Goal: Task Accomplishment & Management: Manage account settings

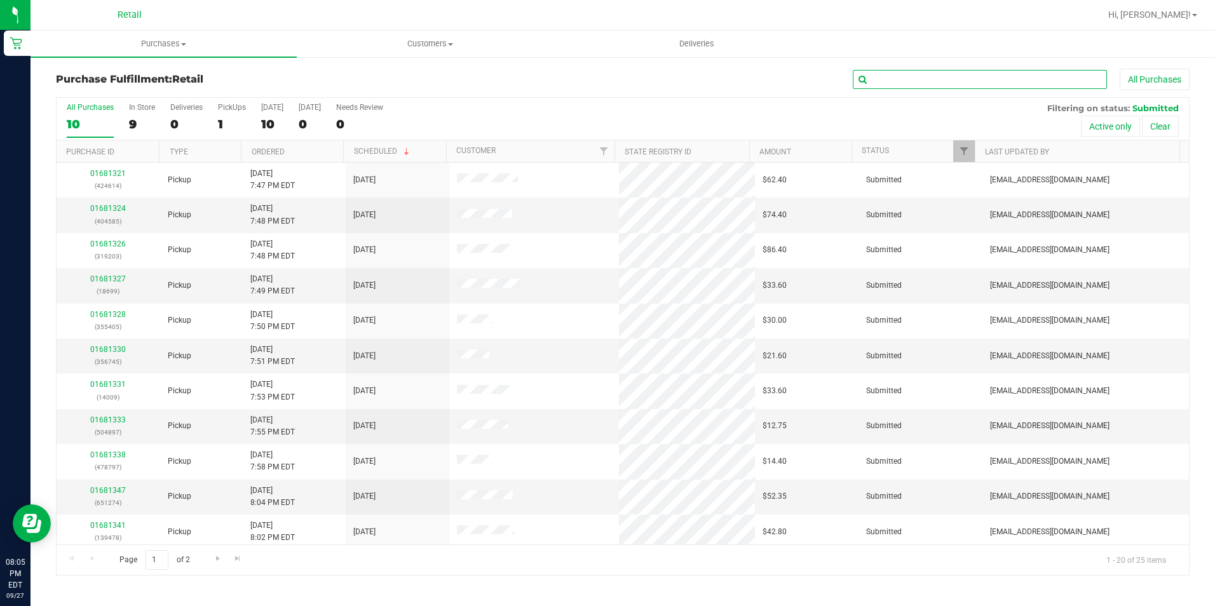
click at [908, 79] on input "text" at bounding box center [980, 79] width 254 height 19
drag, startPoint x: 916, startPoint y: 89, endPoint x: 927, endPoint y: 66, distance: 25.6
click at [917, 82] on div "All Purchases" at bounding box center [812, 80] width 756 height 22
click at [917, 74] on input "text" at bounding box center [980, 79] width 254 height 19
type input "424614"
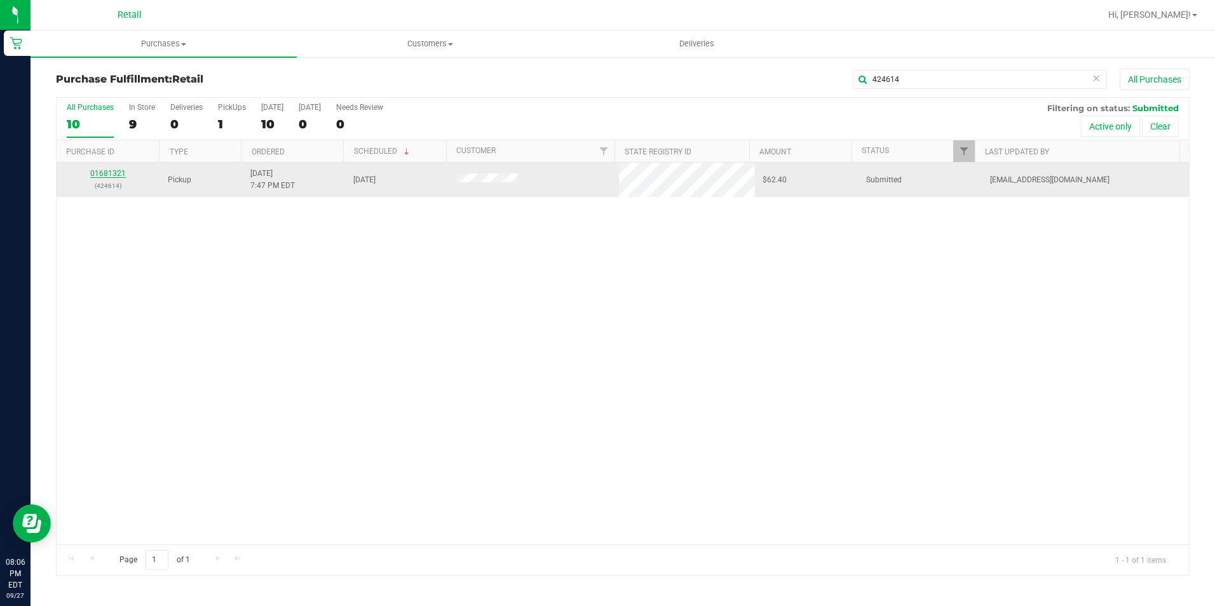
click at [107, 177] on link "01681321" at bounding box center [108, 173] width 36 height 9
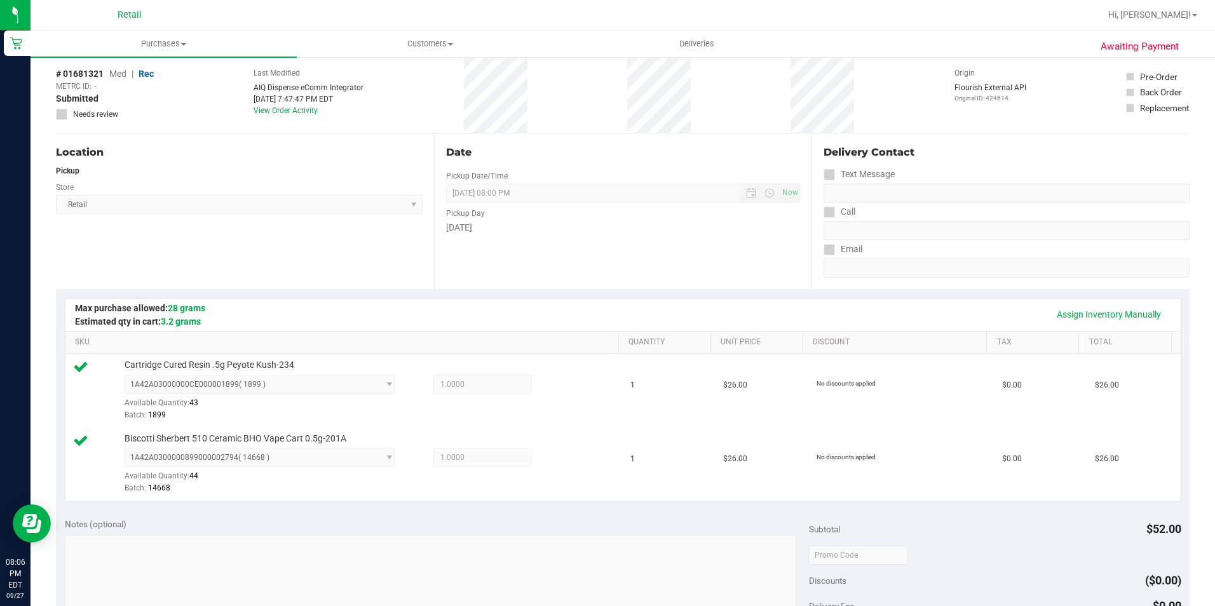
scroll to position [381, 0]
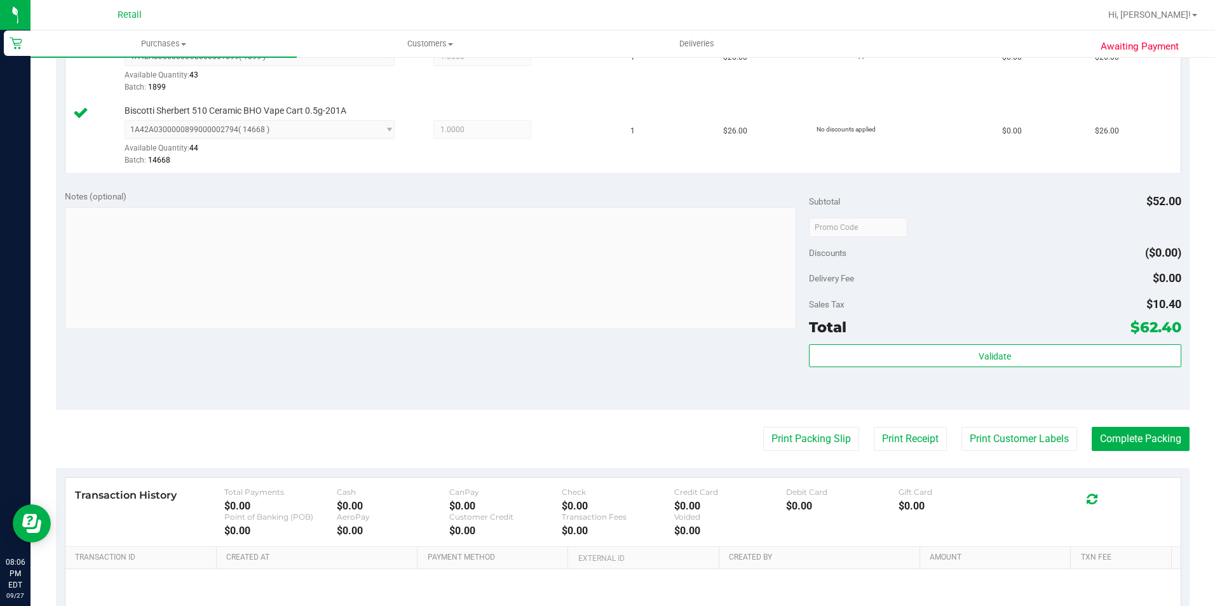
click at [1121, 427] on purchase-details "Back Edit Purchase Cancel Purchase View Profile # 01681321 Med | Rec METRC ID: …" at bounding box center [623, 196] width 1134 height 1019
click at [1122, 432] on button "Complete Packing" at bounding box center [1141, 439] width 98 height 24
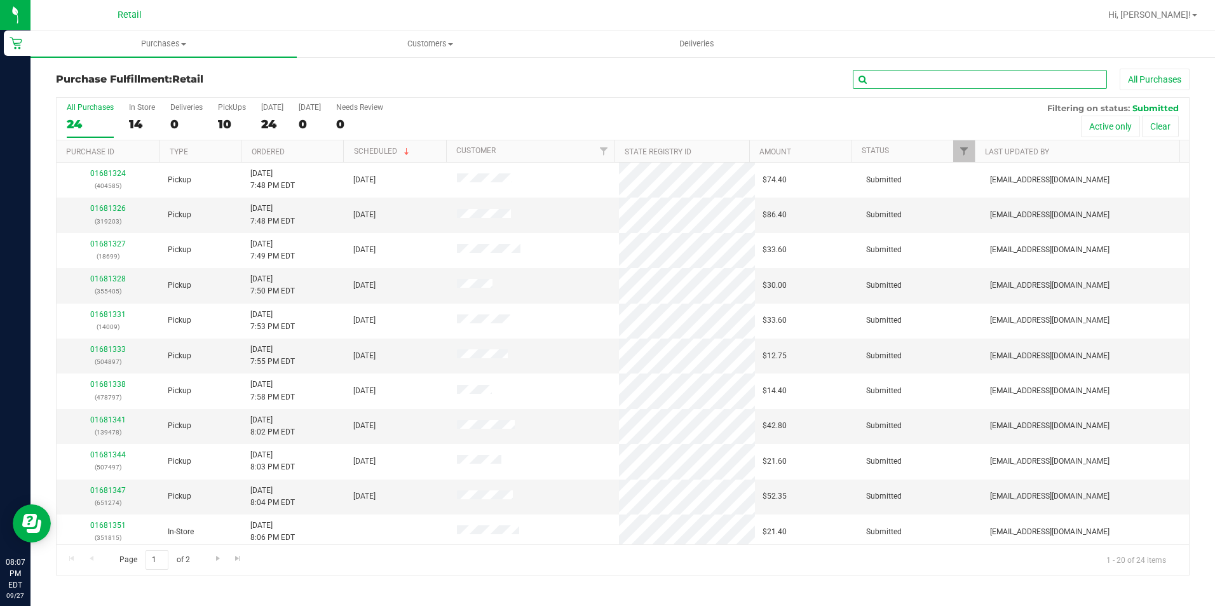
click at [1089, 81] on input "text" at bounding box center [980, 79] width 254 height 19
type input "[PERSON_NAME]"
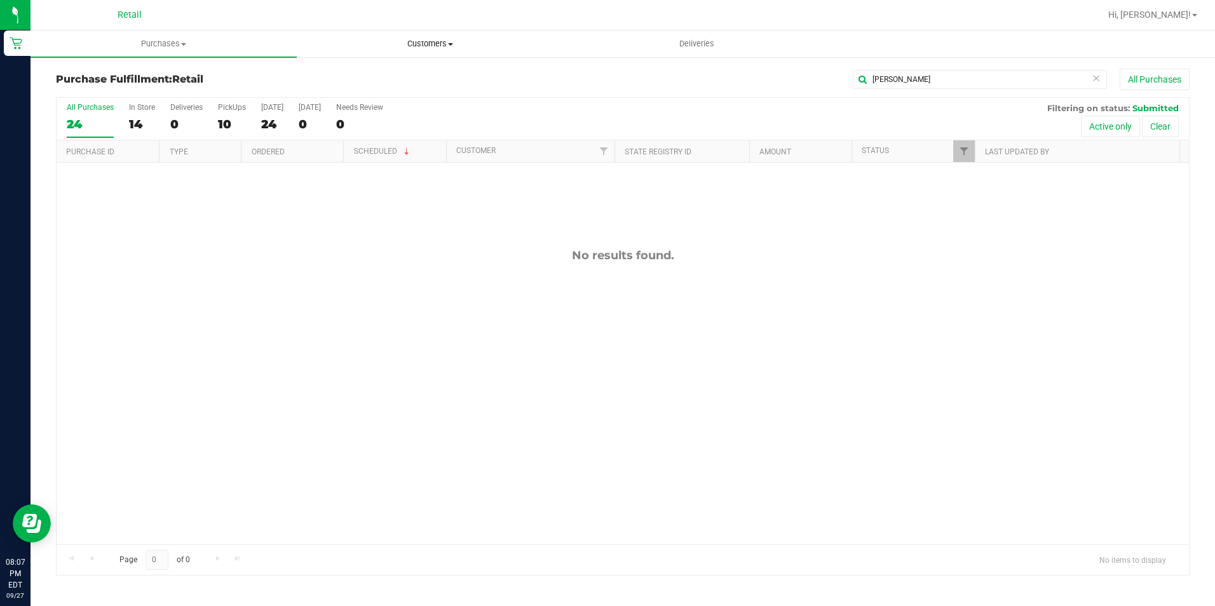
click at [449, 44] on span at bounding box center [450, 44] width 5 height 3
click at [392, 74] on li "All customers" at bounding box center [430, 76] width 266 height 15
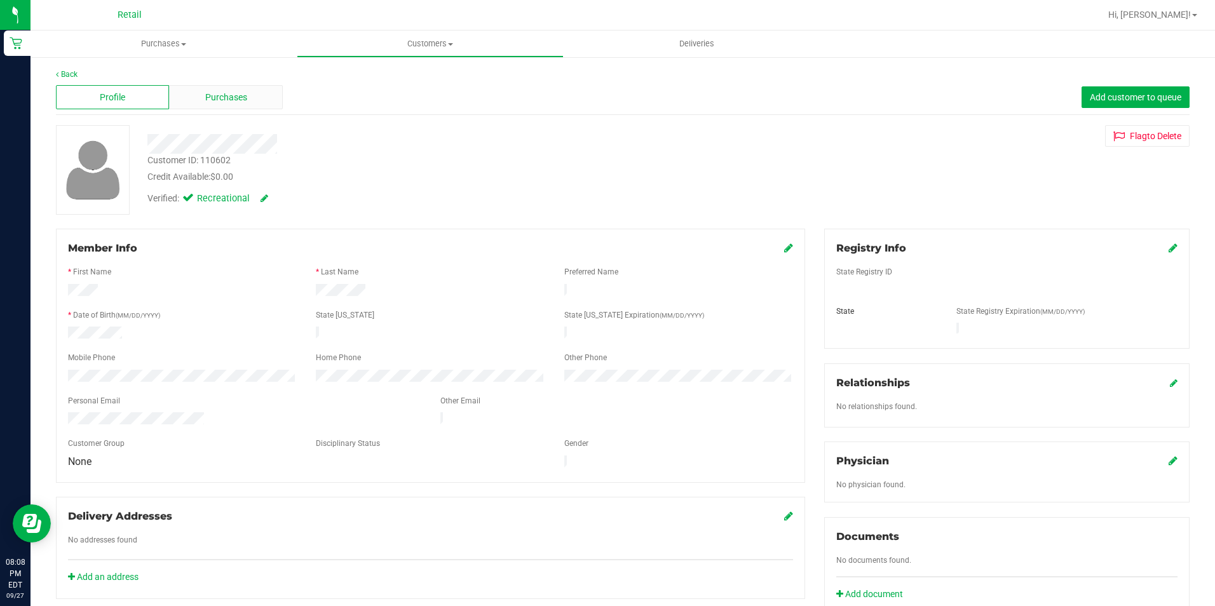
click at [216, 99] on span "Purchases" at bounding box center [226, 97] width 42 height 13
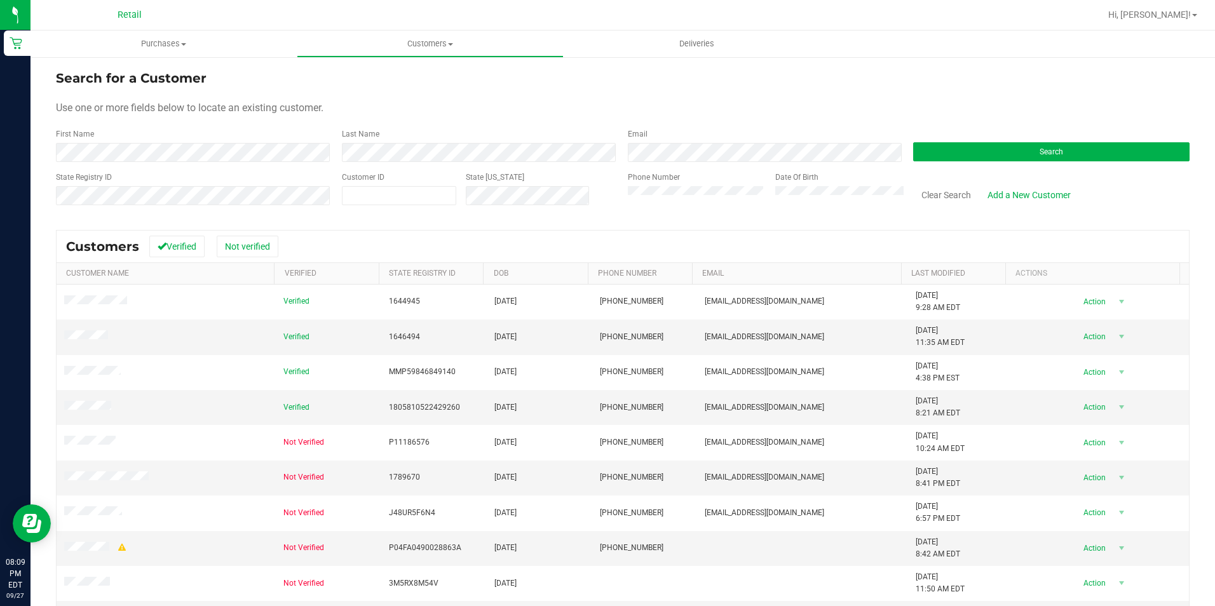
click at [898, 241] on div "Customers Verified Not verified" at bounding box center [623, 247] width 1133 height 32
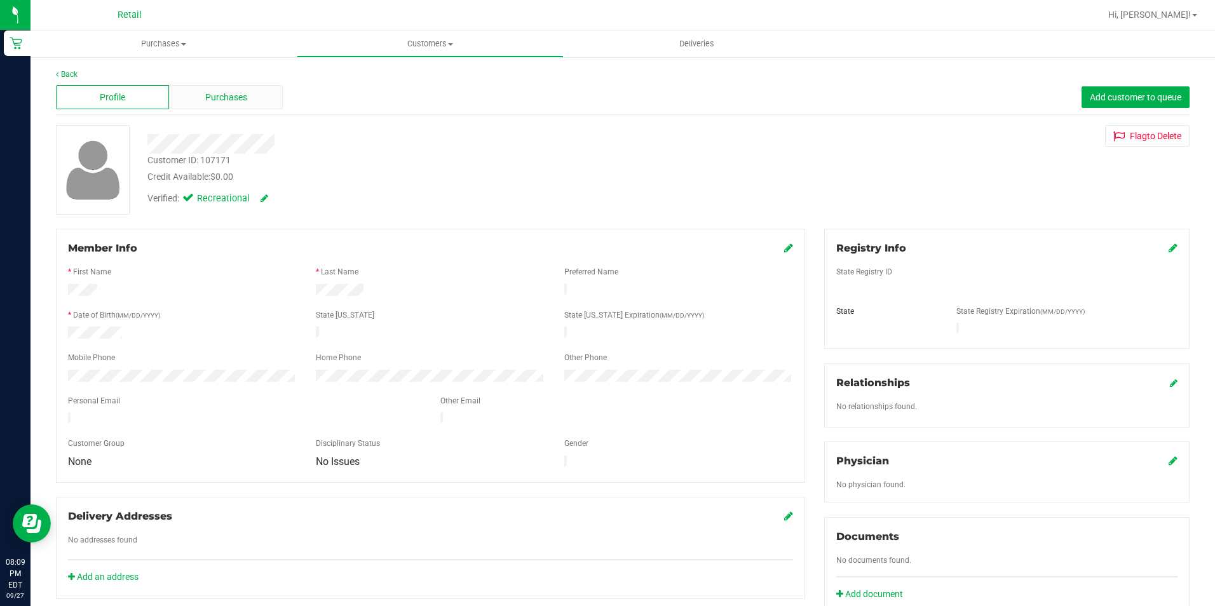
click at [222, 99] on span "Purchases" at bounding box center [226, 97] width 42 height 13
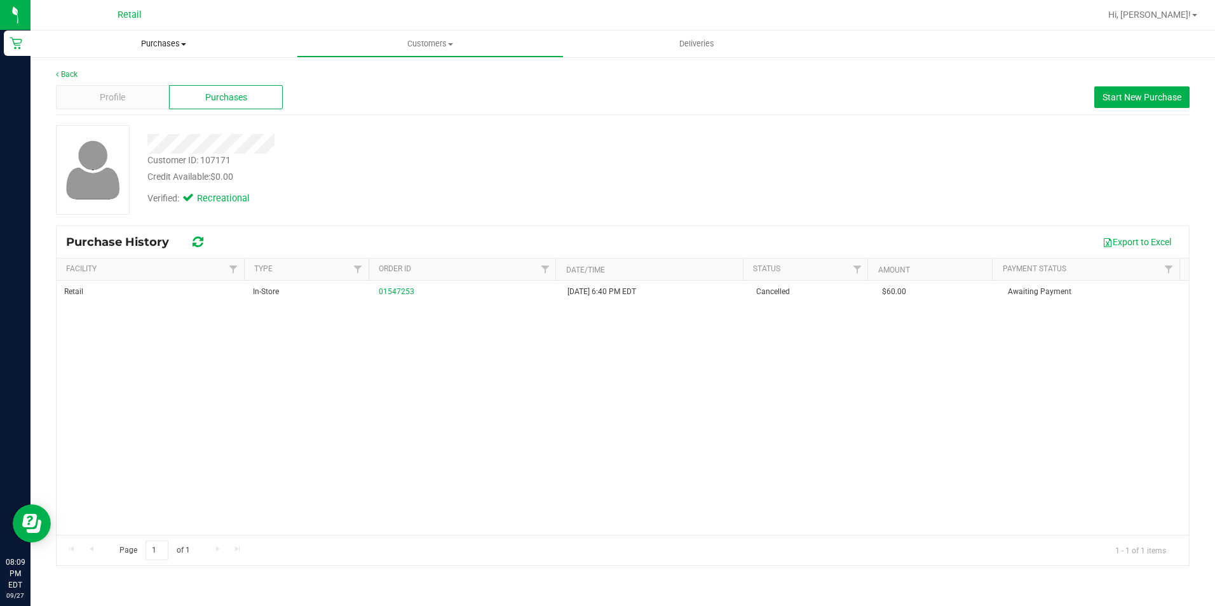
click at [175, 44] on span "Purchases" at bounding box center [164, 43] width 266 height 11
click at [99, 91] on span "Fulfillment" at bounding box center [70, 91] width 79 height 11
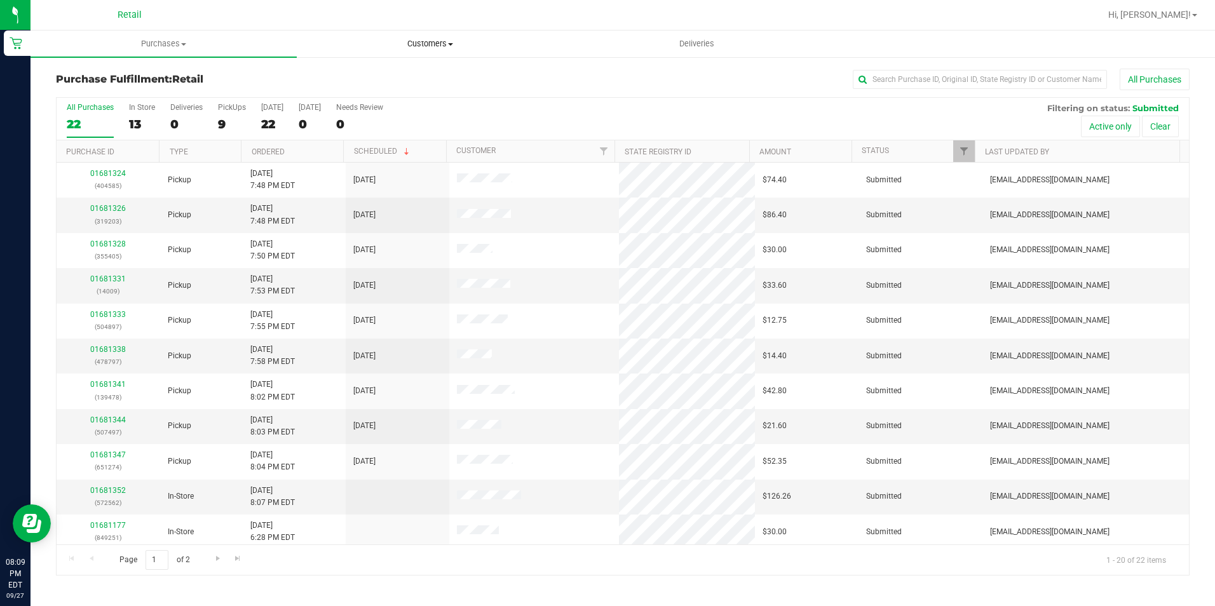
click at [380, 46] on span "Customers" at bounding box center [430, 43] width 265 height 11
click at [391, 73] on li "All customers" at bounding box center [430, 76] width 266 height 15
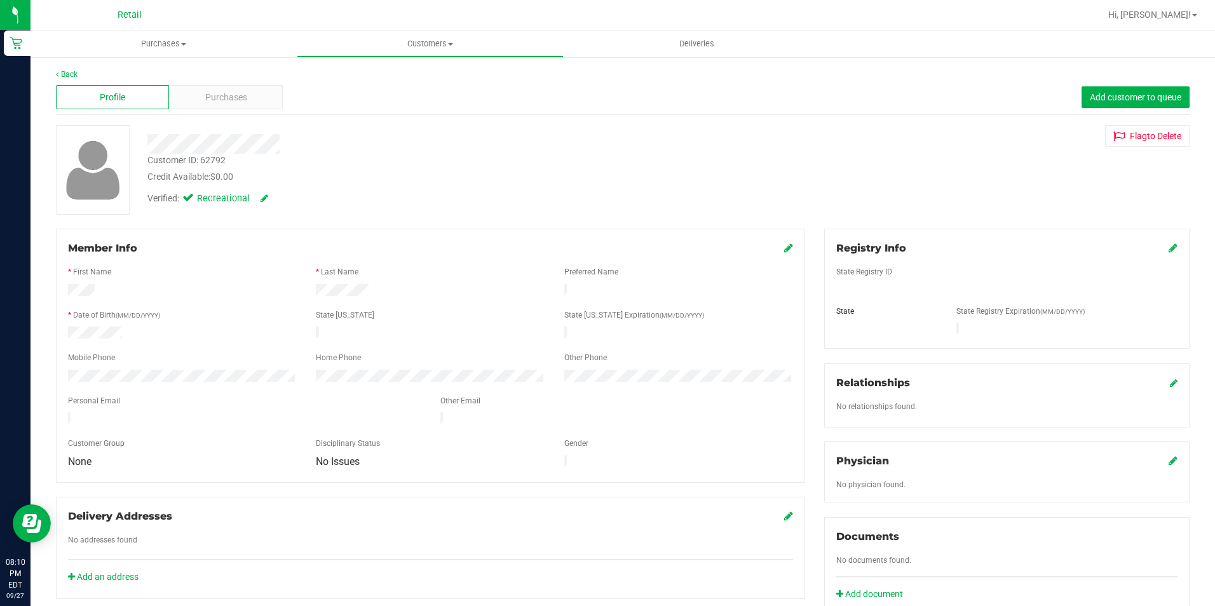
click at [227, 79] on div "Back" at bounding box center [623, 74] width 1134 height 11
click at [223, 100] on span "Purchases" at bounding box center [226, 97] width 42 height 13
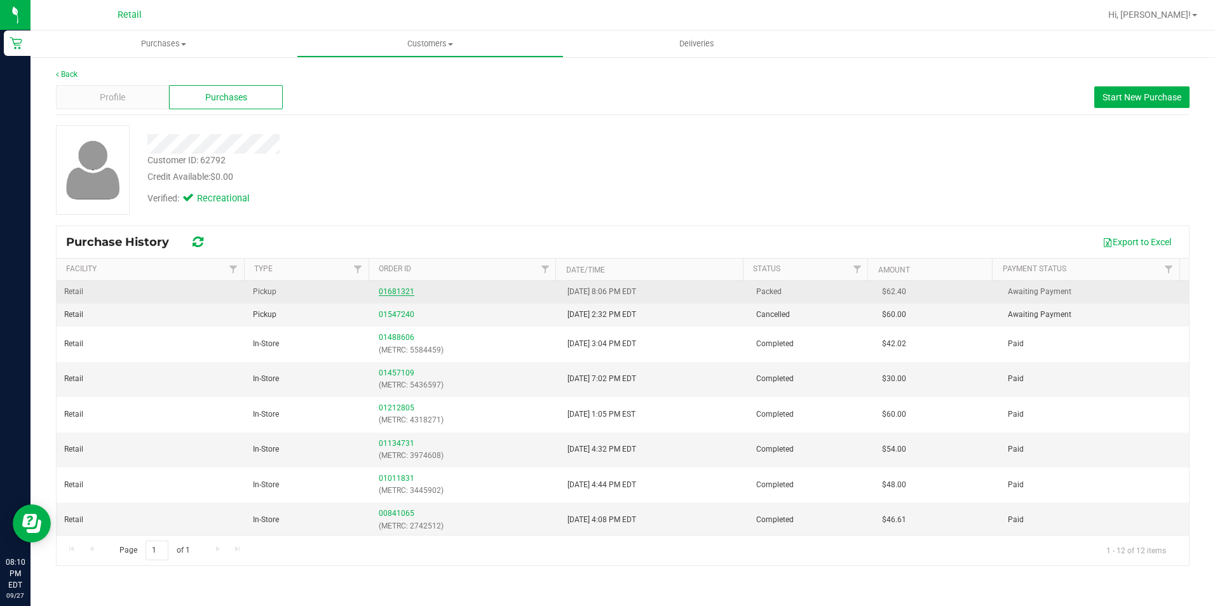
click at [399, 294] on link "01681321" at bounding box center [397, 291] width 36 height 9
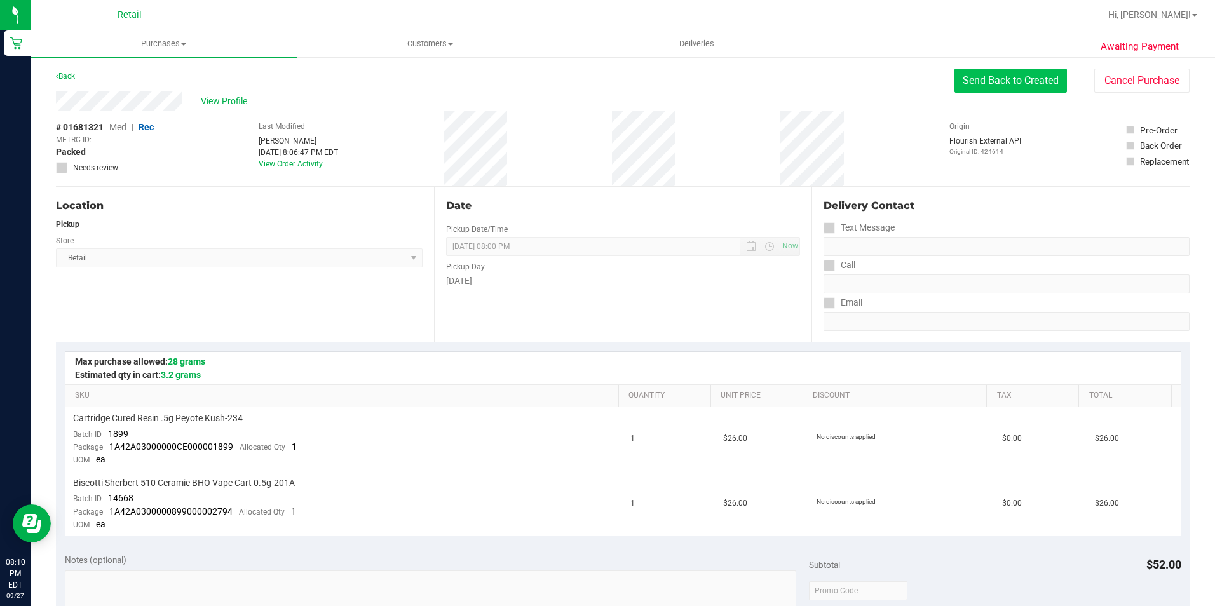
click at [985, 74] on button "Send Back to Created" at bounding box center [1011, 81] width 113 height 24
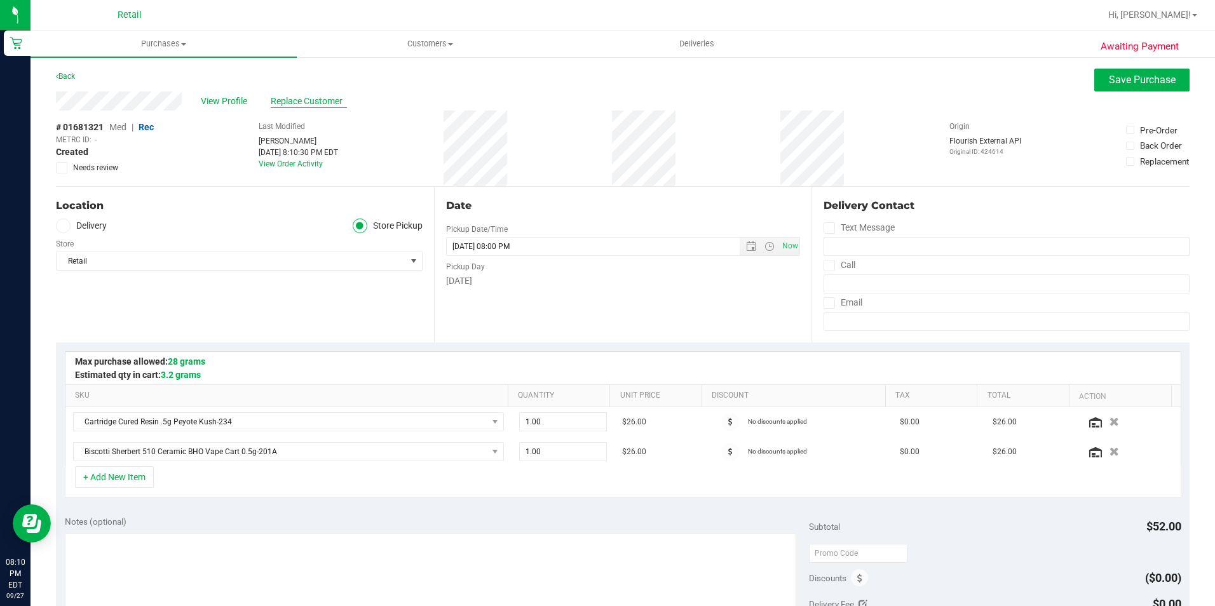
click at [315, 106] on span "Replace Customer" at bounding box center [309, 101] width 76 height 13
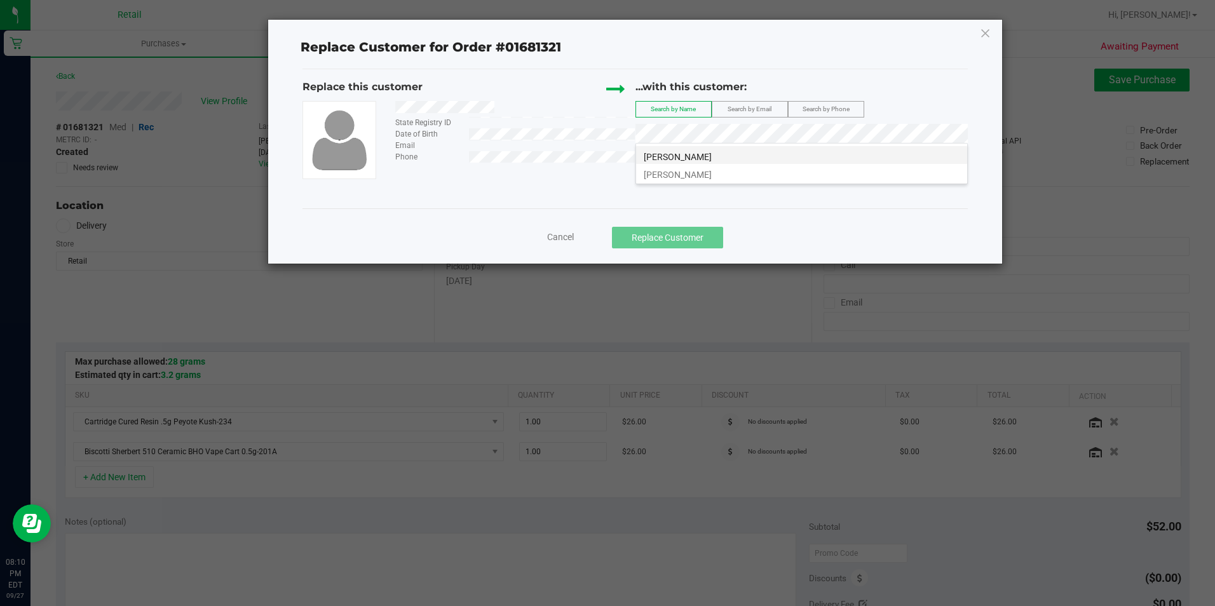
click at [701, 158] on span "[PERSON_NAME]" at bounding box center [678, 157] width 68 height 10
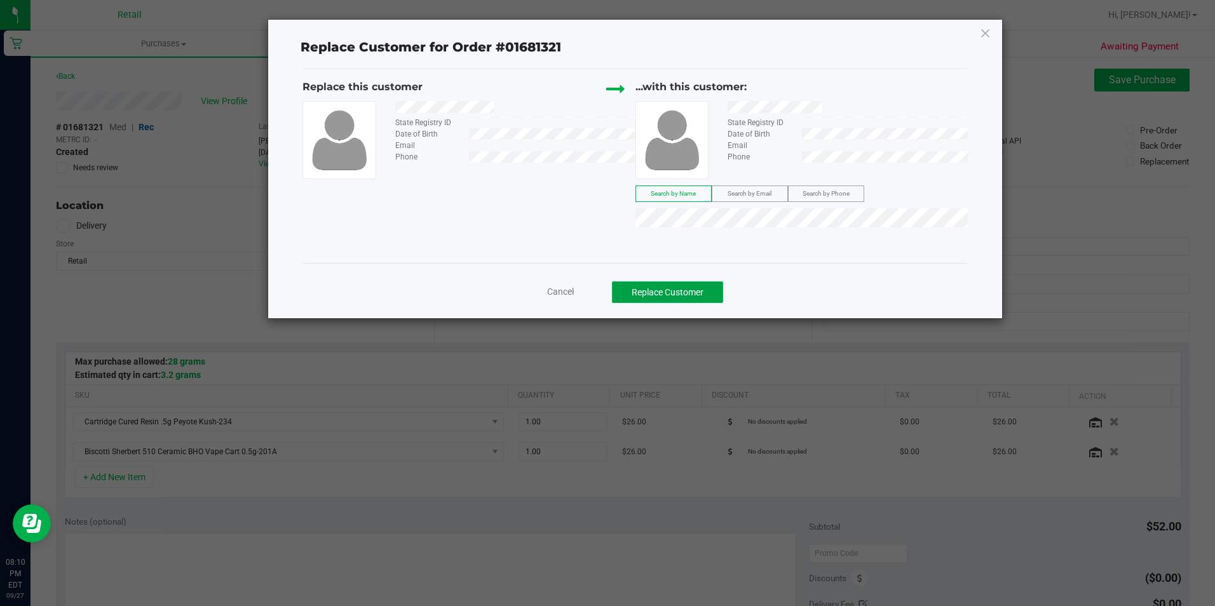
click at [669, 296] on button "Replace Customer" at bounding box center [667, 293] width 111 height 22
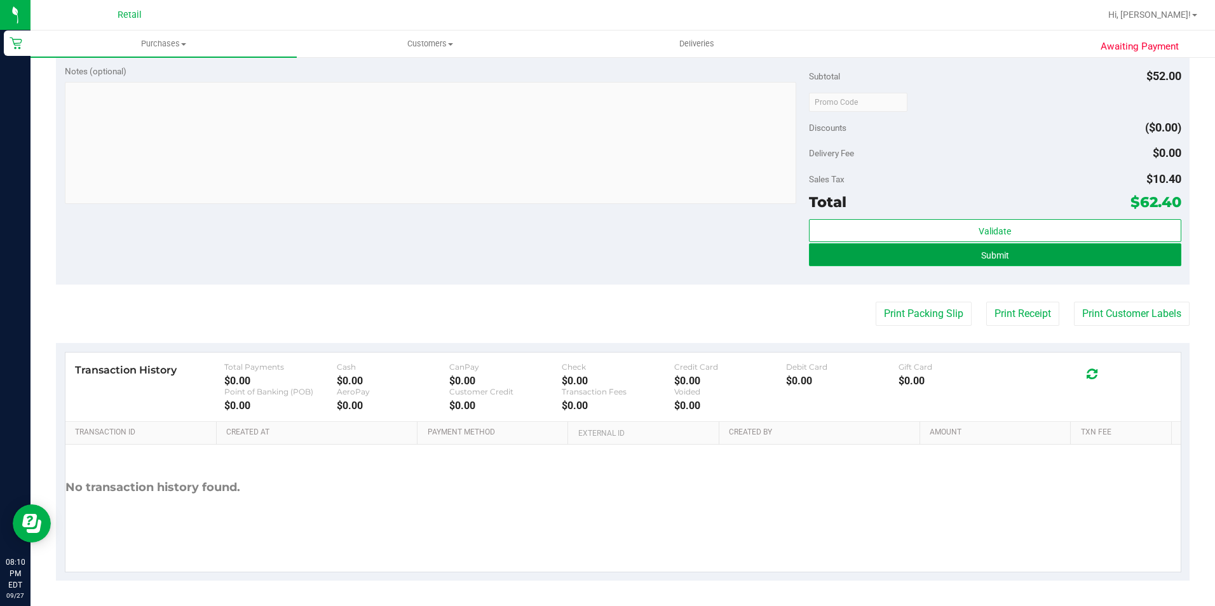
click at [982, 254] on span "Submit" at bounding box center [996, 255] width 28 height 10
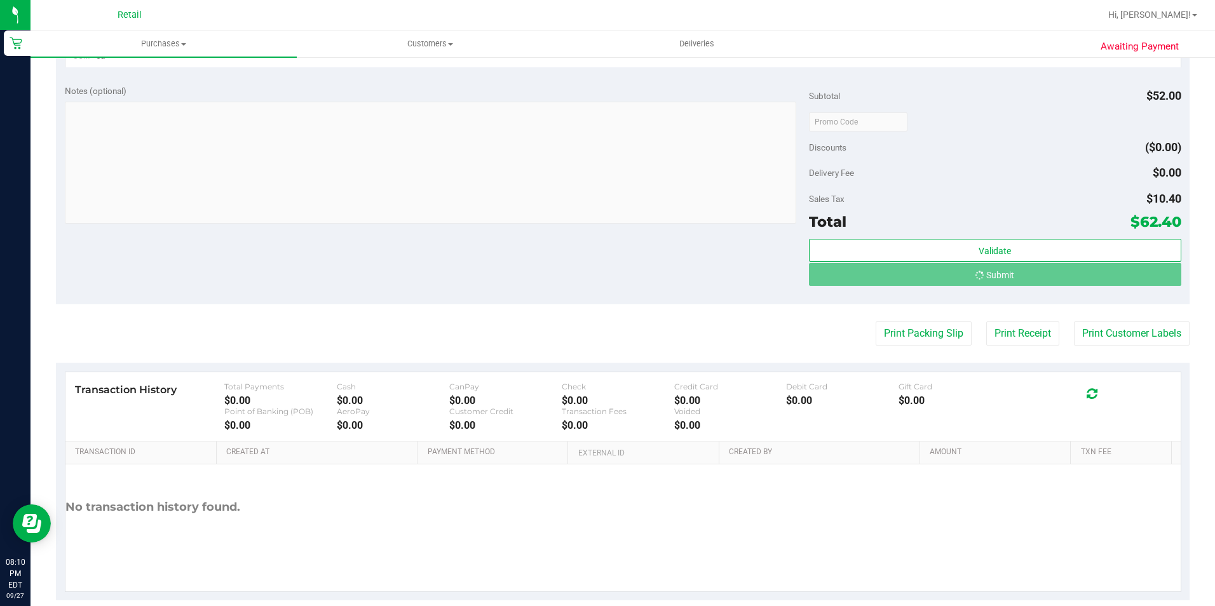
scroll to position [450, 0]
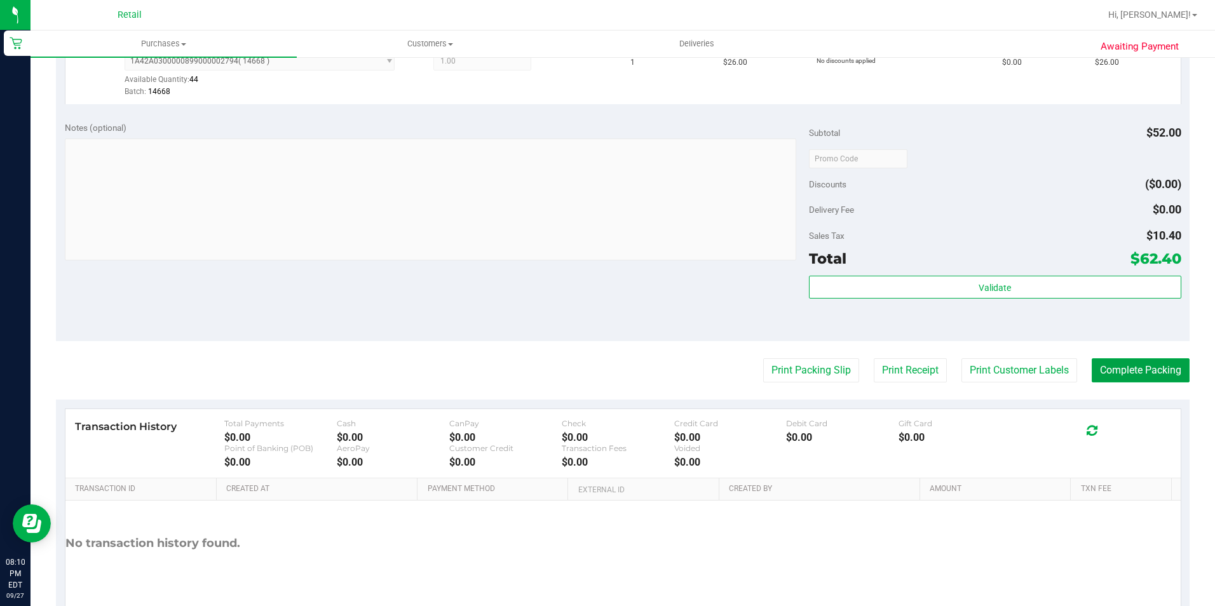
click at [1115, 371] on button "Complete Packing" at bounding box center [1141, 371] width 98 height 24
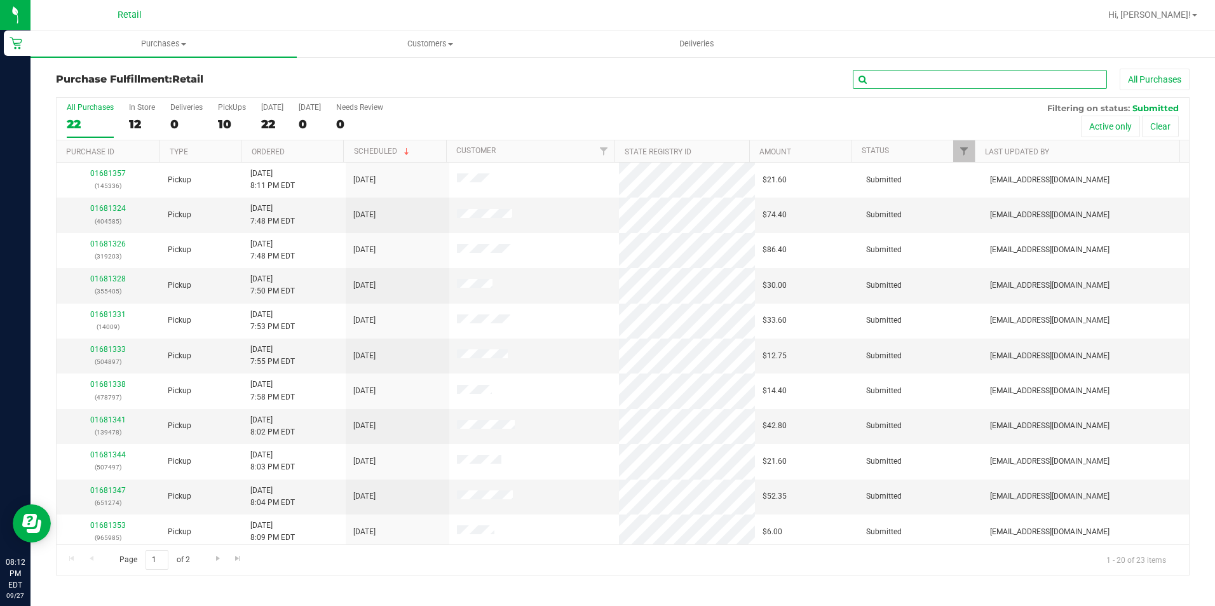
click at [899, 81] on input "text" at bounding box center [980, 79] width 254 height 19
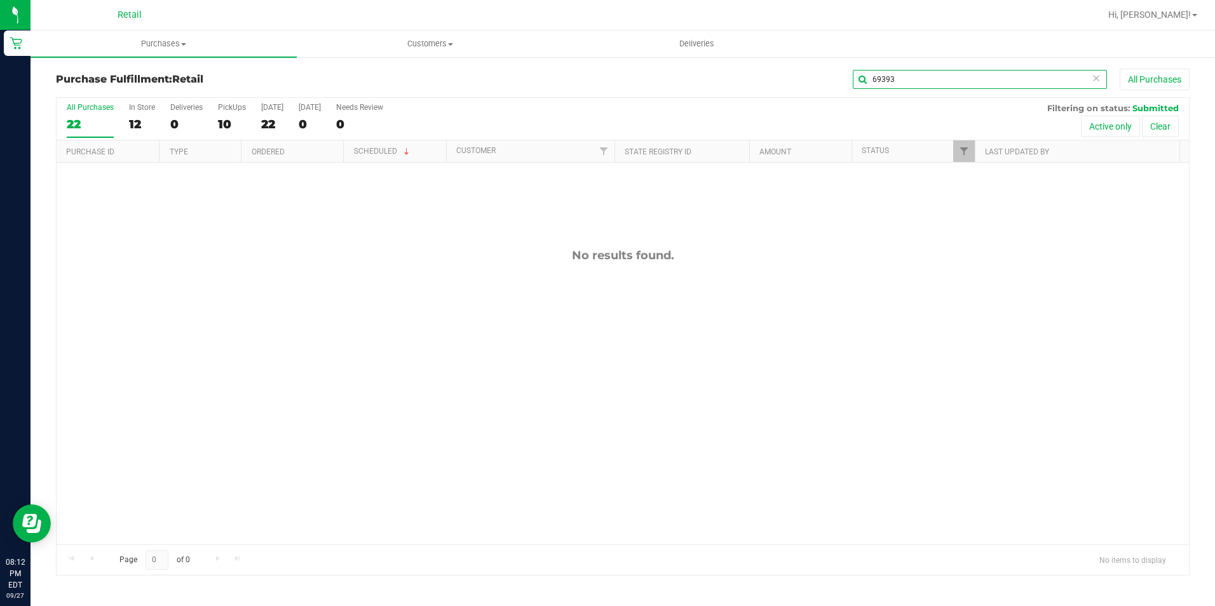
click at [907, 80] on input "69393" at bounding box center [980, 79] width 254 height 19
type input "69393"
click at [402, 51] on uib-tab-heading "Customers All customers Add a new customer All physicians" at bounding box center [430, 43] width 265 height 25
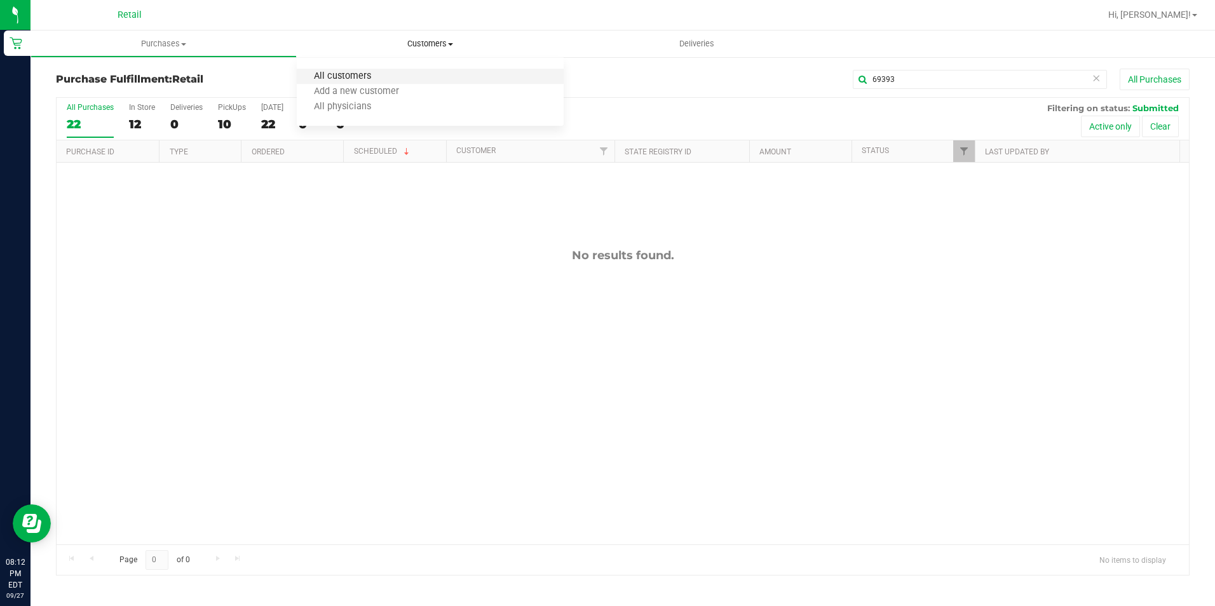
click at [354, 78] on span "All customers" at bounding box center [343, 76] width 92 height 11
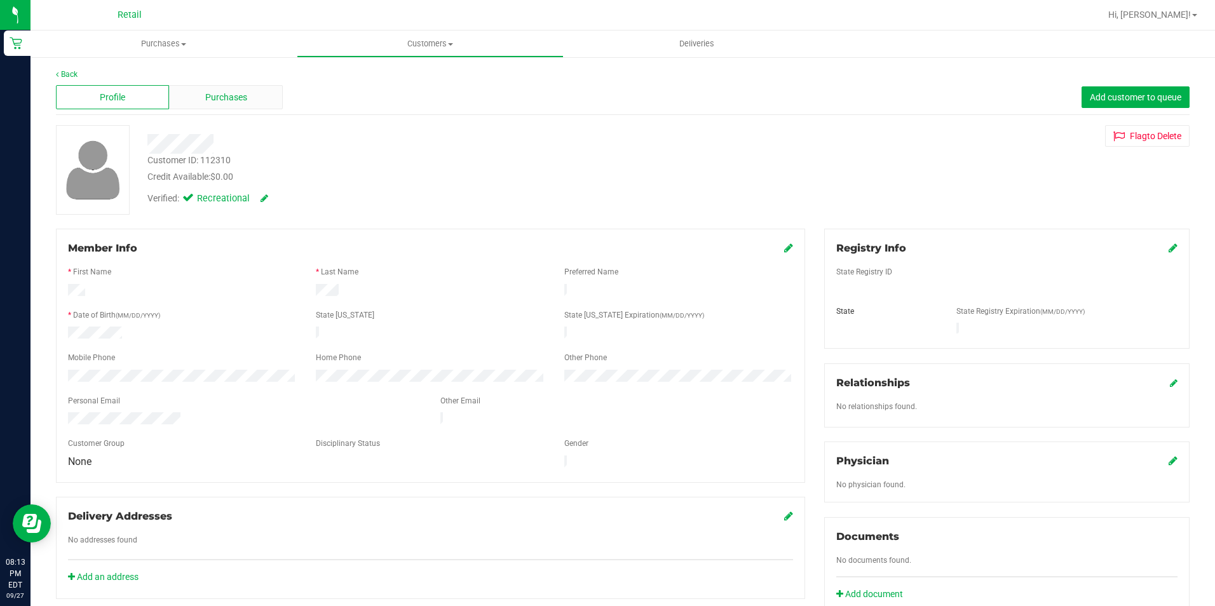
click at [222, 102] on span "Purchases" at bounding box center [226, 97] width 42 height 13
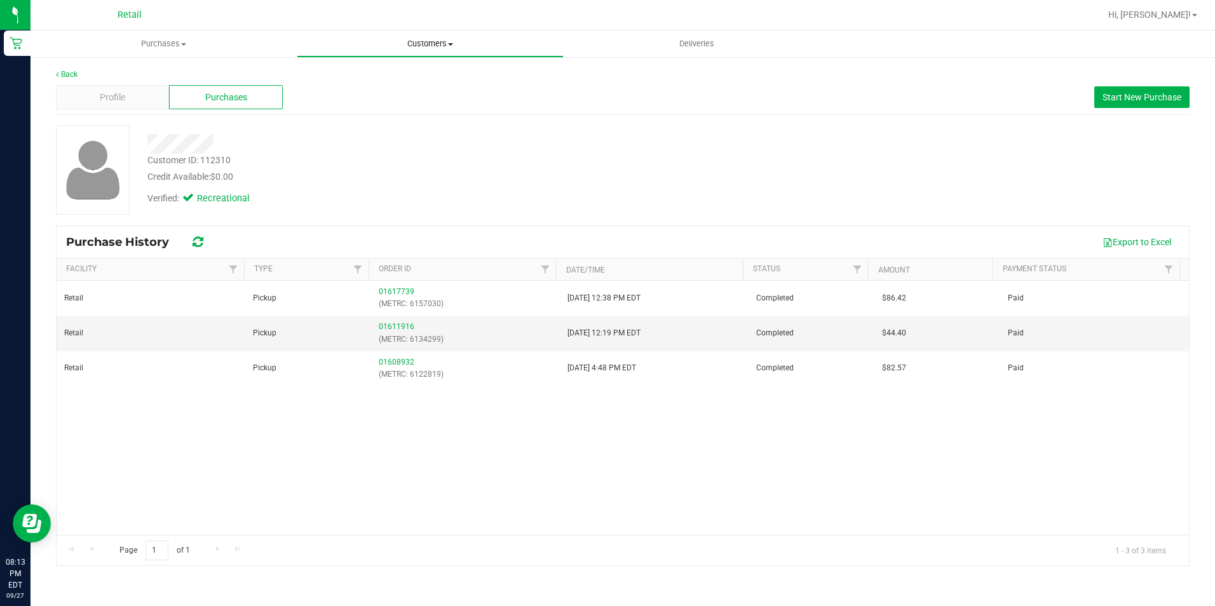
click at [407, 42] on span "Customers" at bounding box center [430, 43] width 265 height 11
click at [115, 92] on span "Profile" at bounding box center [112, 97] width 25 height 13
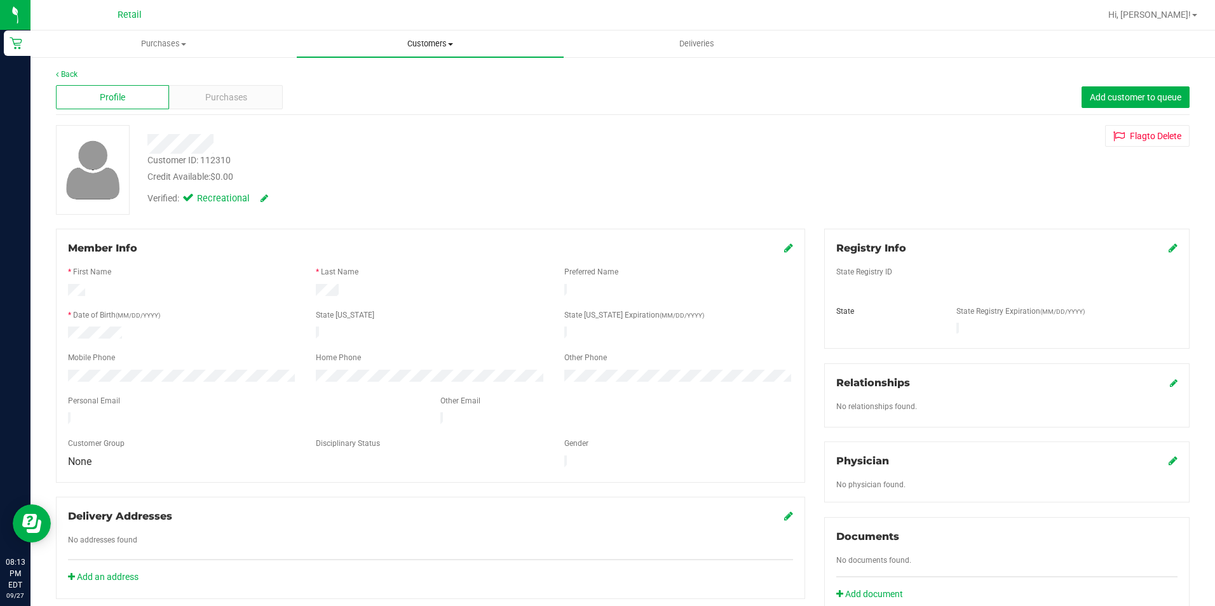
click at [384, 48] on span "Customers" at bounding box center [430, 43] width 266 height 11
click at [378, 69] on li "All customers" at bounding box center [430, 76] width 266 height 15
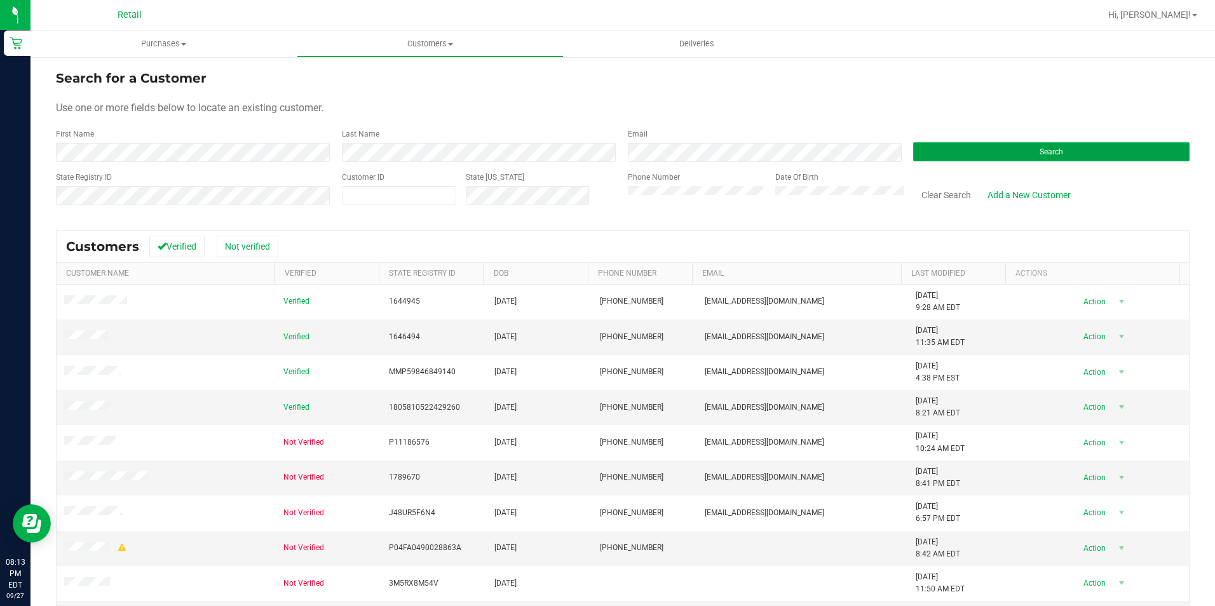
click at [957, 159] on button "Search" at bounding box center [1052, 151] width 277 height 19
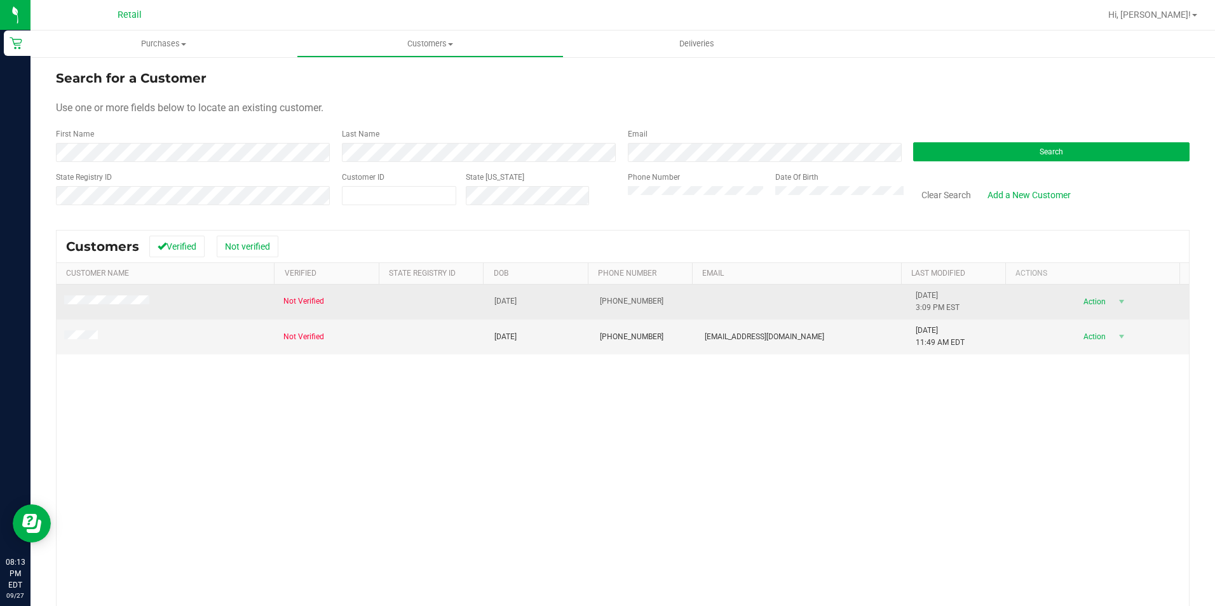
click at [91, 296] on span at bounding box center [108, 302] width 89 height 13
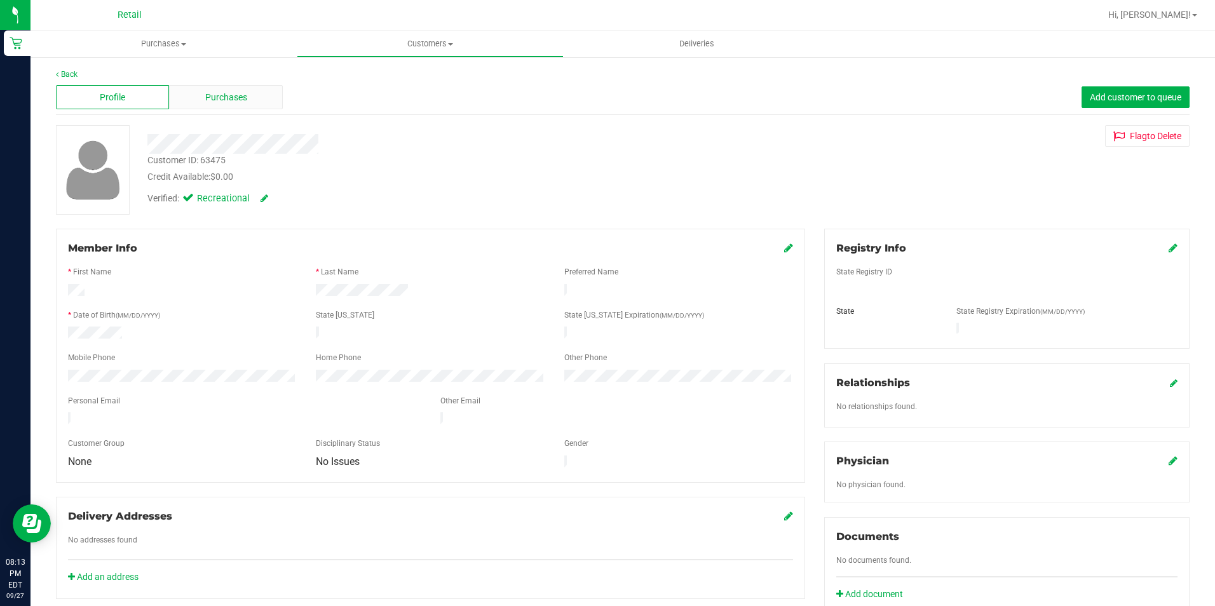
click at [244, 94] on span "Purchases" at bounding box center [226, 97] width 42 height 13
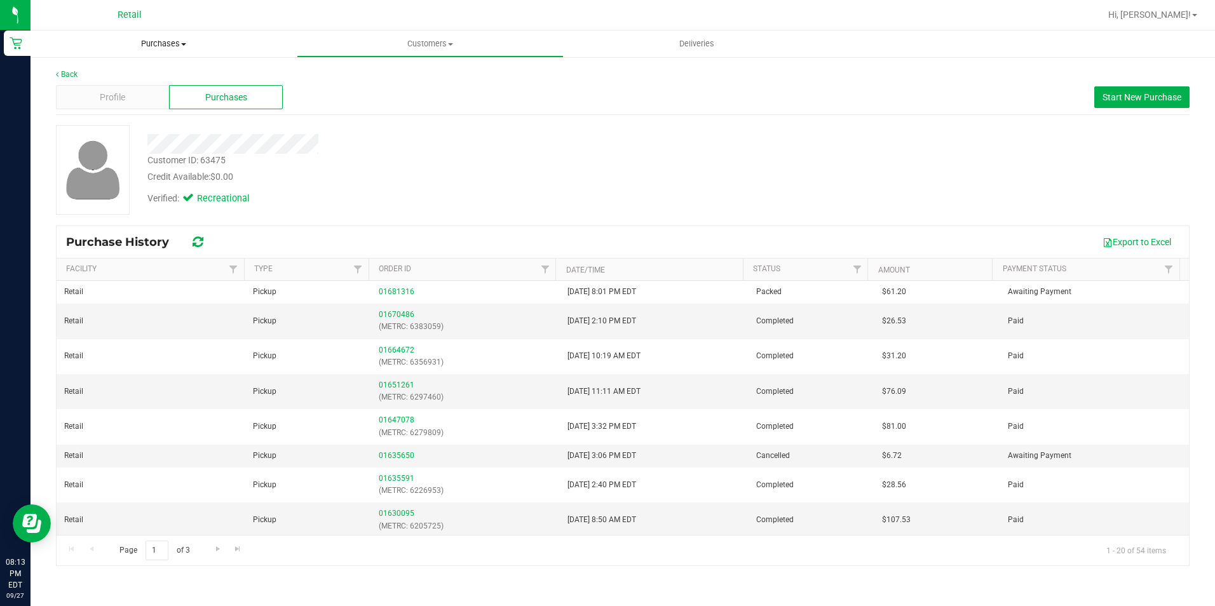
click at [198, 41] on span "Purchases" at bounding box center [164, 43] width 266 height 11
click at [154, 94] on li "Fulfillment" at bounding box center [164, 92] width 266 height 15
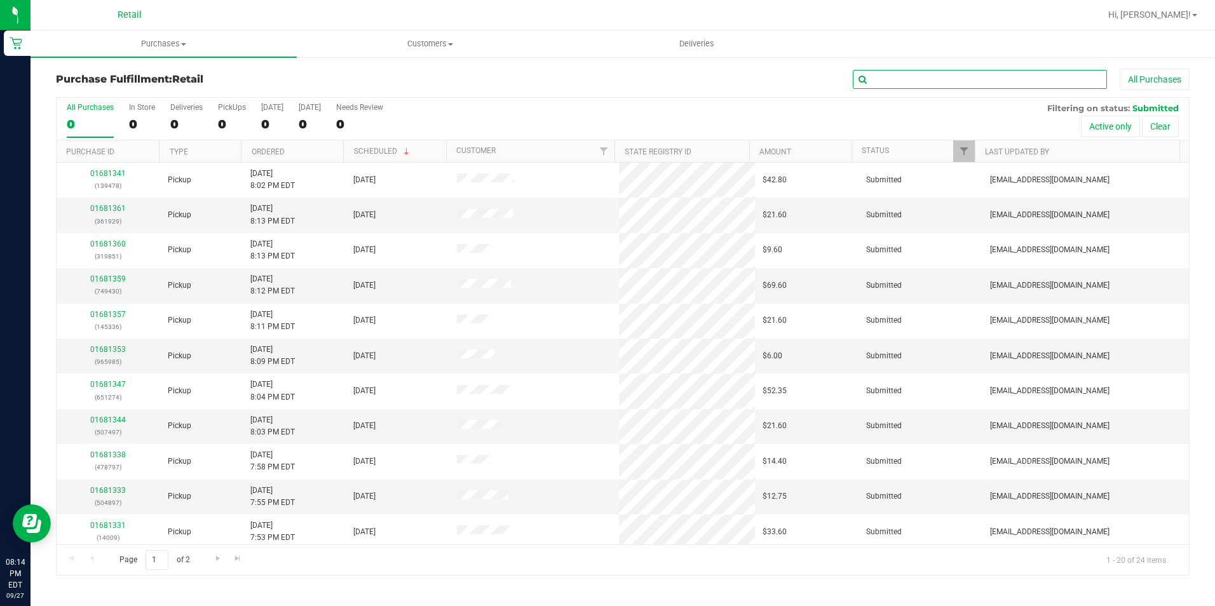
click at [896, 86] on input "text" at bounding box center [980, 79] width 254 height 19
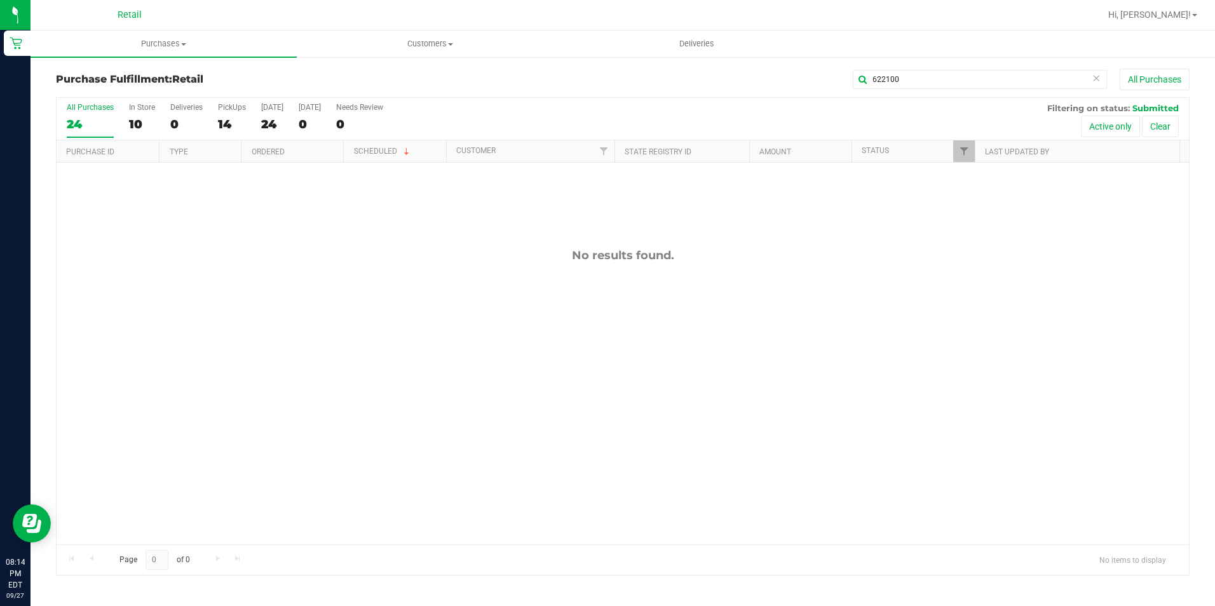
click at [1015, 68] on div "Purchase Fulfillment: Retail 622100 All Purchases All Purchases 24 In Store 10 …" at bounding box center [623, 322] width 1185 height 533
click at [997, 84] on input "622100" at bounding box center [980, 79] width 254 height 19
type input "622100"
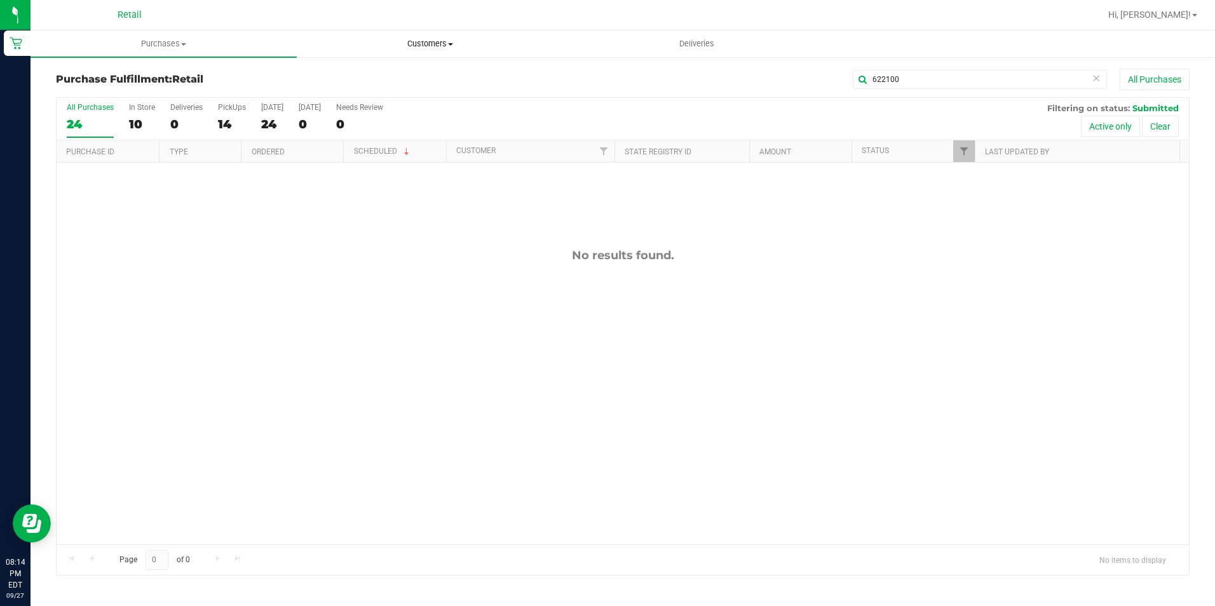
click at [470, 41] on span "Customers" at bounding box center [430, 43] width 265 height 11
click at [445, 75] on li "All customers" at bounding box center [430, 76] width 266 height 15
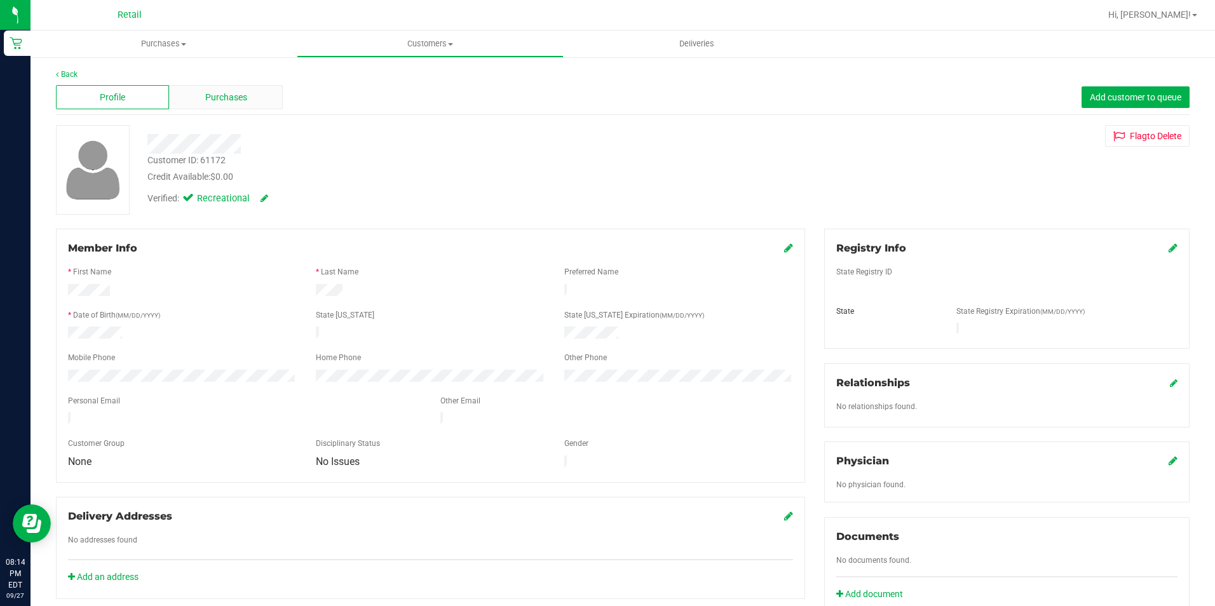
click at [235, 92] on span "Purchases" at bounding box center [226, 97] width 42 height 13
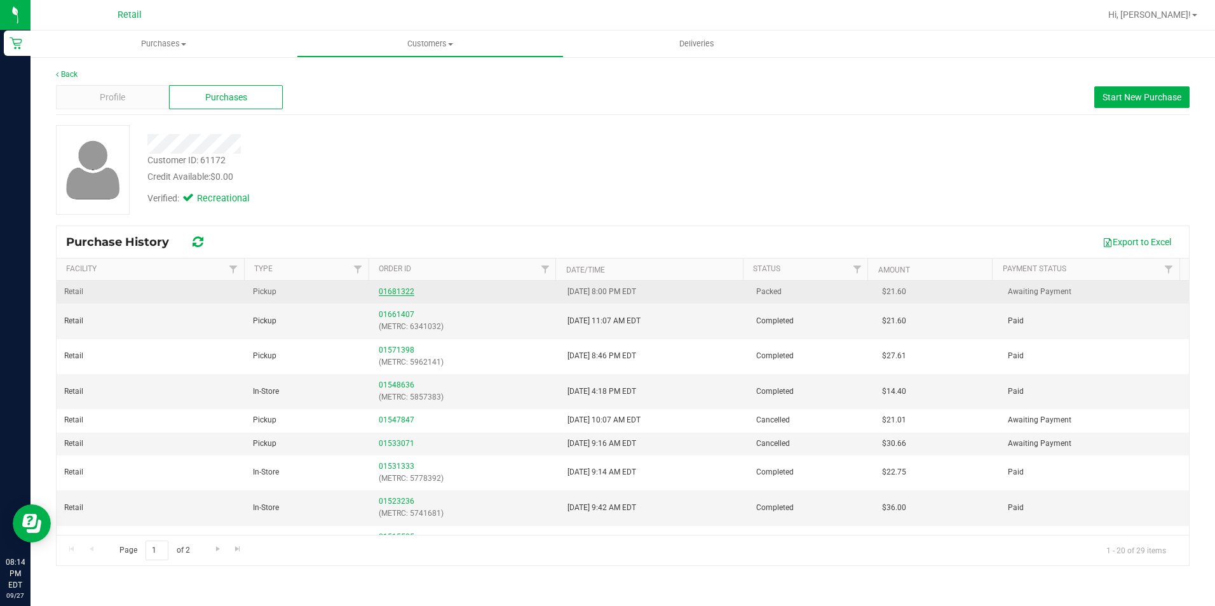
click at [402, 294] on link "01681322" at bounding box center [397, 291] width 36 height 9
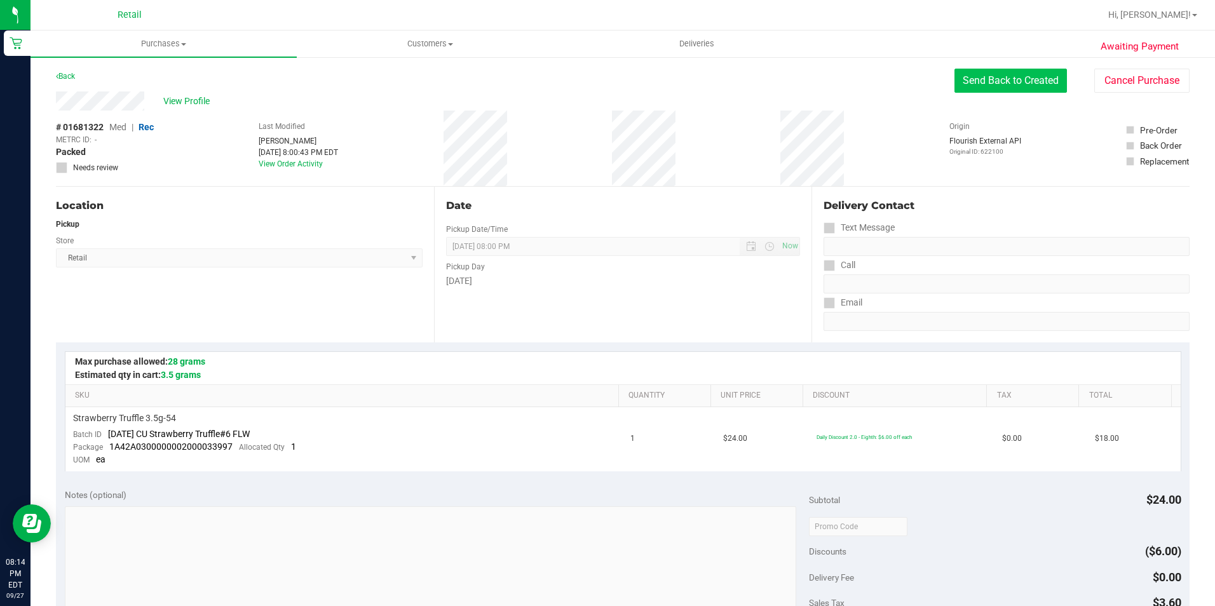
click at [1016, 72] on button "Send Back to Created" at bounding box center [1011, 81] width 113 height 24
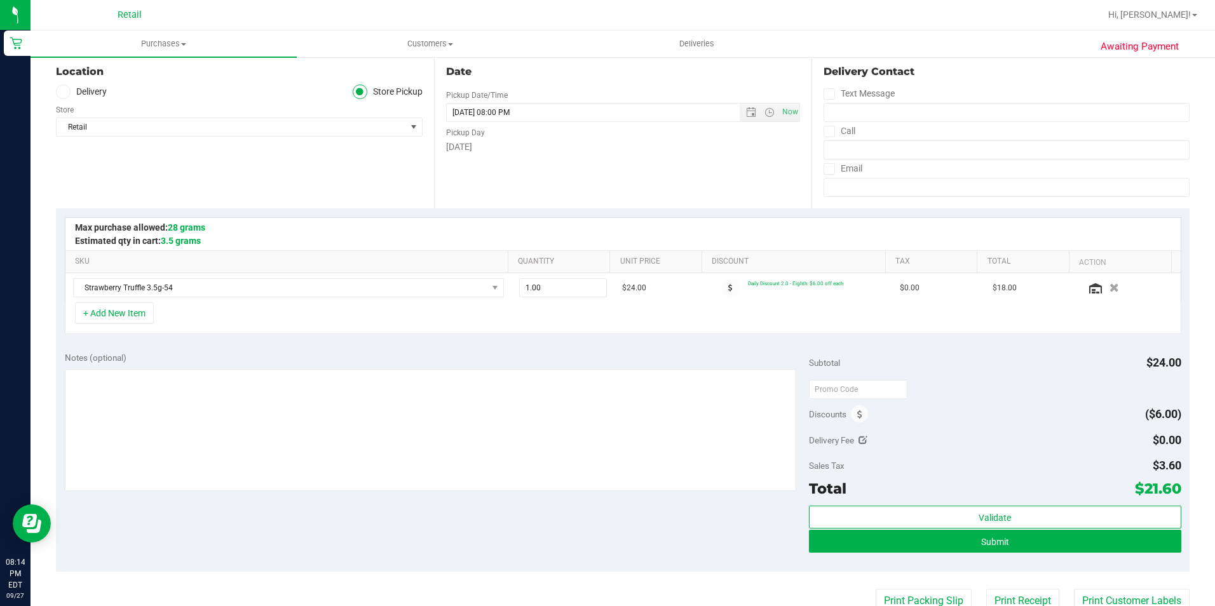
scroll to position [254, 0]
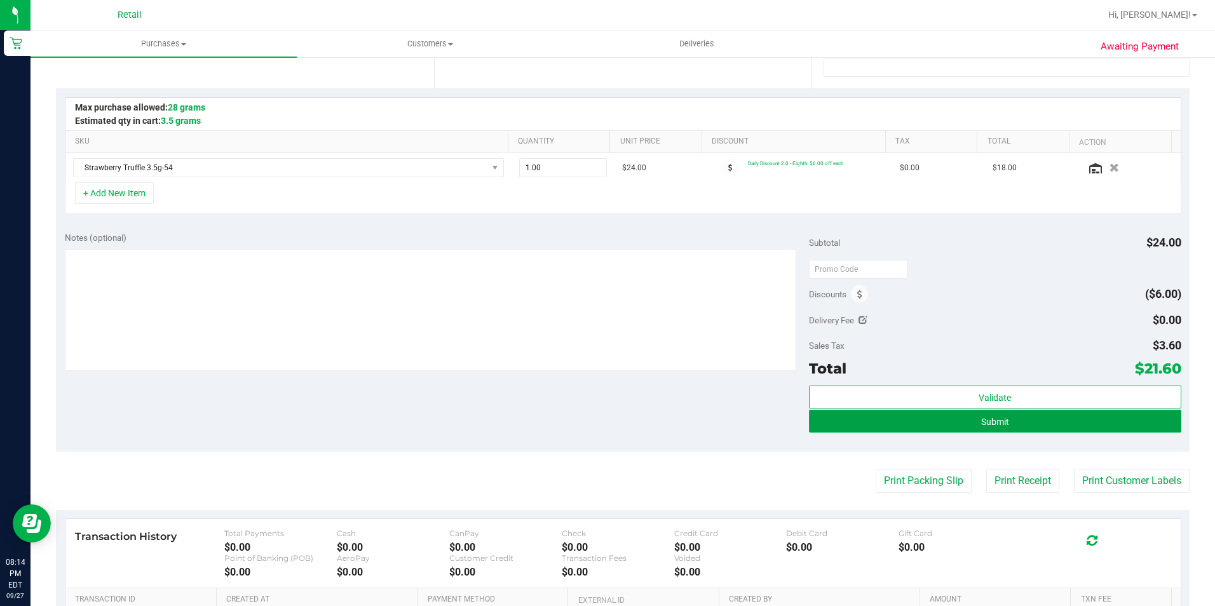
click at [936, 418] on button "Submit" at bounding box center [995, 421] width 373 height 23
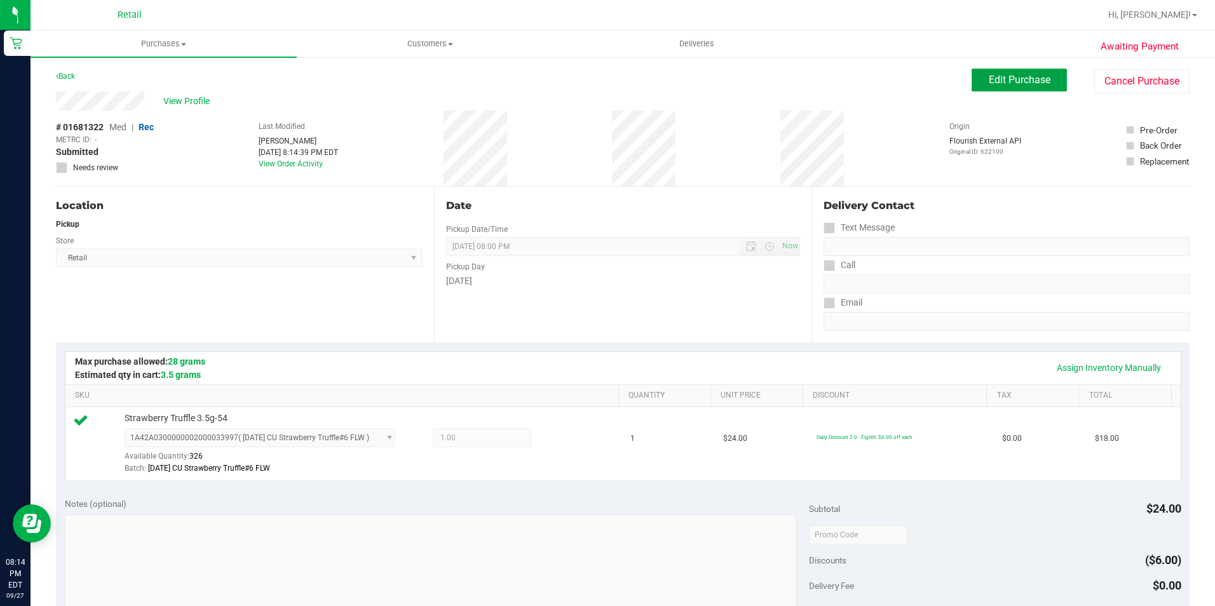
click at [997, 84] on span "Edit Purchase" at bounding box center [1020, 80] width 62 height 12
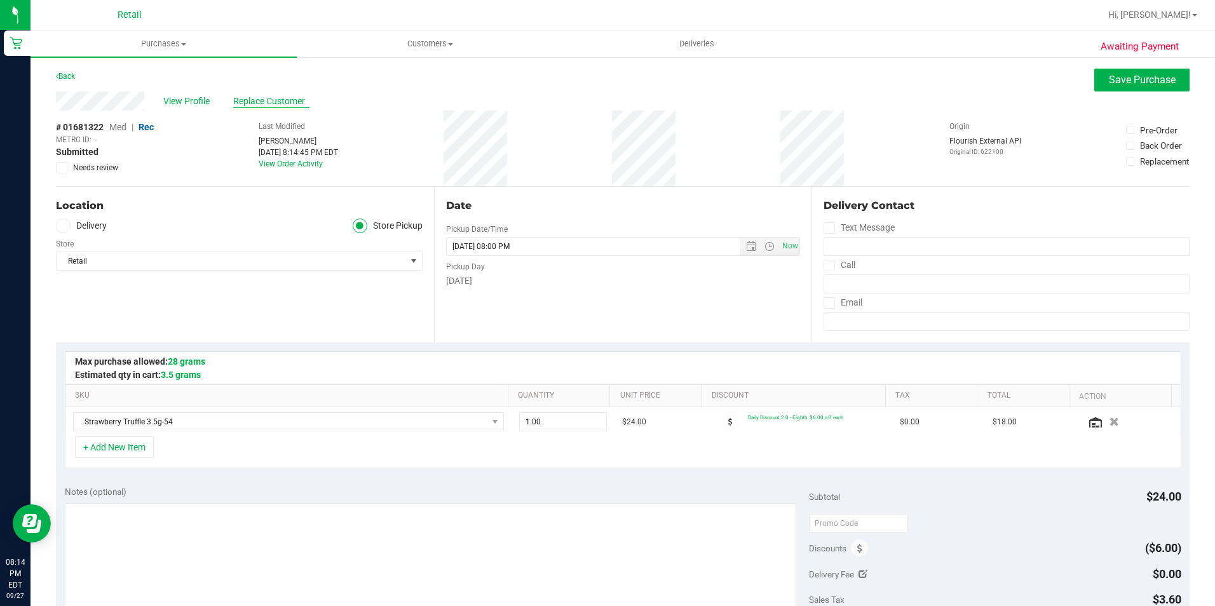
click at [292, 106] on span "Replace Customer" at bounding box center [271, 101] width 76 height 13
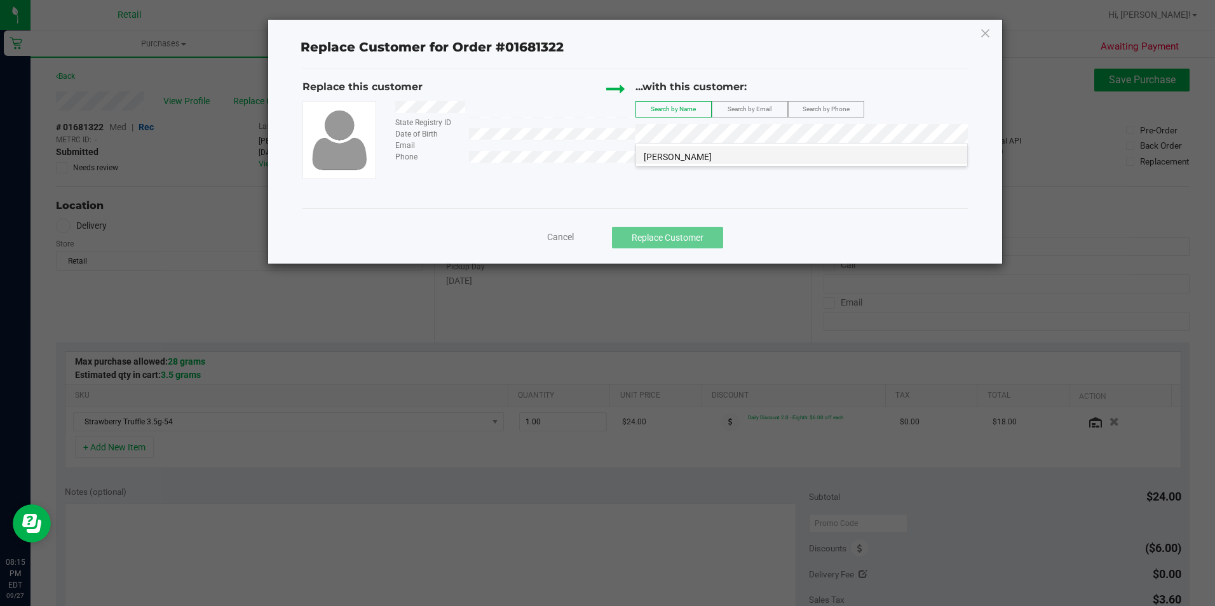
click at [770, 154] on li "[PERSON_NAME]" at bounding box center [801, 155] width 331 height 18
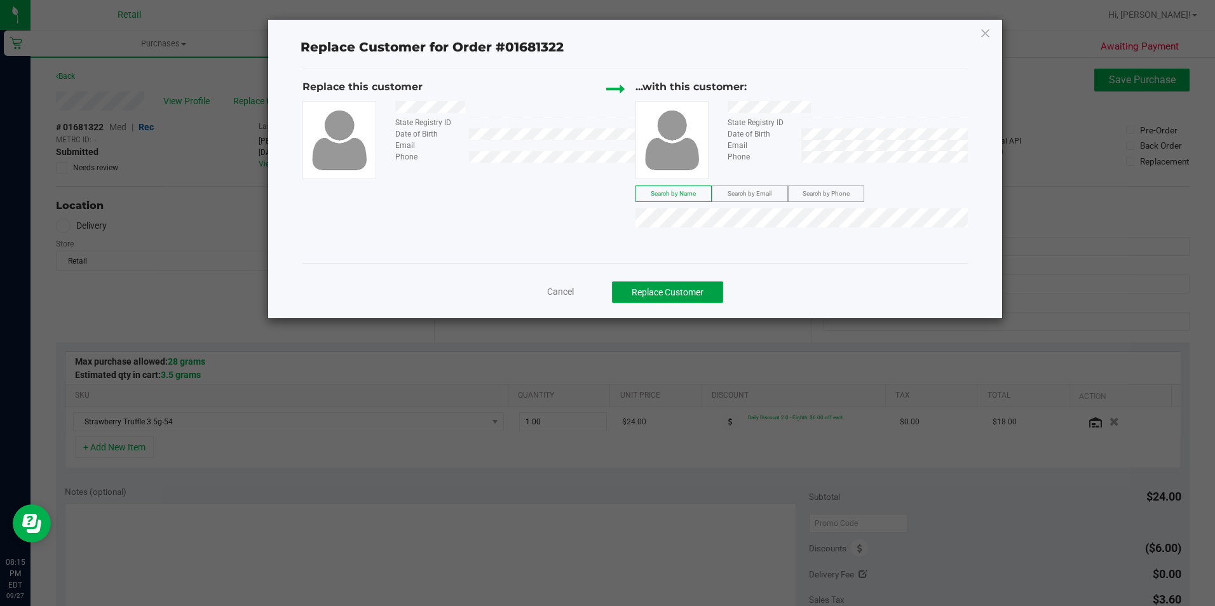
click at [663, 294] on button "Replace Customer" at bounding box center [667, 293] width 111 height 22
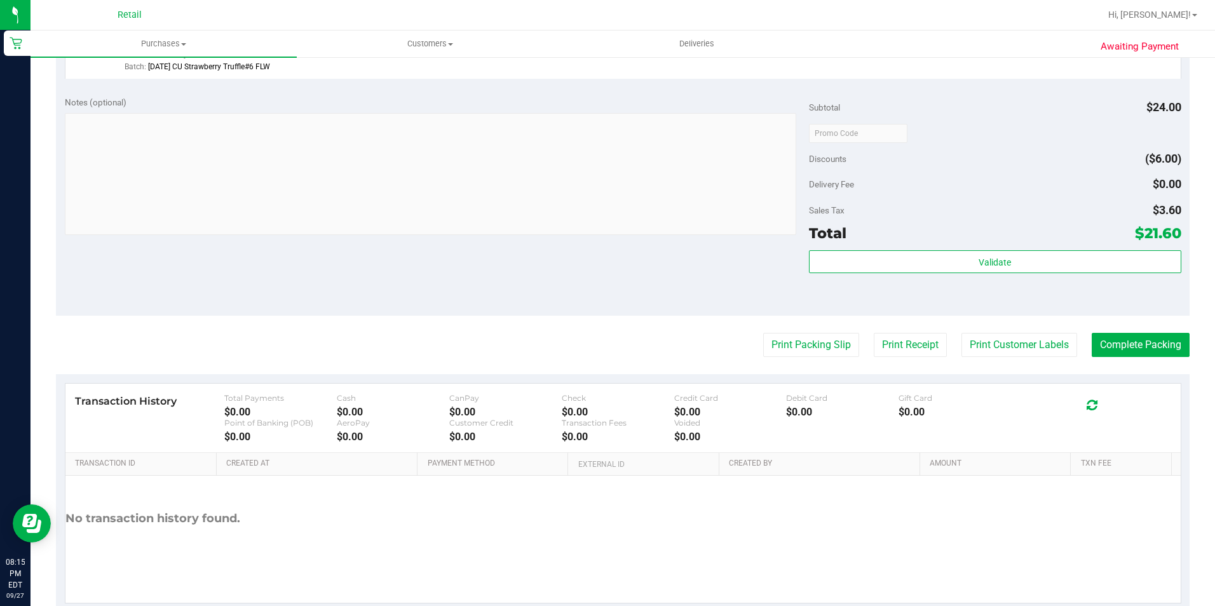
scroll to position [433, 0]
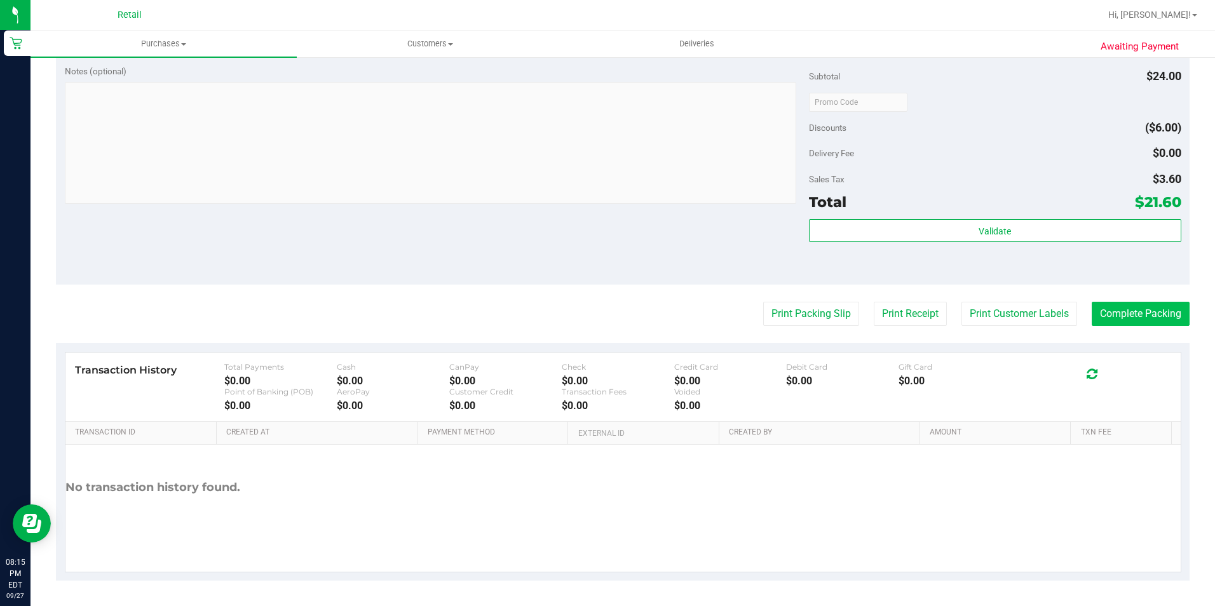
click at [1149, 329] on purchase-details "Back Edit Purchase Cancel Purchase View Profile # 01681322 Med | Rec METRC ID: …" at bounding box center [623, 108] width 1134 height 945
click at [1146, 320] on button "Complete Packing" at bounding box center [1141, 314] width 98 height 24
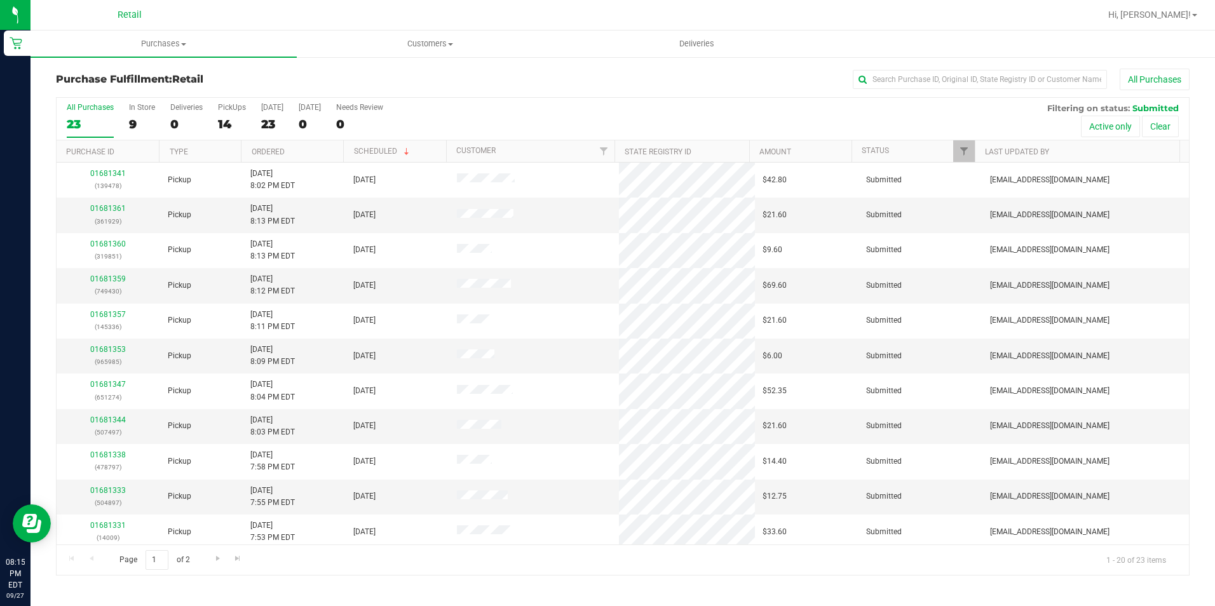
click at [922, 93] on div "Purchase Fulfillment: Retail All Purchases" at bounding box center [623, 83] width 1134 height 28
click at [919, 69] on div "All Purchases" at bounding box center [812, 80] width 756 height 22
click at [917, 84] on input "text" at bounding box center [980, 79] width 254 height 19
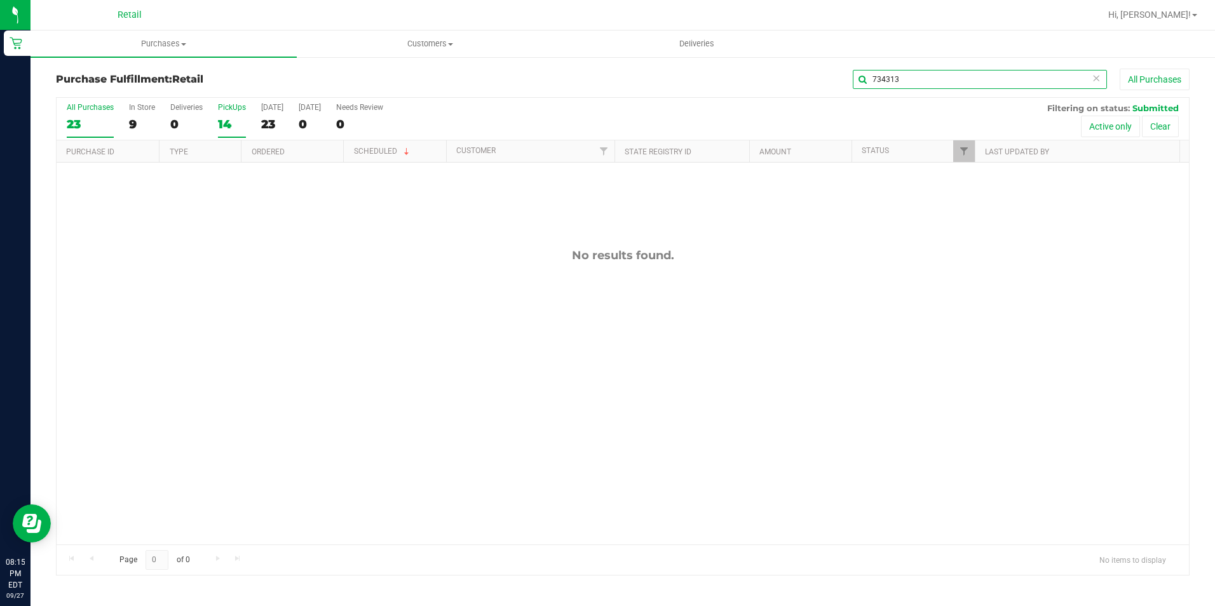
type input "734313"
click at [228, 129] on div "14" at bounding box center [232, 124] width 28 height 15
click at [0, 0] on input "PickUps 14" at bounding box center [0, 0] width 0 height 0
click at [226, 121] on div "14" at bounding box center [232, 124] width 28 height 15
click at [0, 0] on input "PickUps 14" at bounding box center [0, 0] width 0 height 0
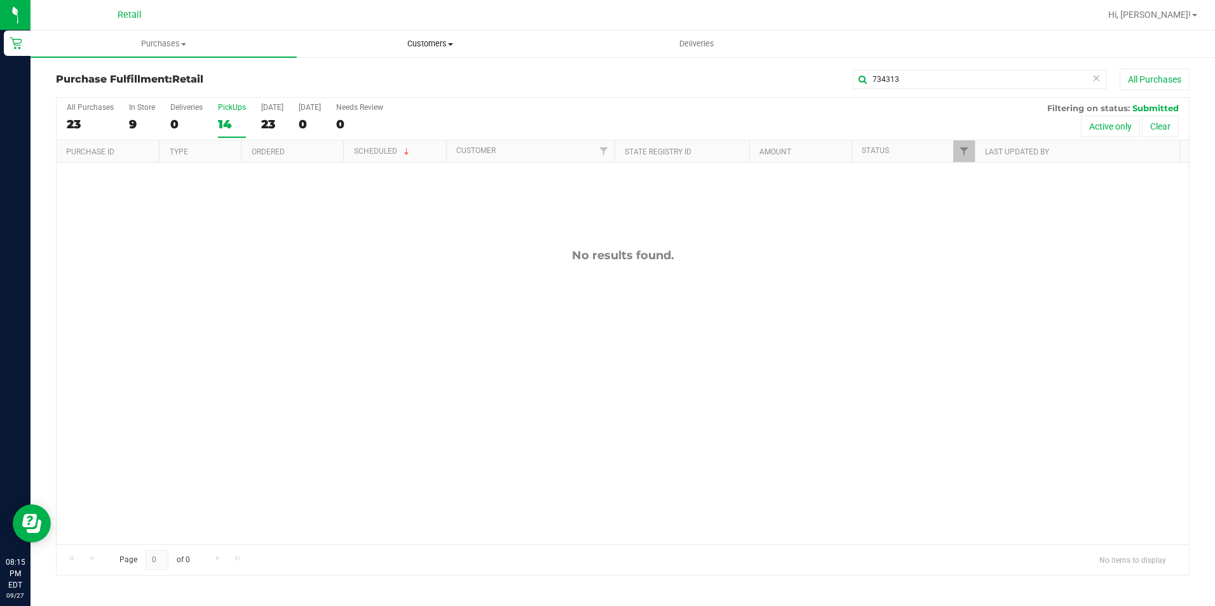
click at [434, 33] on uib-tab-heading "Customers All customers Add a new customer All physicians" at bounding box center [430, 43] width 265 height 25
click at [373, 76] on span "All customers" at bounding box center [343, 76] width 92 height 11
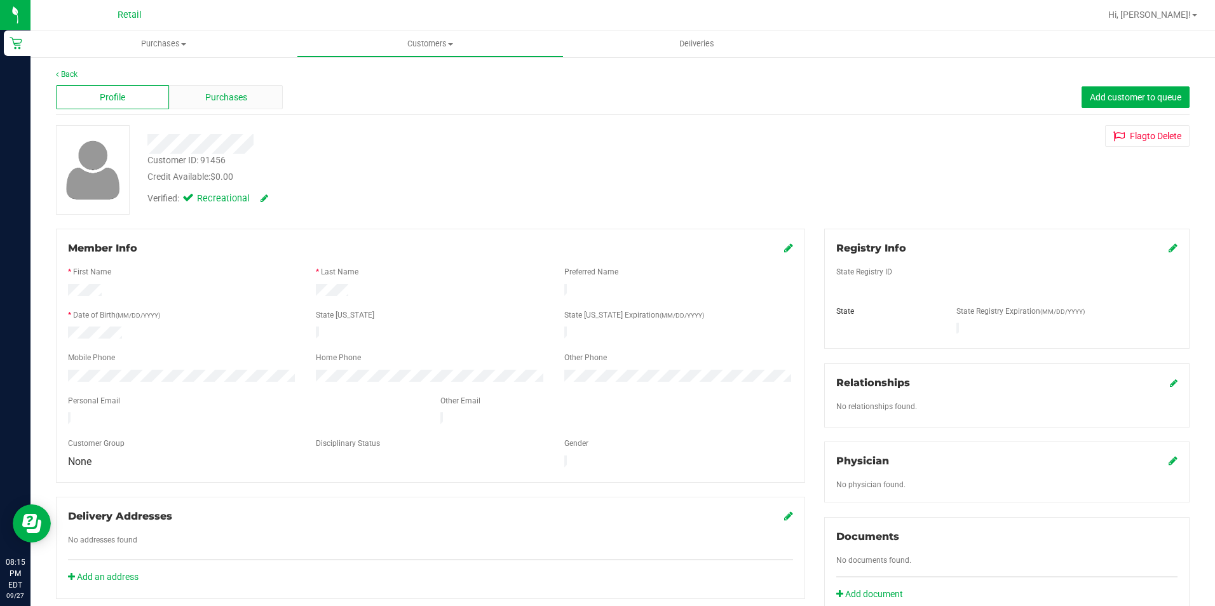
click at [238, 95] on span "Purchases" at bounding box center [226, 97] width 42 height 13
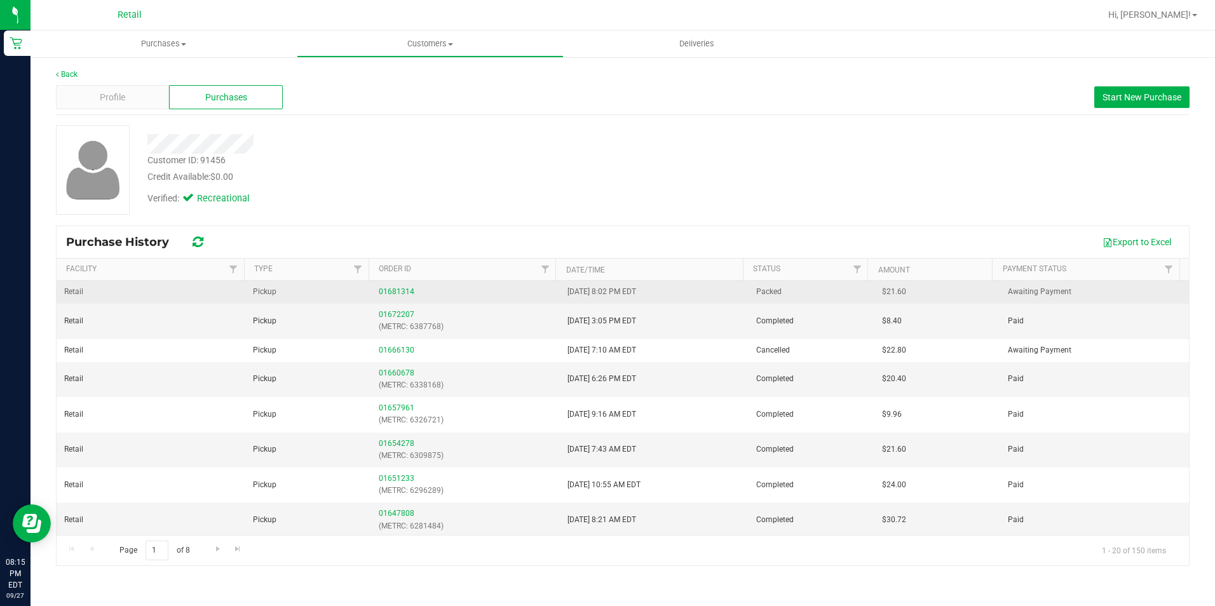
click at [392, 287] on div "01681314" at bounding box center [466, 292] width 174 height 12
click at [392, 290] on link "01681314" at bounding box center [397, 291] width 36 height 9
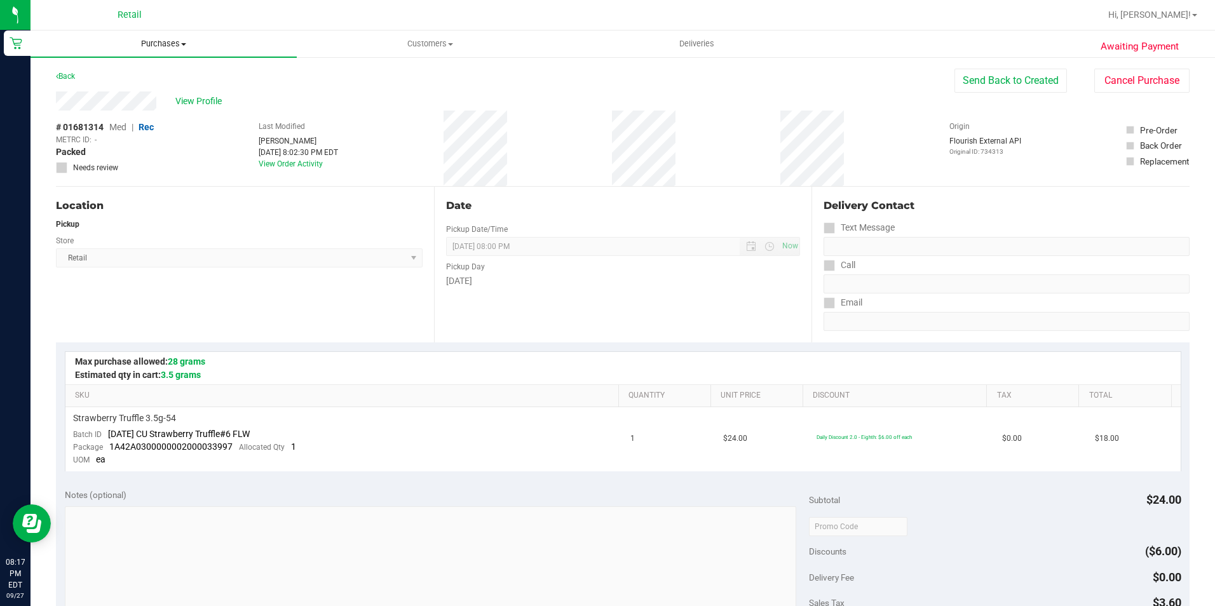
click at [180, 50] on uib-tab-heading "Purchases Summary of purchases Fulfillment All purchases" at bounding box center [164, 44] width 266 height 27
click at [98, 95] on span "Fulfillment" at bounding box center [70, 91] width 79 height 11
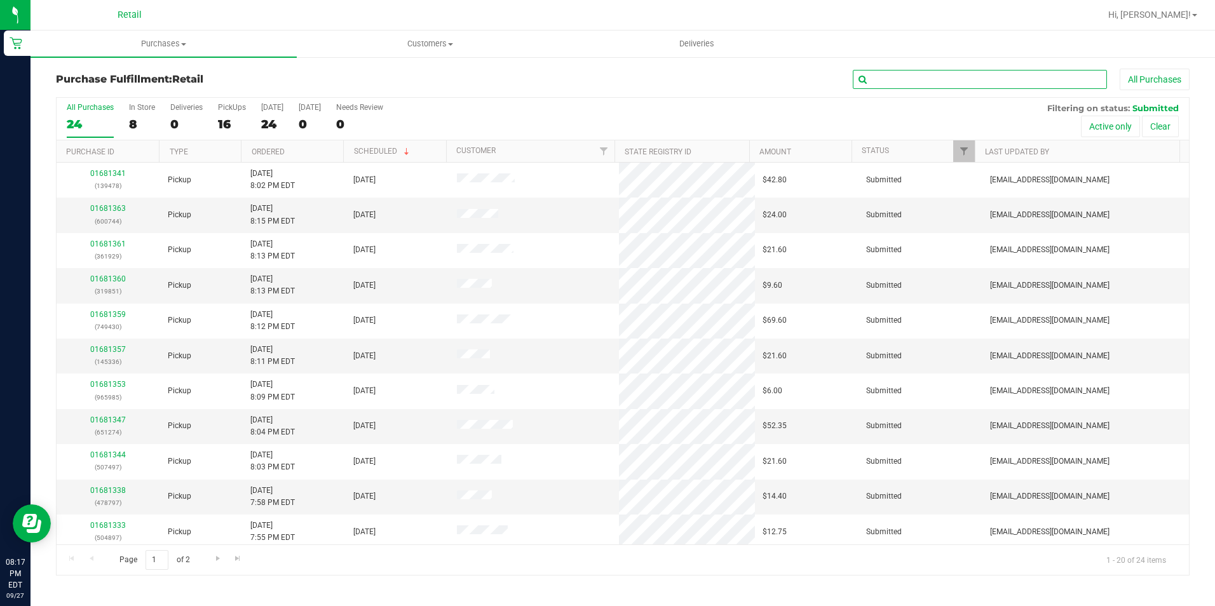
click at [910, 82] on input "text" at bounding box center [980, 79] width 254 height 19
type input "145336"
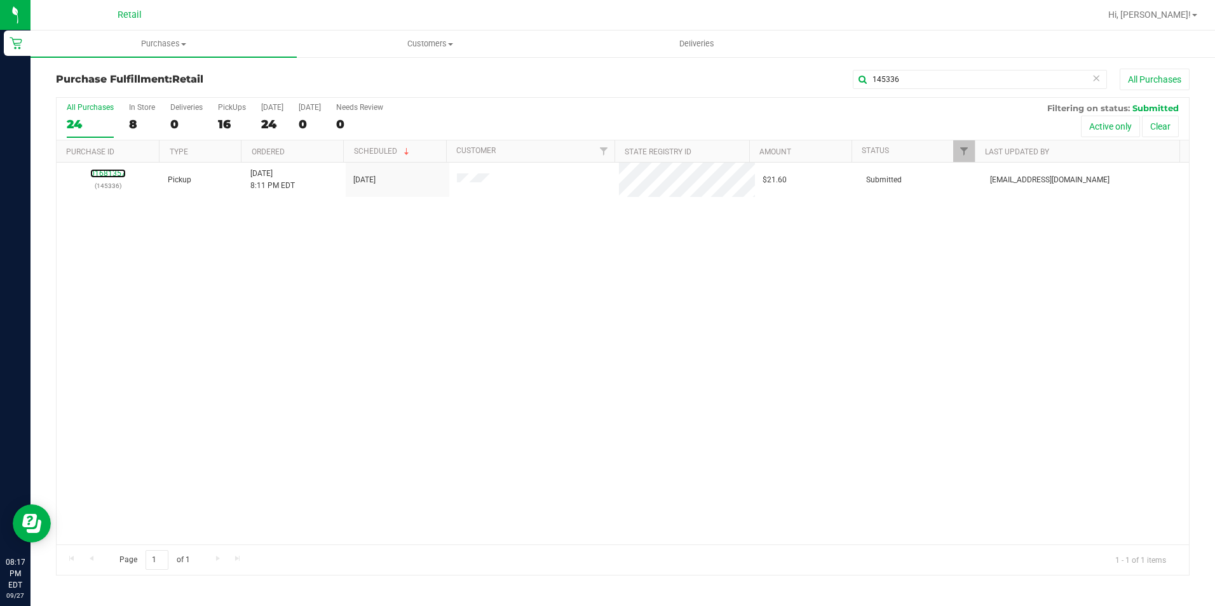
click at [112, 171] on link "01681357" at bounding box center [108, 173] width 36 height 9
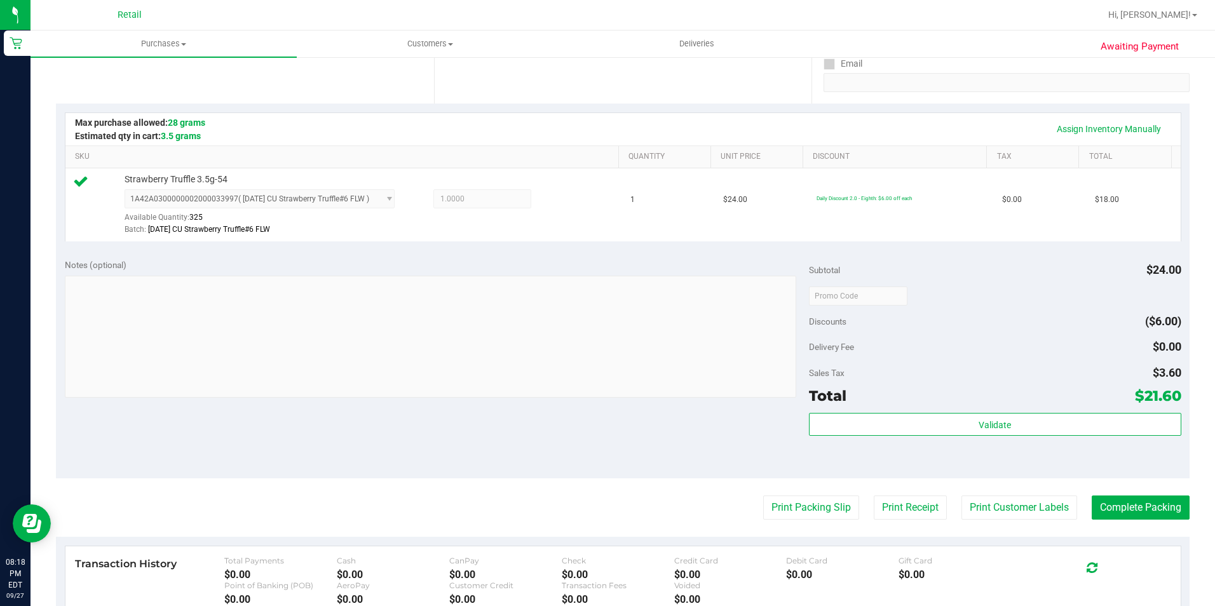
scroll to position [254, 0]
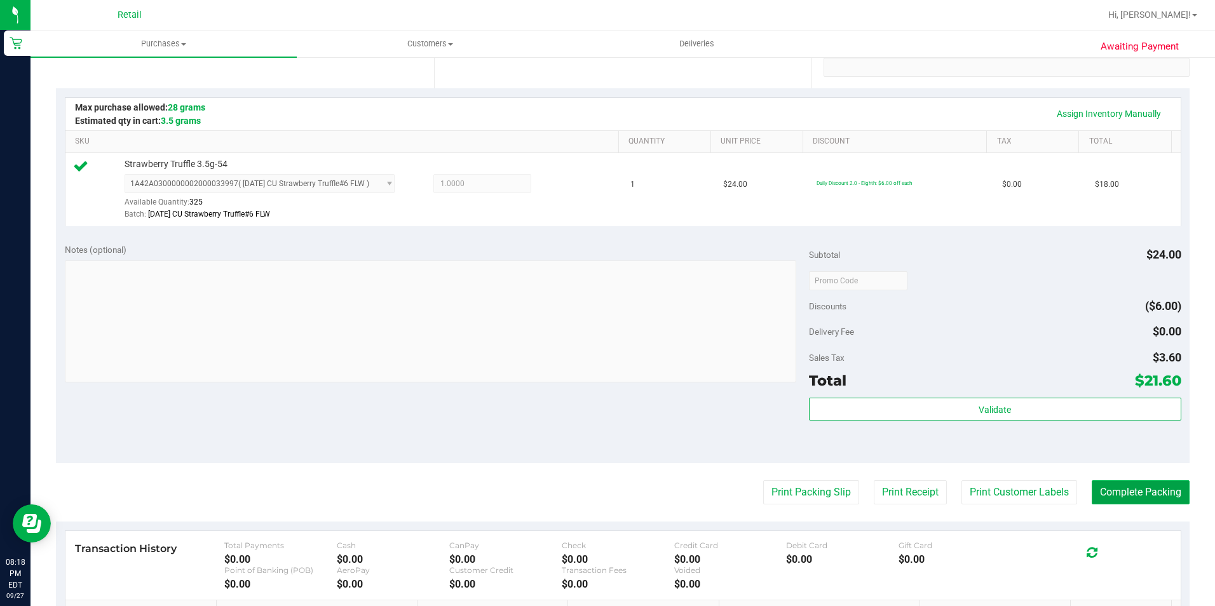
click at [1116, 496] on button "Complete Packing" at bounding box center [1141, 493] width 98 height 24
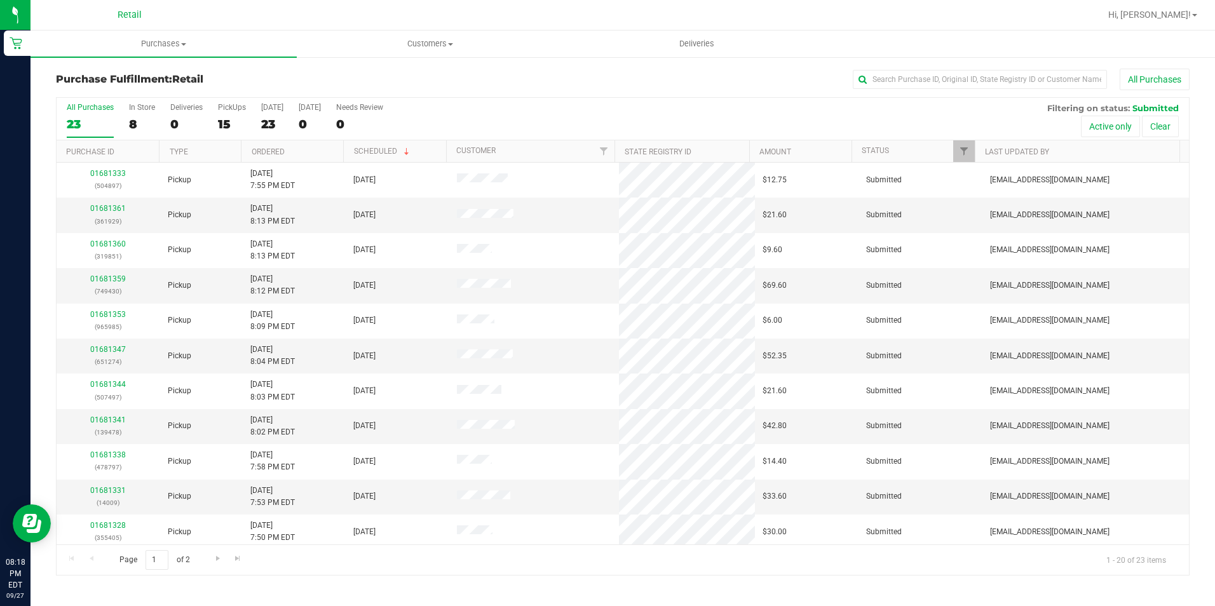
click at [931, 67] on div "Purchase Fulfillment: Retail All Purchases All Purchases 23 In Store 8 Deliveri…" at bounding box center [623, 322] width 1185 height 533
click at [920, 81] on input "text" at bounding box center [980, 79] width 254 height 19
type input "2"
click at [920, 81] on input "text" at bounding box center [980, 79] width 254 height 19
type input "139478"
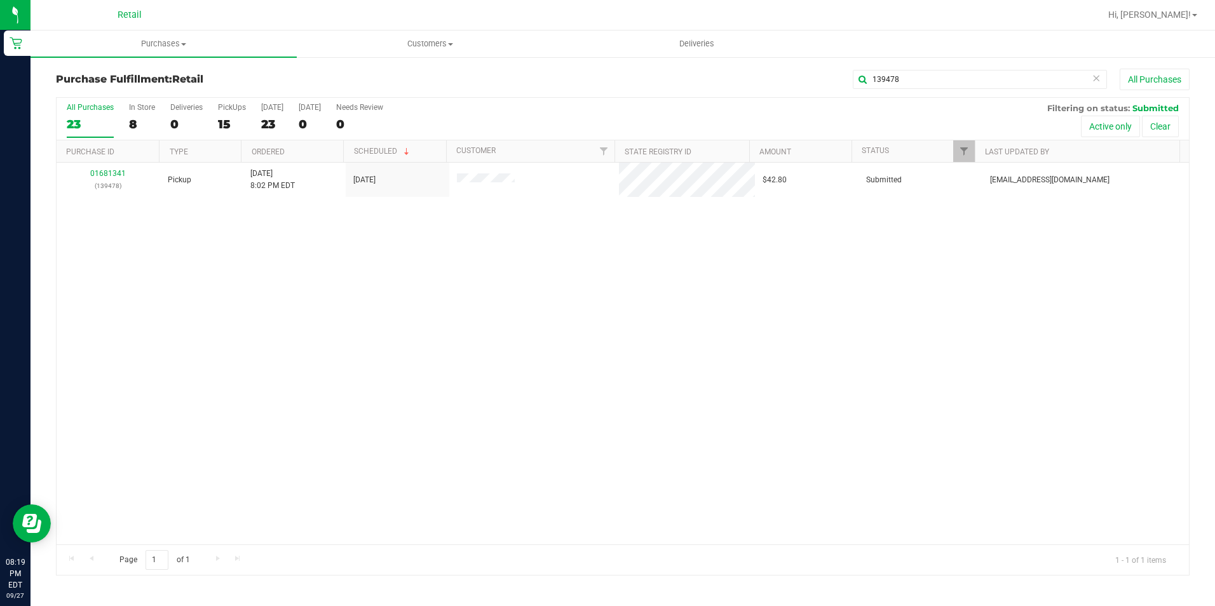
click at [108, 158] on th "Purchase ID" at bounding box center [108, 151] width 102 height 22
click at [106, 171] on link "01681341" at bounding box center [108, 173] width 36 height 9
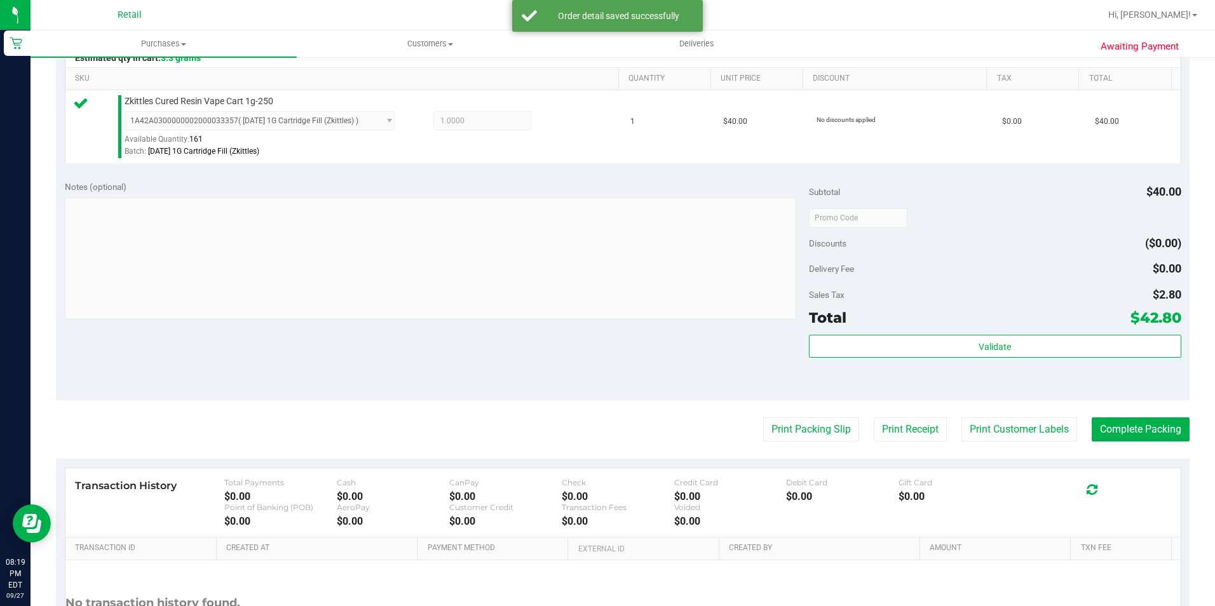
scroll to position [318, 0]
click at [1139, 436] on button "Complete Packing" at bounding box center [1141, 429] width 98 height 24
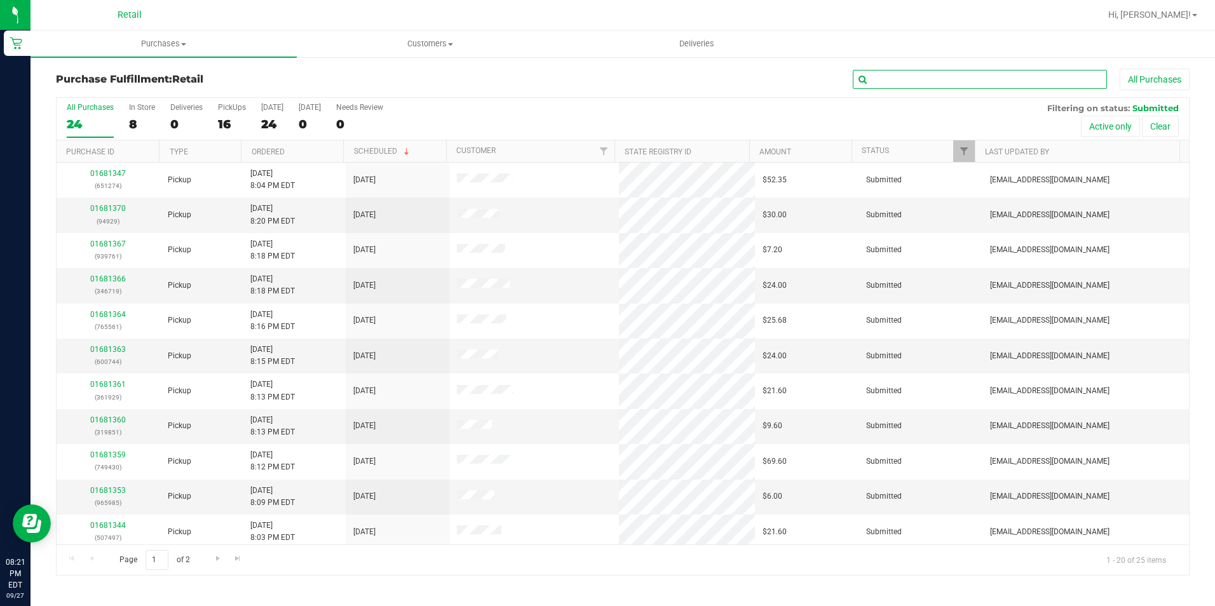
click at [886, 88] on input "text" at bounding box center [980, 79] width 254 height 19
type input "651274"
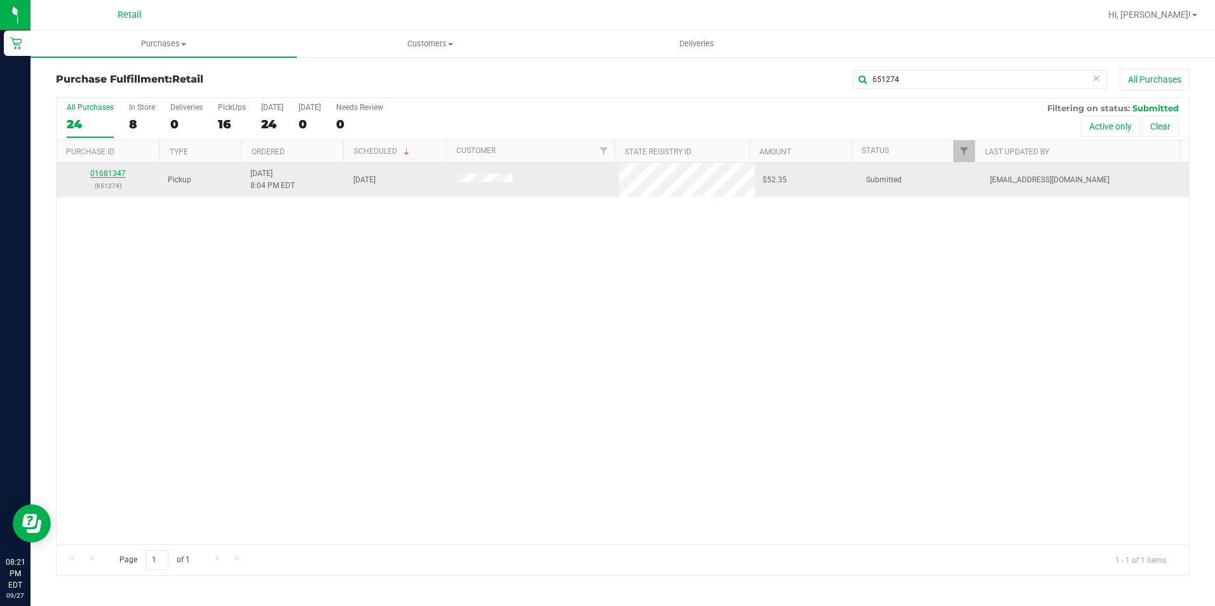
click at [118, 172] on link "01681347" at bounding box center [108, 173] width 36 height 9
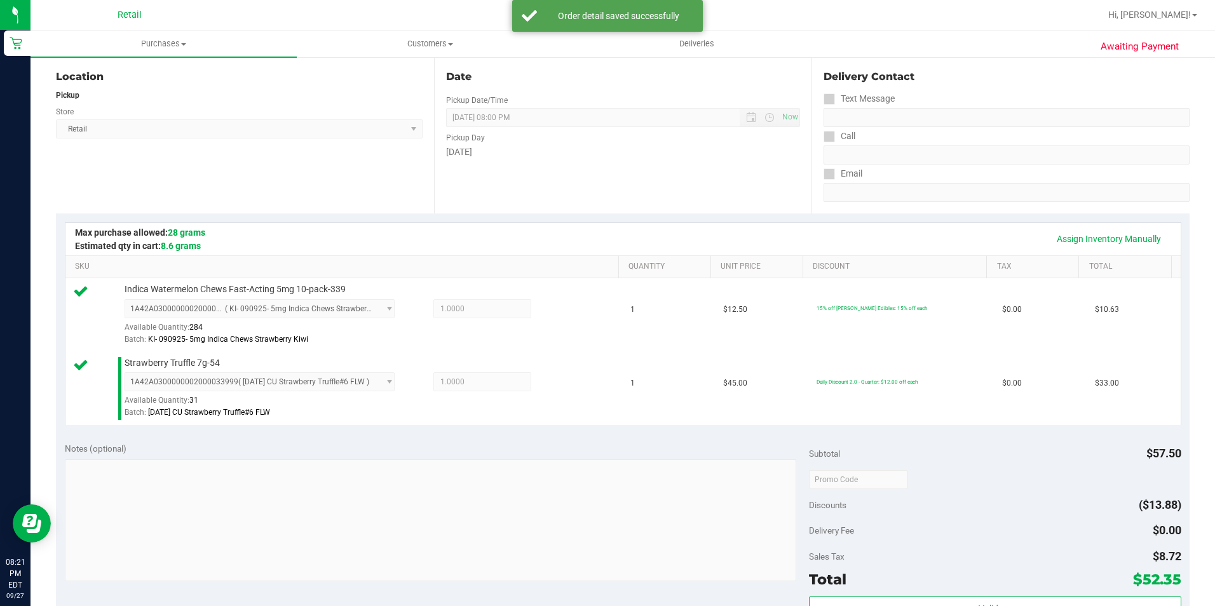
scroll to position [381, 0]
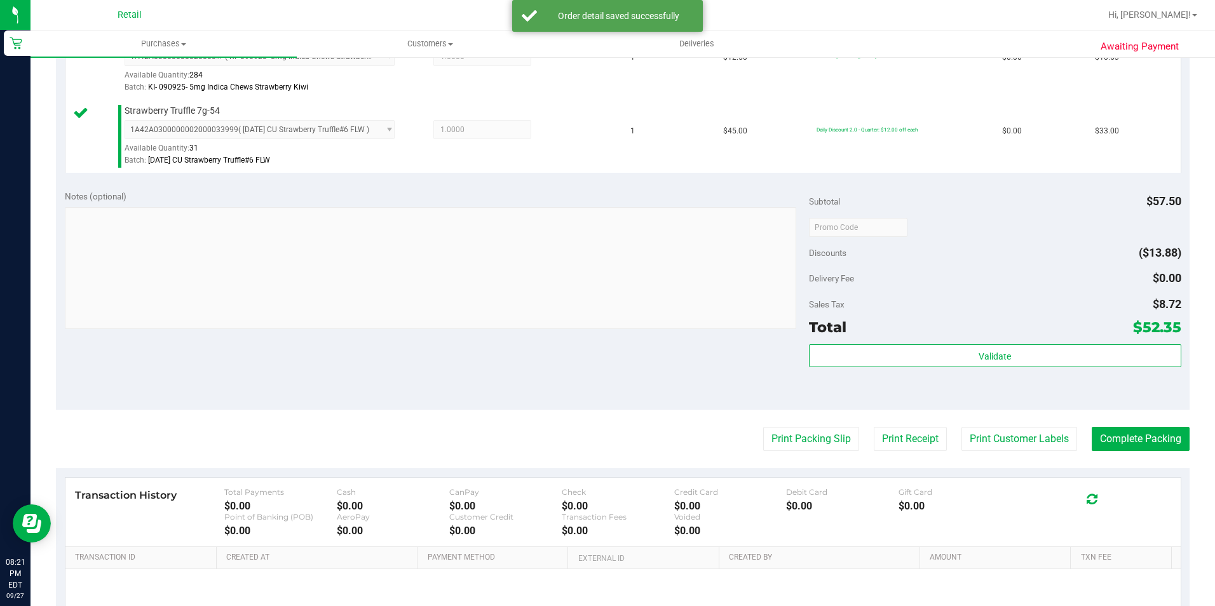
click at [1149, 426] on purchase-details "Back Edit Purchase Cancel Purchase View Profile # 01681347 Med | Rec METRC ID: …" at bounding box center [623, 196] width 1134 height 1019
click at [1149, 427] on button "Complete Packing" at bounding box center [1141, 439] width 98 height 24
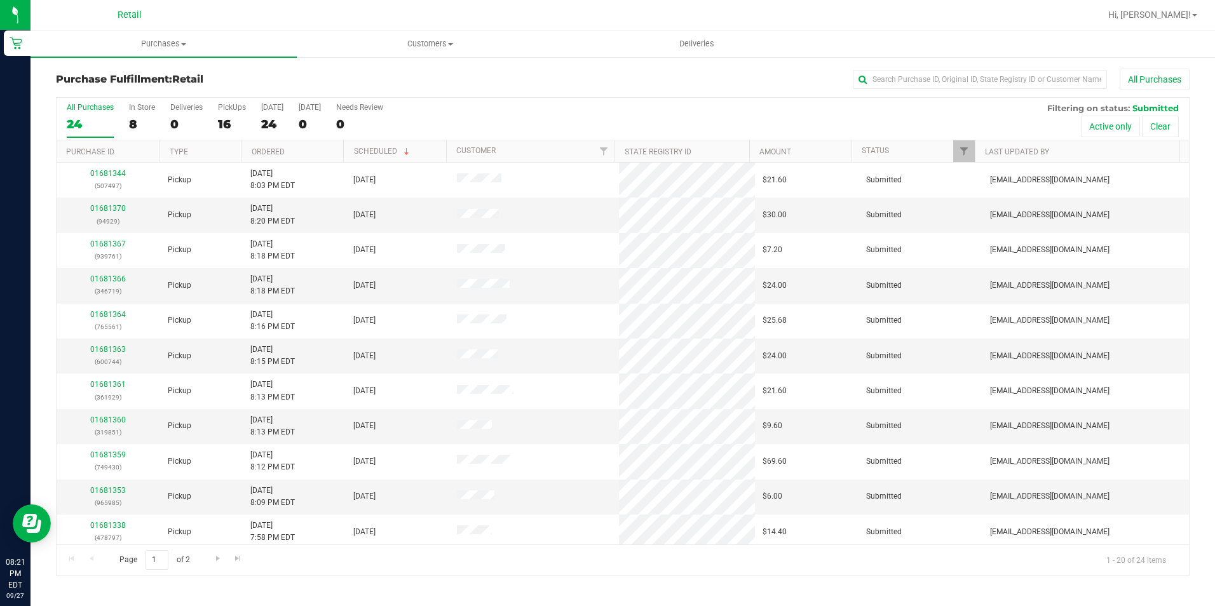
click at [902, 89] on div "All Purchases" at bounding box center [812, 80] width 756 height 22
drag, startPoint x: 889, startPoint y: 58, endPoint x: 889, endPoint y: 70, distance: 11.4
click at [889, 60] on div "Purchase Fulfillment: Retail All Purchases All Purchases 24 In Store 8 Deliveri…" at bounding box center [623, 322] width 1185 height 533
click at [889, 71] on input "text" at bounding box center [980, 79] width 254 height 19
type input "355405"
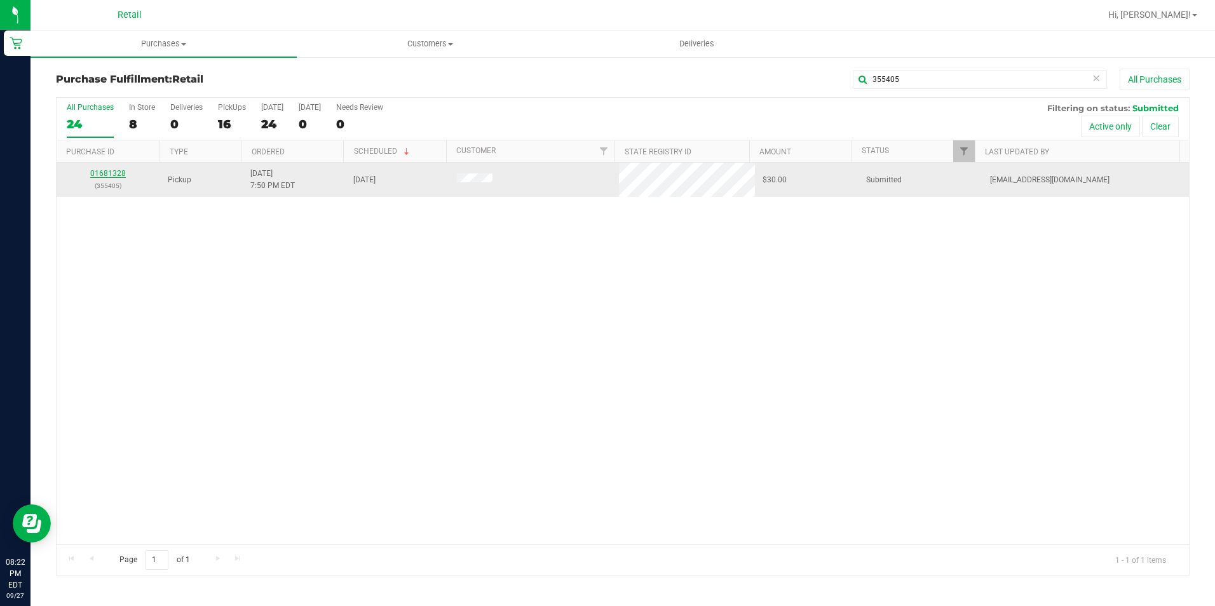
click at [111, 176] on link "01681328" at bounding box center [108, 173] width 36 height 9
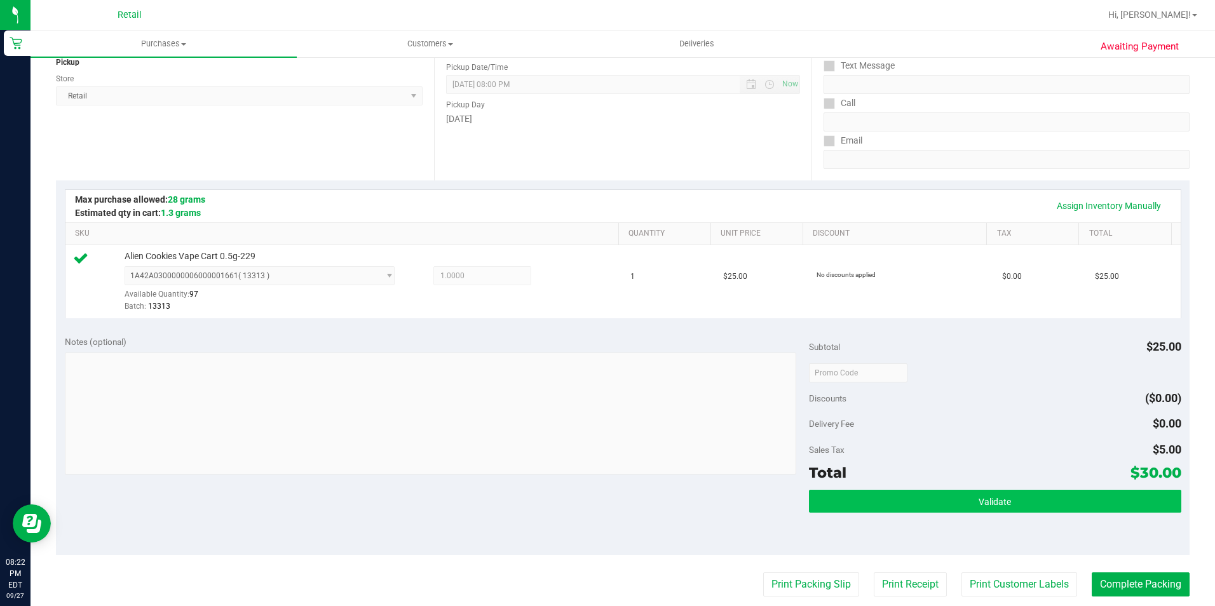
scroll to position [254, 0]
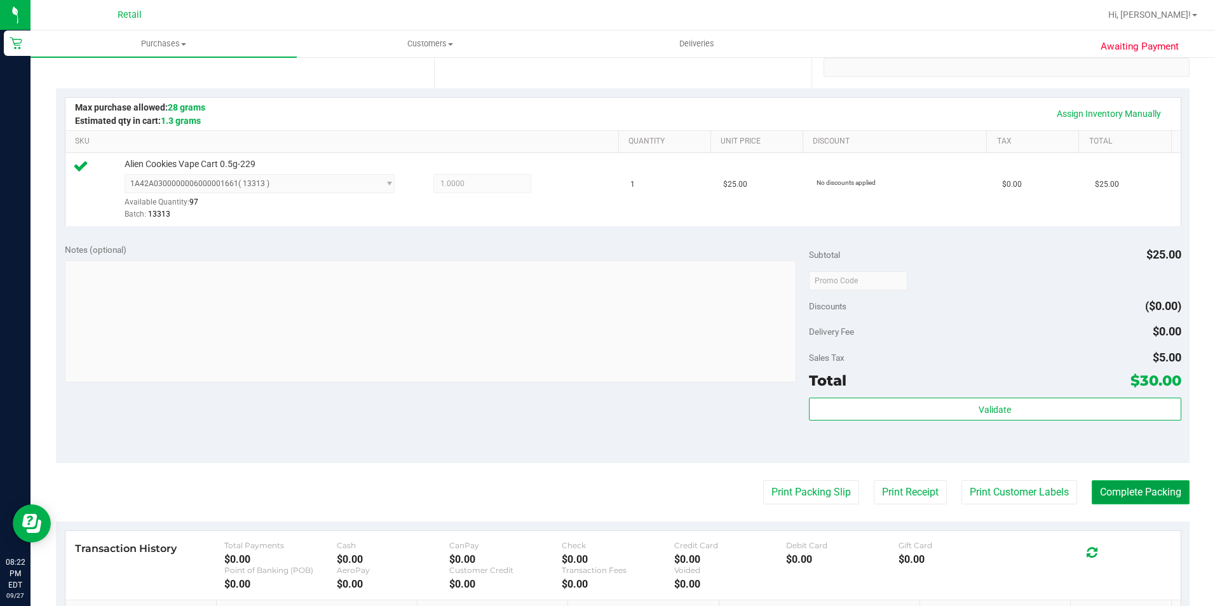
click at [1145, 488] on button "Complete Packing" at bounding box center [1141, 493] width 98 height 24
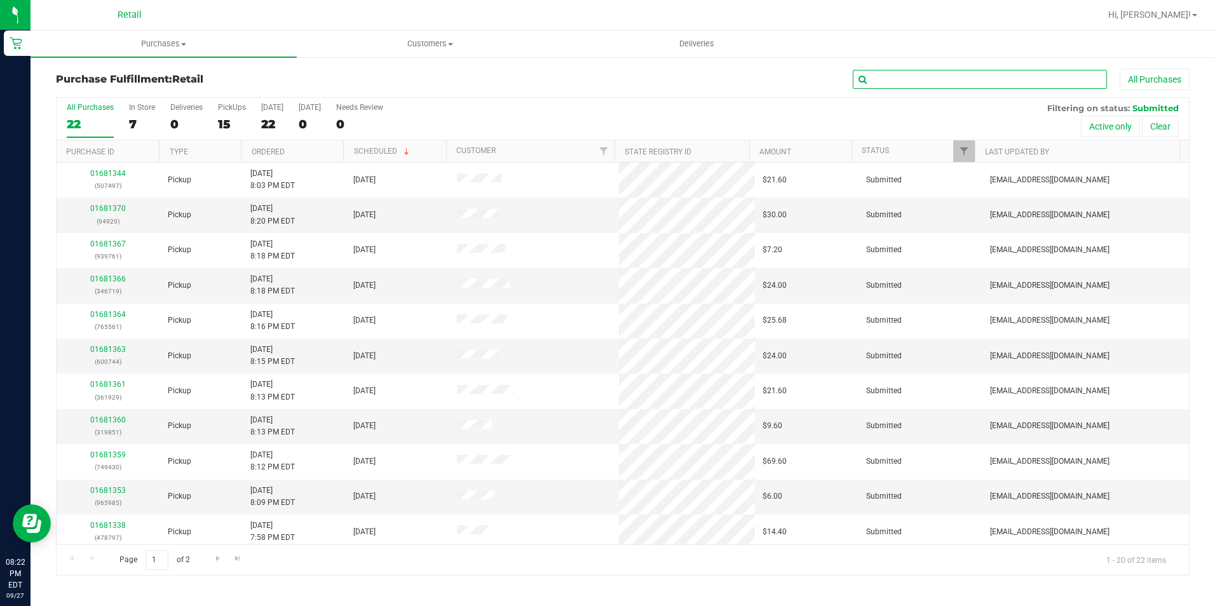
click at [934, 83] on input "text" at bounding box center [980, 79] width 254 height 19
type input "965985"
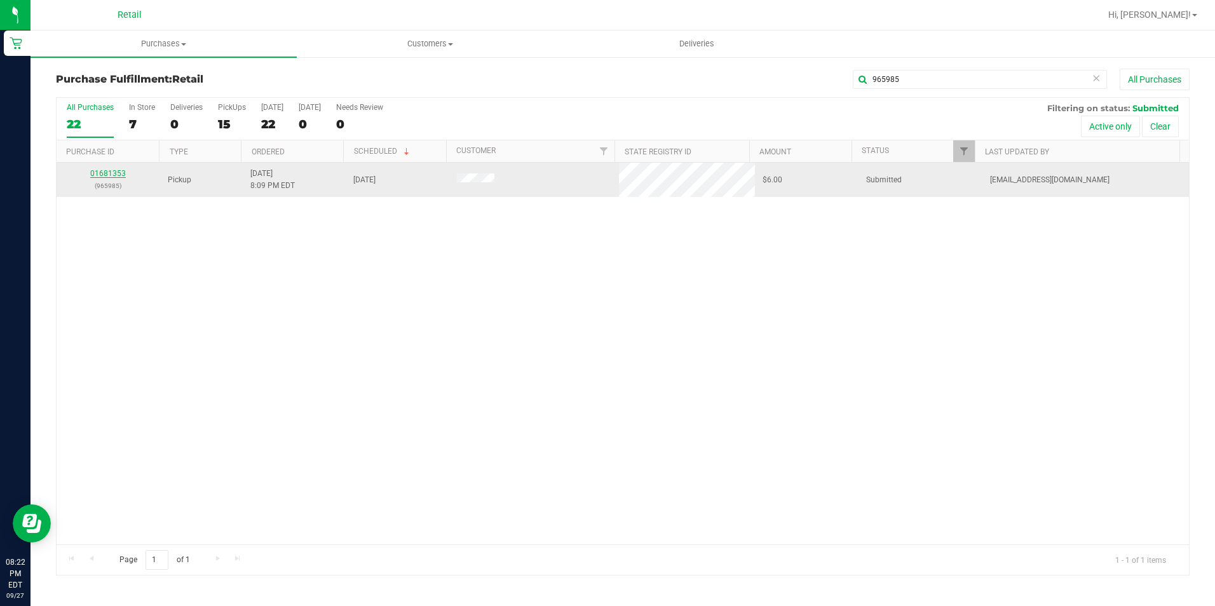
click at [125, 172] on link "01681353" at bounding box center [108, 173] width 36 height 9
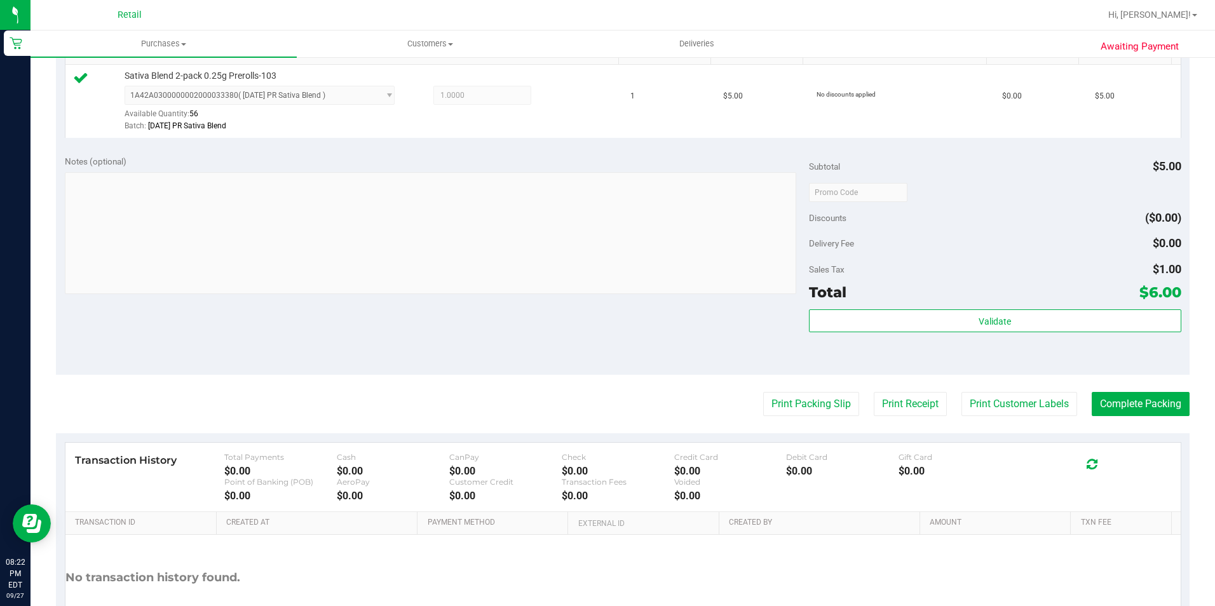
scroll to position [433, 0]
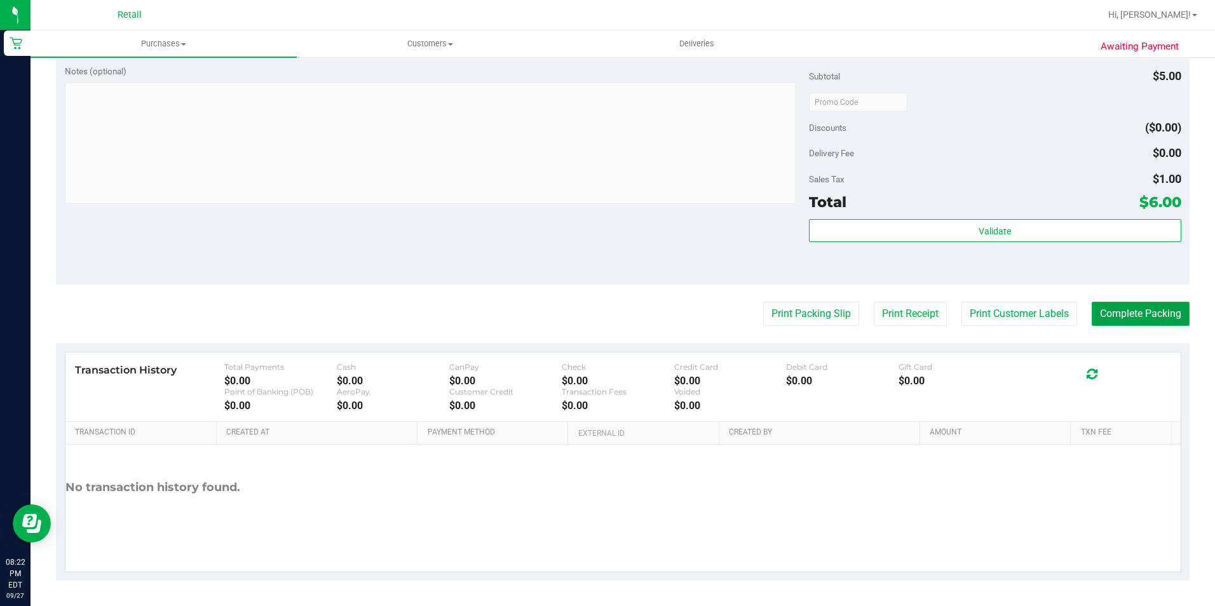
click at [1149, 308] on button "Complete Packing" at bounding box center [1141, 314] width 98 height 24
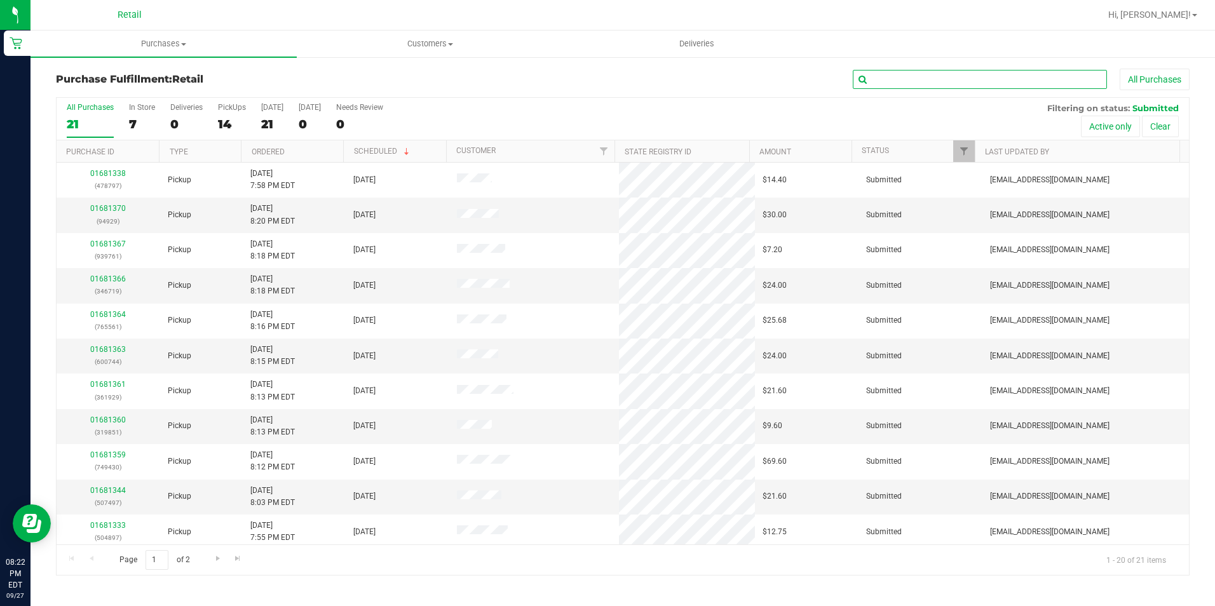
click at [888, 79] on input "text" at bounding box center [980, 79] width 254 height 19
type input "404585"
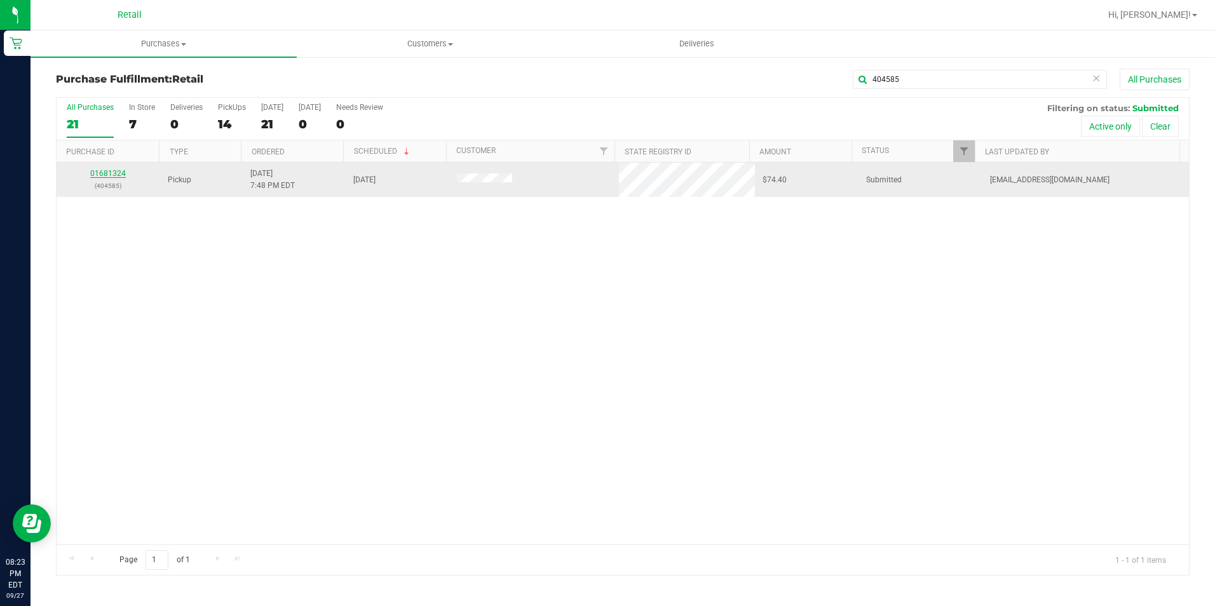
click at [116, 171] on link "01681324" at bounding box center [108, 173] width 36 height 9
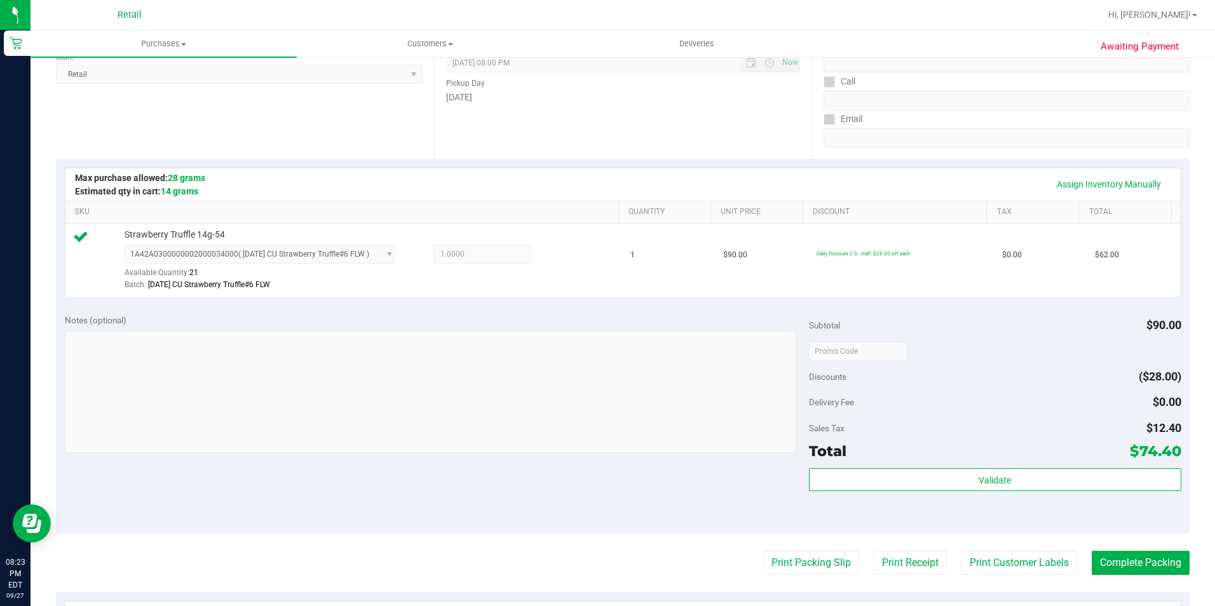
scroll to position [254, 0]
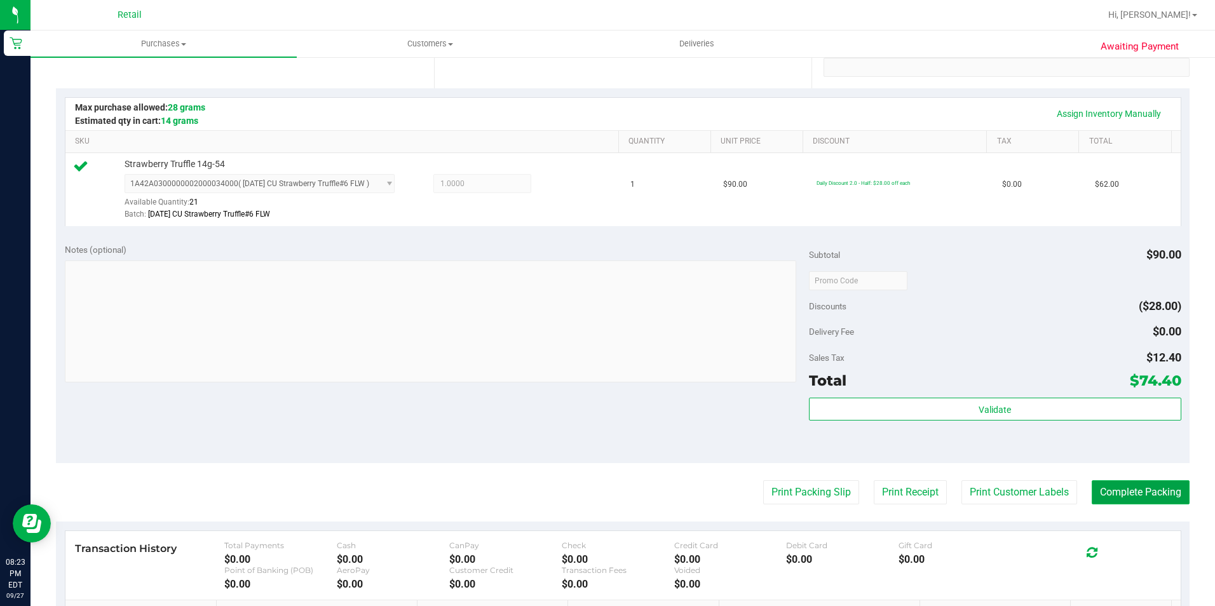
click at [1107, 499] on button "Complete Packing" at bounding box center [1141, 493] width 98 height 24
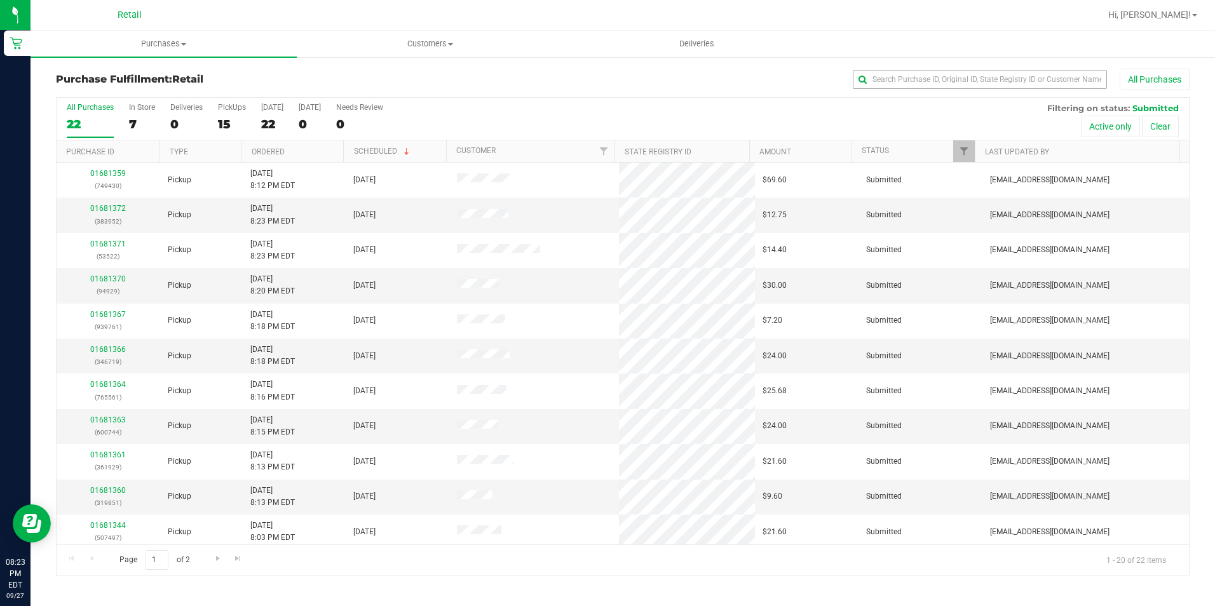
drag, startPoint x: 900, startPoint y: 67, endPoint x: 901, endPoint y: 88, distance: 21.6
click at [901, 88] on div "Purchase Fulfillment: Retail All Purchases All Purchases 22 In Store 7 Deliveri…" at bounding box center [623, 322] width 1185 height 533
click at [901, 88] on input "text" at bounding box center [980, 79] width 254 height 19
type input "14009"
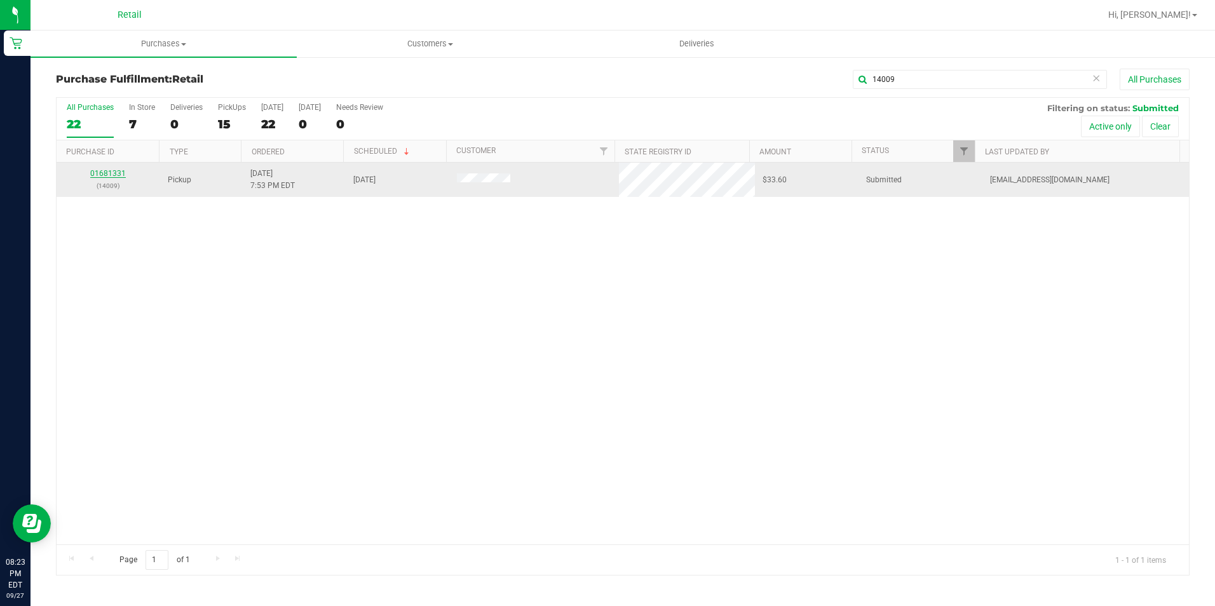
click at [124, 171] on link "01681331" at bounding box center [108, 173] width 36 height 9
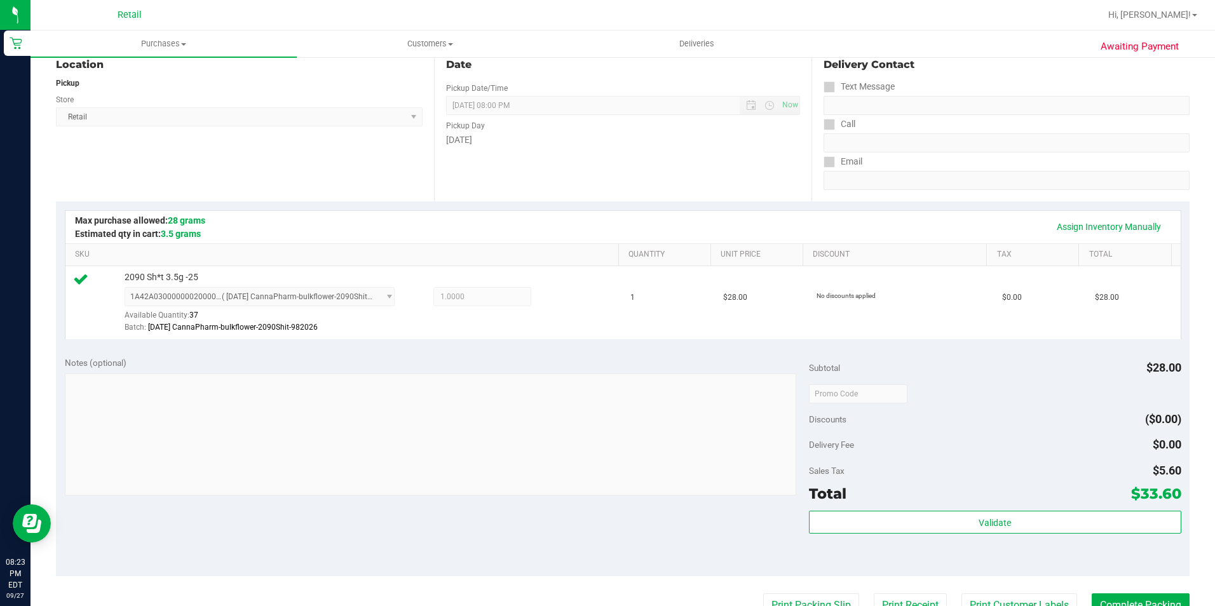
scroll to position [318, 0]
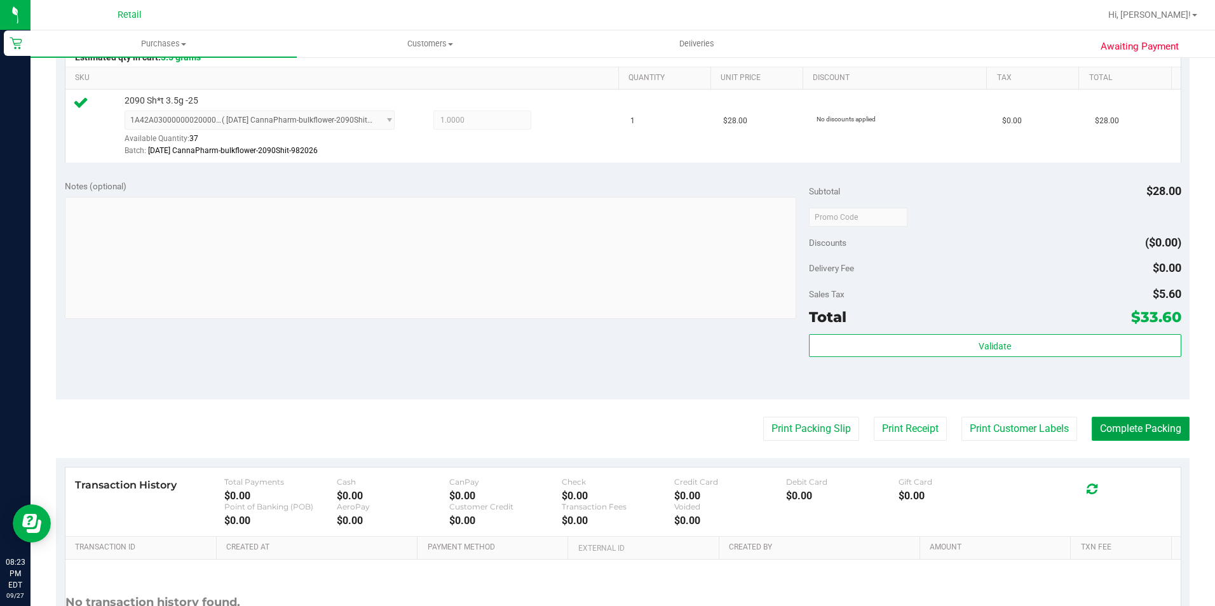
click at [1153, 435] on button "Complete Packing" at bounding box center [1141, 429] width 98 height 24
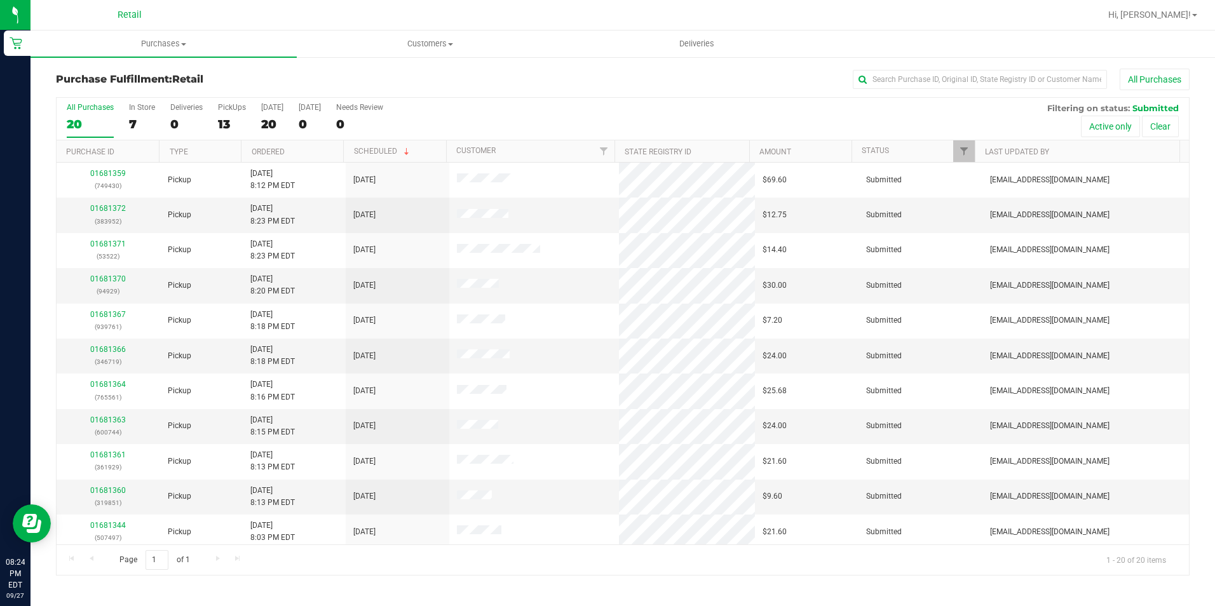
click at [928, 98] on div "All Purchases 20 In Store 7 Deliveries 0 PickUps 13 [DATE] 20 [DATE] 0 Needs Re…" at bounding box center [623, 103] width 1133 height 10
click at [913, 87] on input "text" at bounding box center [980, 79] width 254 height 19
type input "507497"
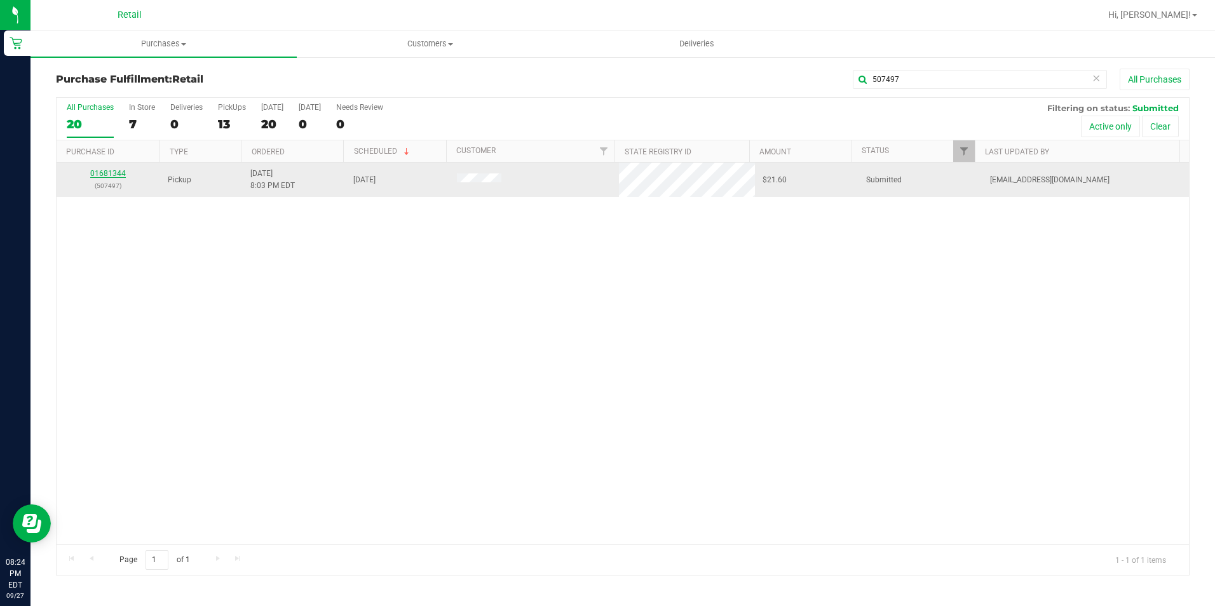
click at [118, 177] on link "01681344" at bounding box center [108, 173] width 36 height 9
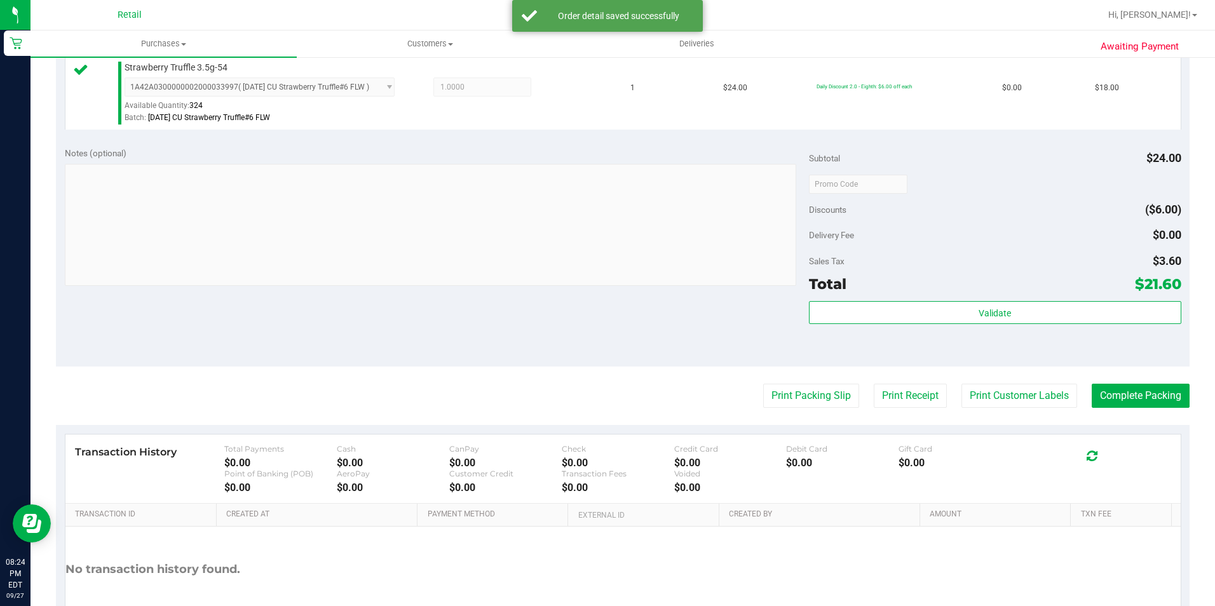
scroll to position [381, 0]
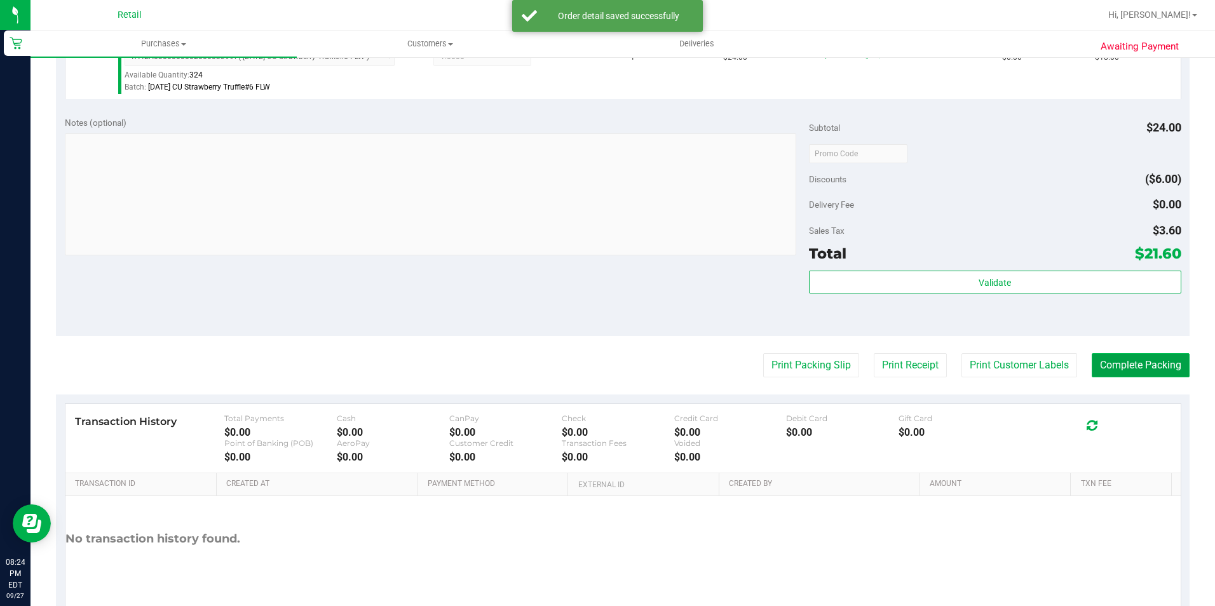
click at [1154, 375] on button "Complete Packing" at bounding box center [1141, 365] width 98 height 24
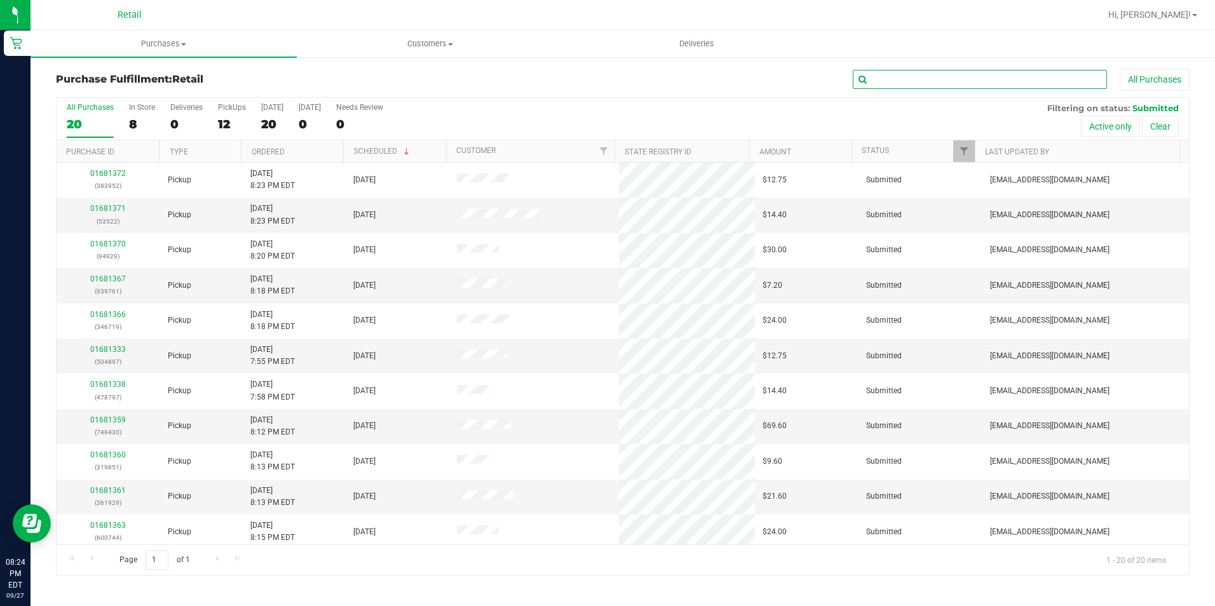
click at [980, 82] on input "text" at bounding box center [980, 79] width 254 height 19
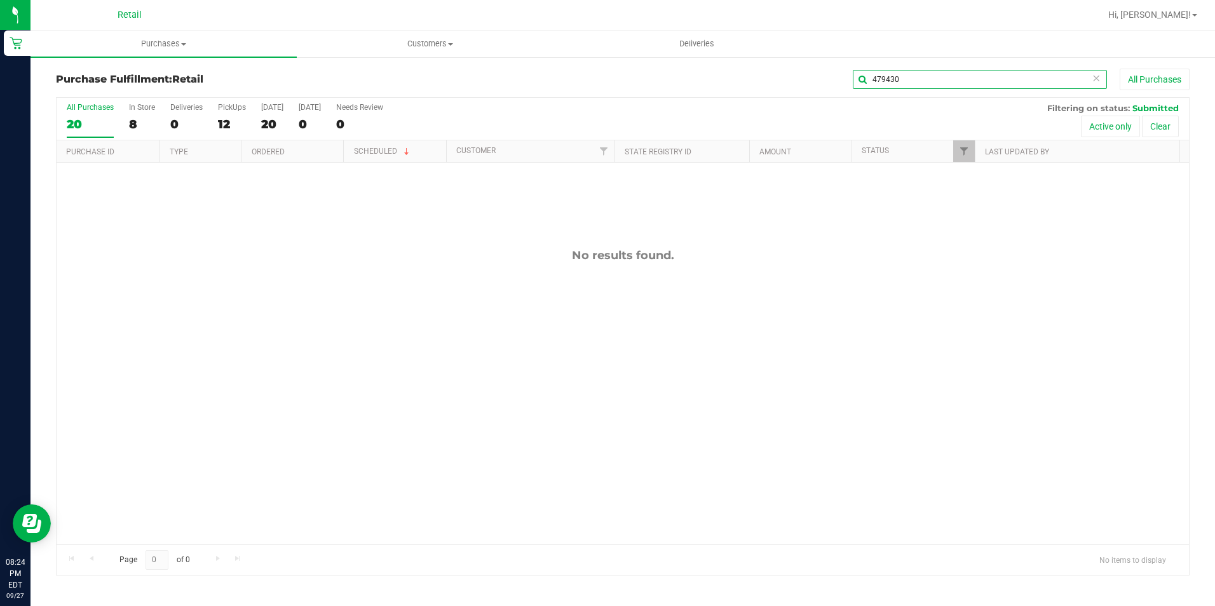
click at [950, 72] on input "479430" at bounding box center [980, 79] width 254 height 19
type input "749430"
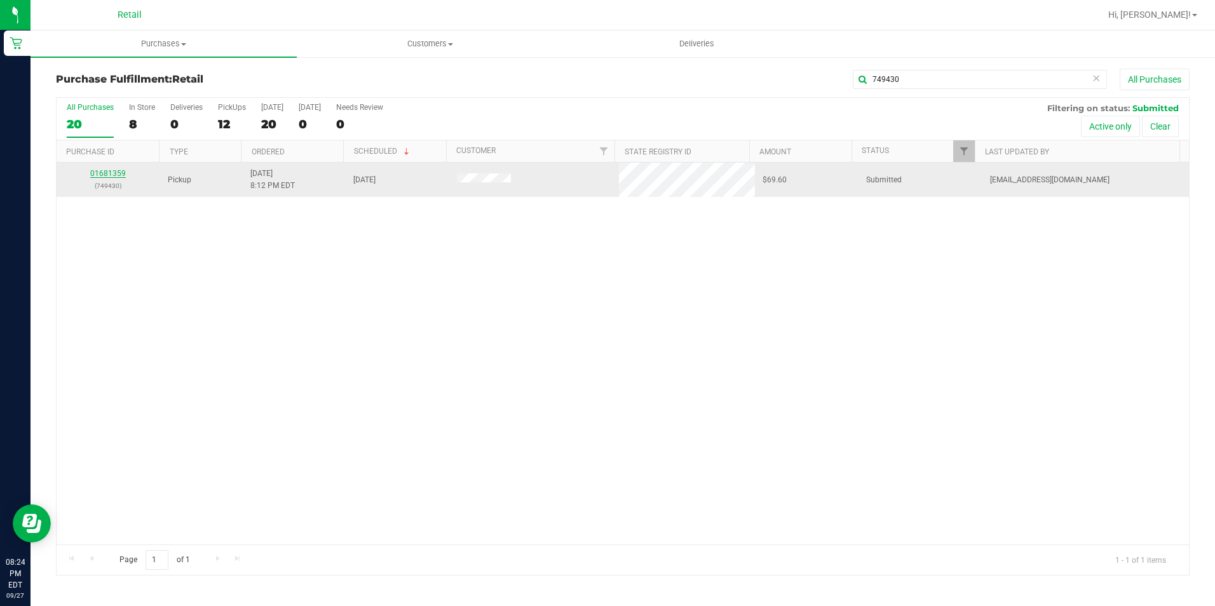
click at [108, 174] on link "01681359" at bounding box center [108, 173] width 36 height 9
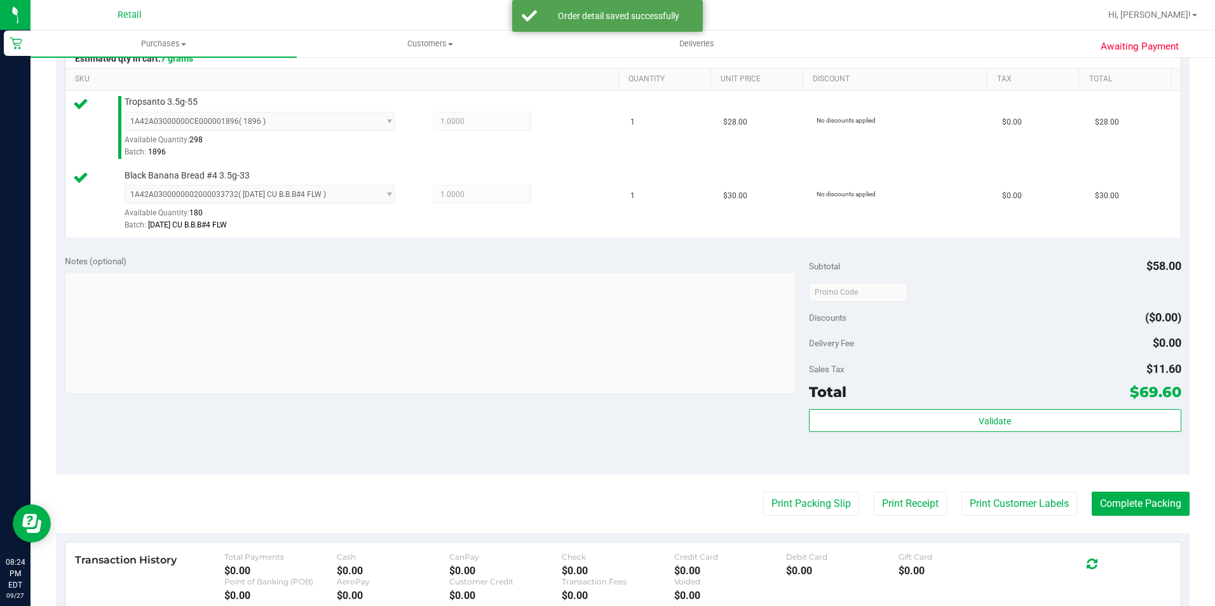
scroll to position [318, 0]
click at [1140, 514] on button "Complete Packing" at bounding box center [1141, 503] width 98 height 24
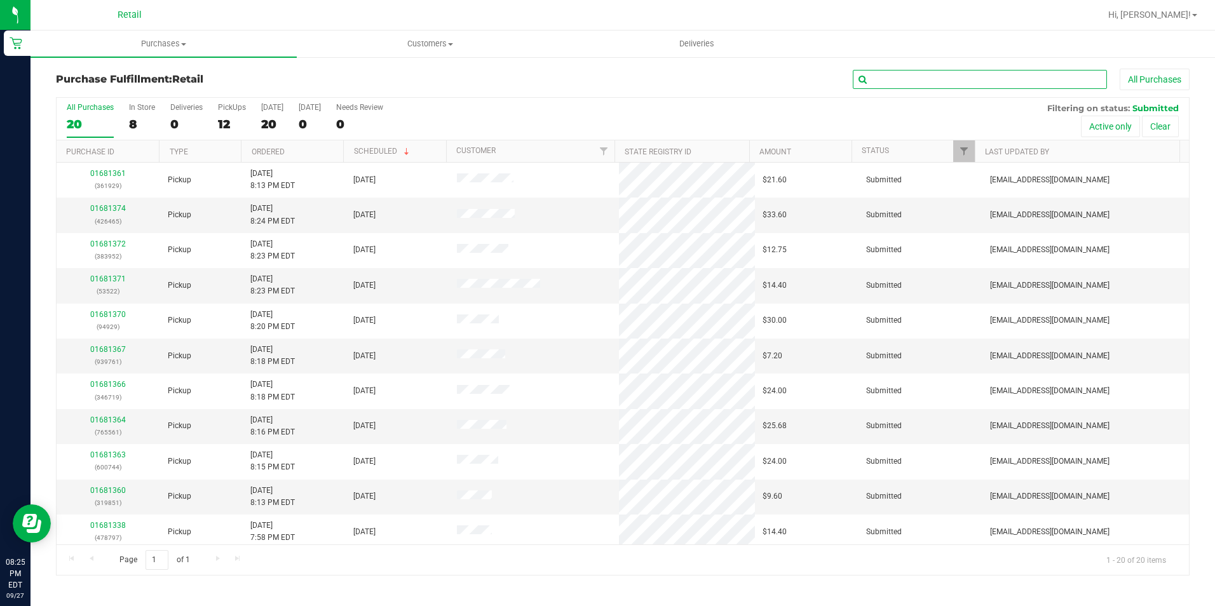
click at [929, 81] on input "text" at bounding box center [980, 79] width 254 height 19
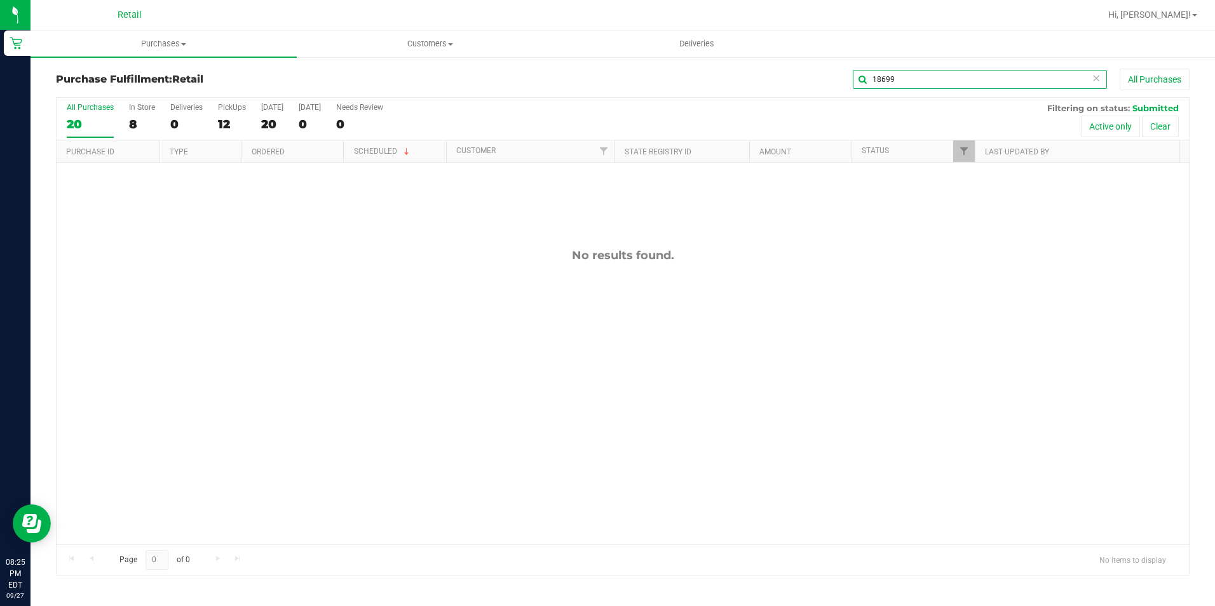
type input "18699"
click at [429, 50] on uib-tab-heading "Customers All customers Add a new customer All physicians" at bounding box center [430, 43] width 265 height 25
click at [400, 69] on li "All customers" at bounding box center [430, 76] width 266 height 15
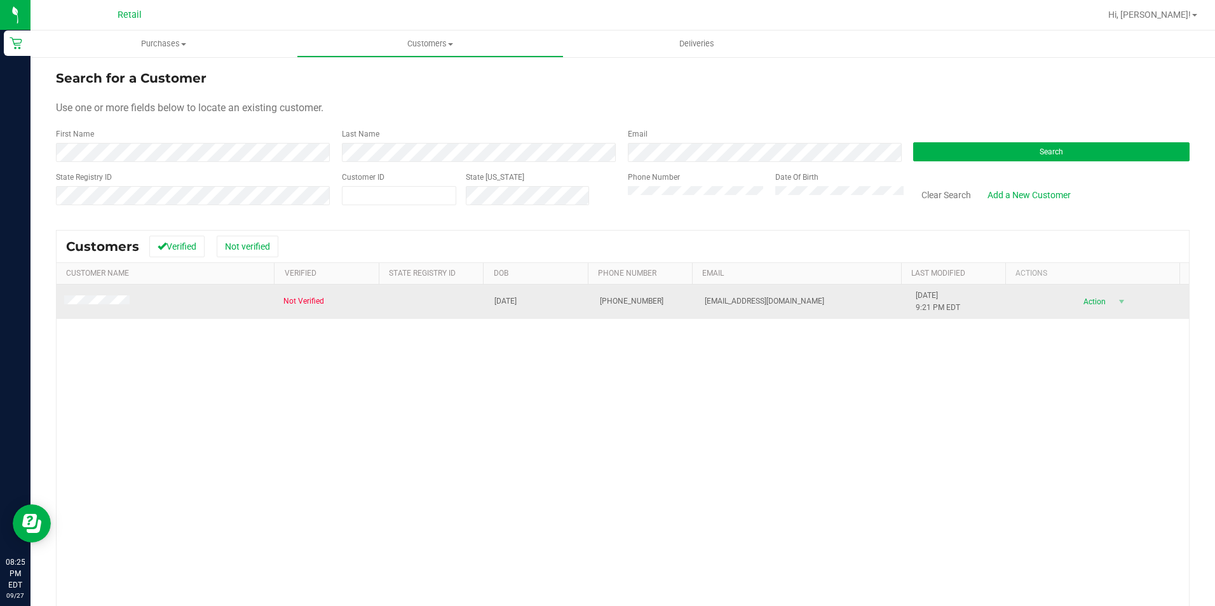
click at [88, 306] on span at bounding box center [98, 302] width 69 height 13
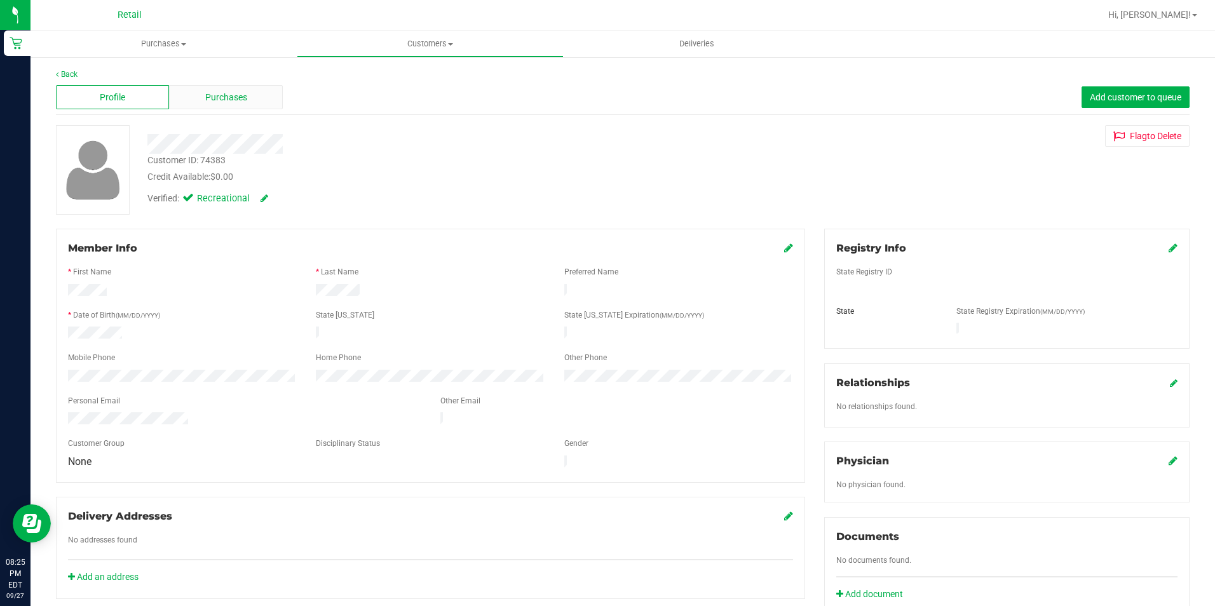
click at [224, 94] on span "Purchases" at bounding box center [226, 97] width 42 height 13
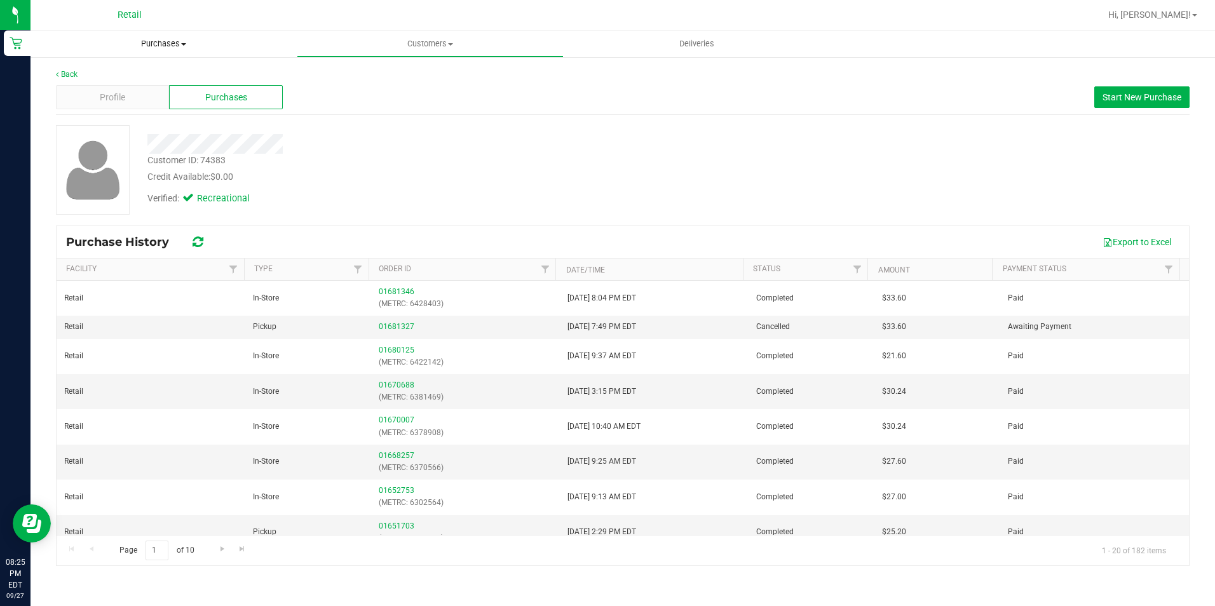
click at [170, 55] on uib-tab-heading "Purchases Summary of purchases Fulfillment All purchases" at bounding box center [164, 44] width 266 height 27
click at [123, 95] on li "Fulfillment" at bounding box center [164, 92] width 266 height 15
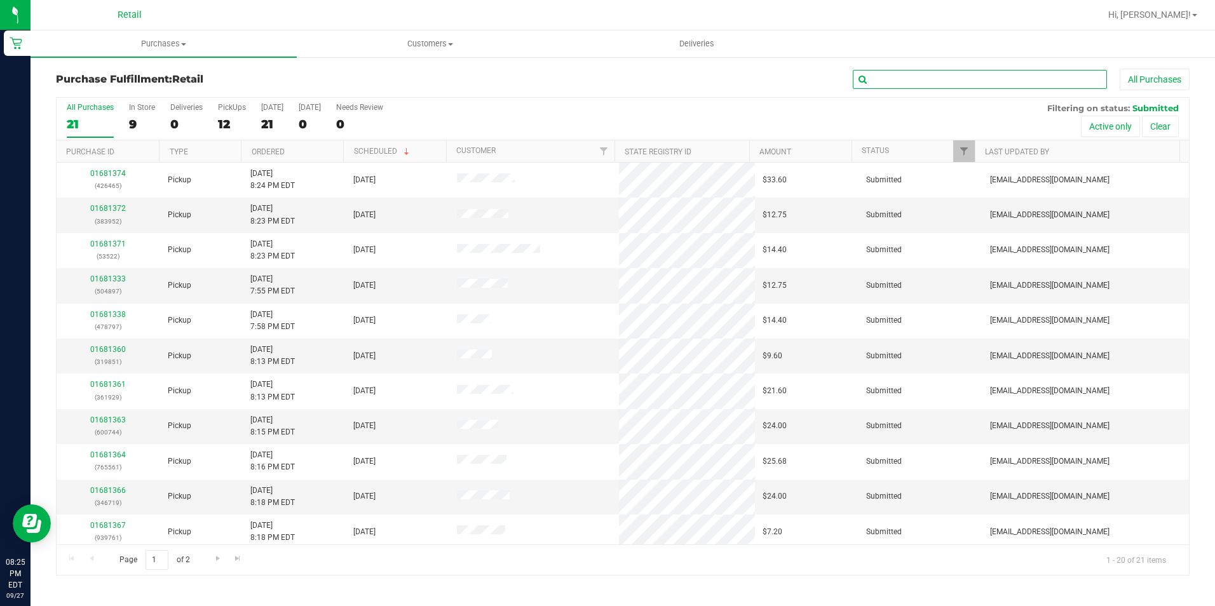
click at [894, 83] on input "text" at bounding box center [980, 79] width 254 height 19
type input "478797"
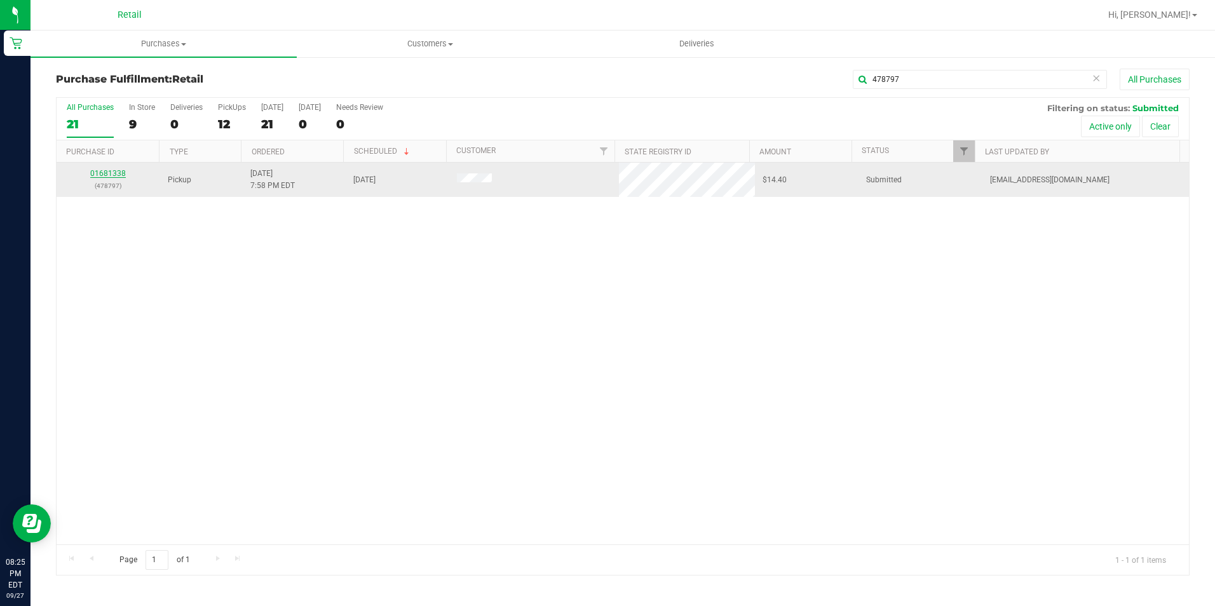
click at [107, 170] on link "01681338" at bounding box center [108, 173] width 36 height 9
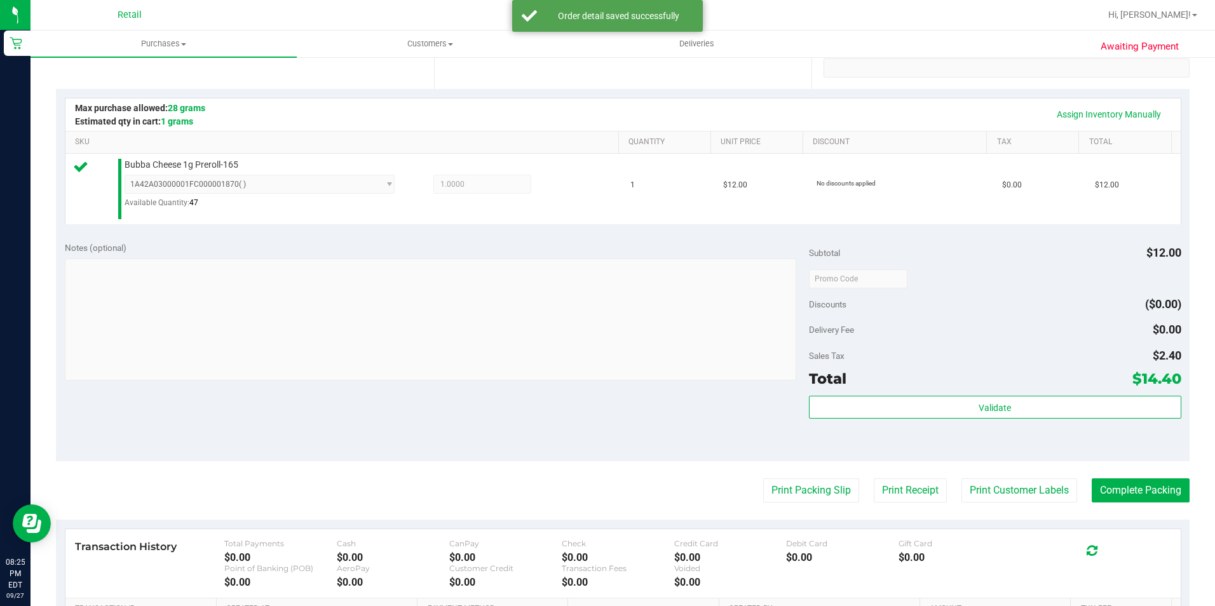
scroll to position [254, 0]
click at [1151, 500] on button "Complete Packing" at bounding box center [1141, 490] width 98 height 24
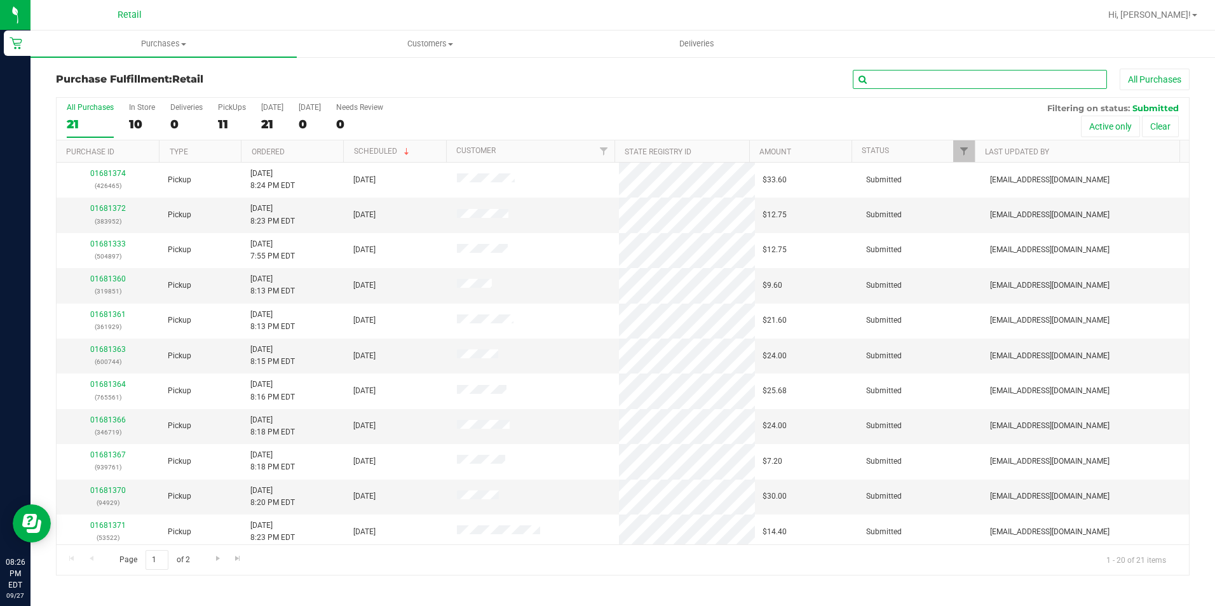
click at [990, 88] on input "text" at bounding box center [980, 79] width 254 height 19
type input "356745"
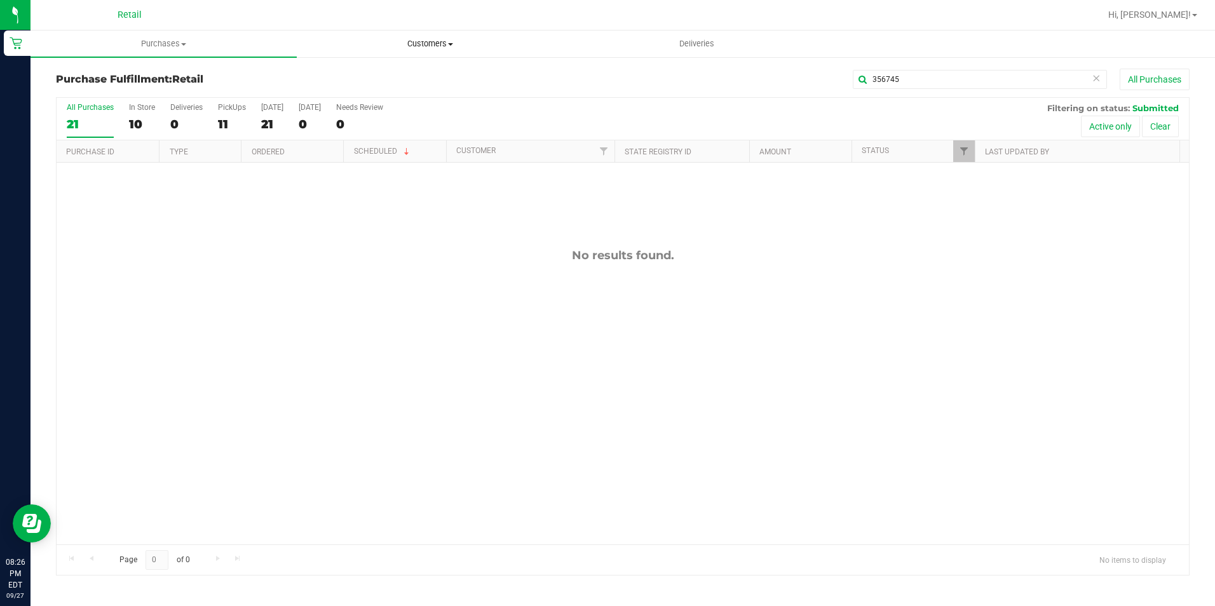
drag, startPoint x: 440, startPoint y: 47, endPoint x: 434, endPoint y: 48, distance: 6.5
click at [439, 47] on span "Customers" at bounding box center [430, 43] width 265 height 11
click at [407, 74] on li "All customers" at bounding box center [430, 76] width 266 height 15
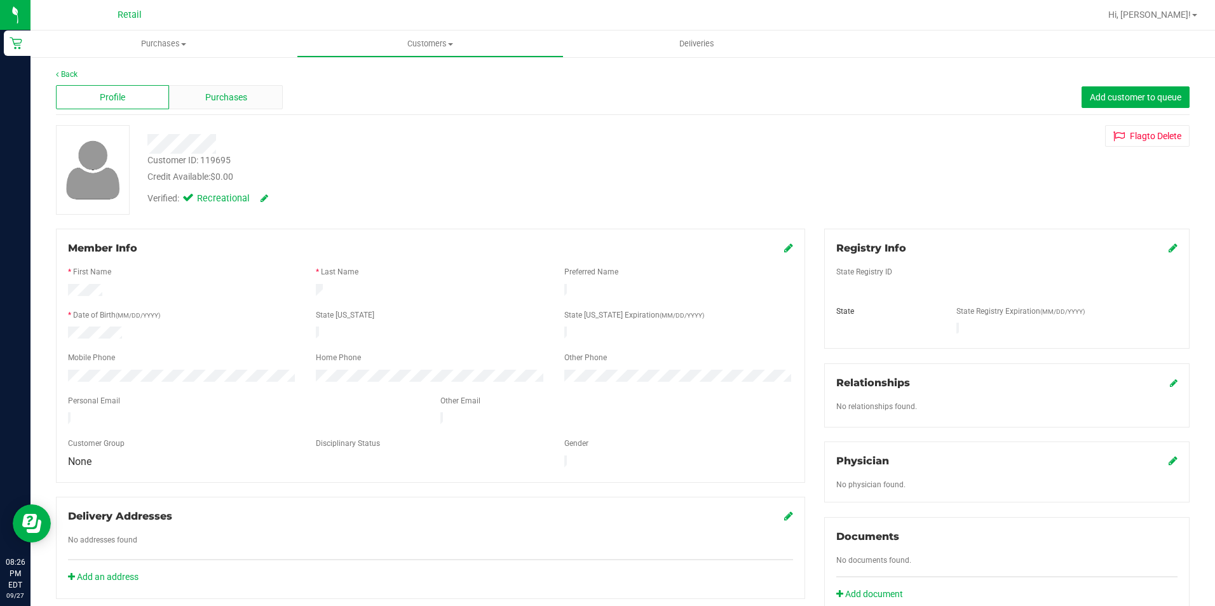
click at [225, 100] on span "Purchases" at bounding box center [226, 97] width 42 height 13
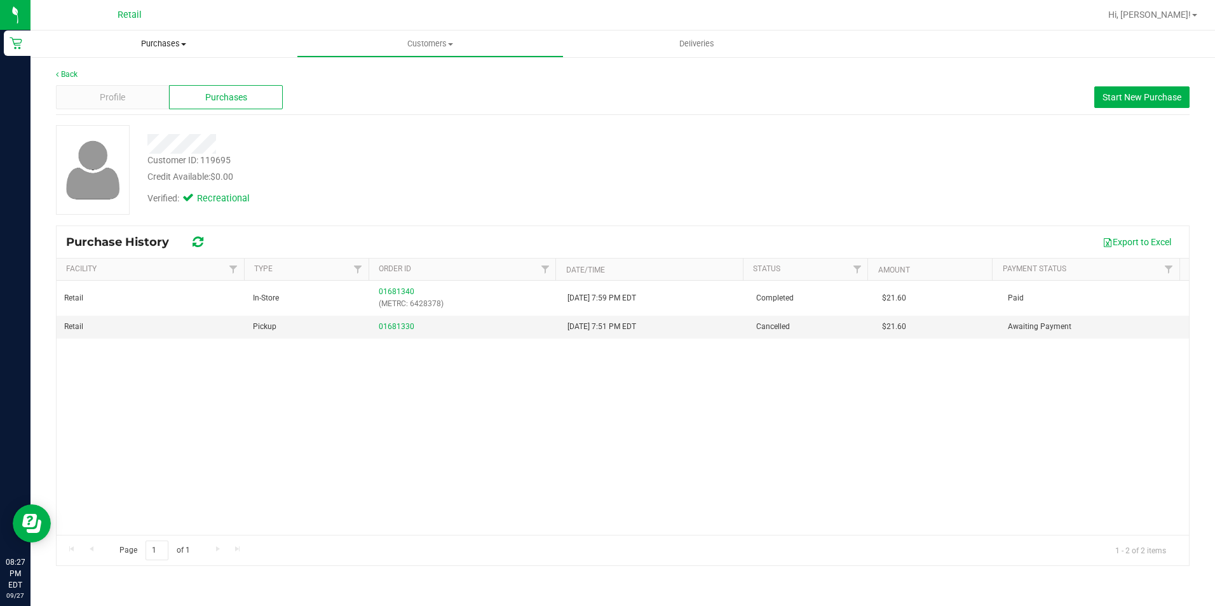
click at [166, 49] on span "Purchases" at bounding box center [164, 43] width 266 height 11
click at [127, 90] on li "Fulfillment" at bounding box center [164, 92] width 266 height 15
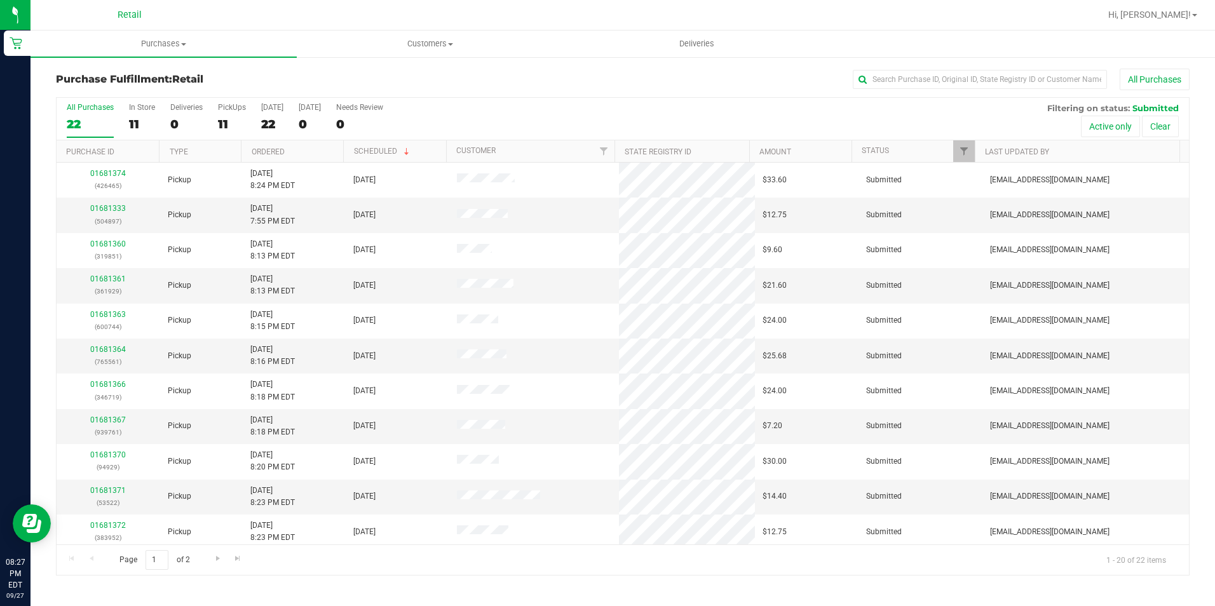
click at [901, 67] on div "Purchase Fulfillment: Retail All Purchases All Purchases 22 In Store 11 Deliver…" at bounding box center [623, 322] width 1185 height 533
click at [902, 75] on input "text" at bounding box center [980, 79] width 254 height 19
type input "504897"
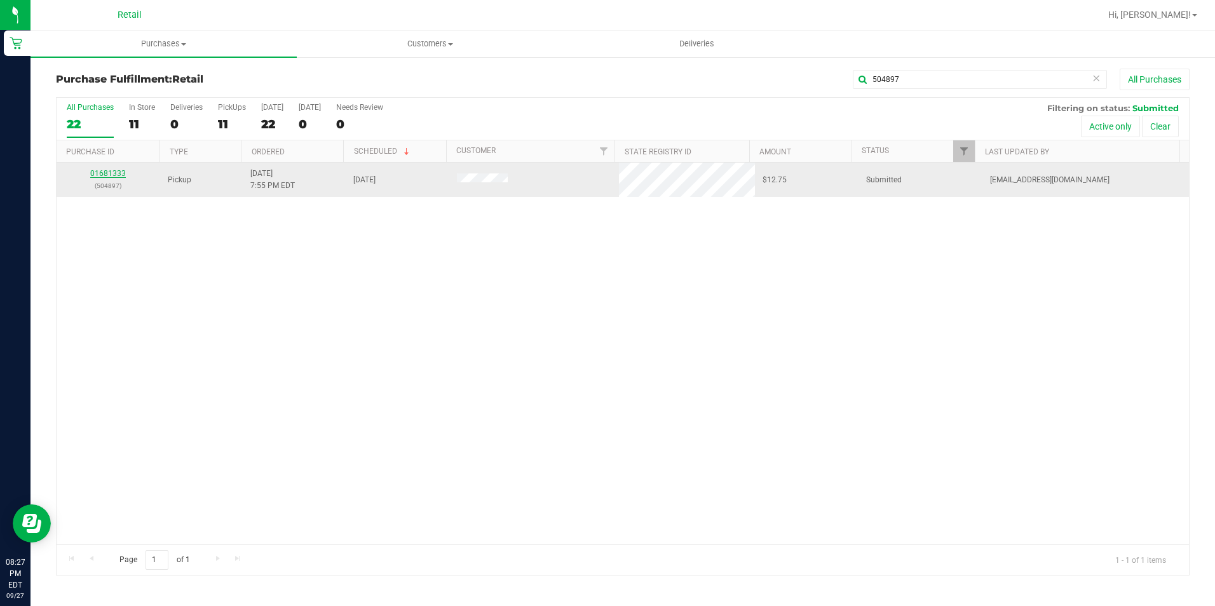
click at [119, 172] on link "01681333" at bounding box center [108, 173] width 36 height 9
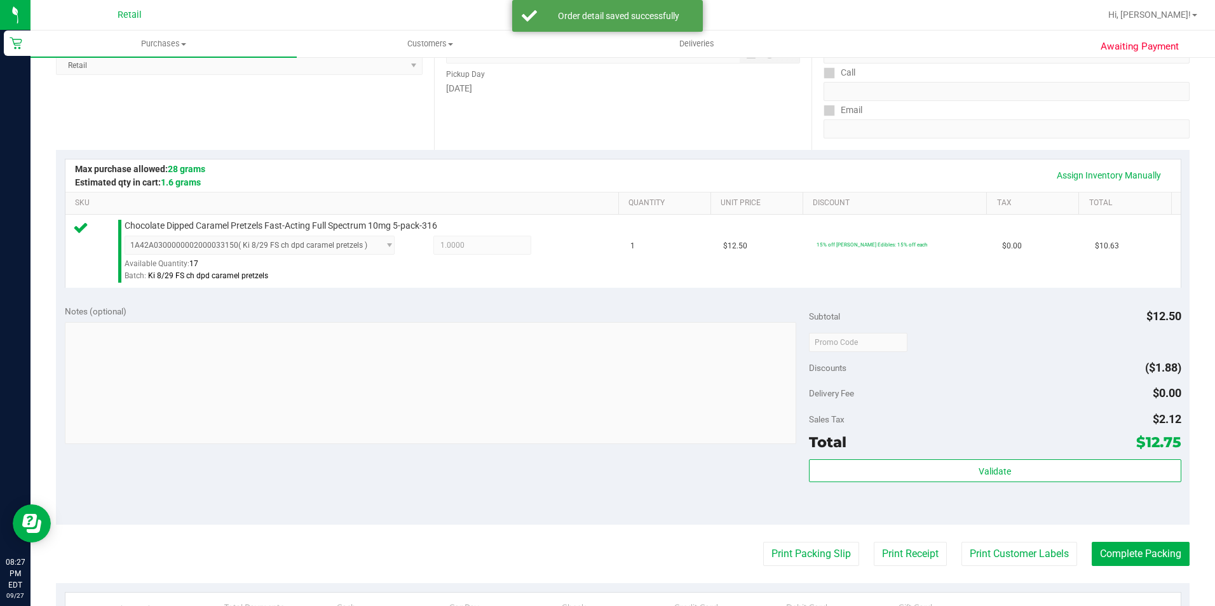
scroll to position [381, 0]
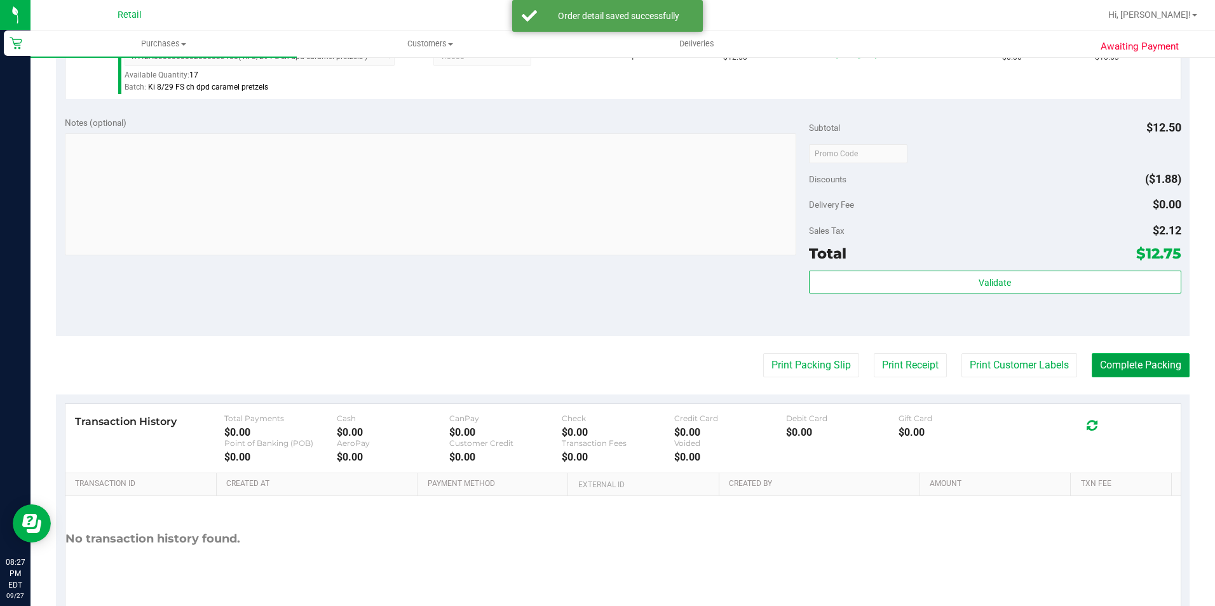
click at [1092, 366] on button "Complete Packing" at bounding box center [1141, 365] width 98 height 24
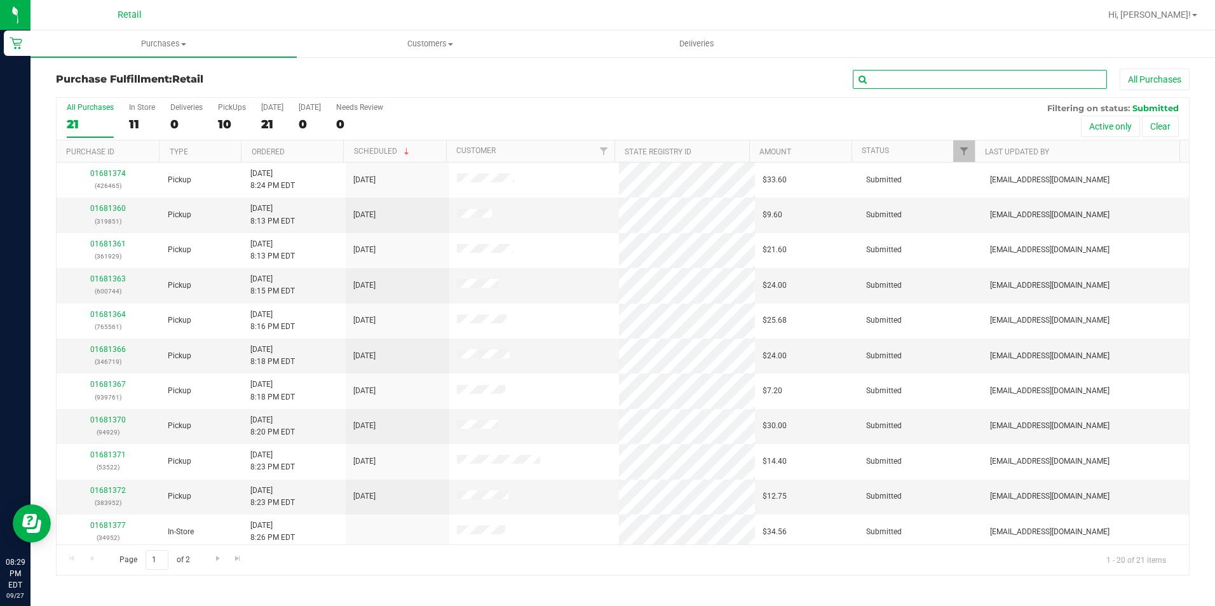
click at [920, 80] on input "text" at bounding box center [980, 79] width 254 height 19
type input "319203"
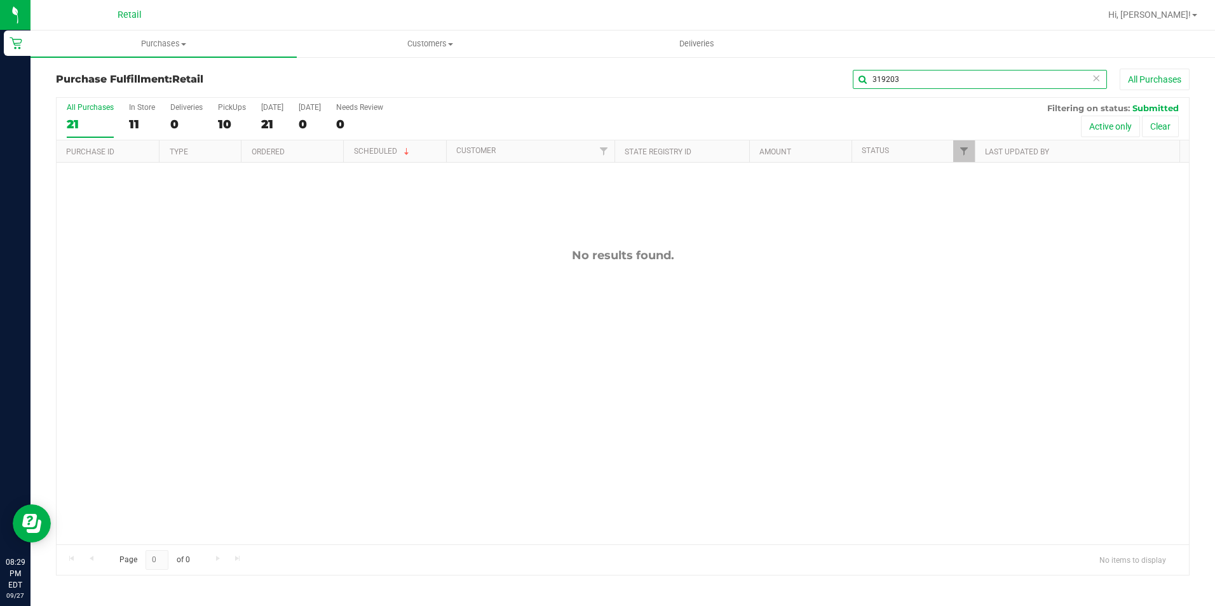
click at [929, 71] on input "319203" at bounding box center [980, 79] width 254 height 19
click at [441, 38] on uib-tab-heading "Customers All customers Add a new customer All physicians" at bounding box center [430, 43] width 265 height 25
click at [384, 85] on li "Add a new customer" at bounding box center [430, 92] width 266 height 15
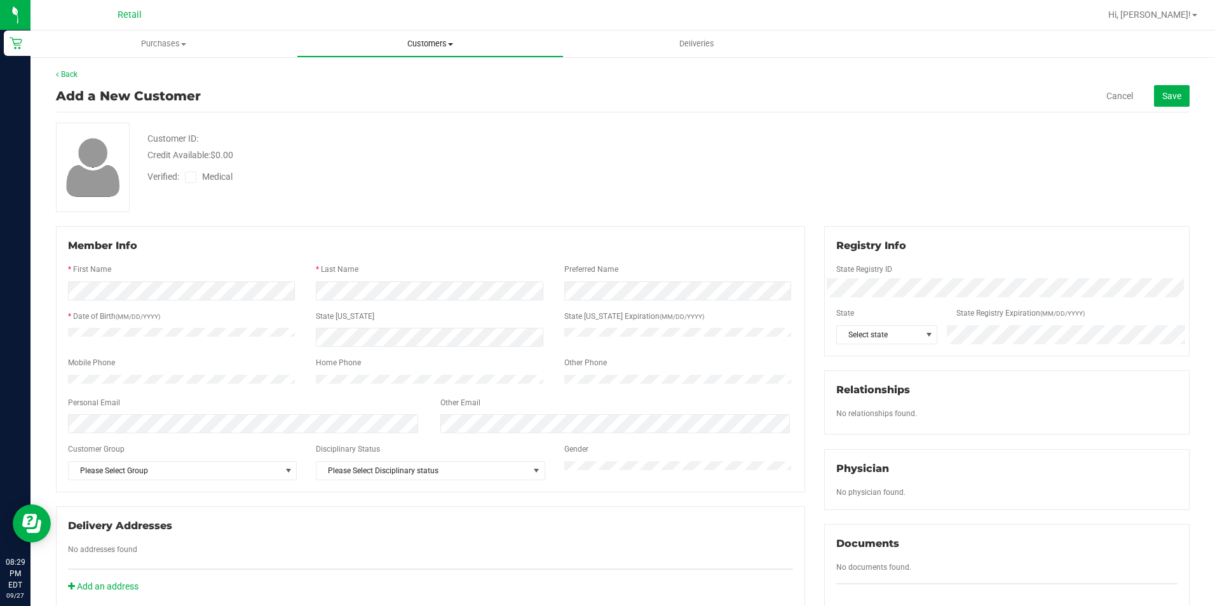
click at [428, 41] on span "Customers" at bounding box center [430, 43] width 265 height 11
click at [380, 72] on span "All customers" at bounding box center [343, 76] width 92 height 11
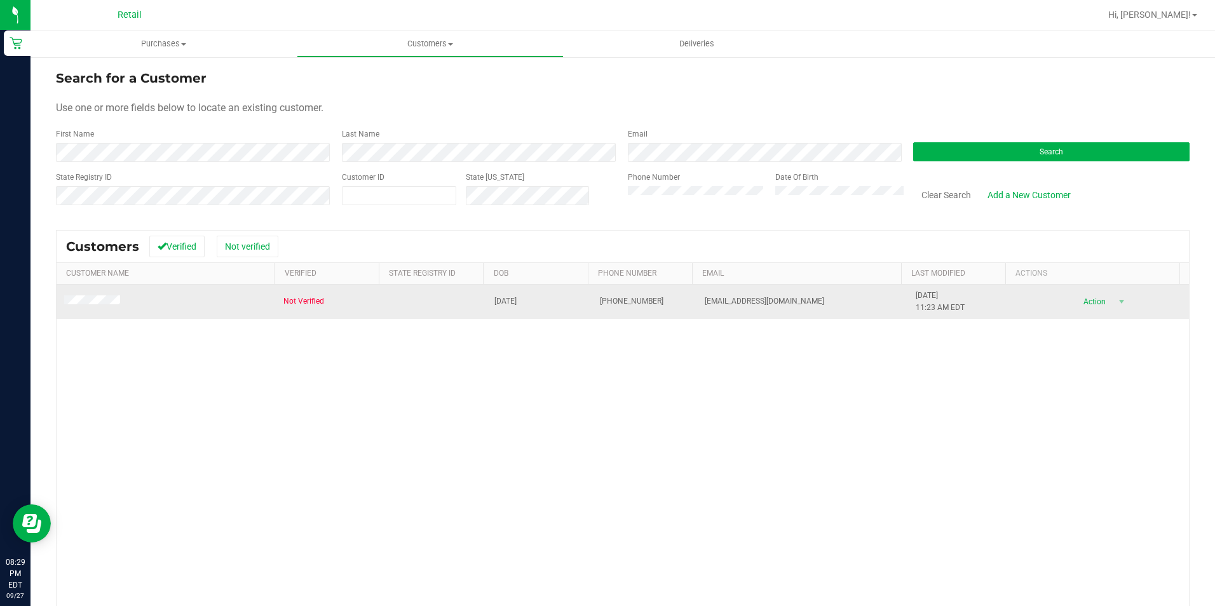
click at [91, 296] on span at bounding box center [94, 302] width 60 height 13
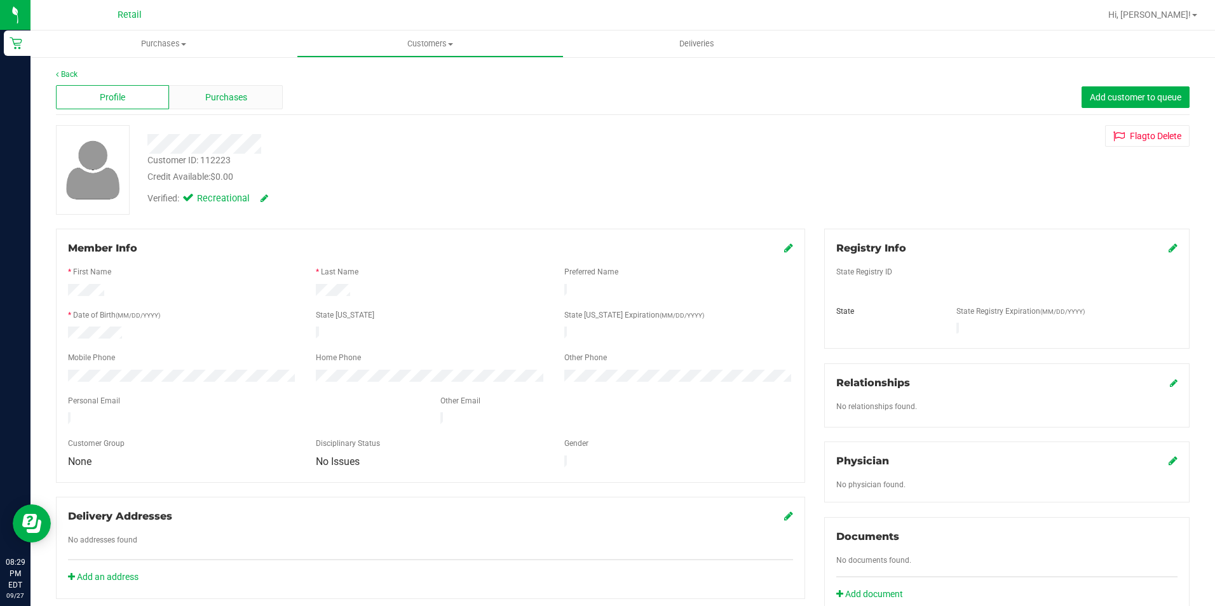
click at [211, 101] on span "Purchases" at bounding box center [226, 97] width 42 height 13
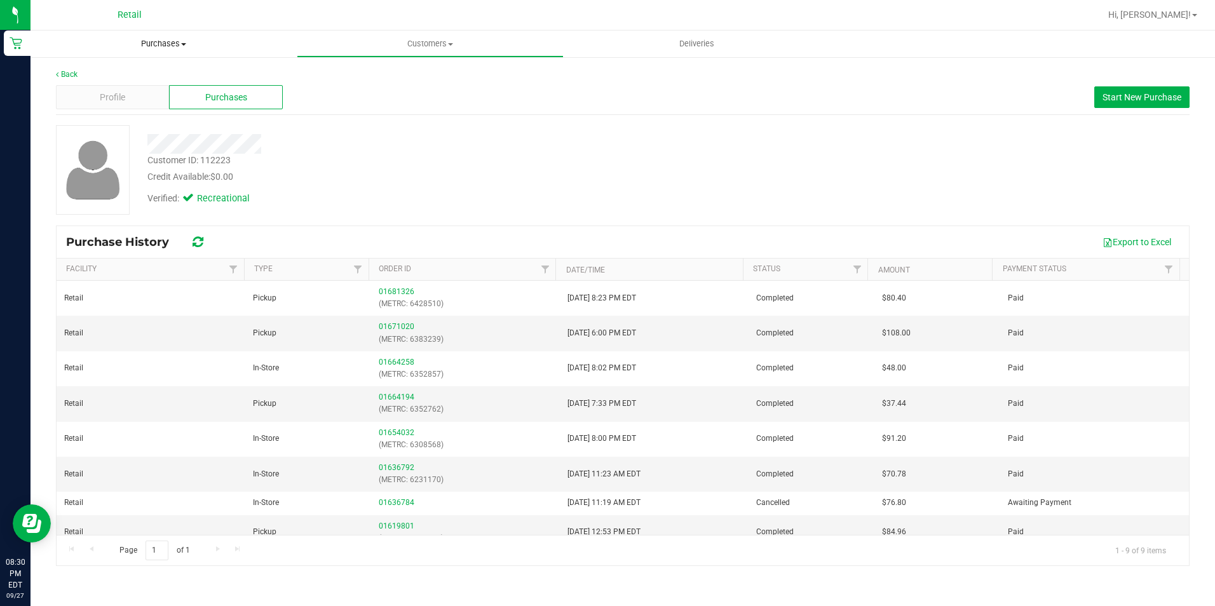
click at [177, 39] on span "Purchases" at bounding box center [164, 43] width 266 height 11
click at [133, 92] on li "Fulfillment" at bounding box center [164, 92] width 266 height 15
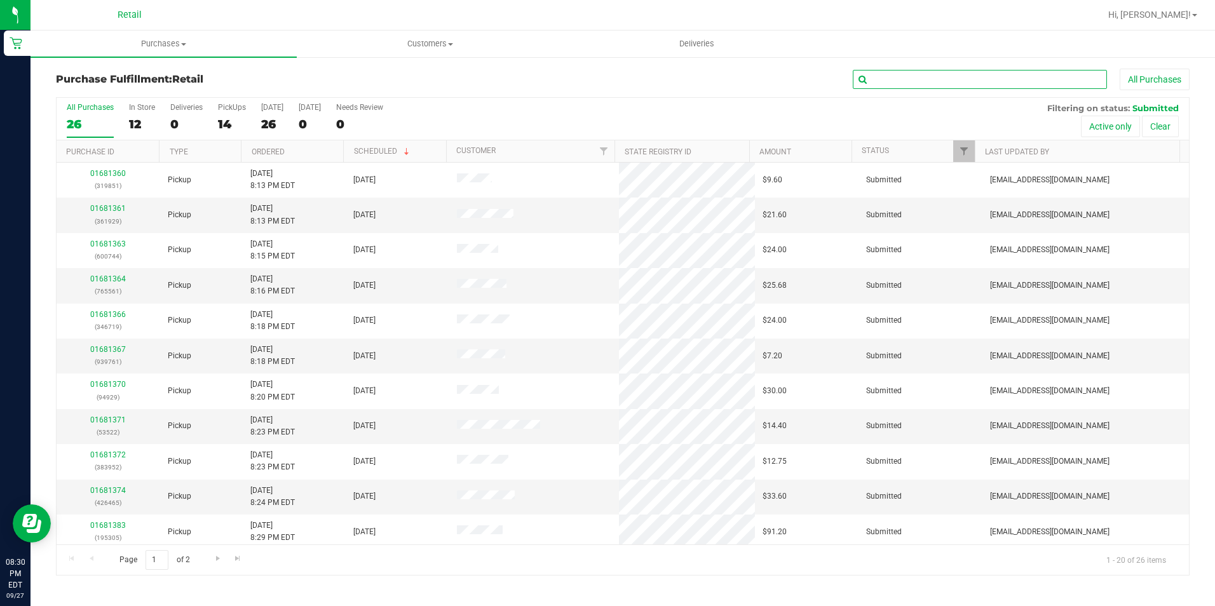
click at [983, 79] on input "text" at bounding box center [980, 79] width 254 height 19
type input "361929"
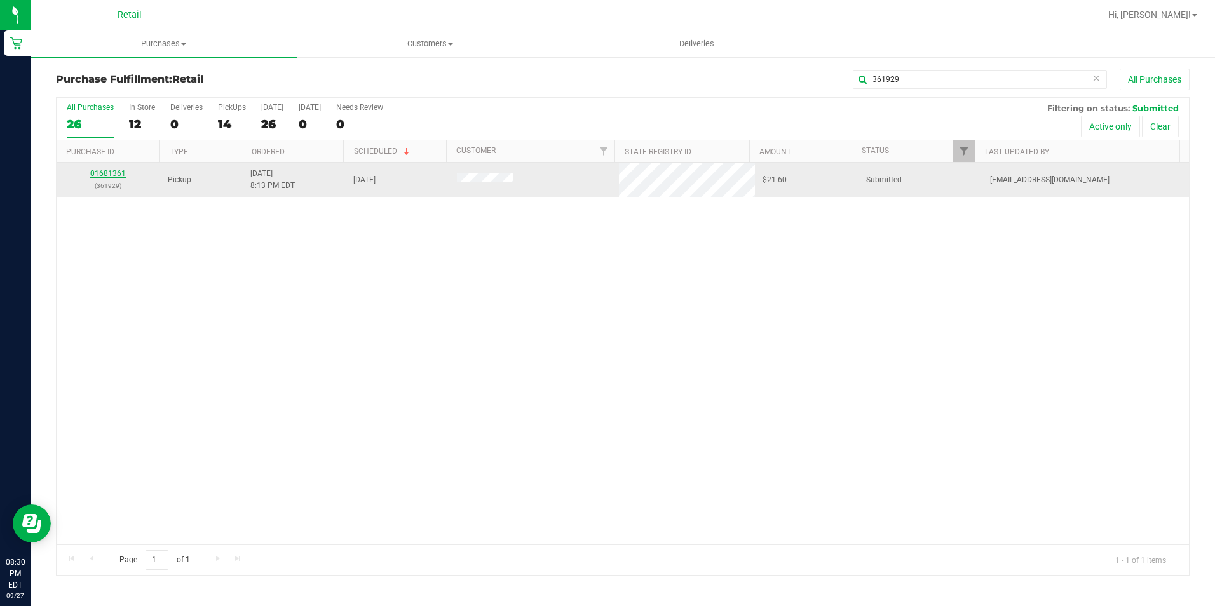
click at [107, 172] on link "01681361" at bounding box center [108, 173] width 36 height 9
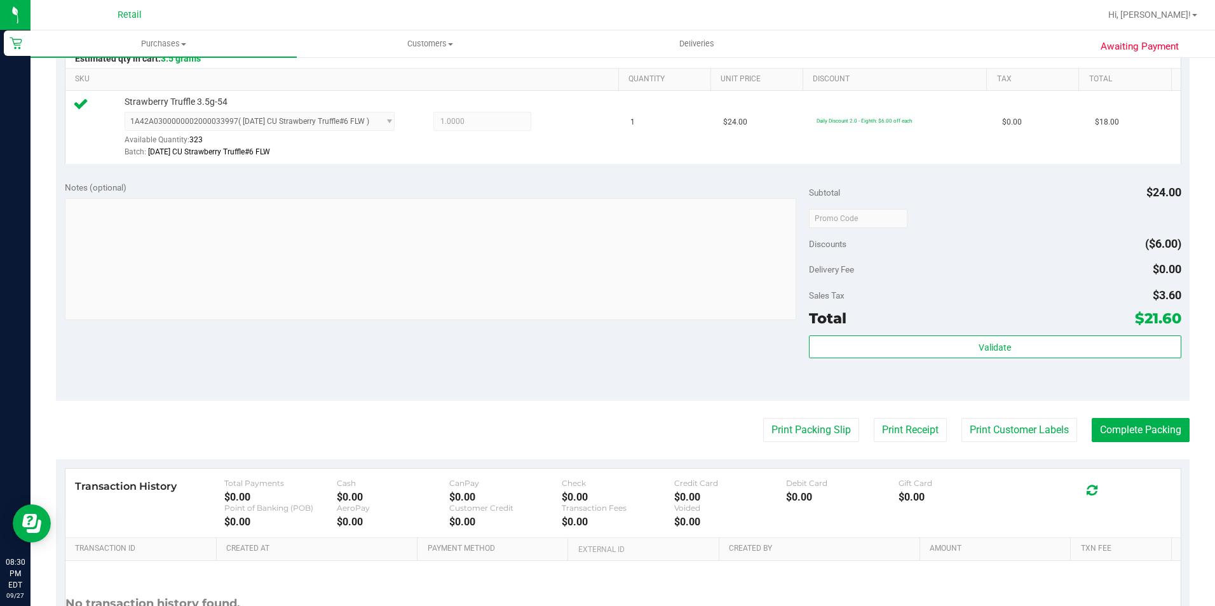
scroll to position [318, 0]
click at [1119, 449] on purchase-details "Back Edit Purchase Cancel Purchase View Profile # 01681361 Med | Rec METRC ID: …" at bounding box center [623, 223] width 1134 height 945
click at [1123, 437] on button "Complete Packing" at bounding box center [1141, 429] width 98 height 24
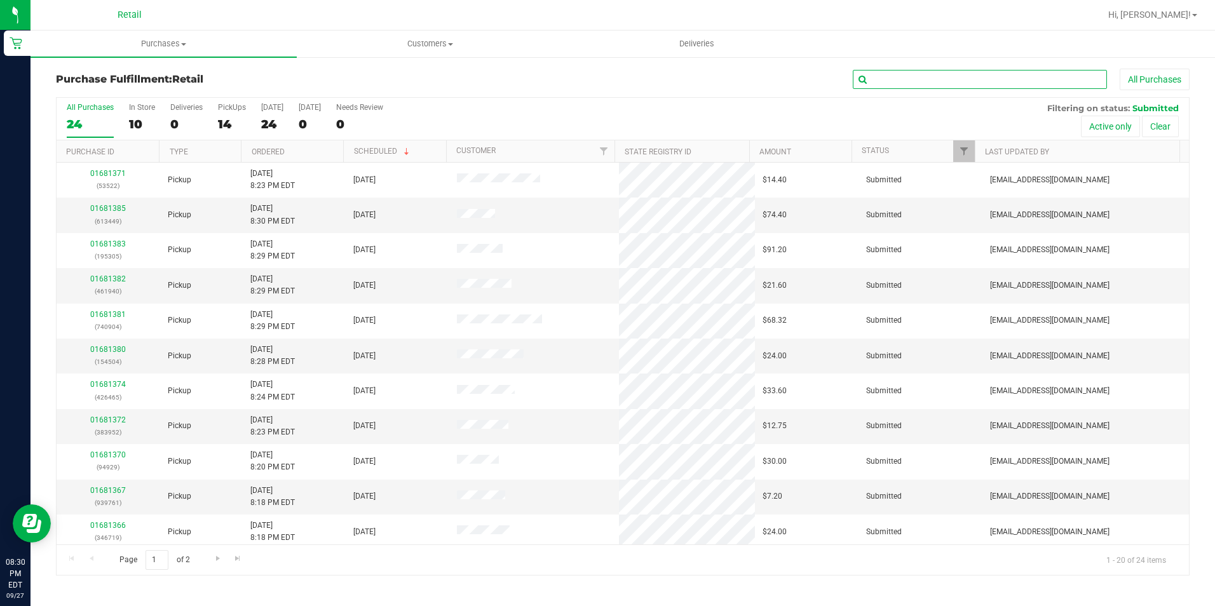
click at [945, 74] on input "text" at bounding box center [980, 79] width 254 height 19
type input "319851"
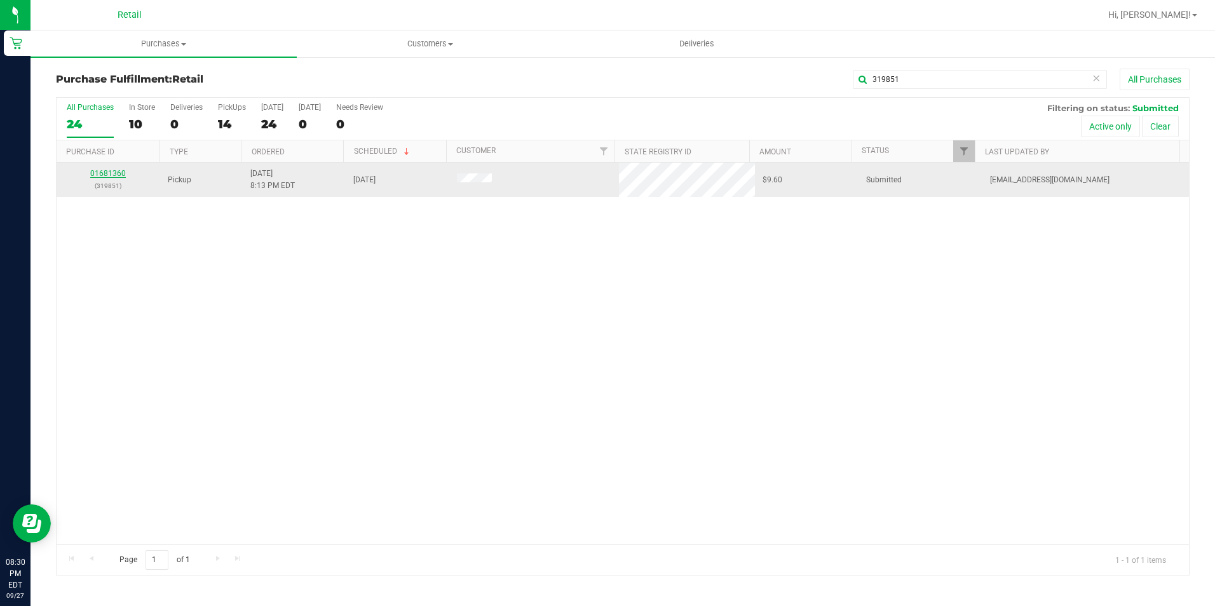
click at [95, 174] on link "01681360" at bounding box center [108, 173] width 36 height 9
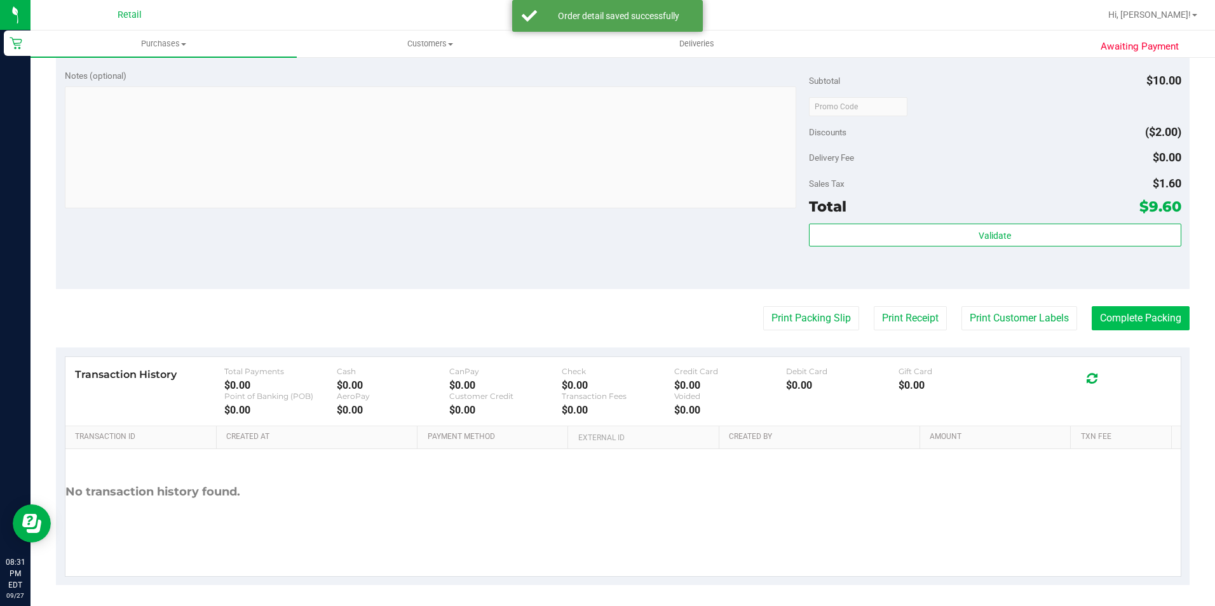
scroll to position [433, 0]
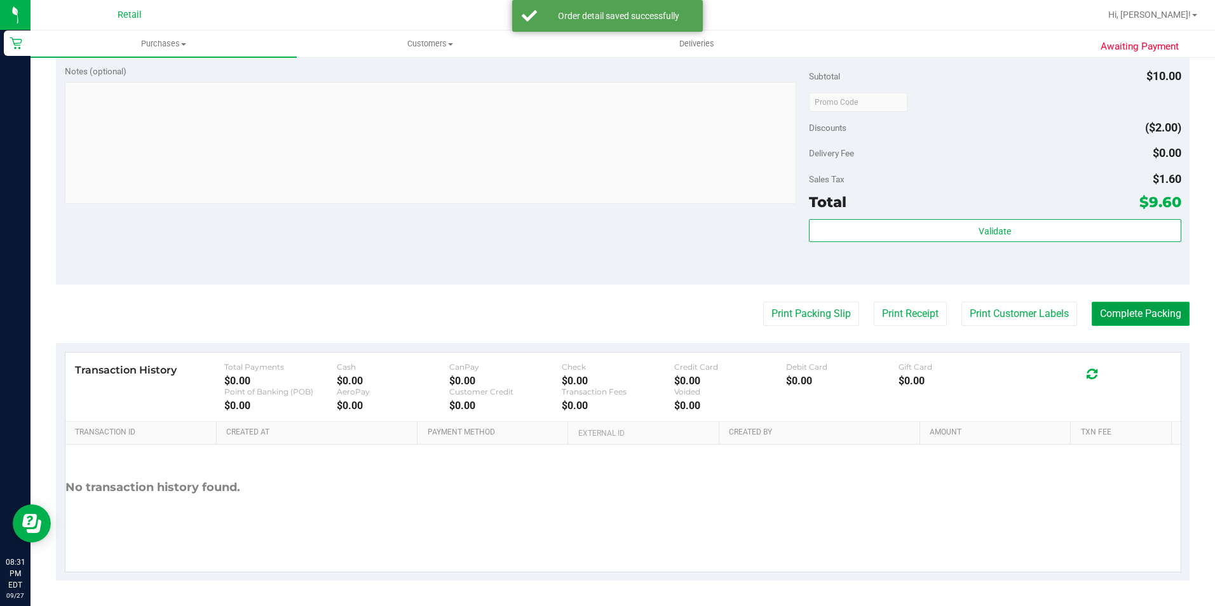
click at [1143, 312] on button "Complete Packing" at bounding box center [1141, 314] width 98 height 24
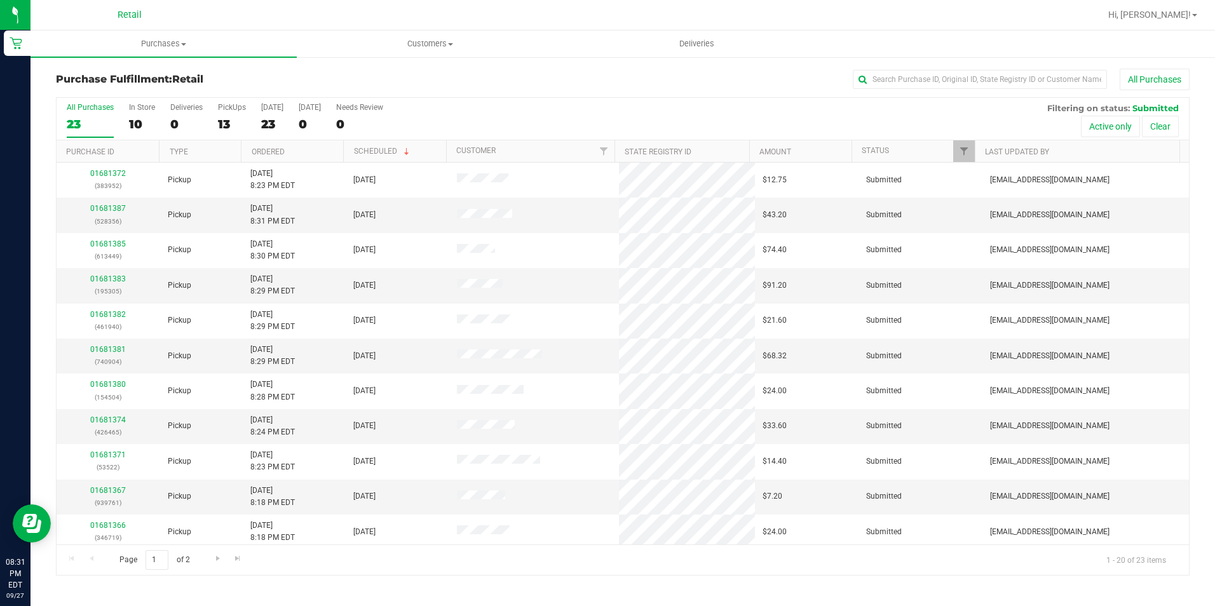
click at [945, 62] on div "Purchase Fulfillment: Retail All Purchases All Purchases 23 In Store 10 Deliver…" at bounding box center [623, 322] width 1185 height 533
click at [929, 71] on input "text" at bounding box center [980, 79] width 254 height 19
type input "426465"
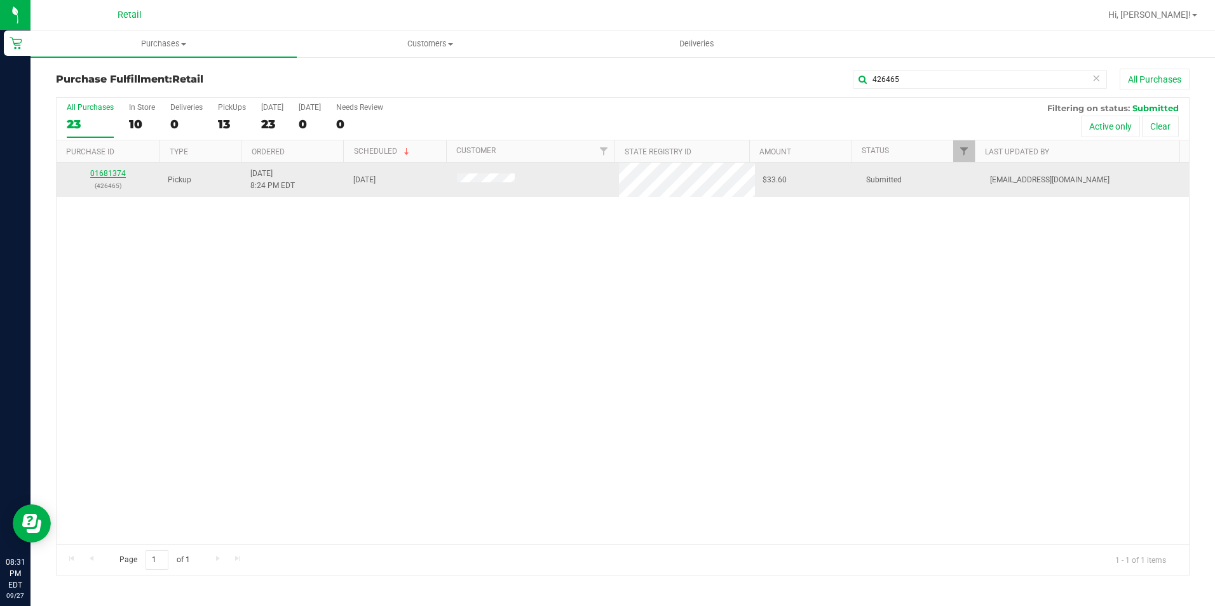
click at [119, 174] on link "01681374" at bounding box center [108, 173] width 36 height 9
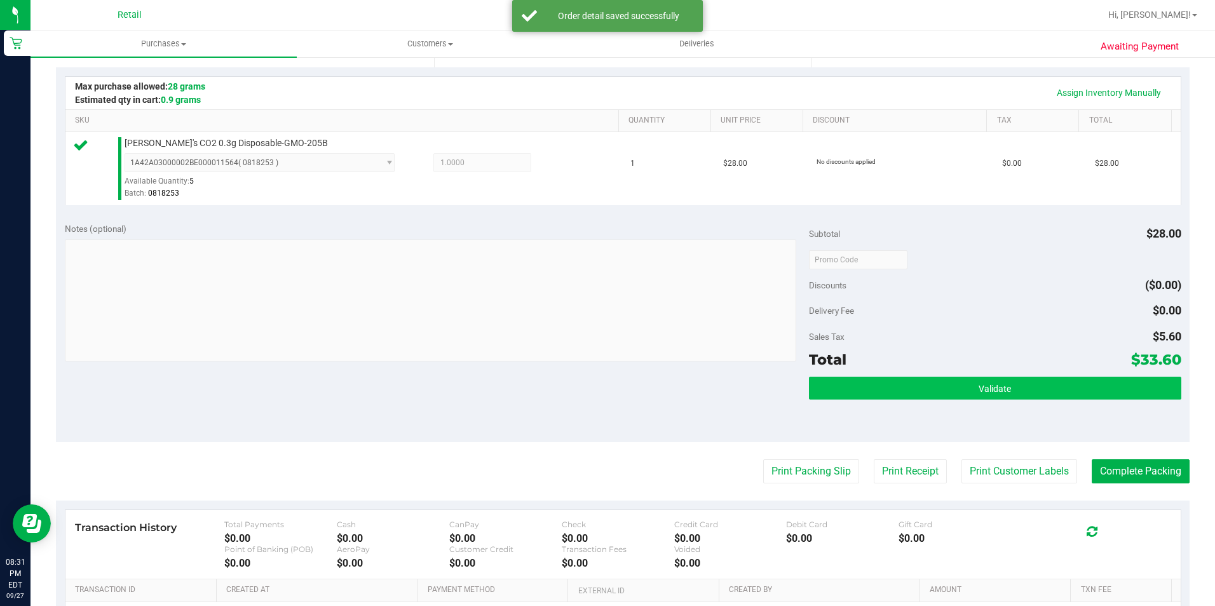
scroll to position [381, 0]
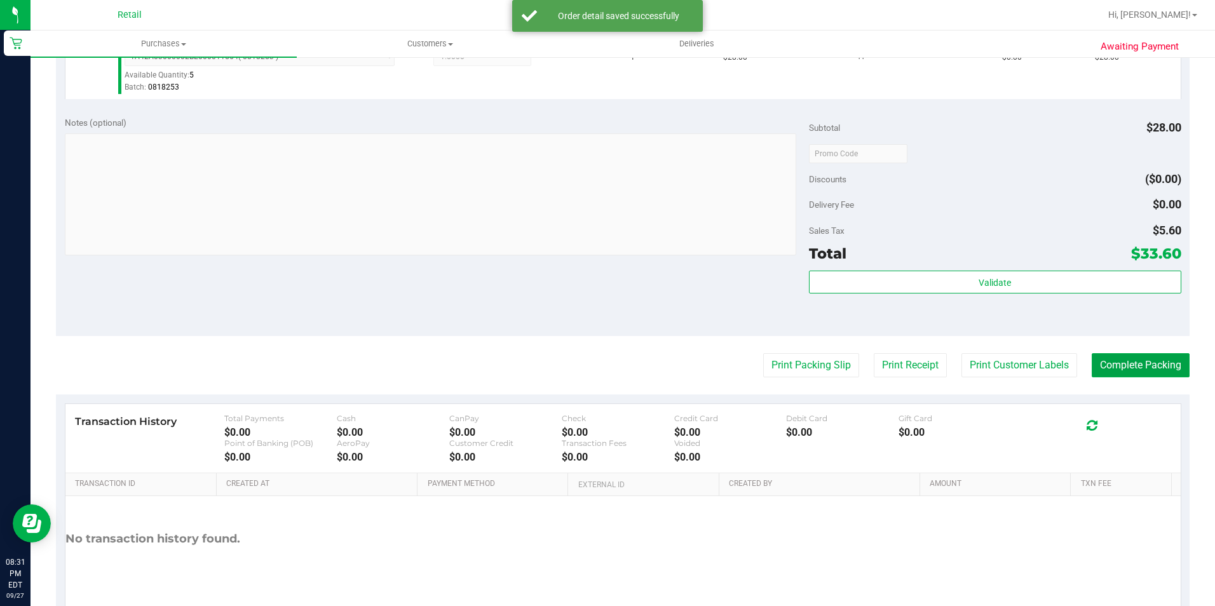
drag, startPoint x: 1123, startPoint y: 359, endPoint x: 1126, endPoint y: 352, distance: 8.5
click at [1123, 359] on button "Complete Packing" at bounding box center [1141, 365] width 98 height 24
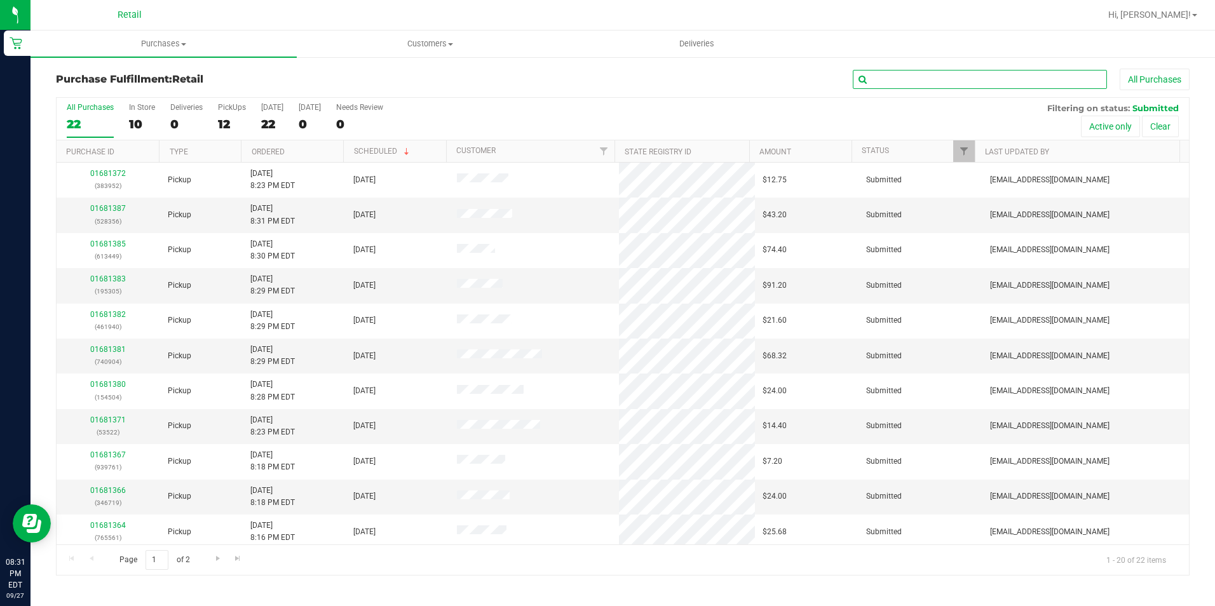
click at [983, 86] on input "text" at bounding box center [980, 79] width 254 height 19
type input "53522"
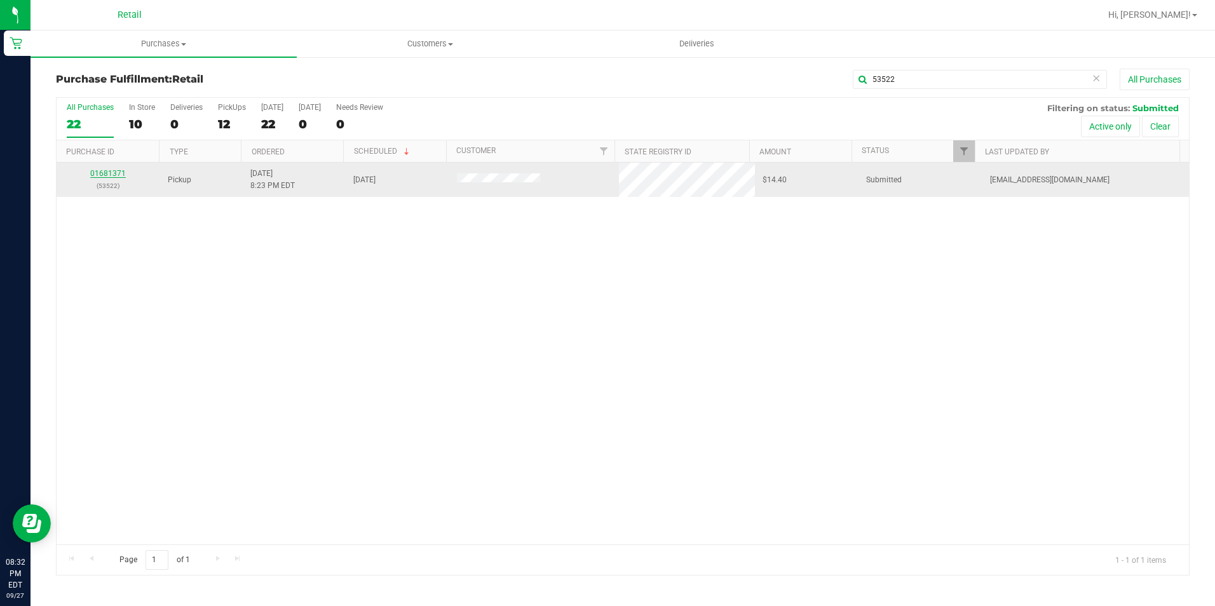
click at [114, 171] on link "01681371" at bounding box center [108, 173] width 36 height 9
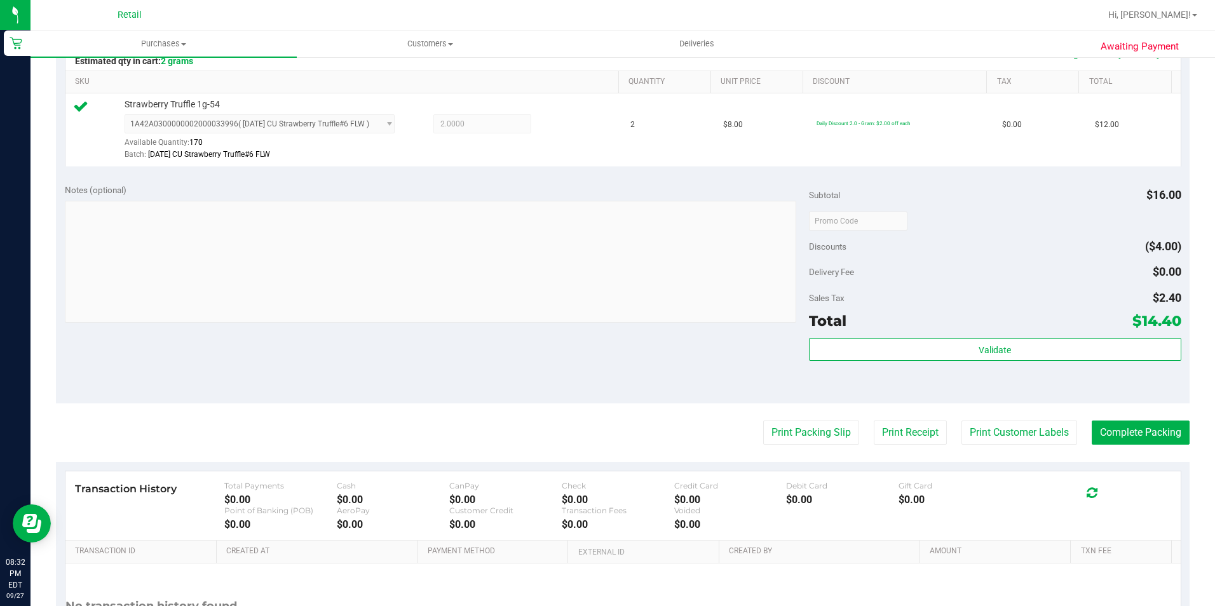
scroll to position [318, 0]
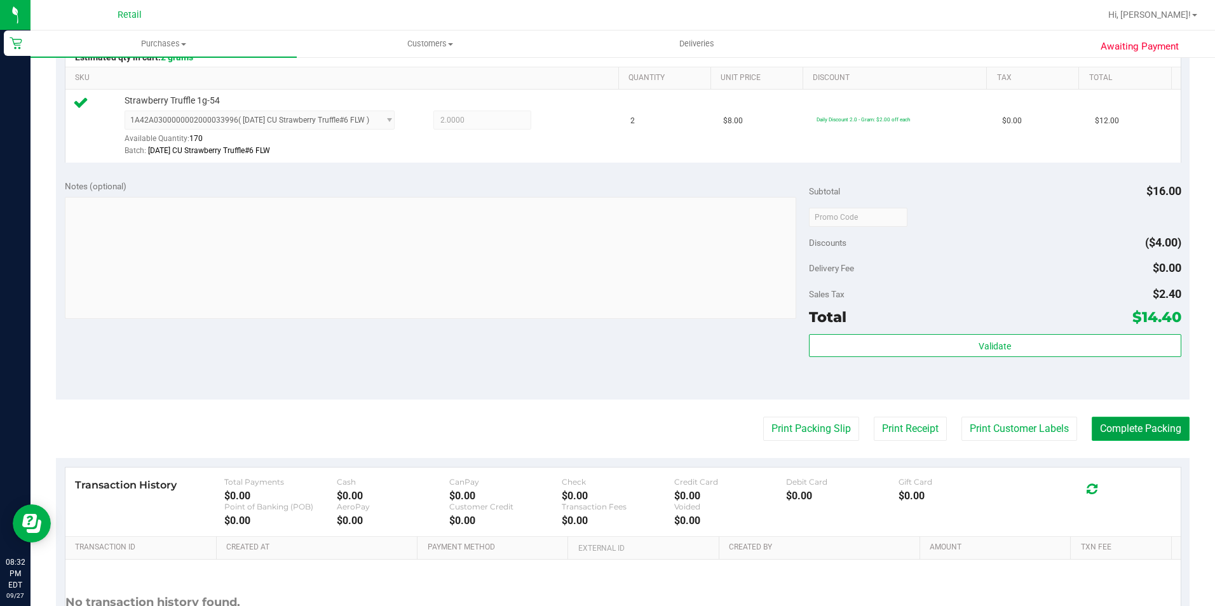
click at [1153, 427] on button "Complete Packing" at bounding box center [1141, 429] width 98 height 24
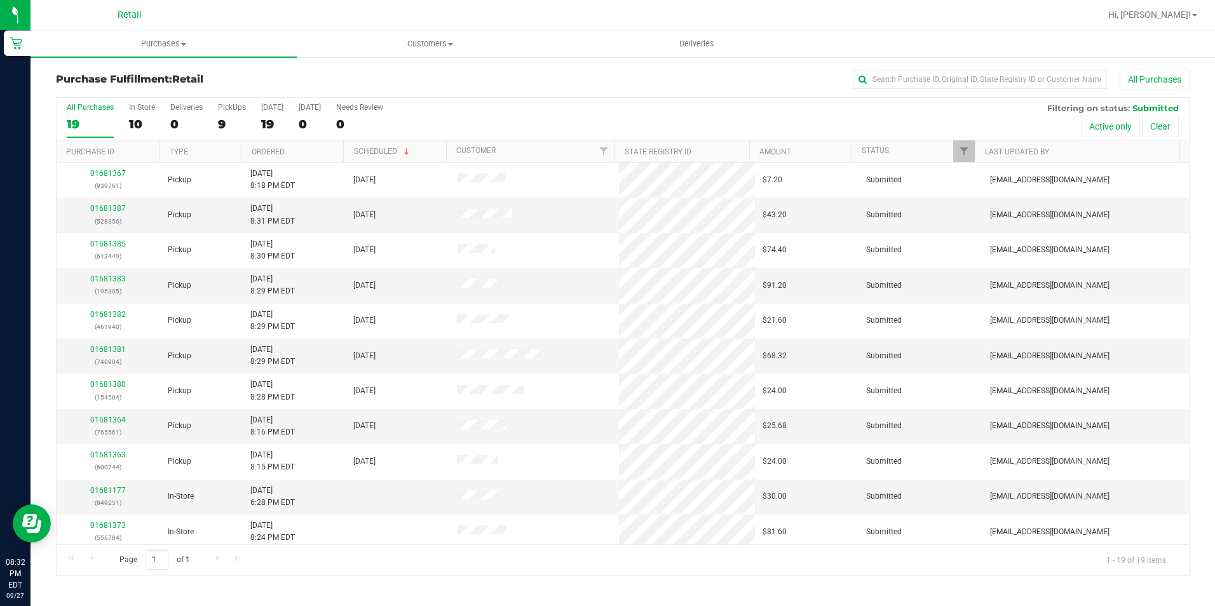
click at [970, 91] on div "Purchase Fulfillment: Retail All Purchases" at bounding box center [623, 83] width 1134 height 28
click at [970, 74] on input "text" at bounding box center [980, 79] width 254 height 19
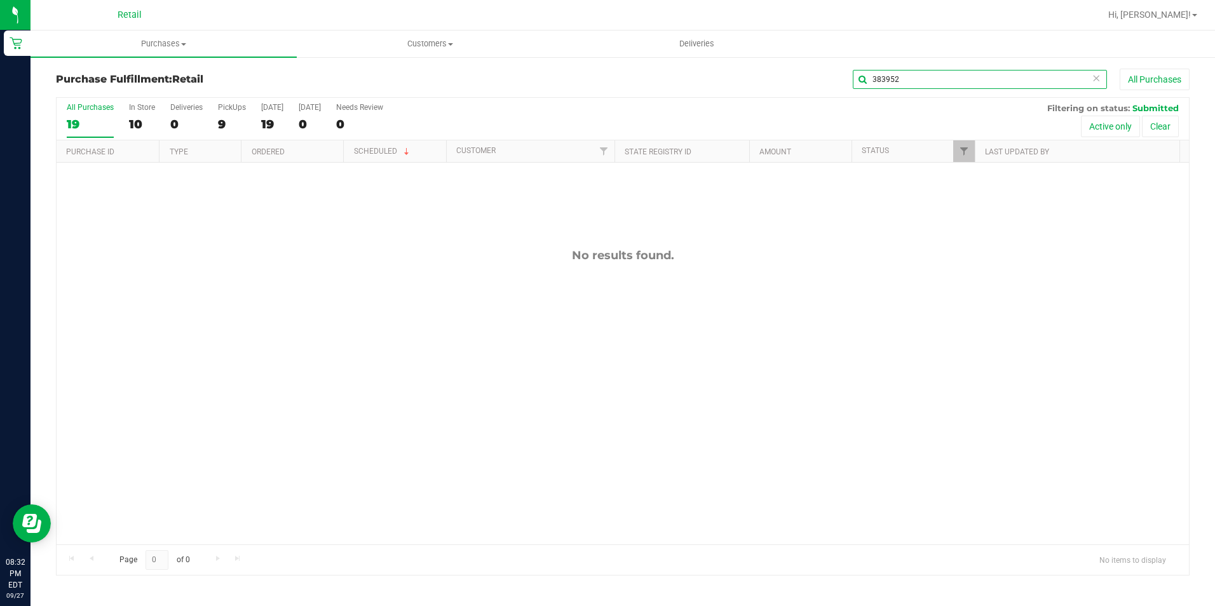
click at [907, 76] on input "383952" at bounding box center [980, 79] width 254 height 19
type input "383952"
click at [428, 48] on span "Customers" at bounding box center [430, 43] width 265 height 11
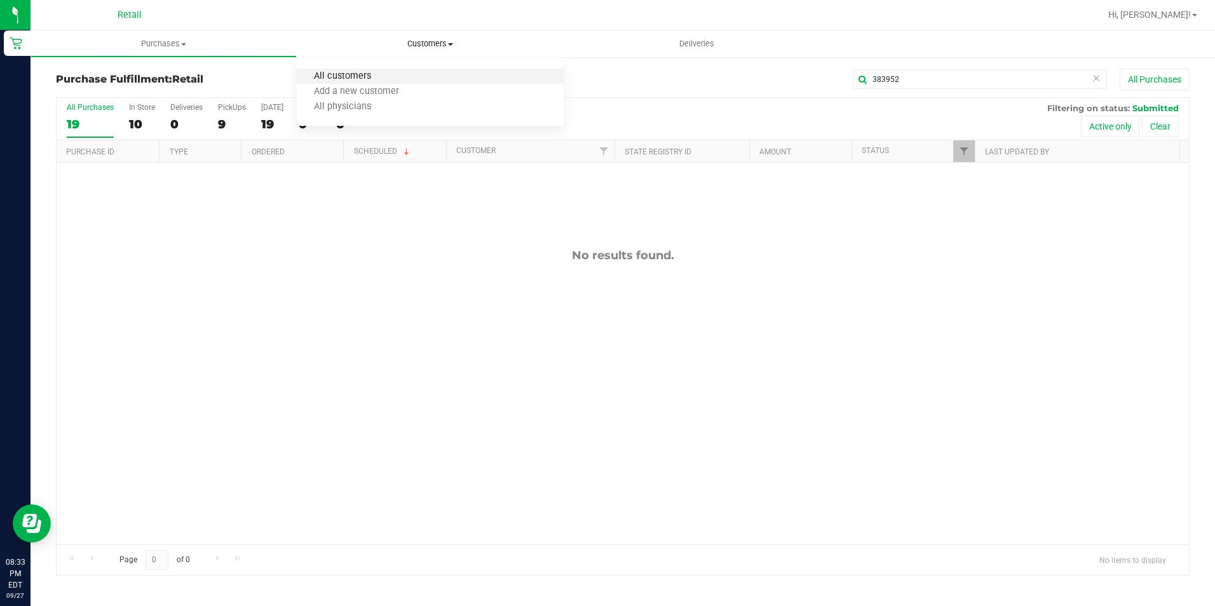
click at [336, 79] on span "All customers" at bounding box center [343, 76] width 92 height 11
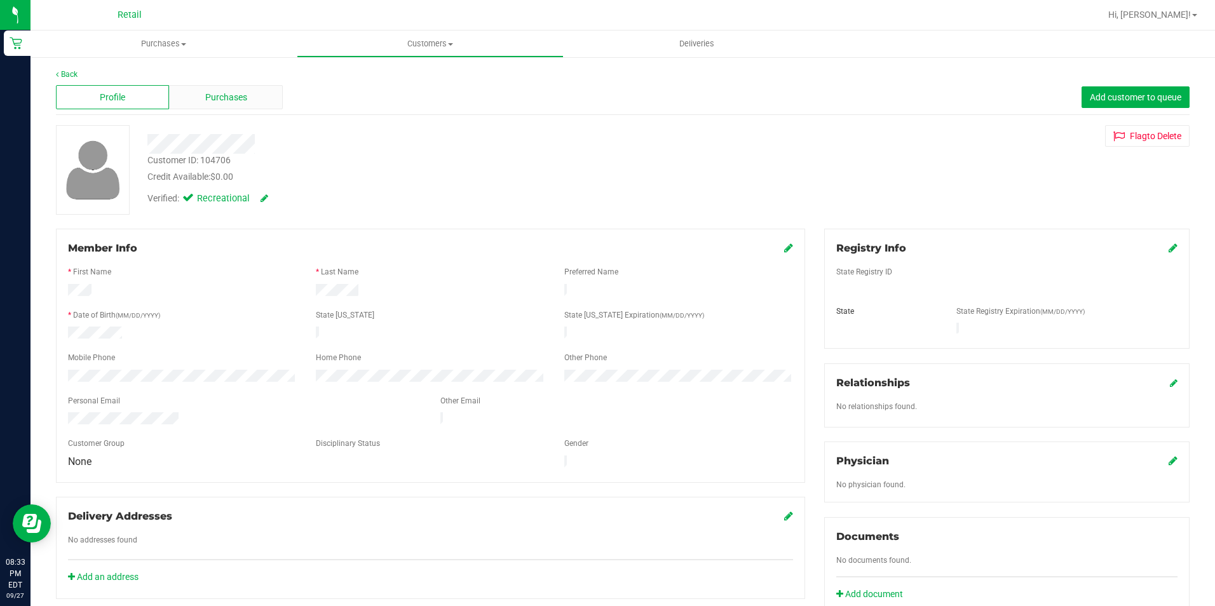
click at [235, 95] on span "Purchases" at bounding box center [226, 97] width 42 height 13
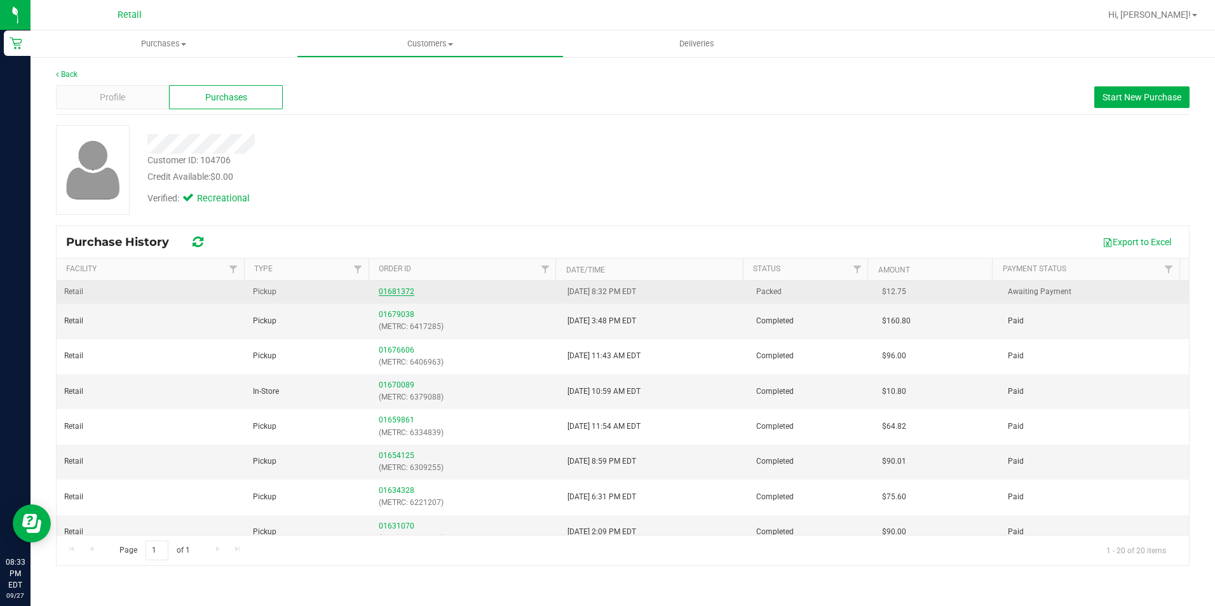
click at [395, 292] on link "01681372" at bounding box center [397, 291] width 36 height 9
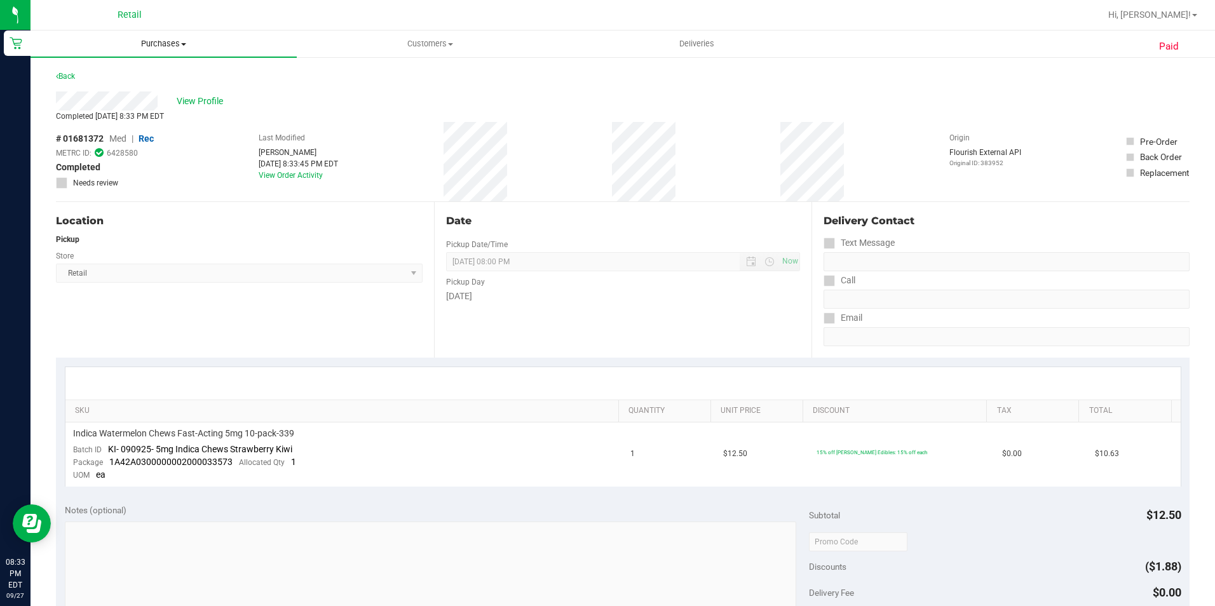
click at [152, 37] on uib-tab-heading "Purchases Summary of purchases Fulfillment All purchases" at bounding box center [164, 44] width 266 height 27
click at [132, 91] on li "Fulfillment" at bounding box center [164, 92] width 266 height 15
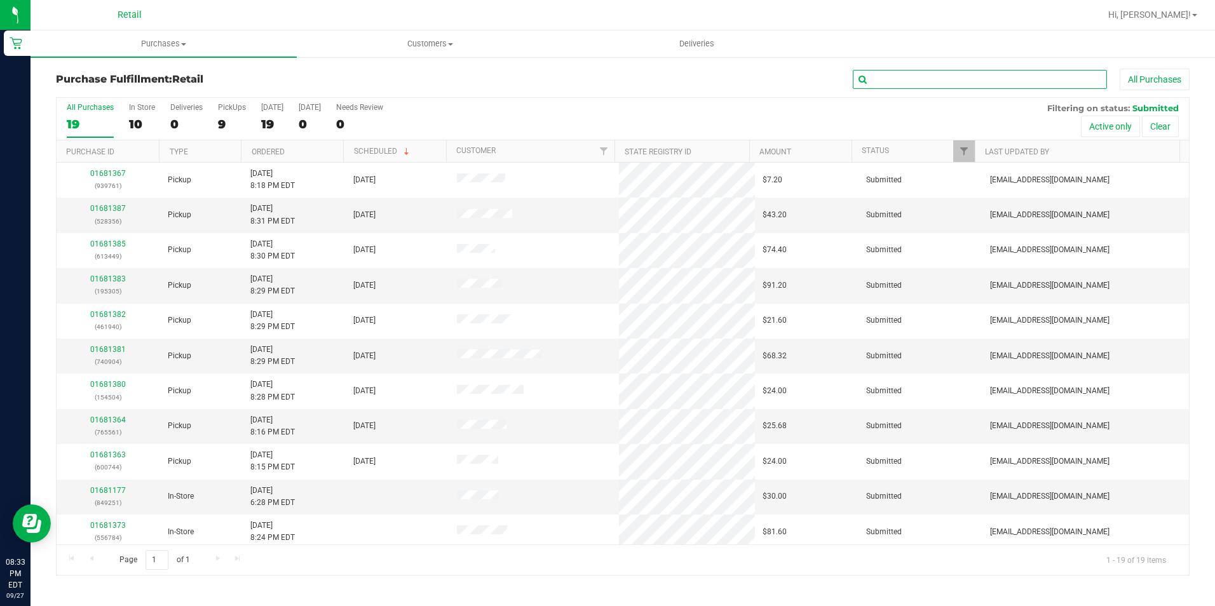
click at [922, 86] on input "text" at bounding box center [980, 79] width 254 height 19
type input "939761"
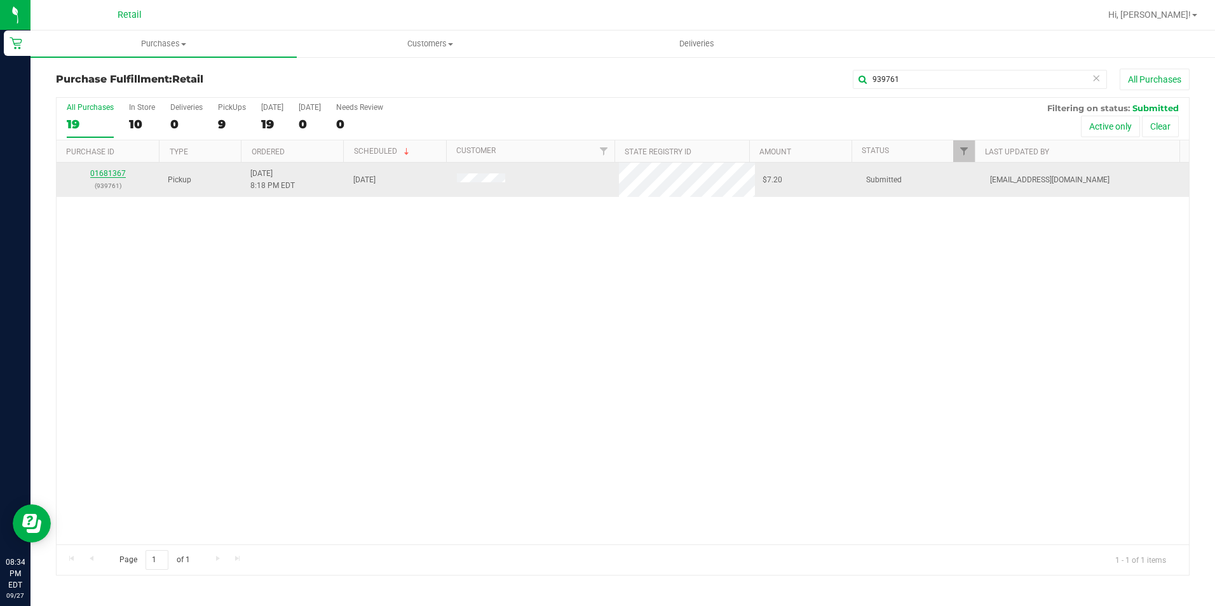
click at [118, 176] on link "01681367" at bounding box center [108, 173] width 36 height 9
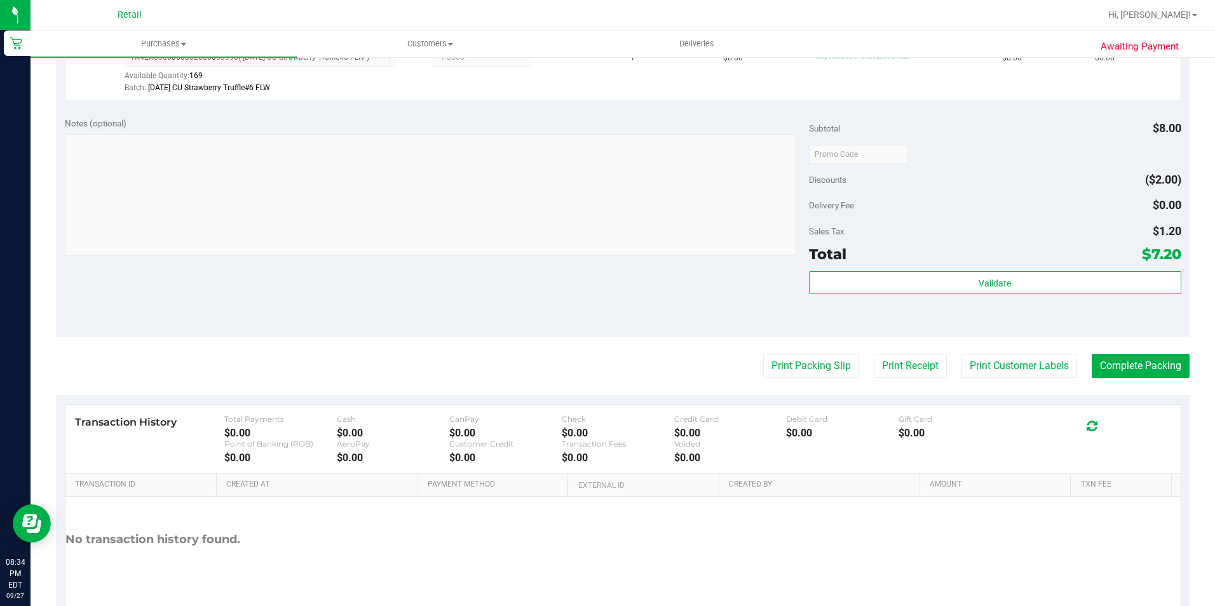
scroll to position [381, 0]
click at [1164, 366] on button "Complete Packing" at bounding box center [1141, 365] width 98 height 24
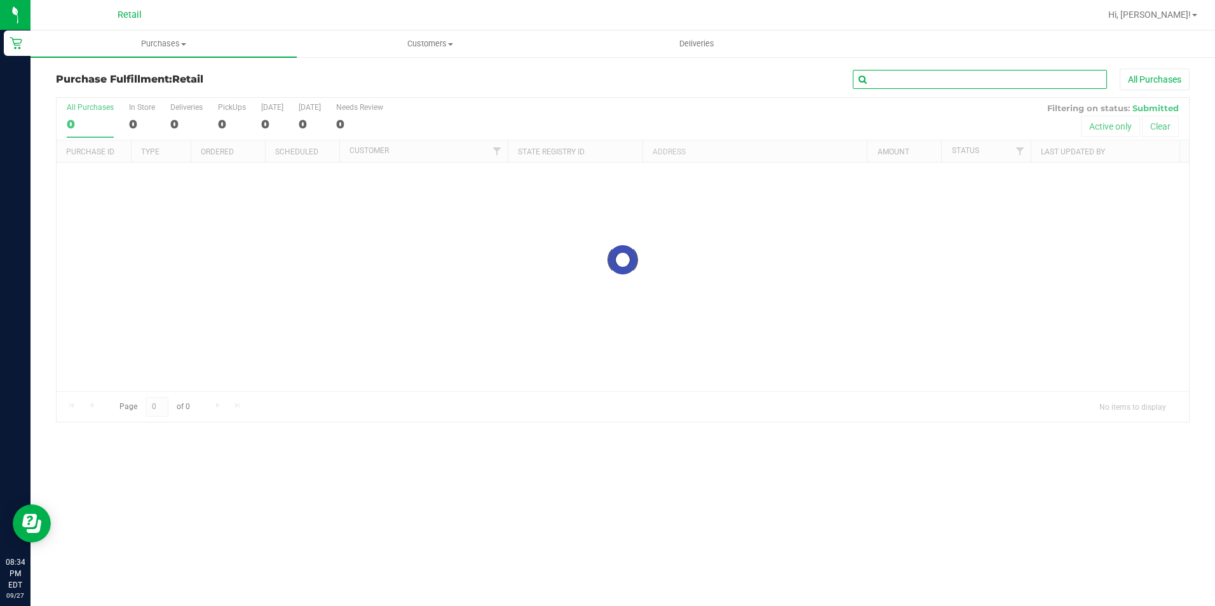
click at [948, 78] on input "text" at bounding box center [980, 79] width 254 height 19
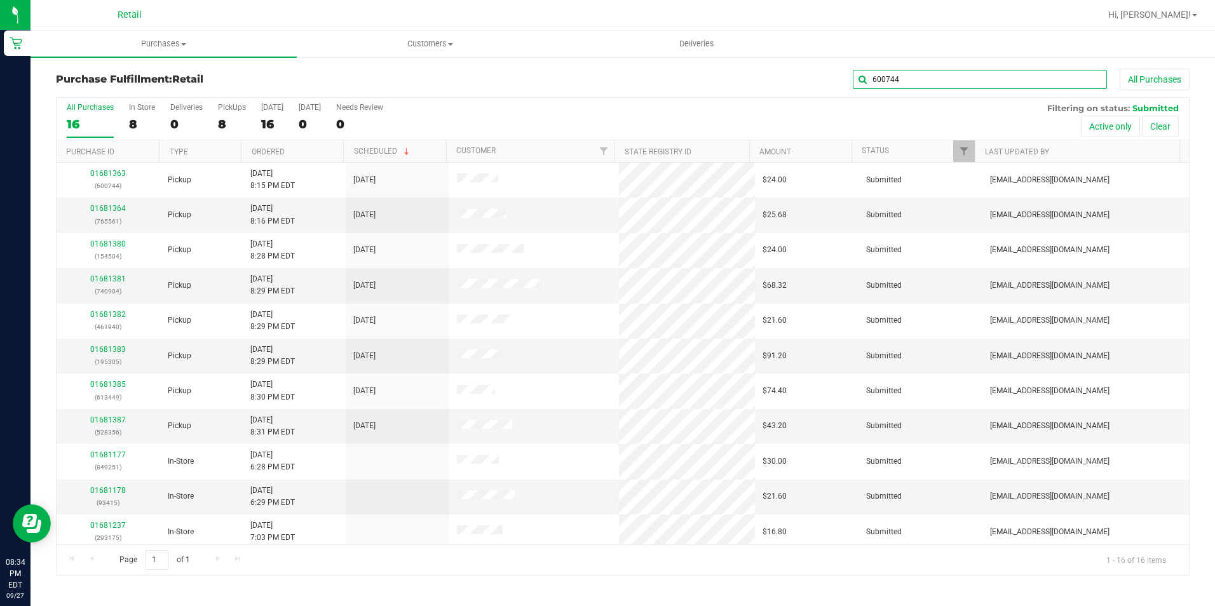
type input "600744"
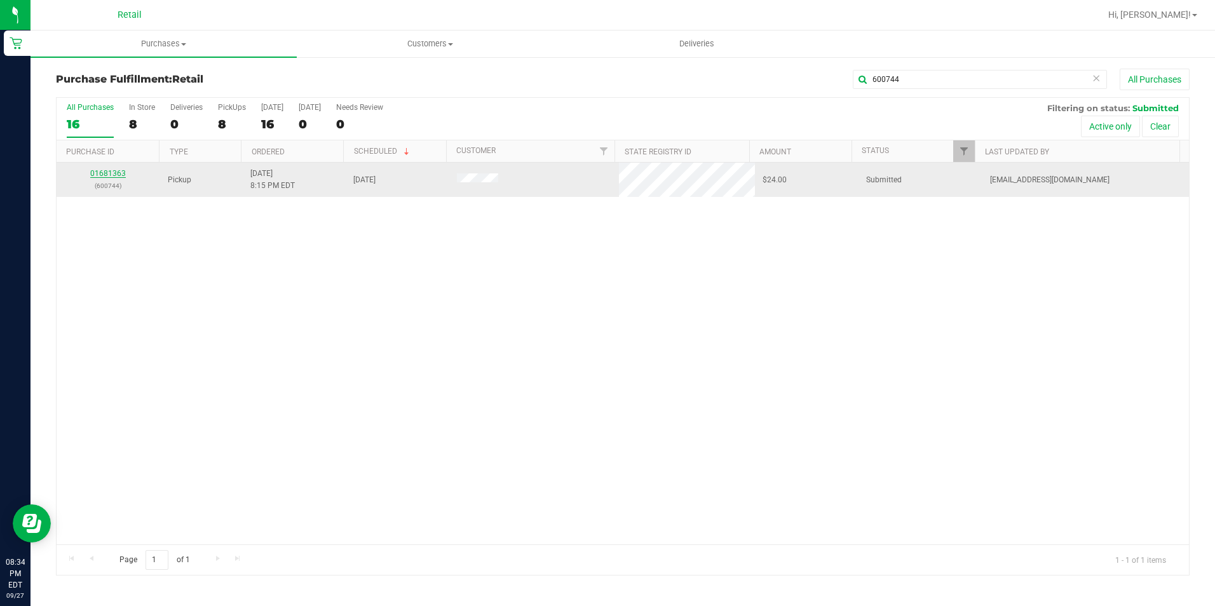
click at [116, 175] on link "01681363" at bounding box center [108, 173] width 36 height 9
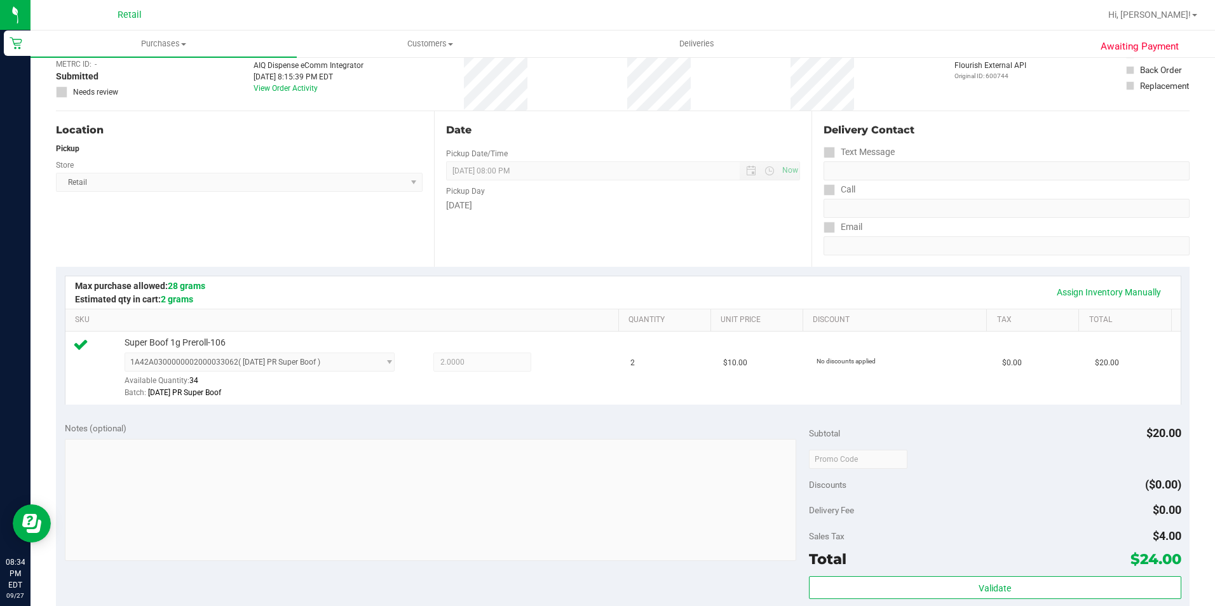
scroll to position [254, 0]
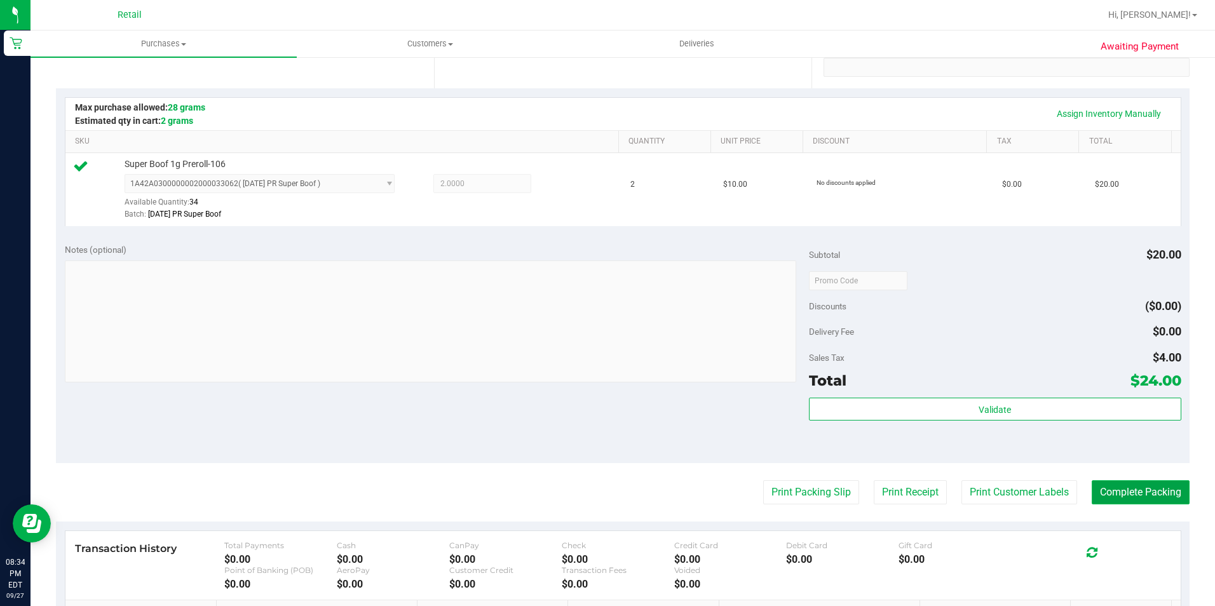
click at [1150, 488] on button "Complete Packing" at bounding box center [1141, 493] width 98 height 24
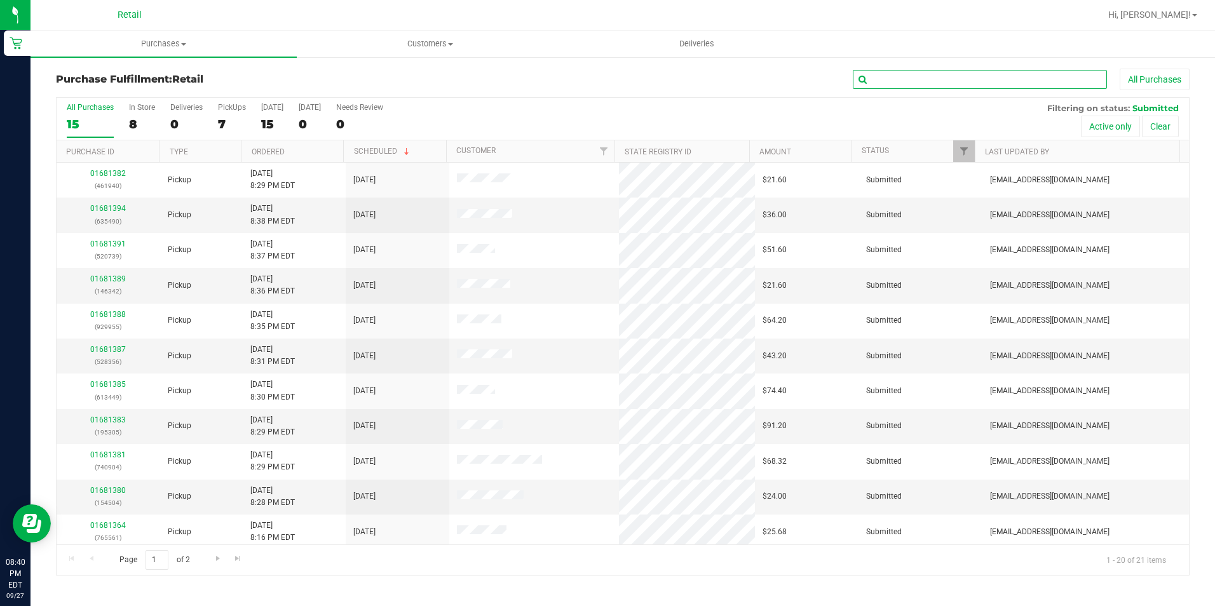
click at [943, 82] on input "text" at bounding box center [980, 79] width 254 height 19
type input "765561"
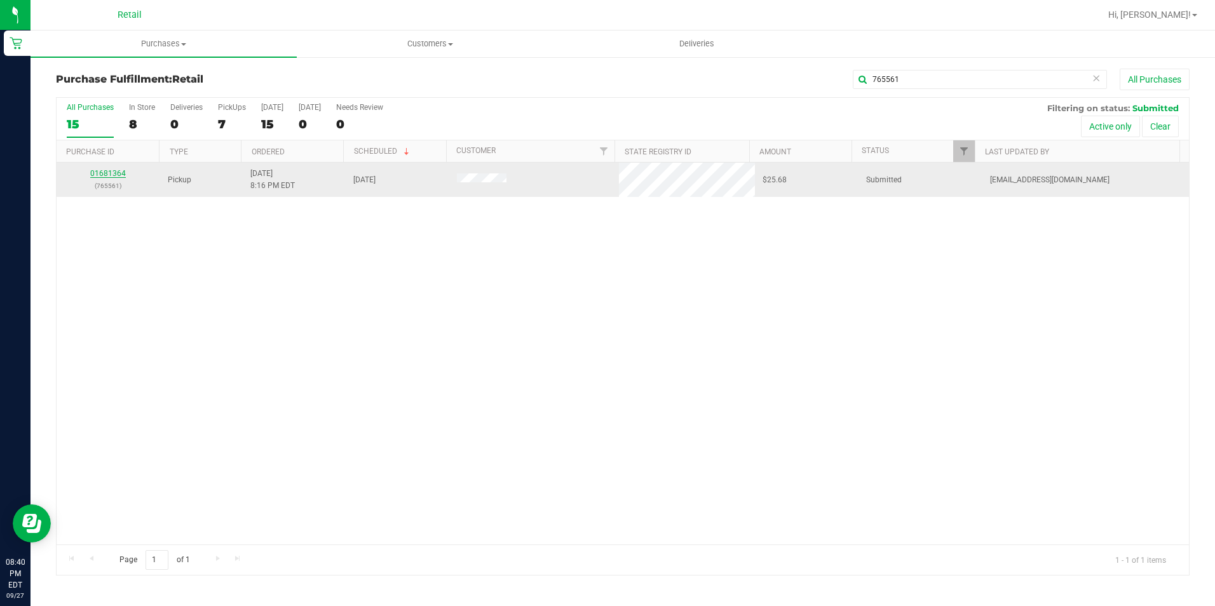
click at [113, 172] on link "01681364" at bounding box center [108, 173] width 36 height 9
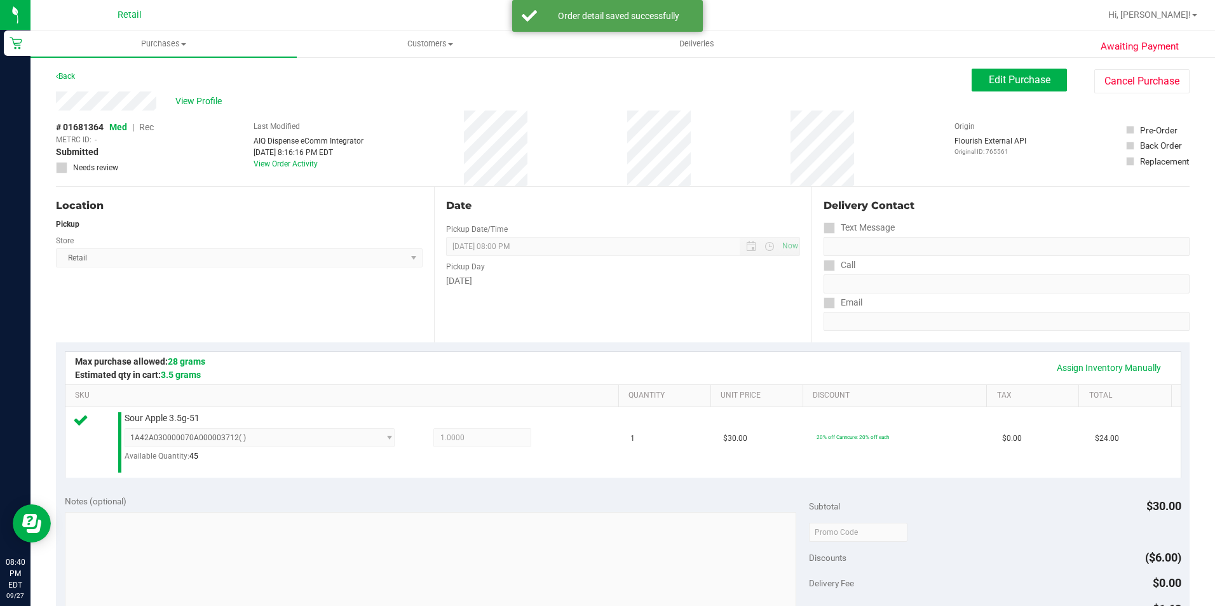
scroll to position [430, 0]
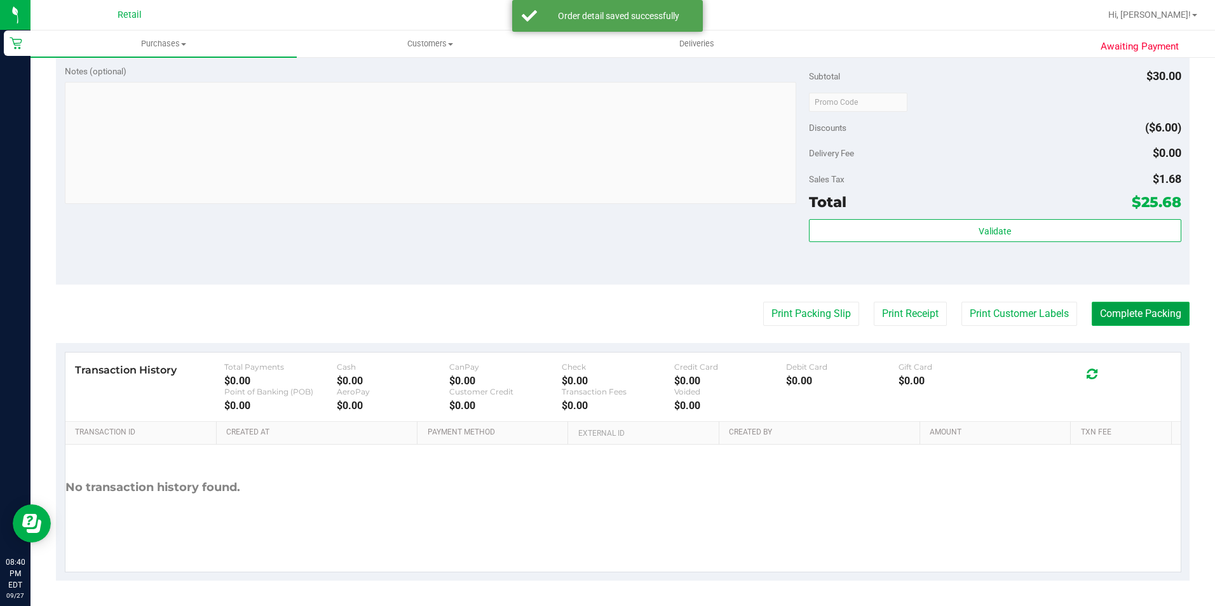
click at [1144, 315] on button "Complete Packing" at bounding box center [1141, 314] width 98 height 24
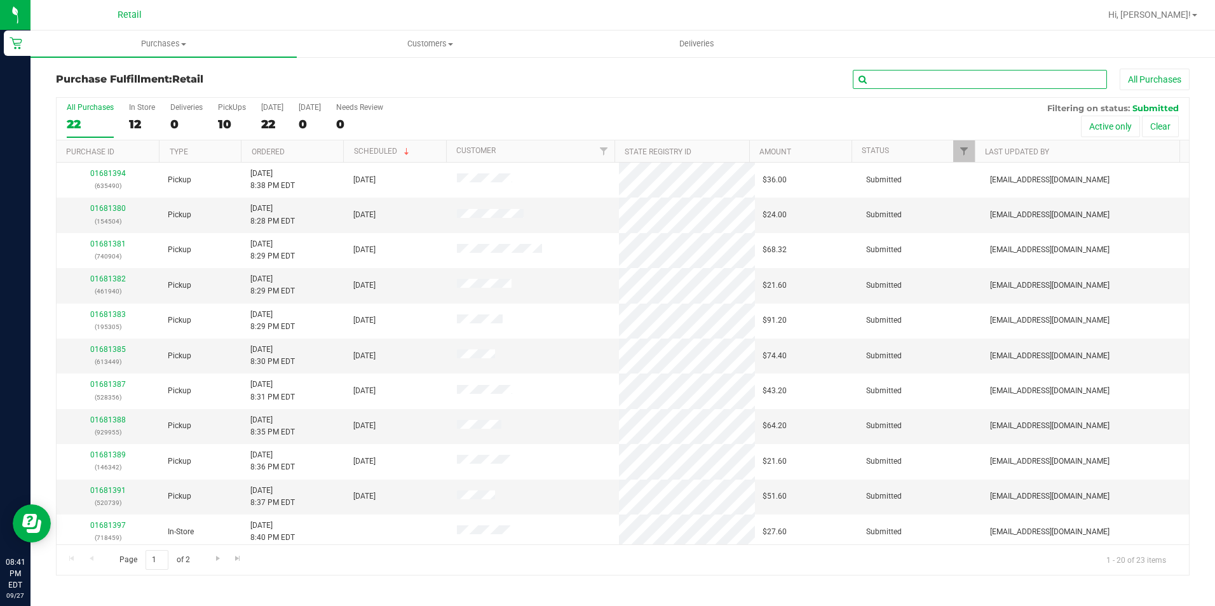
click at [920, 76] on input "text" at bounding box center [980, 79] width 254 height 19
type input "613449"
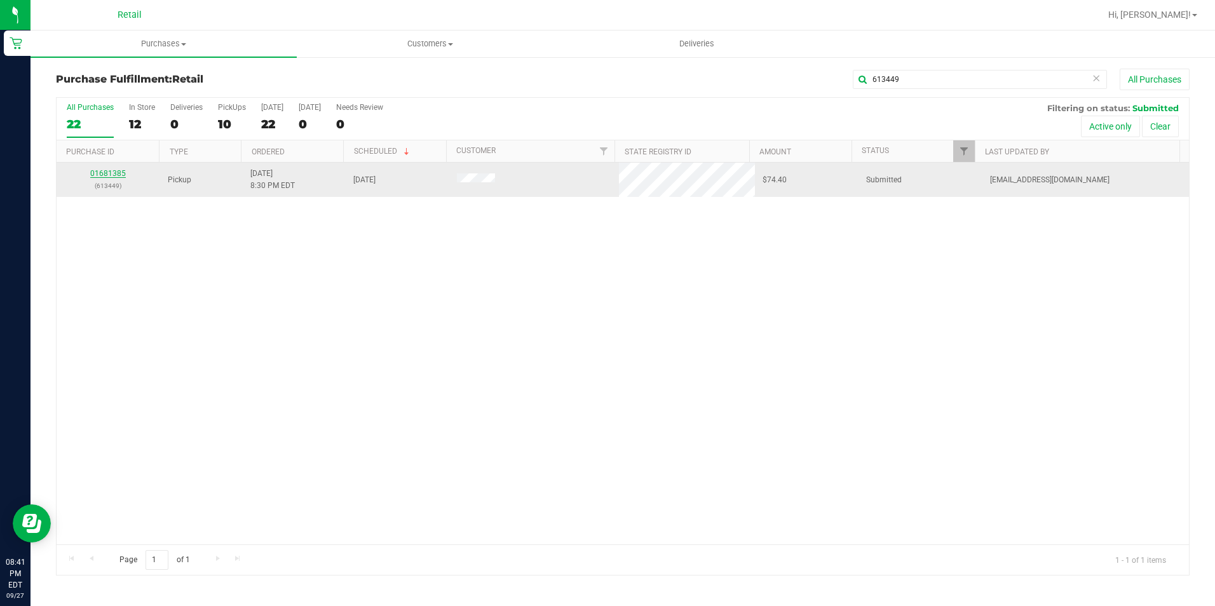
click at [108, 174] on link "01681385" at bounding box center [108, 173] width 36 height 9
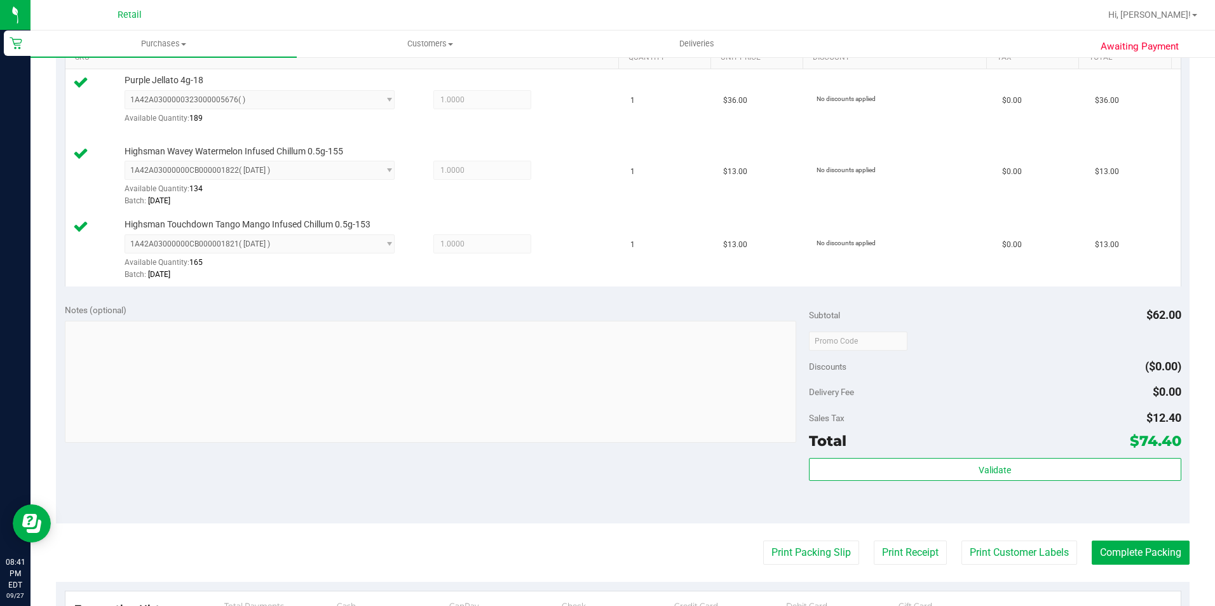
scroll to position [509, 0]
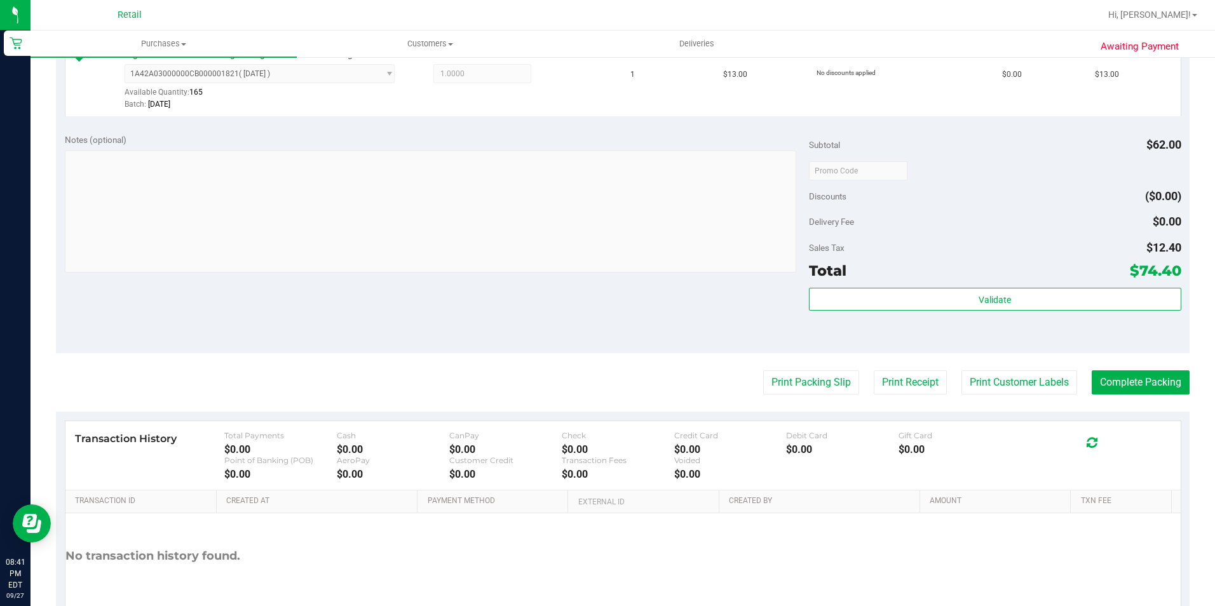
click at [1156, 370] on purchase-details "Back Edit Purchase Cancel Purchase View Profile # 01681385 Med | Rec METRC ID: …" at bounding box center [623, 105] width 1134 height 1090
click at [1142, 380] on button "Complete Packing" at bounding box center [1141, 383] width 98 height 24
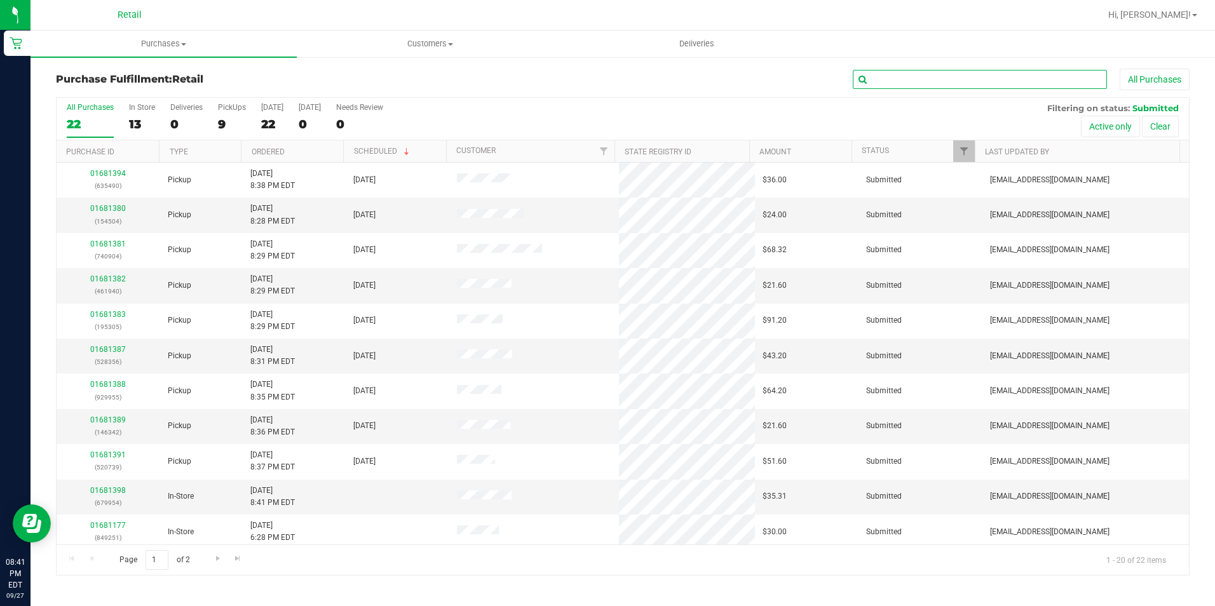
click at [967, 73] on input "text" at bounding box center [980, 79] width 254 height 19
type input "528356"
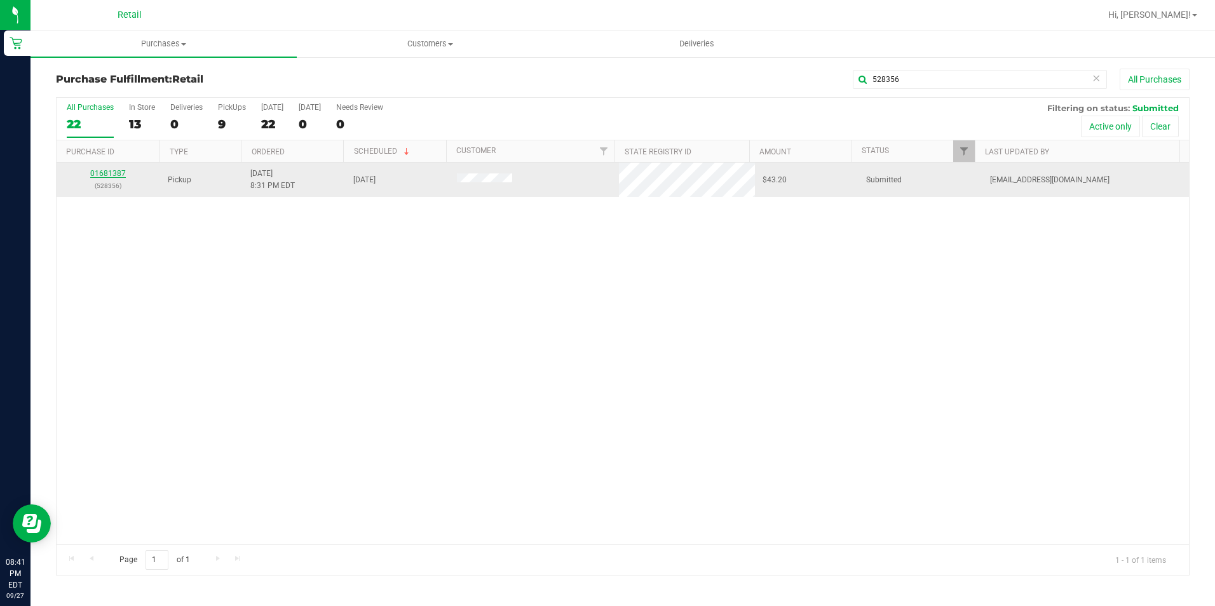
click at [107, 175] on link "01681387" at bounding box center [108, 173] width 36 height 9
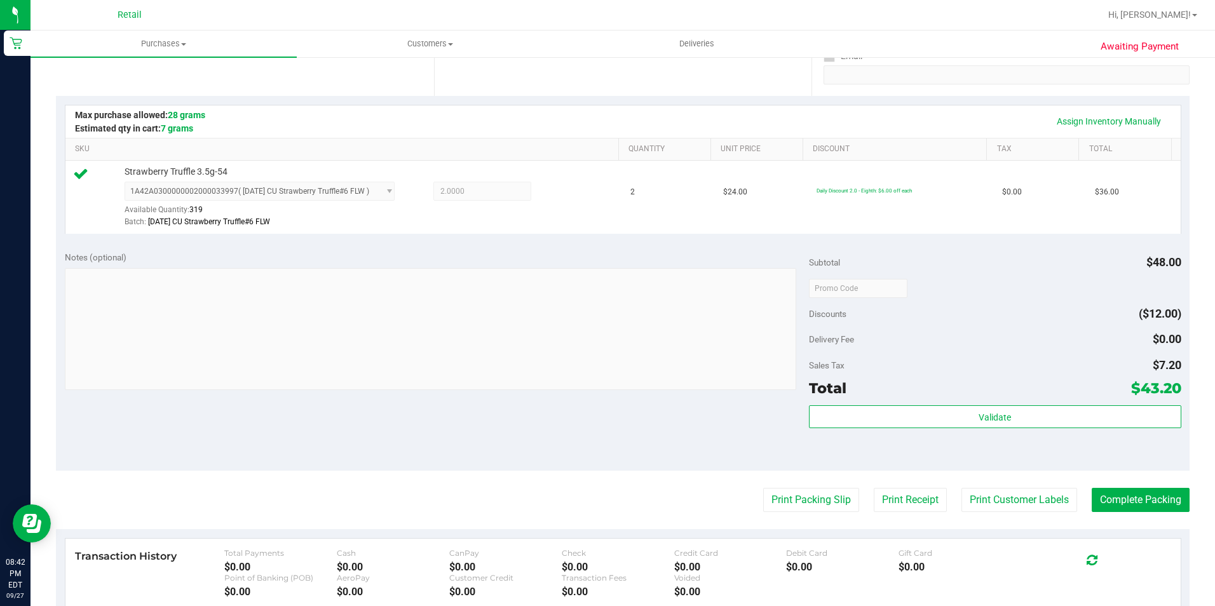
scroll to position [254, 0]
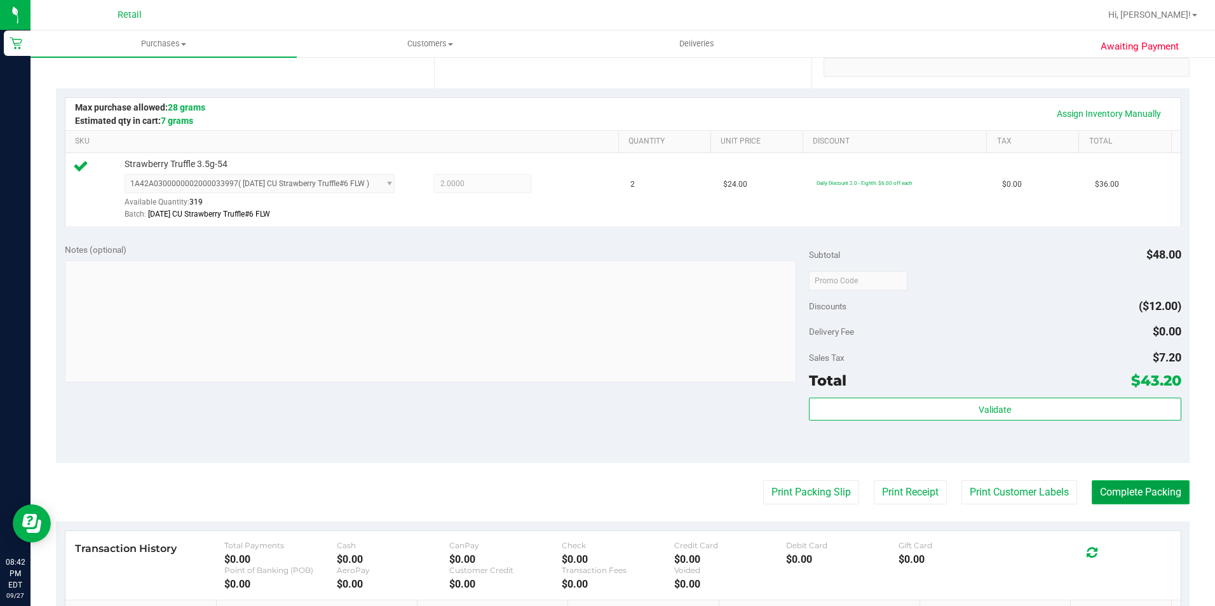
click at [1153, 491] on button "Complete Packing" at bounding box center [1141, 493] width 98 height 24
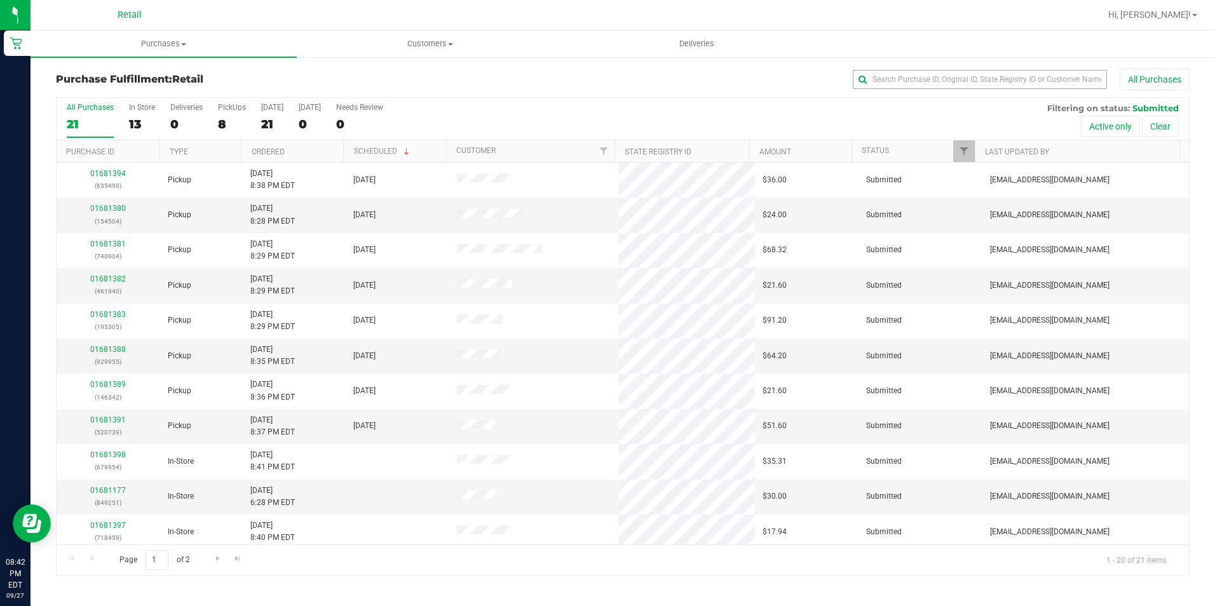
click at [975, 91] on div "Purchase Fulfillment: Retail All Purchases" at bounding box center [623, 83] width 1134 height 28
click at [974, 87] on input "text" at bounding box center [980, 79] width 254 height 19
type input "740904"
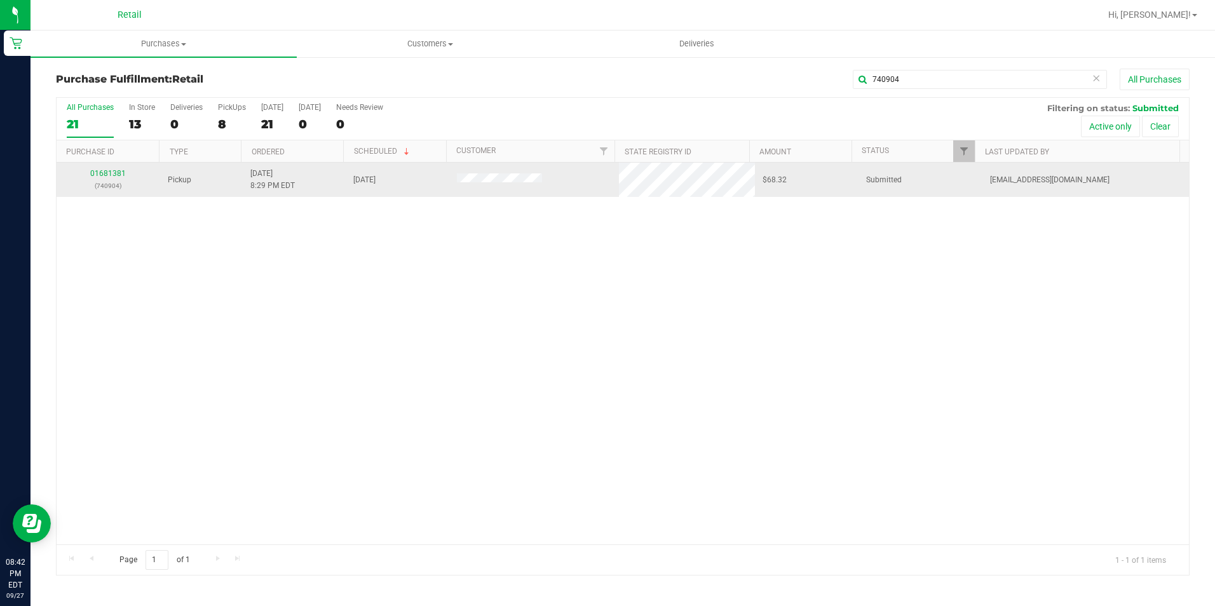
click at [110, 166] on td "01681381 (740904)" at bounding box center [109, 180] width 104 height 34
click at [102, 170] on link "01681381" at bounding box center [108, 173] width 36 height 9
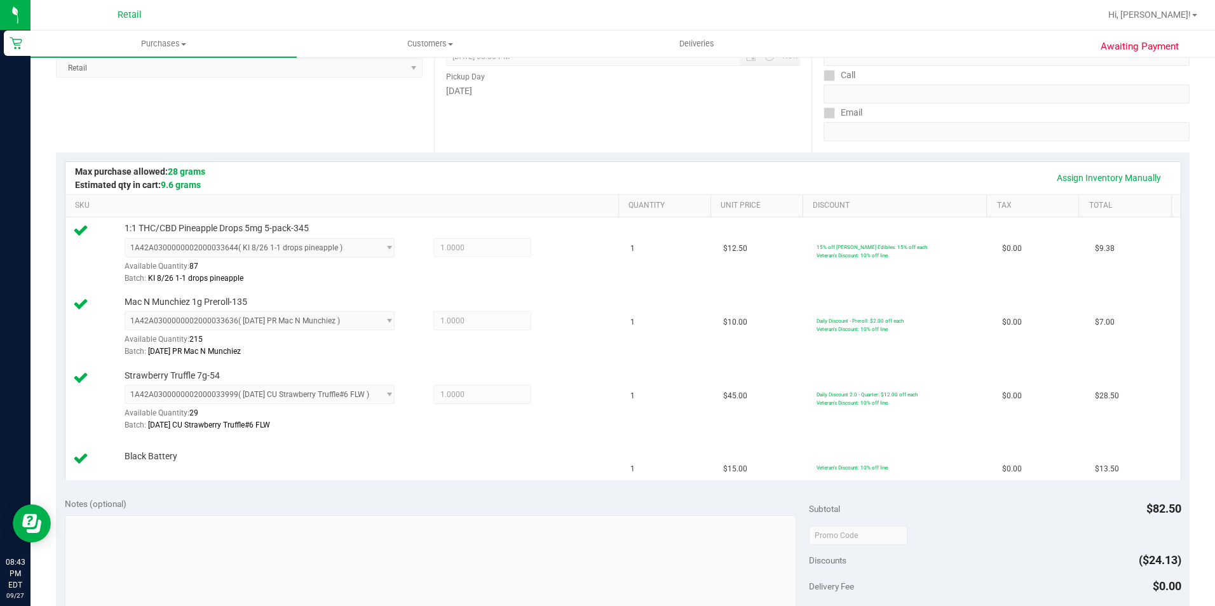
scroll to position [445, 0]
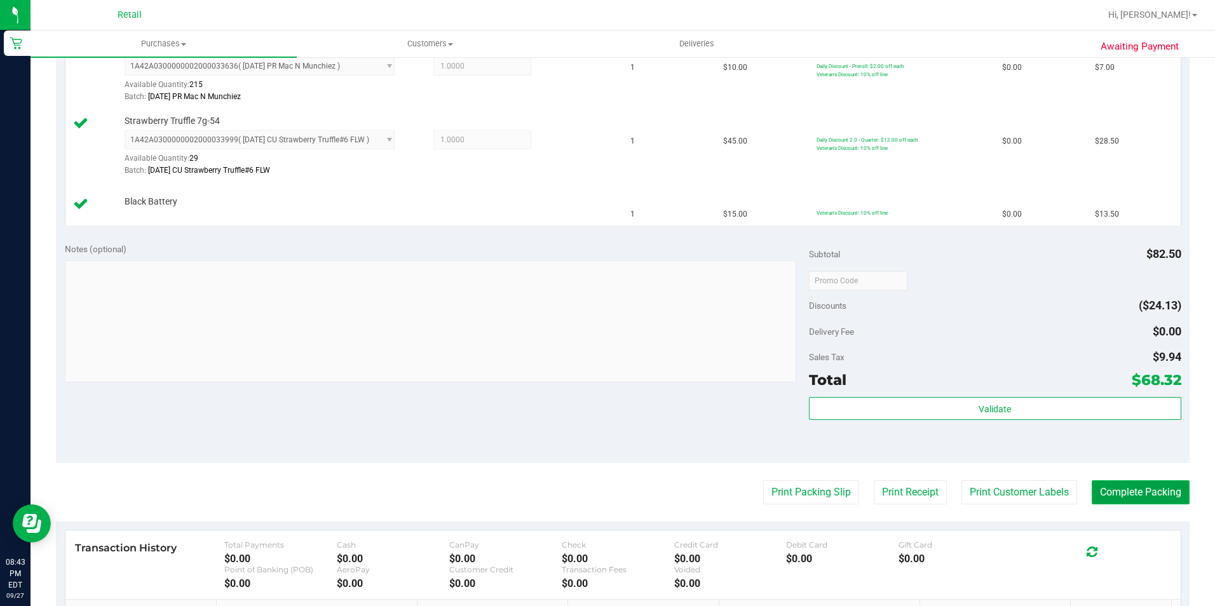
click at [1151, 496] on button "Complete Packing" at bounding box center [1141, 493] width 98 height 24
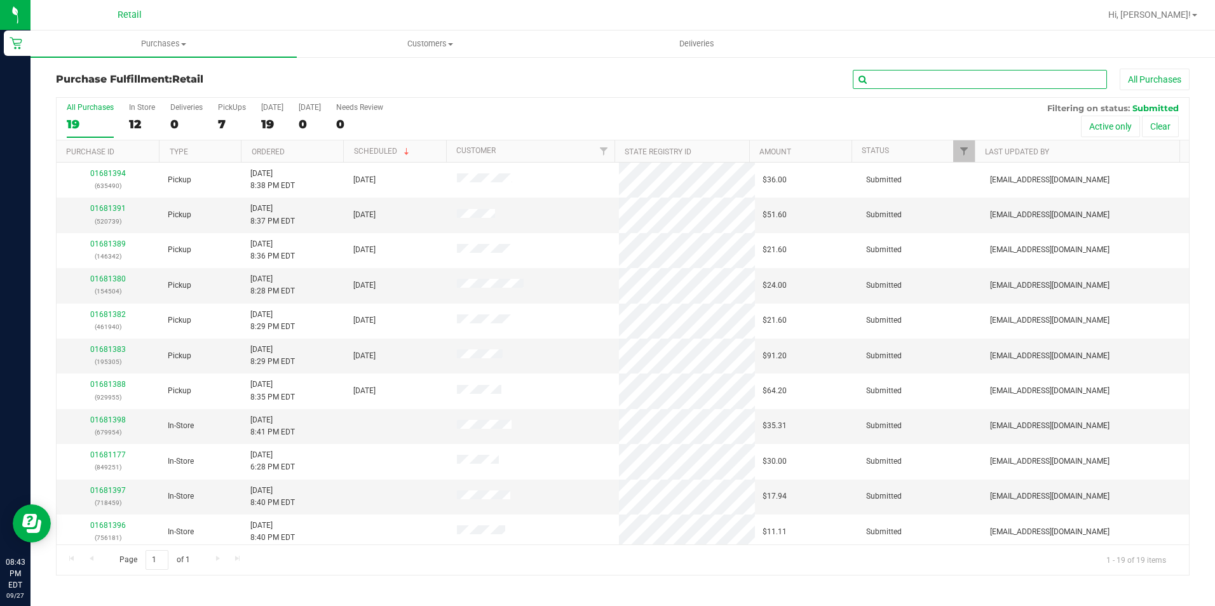
click at [969, 76] on input "text" at bounding box center [980, 79] width 254 height 19
type input "195305"
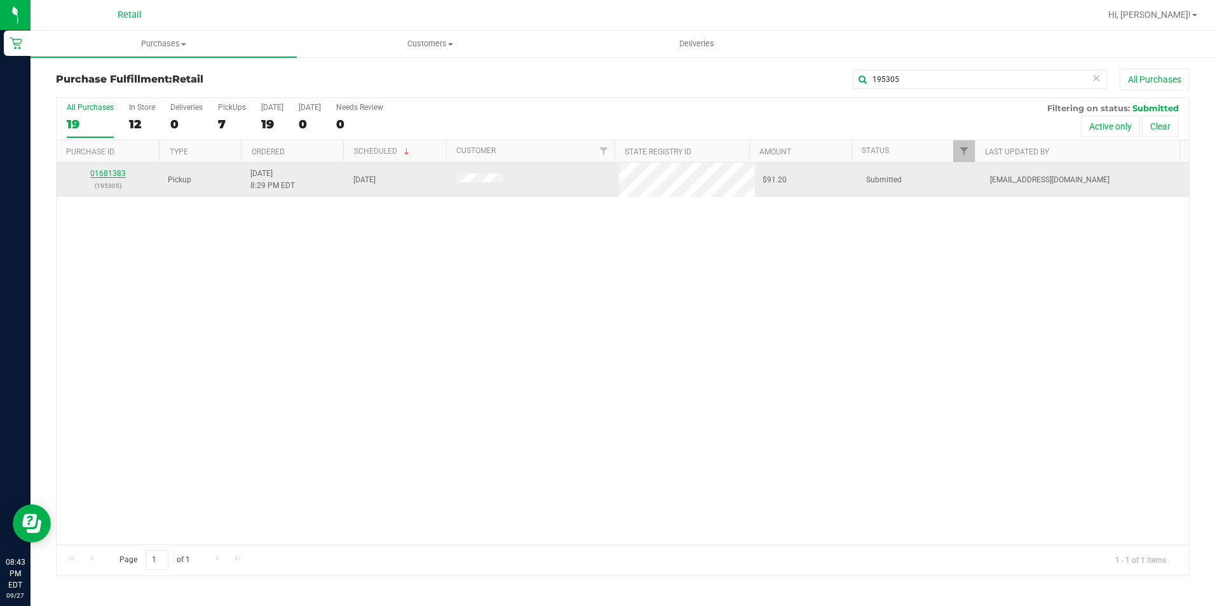
click at [119, 172] on link "01681383" at bounding box center [108, 173] width 36 height 9
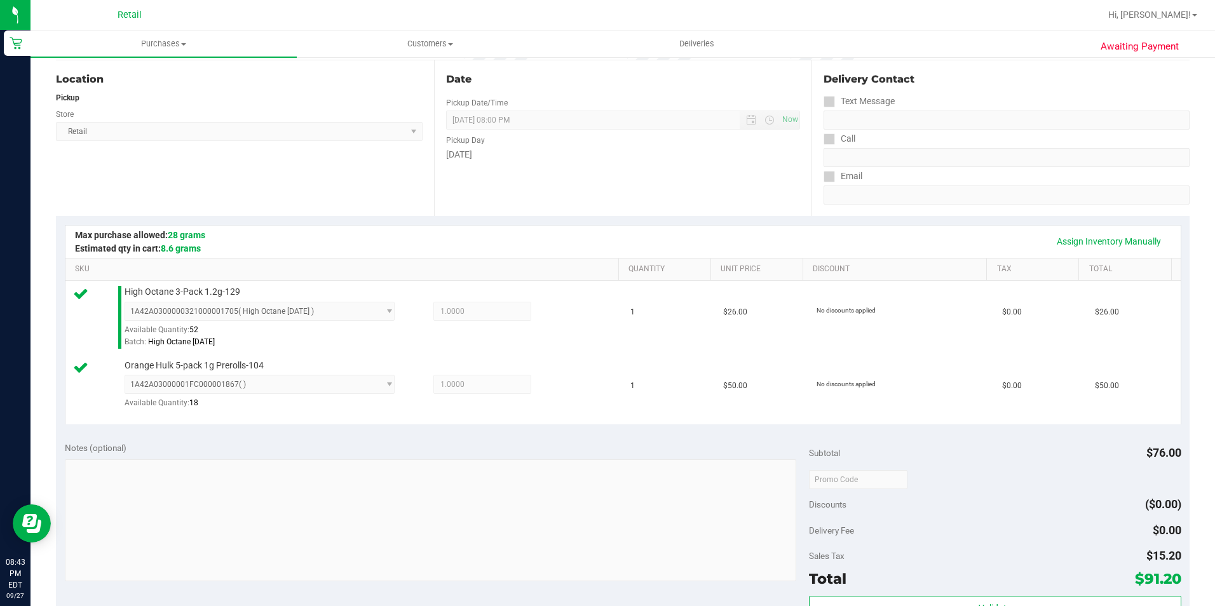
scroll to position [381, 0]
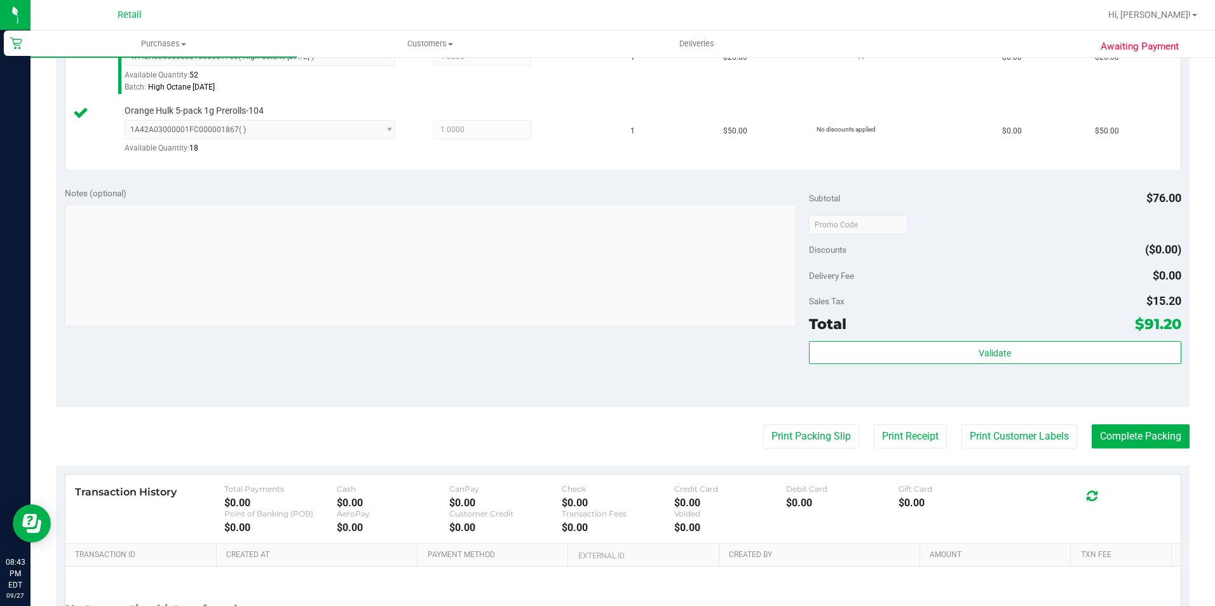
click at [1140, 416] on purchase-details "Back Edit Purchase Cancel Purchase View Profile # 01681383 Med | Rec METRC ID: …" at bounding box center [623, 195] width 1134 height 1016
click at [1129, 437] on button "Complete Packing" at bounding box center [1141, 437] width 98 height 24
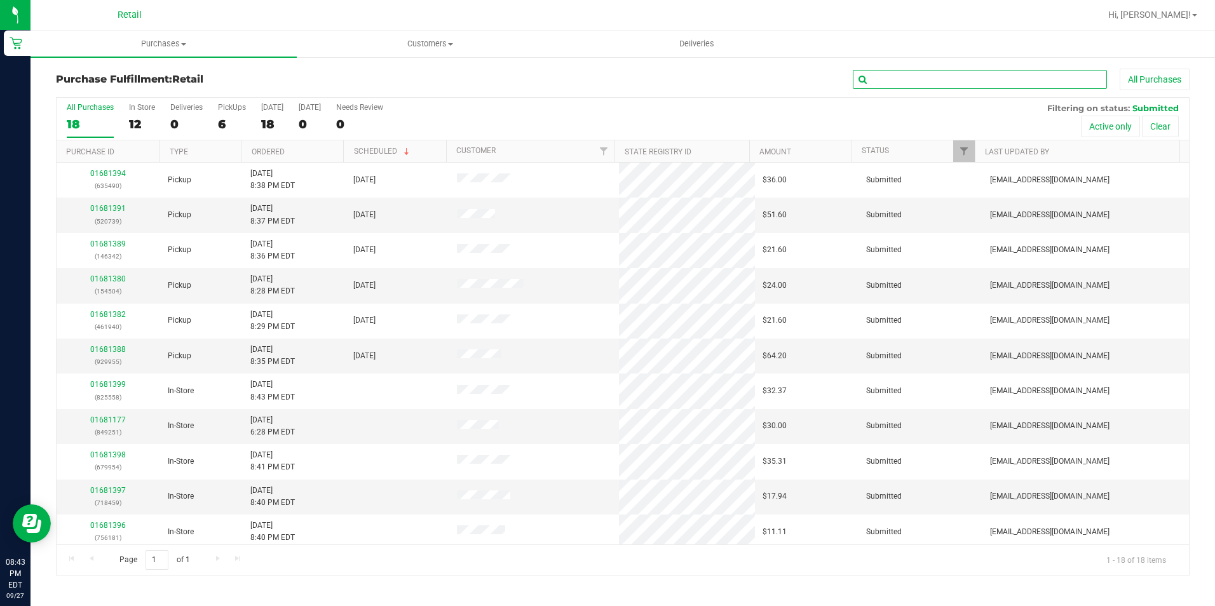
click at [929, 85] on input "text" at bounding box center [980, 79] width 254 height 19
type input "461940"
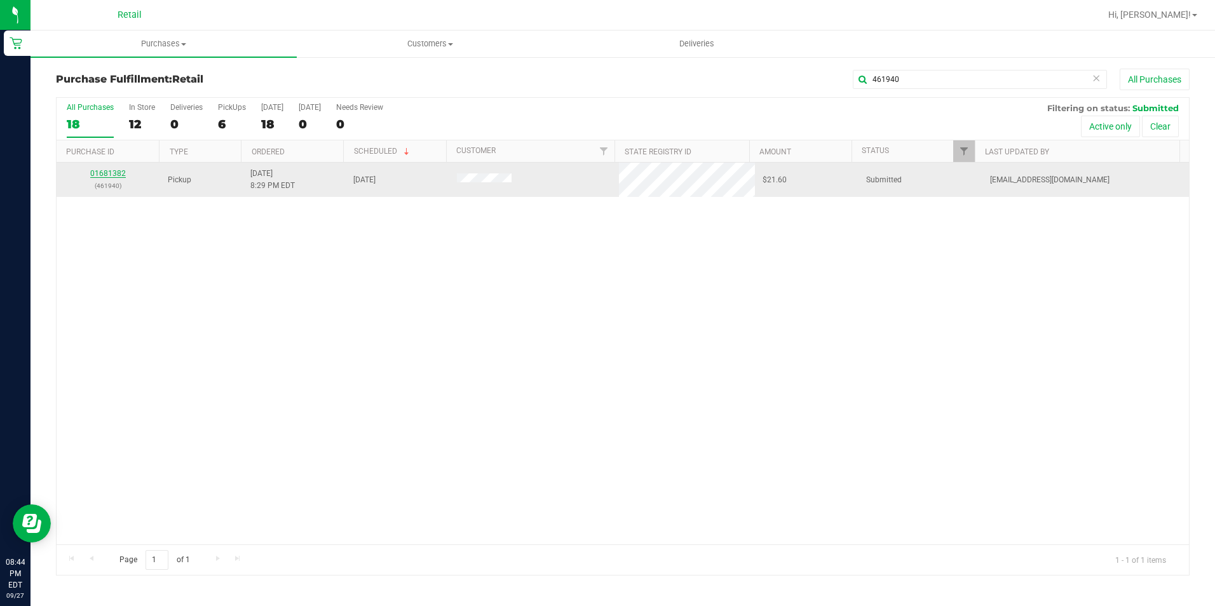
click at [100, 175] on link "01681382" at bounding box center [108, 173] width 36 height 9
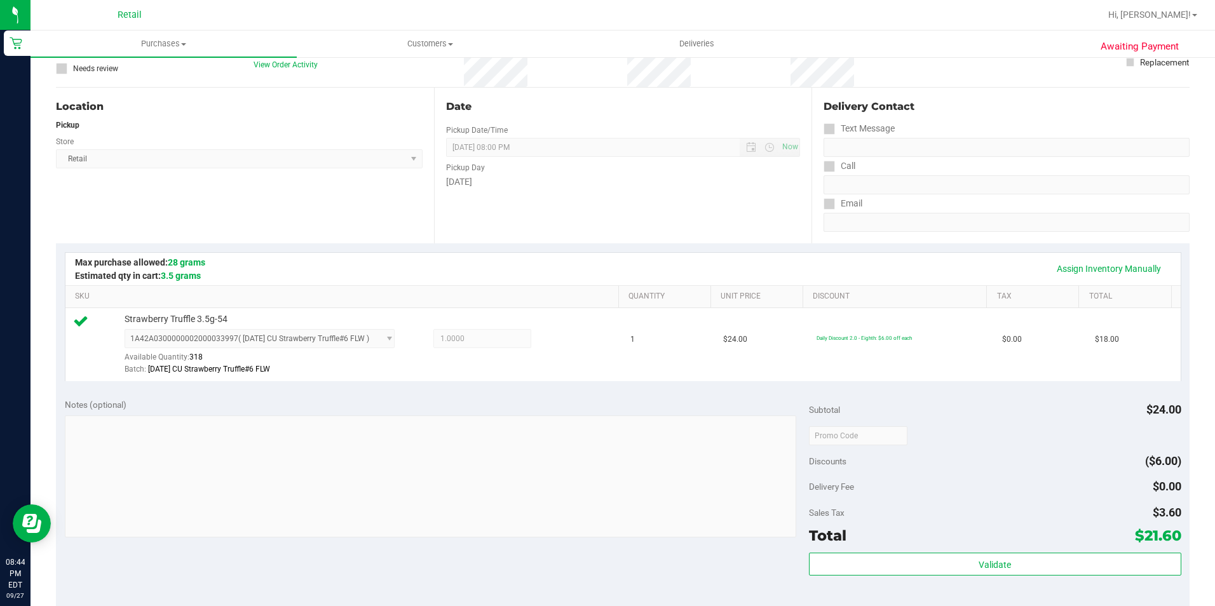
scroll to position [191, 0]
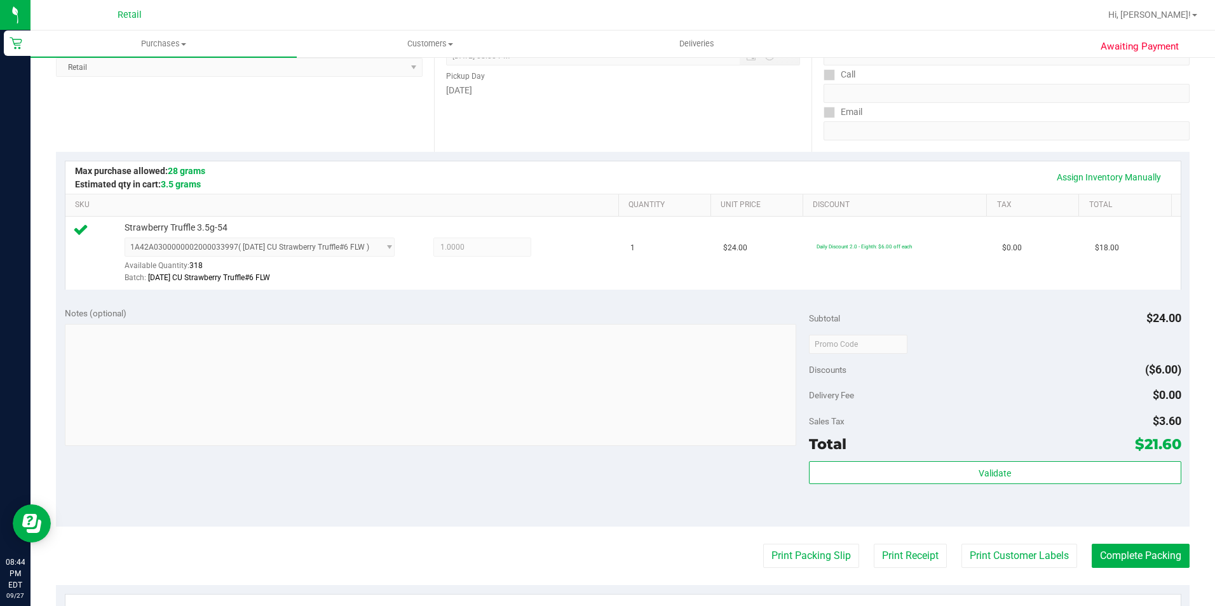
click at [1137, 543] on purchase-details "Back Edit Purchase Cancel Purchase View Profile # 01681382 Med | Rec METRC ID: …" at bounding box center [623, 350] width 1134 height 945
click at [1137, 546] on button "Complete Packing" at bounding box center [1141, 556] width 98 height 24
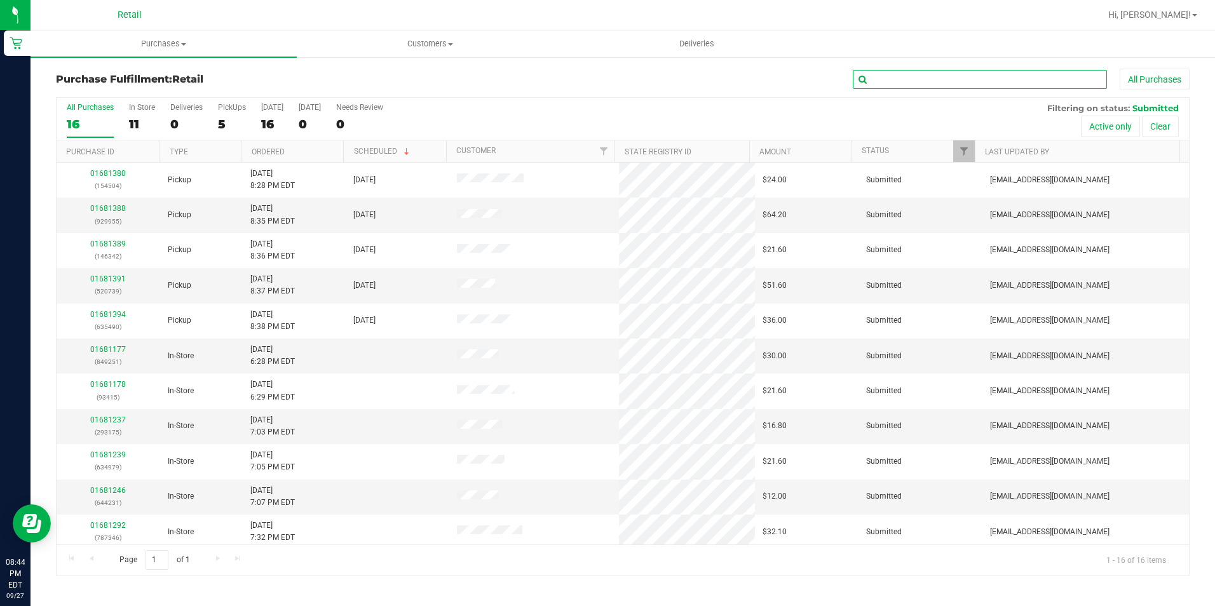
click at [908, 72] on input "text" at bounding box center [980, 79] width 254 height 19
type input "154504"
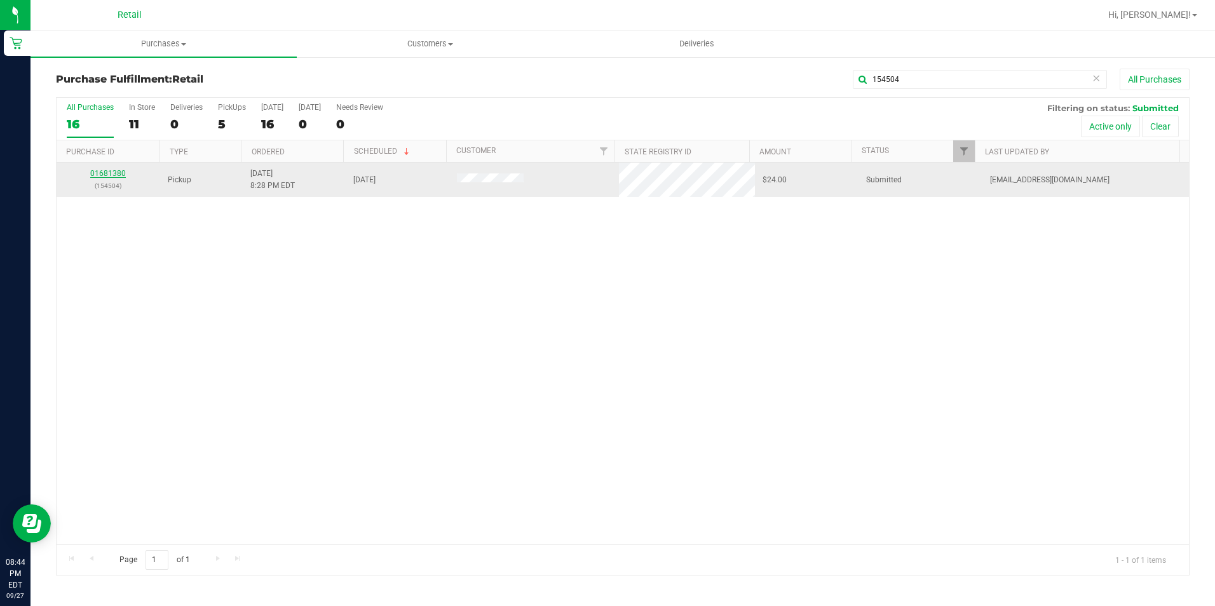
click at [118, 171] on link "01681380" at bounding box center [108, 173] width 36 height 9
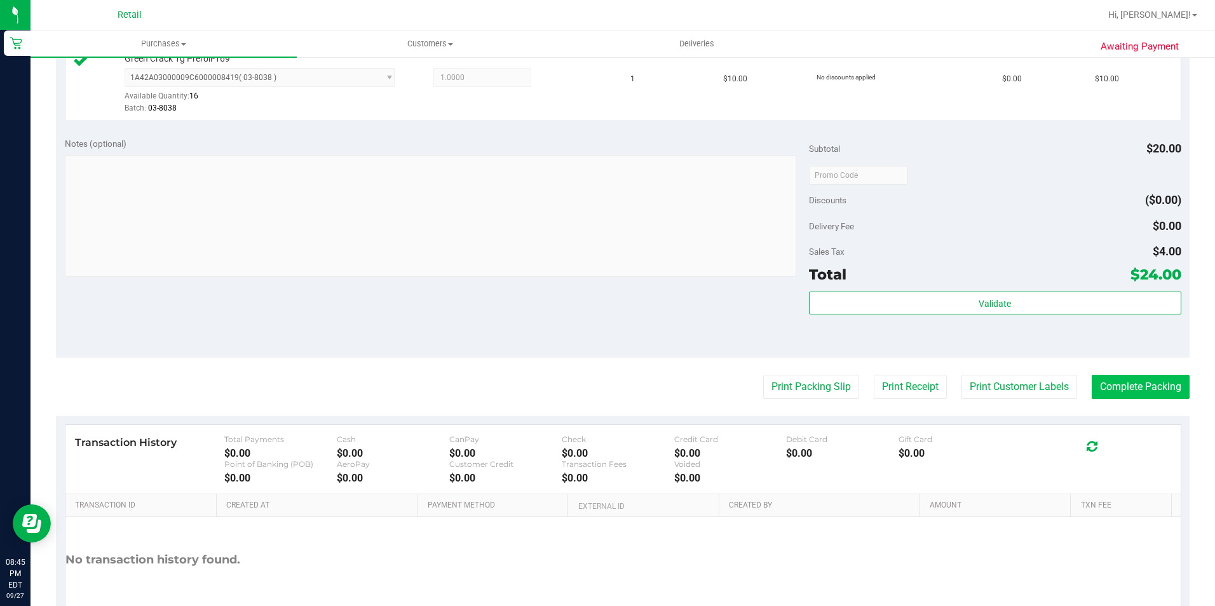
scroll to position [445, 0]
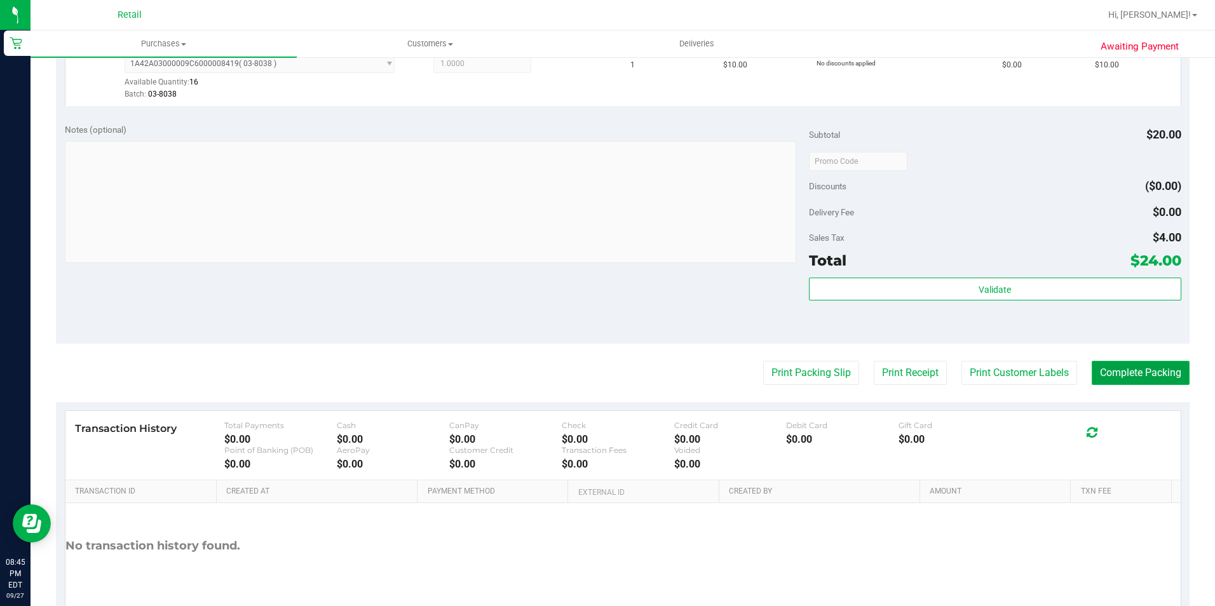
click at [1154, 378] on button "Complete Packing" at bounding box center [1141, 373] width 98 height 24
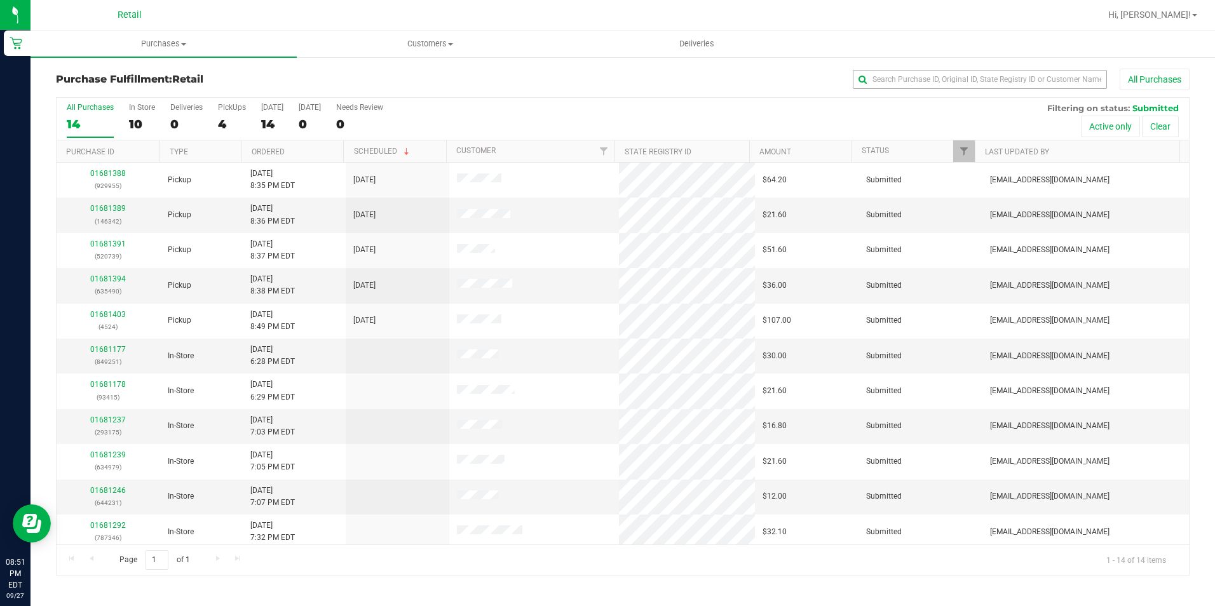
click at [1012, 71] on div "Purchase Fulfillment: Retail All Purchases All Purchases 14 In Store 10 Deliver…" at bounding box center [623, 322] width 1185 height 533
click at [1002, 79] on input "text" at bounding box center [980, 79] width 254 height 19
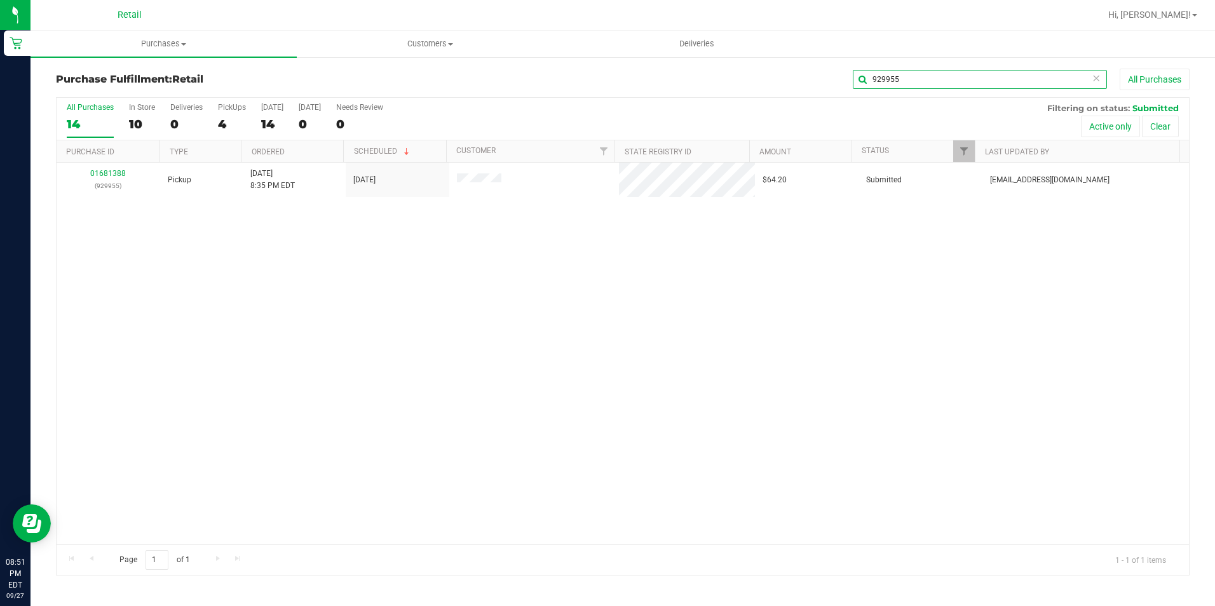
type input "929955"
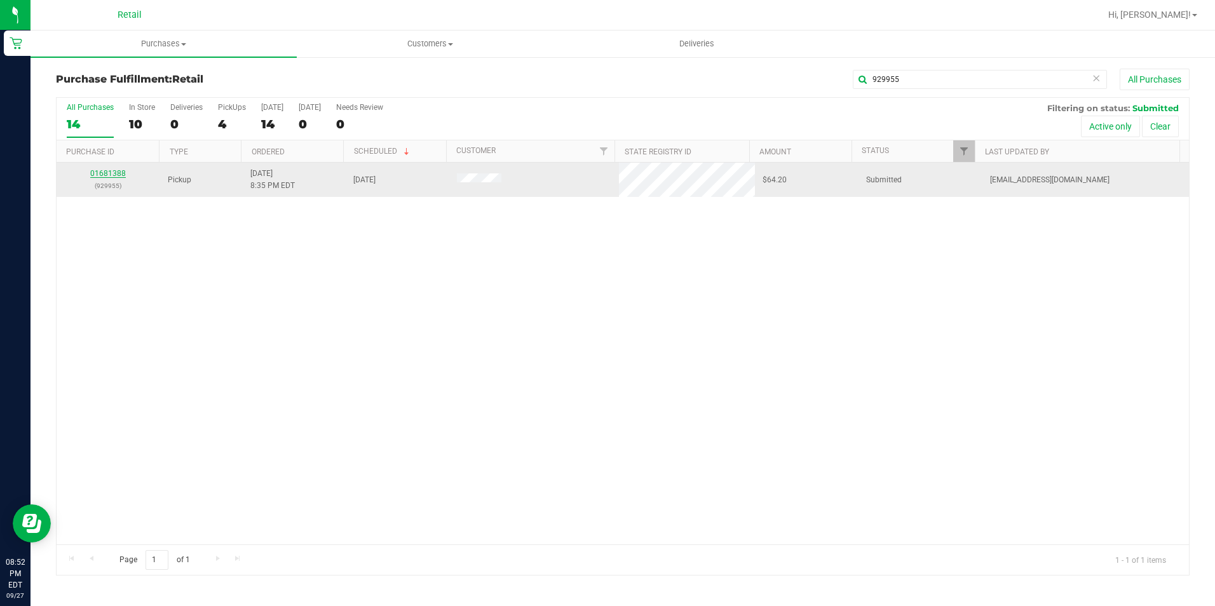
click at [110, 175] on link "01681388" at bounding box center [108, 173] width 36 height 9
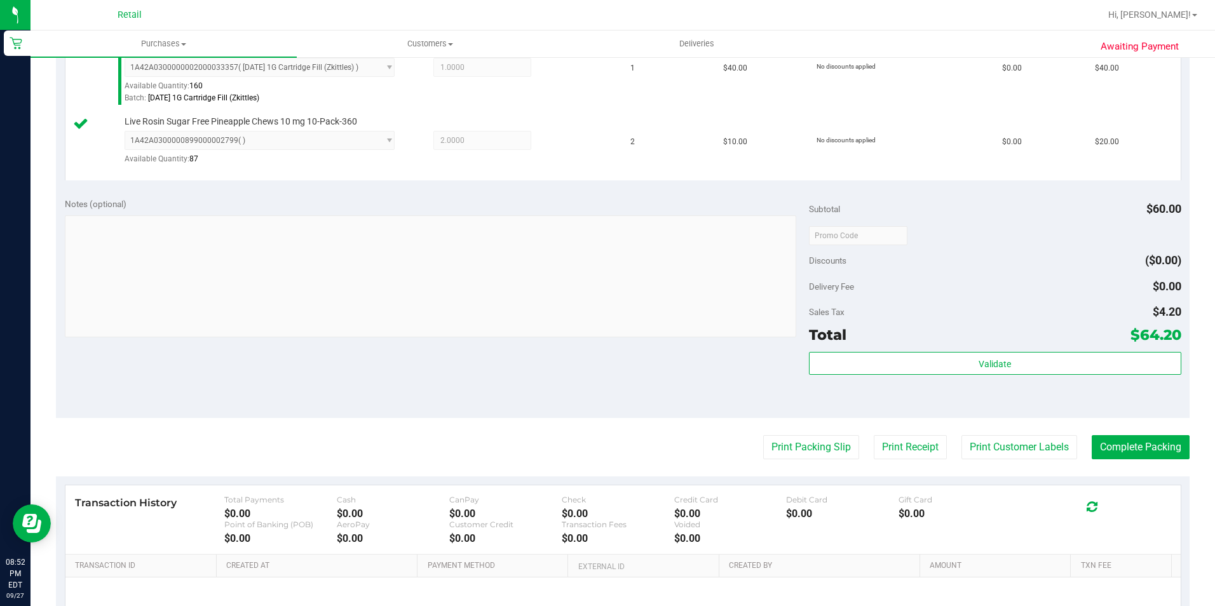
scroll to position [381, 0]
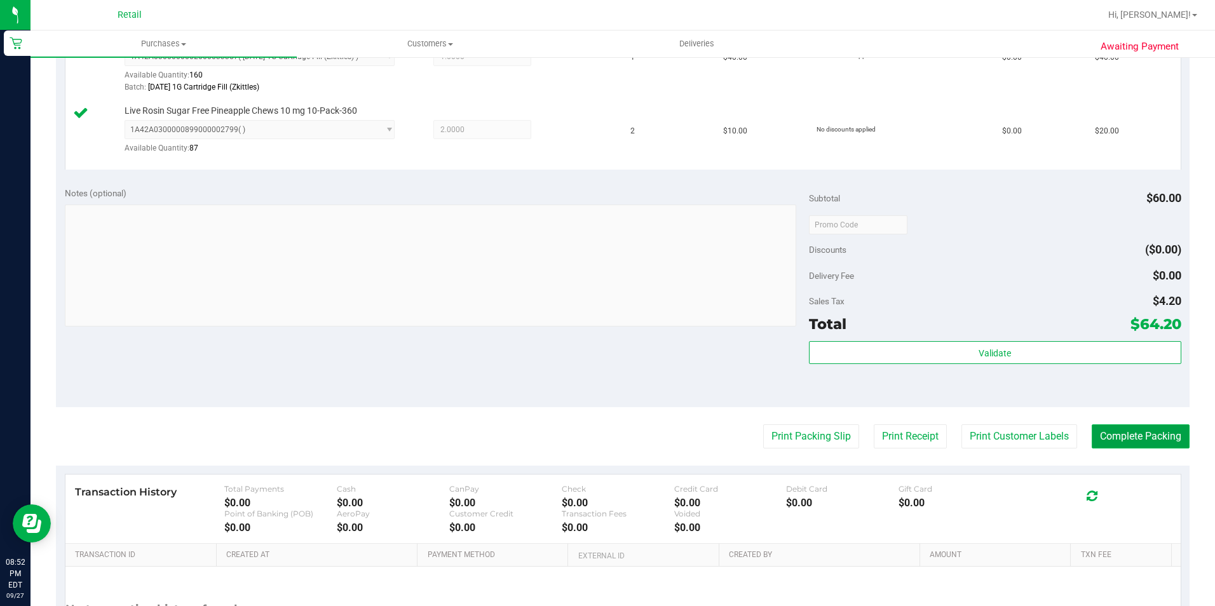
click at [1126, 440] on button "Complete Packing" at bounding box center [1141, 437] width 98 height 24
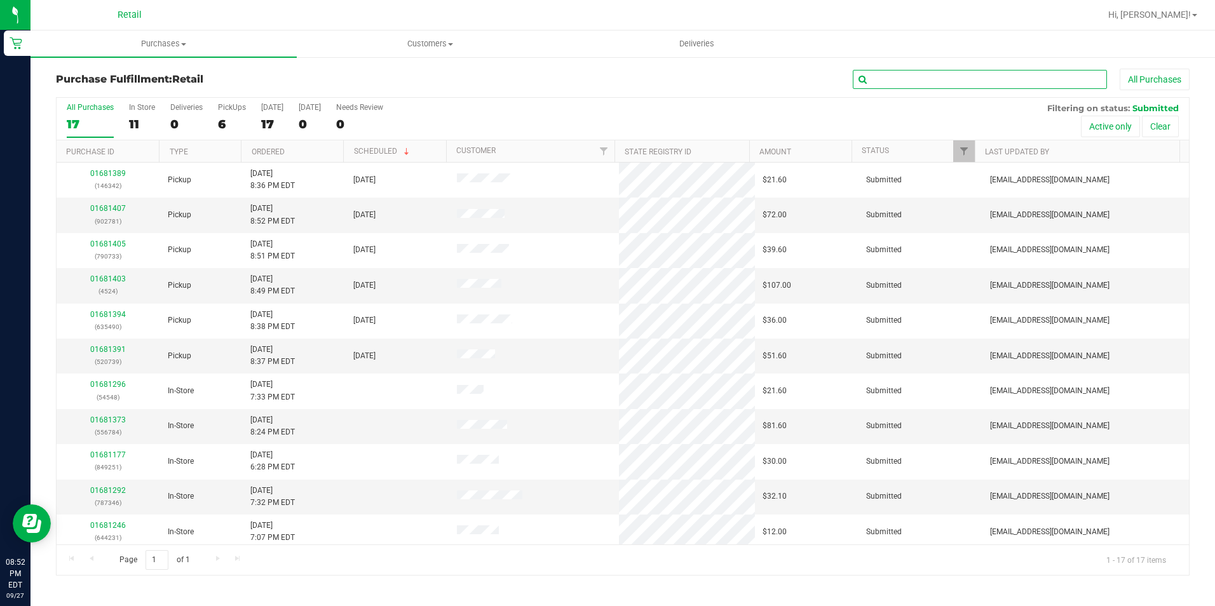
click at [936, 83] on input "text" at bounding box center [980, 79] width 254 height 19
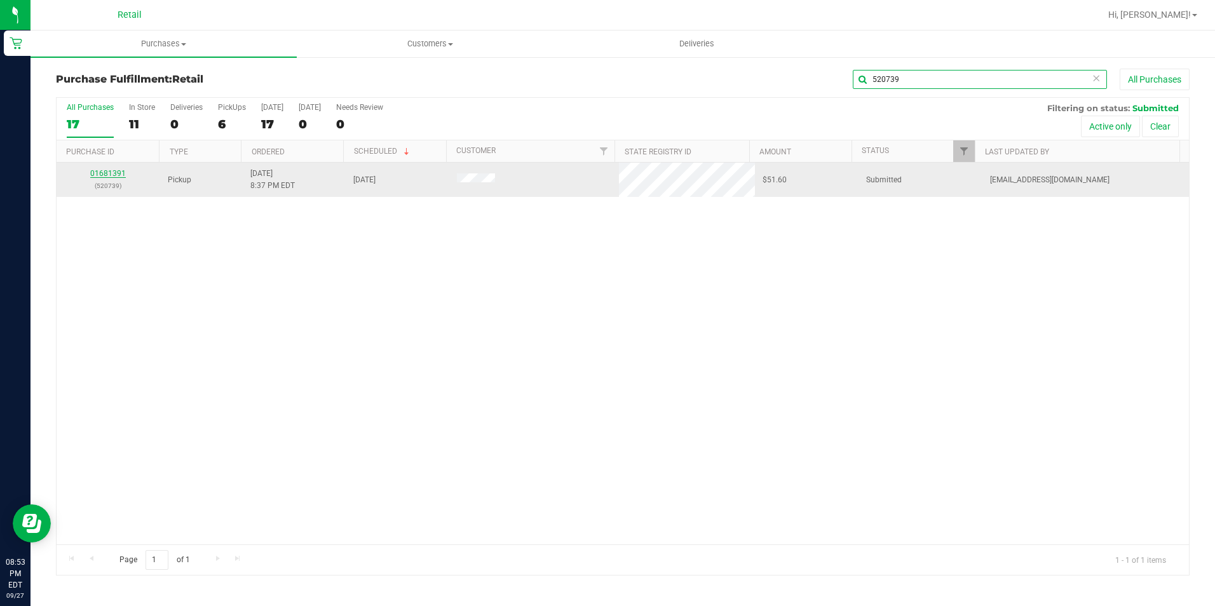
type input "520739"
click at [102, 173] on link "01681391" at bounding box center [108, 173] width 36 height 9
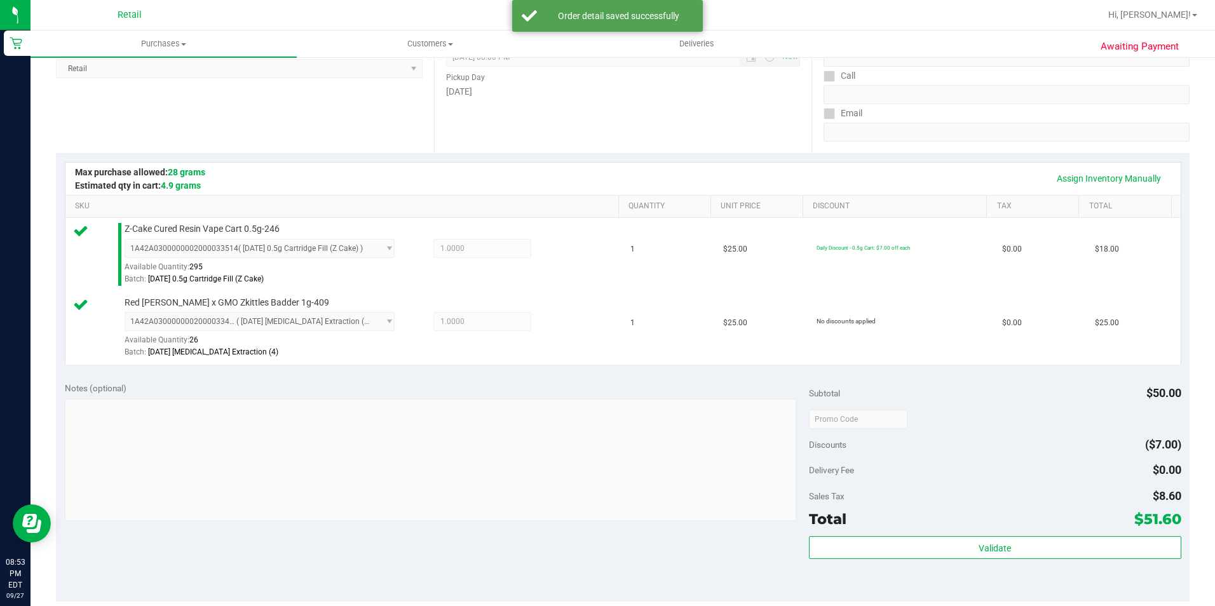
scroll to position [318, 0]
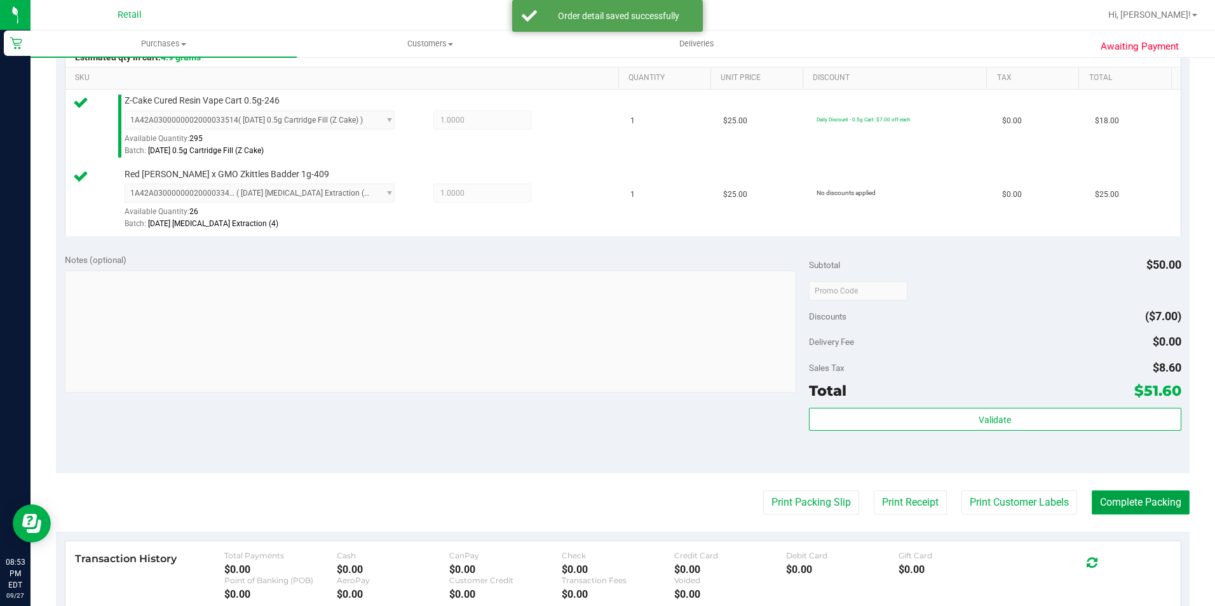
click at [1134, 507] on button "Complete Packing" at bounding box center [1141, 503] width 98 height 24
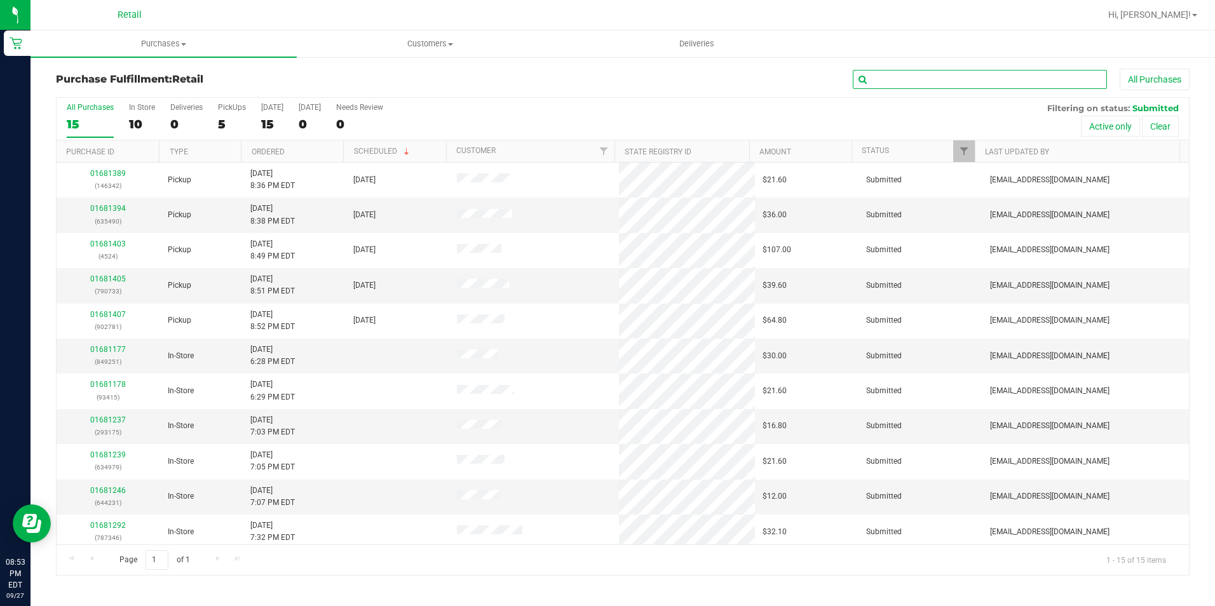
click at [927, 76] on input "text" at bounding box center [980, 79] width 254 height 19
type input "635490"
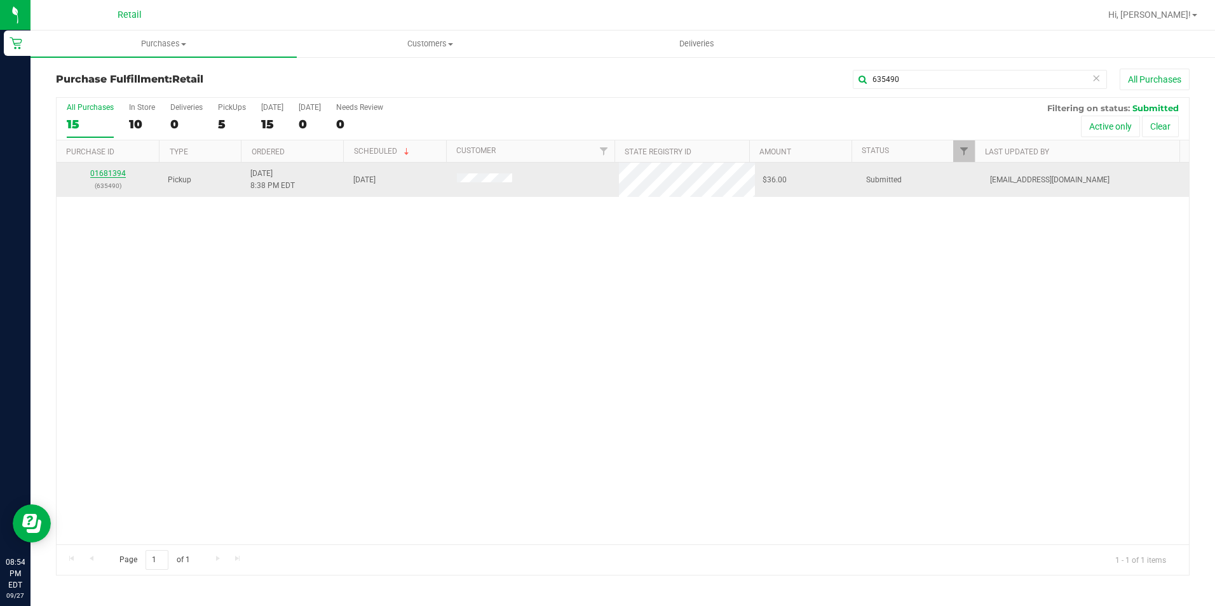
click at [117, 170] on link "01681394" at bounding box center [108, 173] width 36 height 9
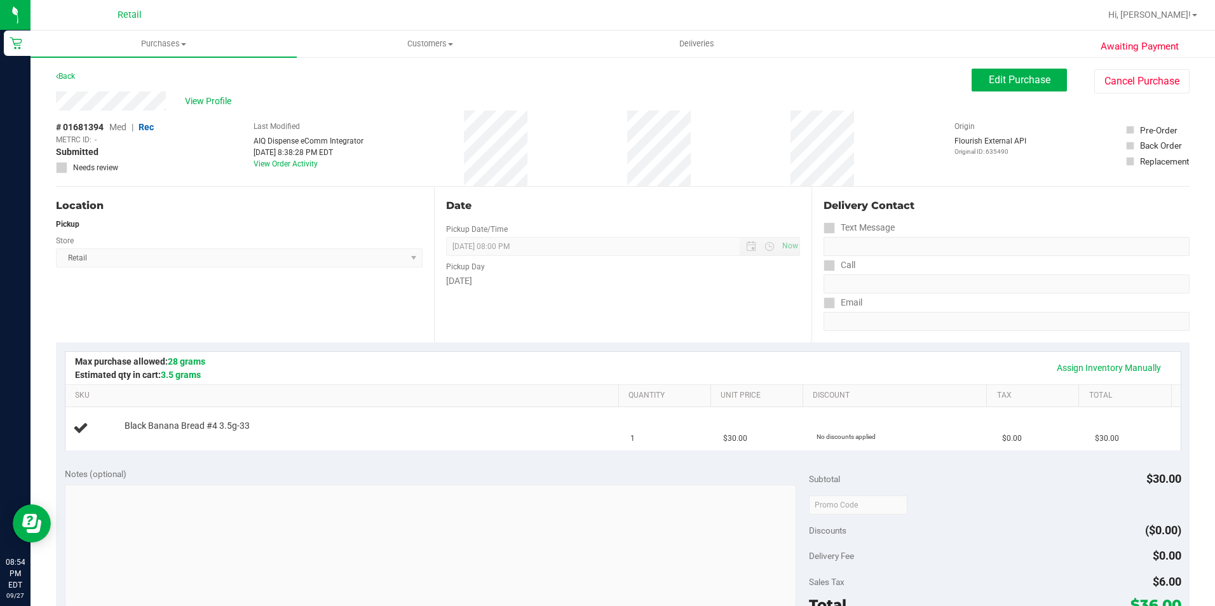
click at [320, 334] on div "Location Pickup Store Retail Select Store Retail" at bounding box center [245, 265] width 378 height 156
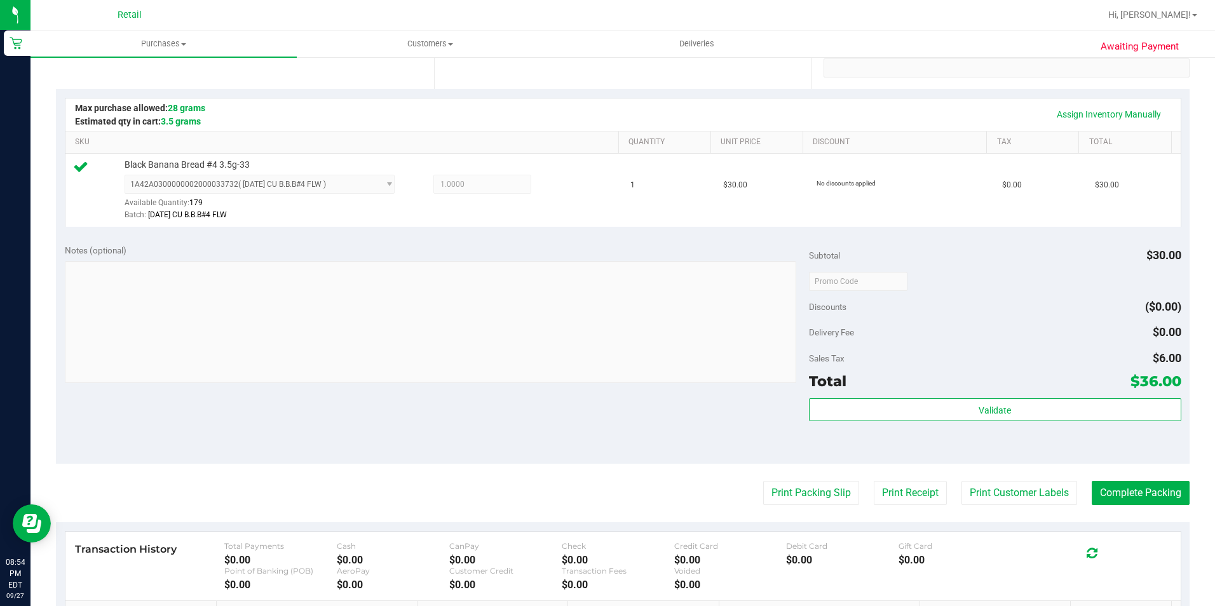
scroll to position [254, 0]
click at [1107, 488] on button "Complete Packing" at bounding box center [1141, 493] width 98 height 24
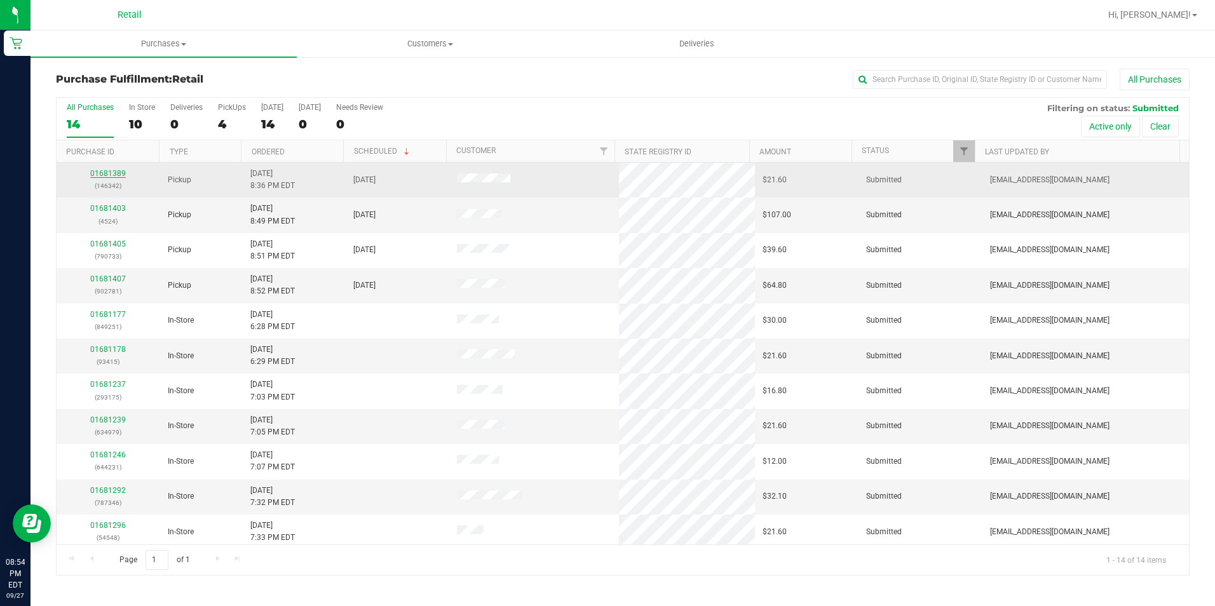
click at [109, 174] on link "01681389" at bounding box center [108, 173] width 36 height 9
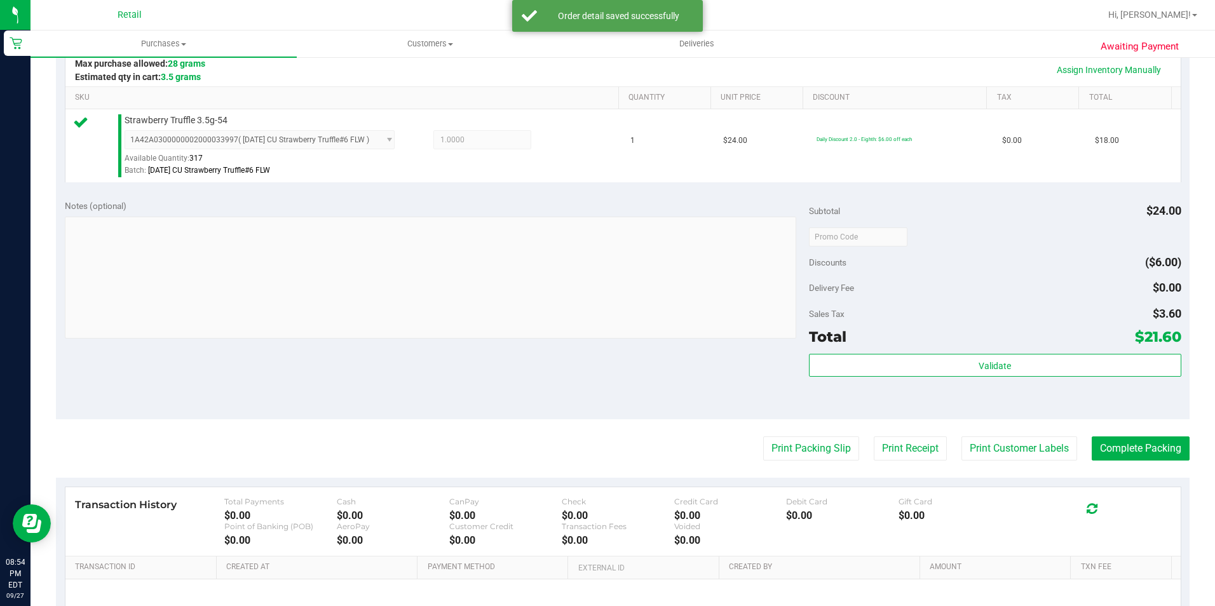
scroll to position [381, 0]
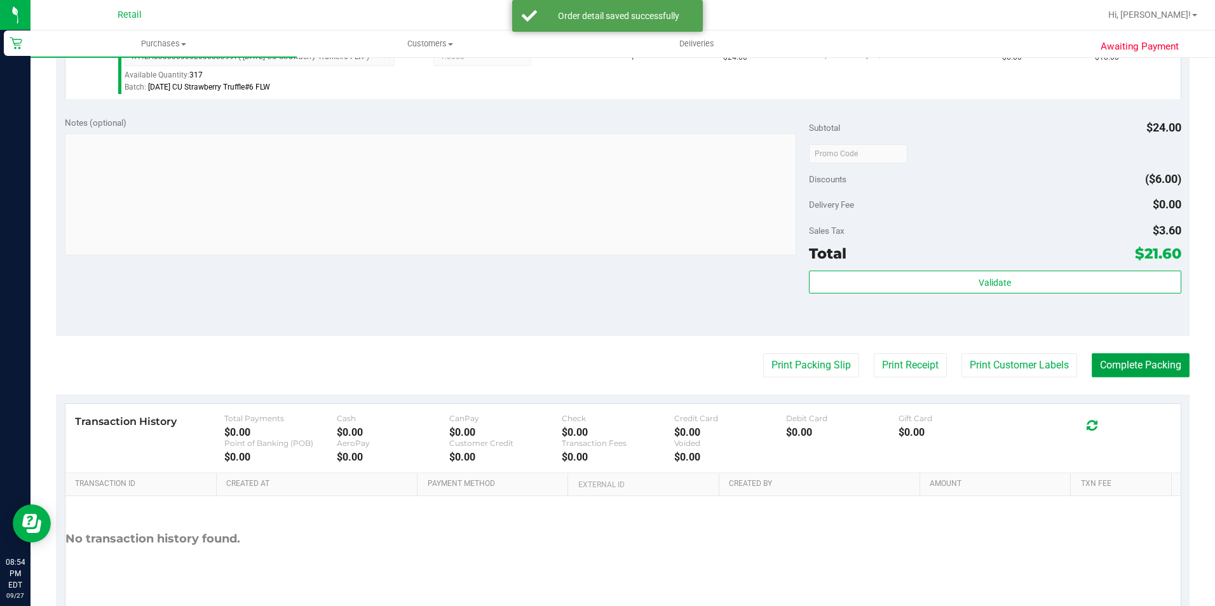
click at [1152, 360] on button "Complete Packing" at bounding box center [1141, 365] width 98 height 24
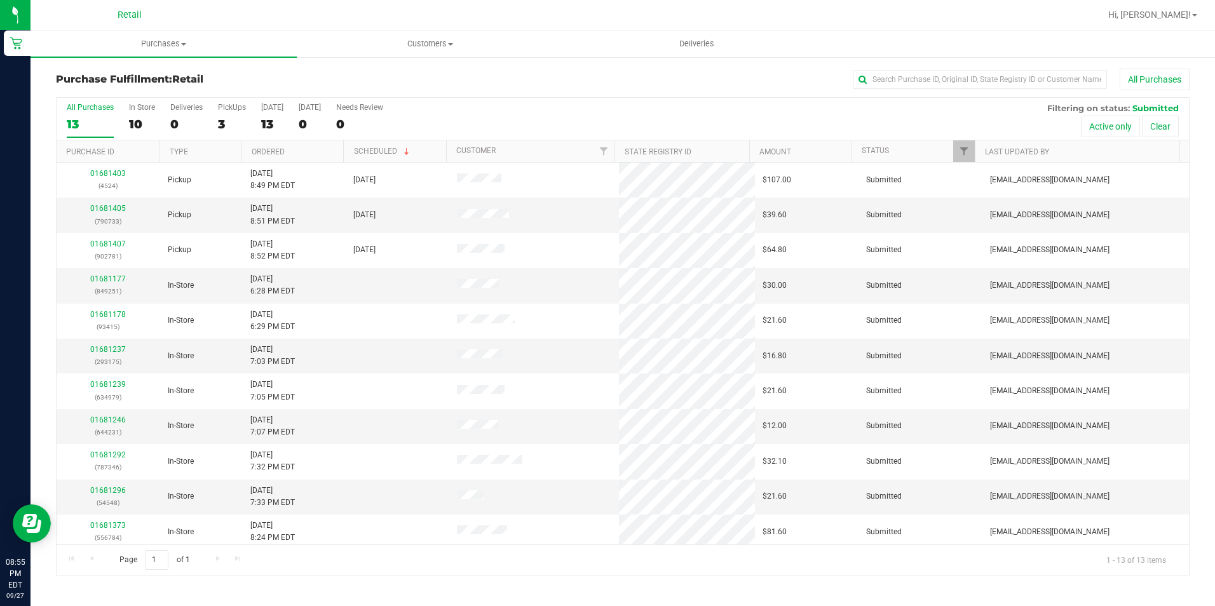
click at [215, 129] on div "All Purchases 13 In Store 10 Deliveries 0 PickUps 3 [DATE] 13 [DATE] 0 Needs Re…" at bounding box center [623, 119] width 1133 height 43
click at [231, 131] on div "3" at bounding box center [232, 124] width 28 height 15
click at [0, 0] on input "PickUps 3" at bounding box center [0, 0] width 0 height 0
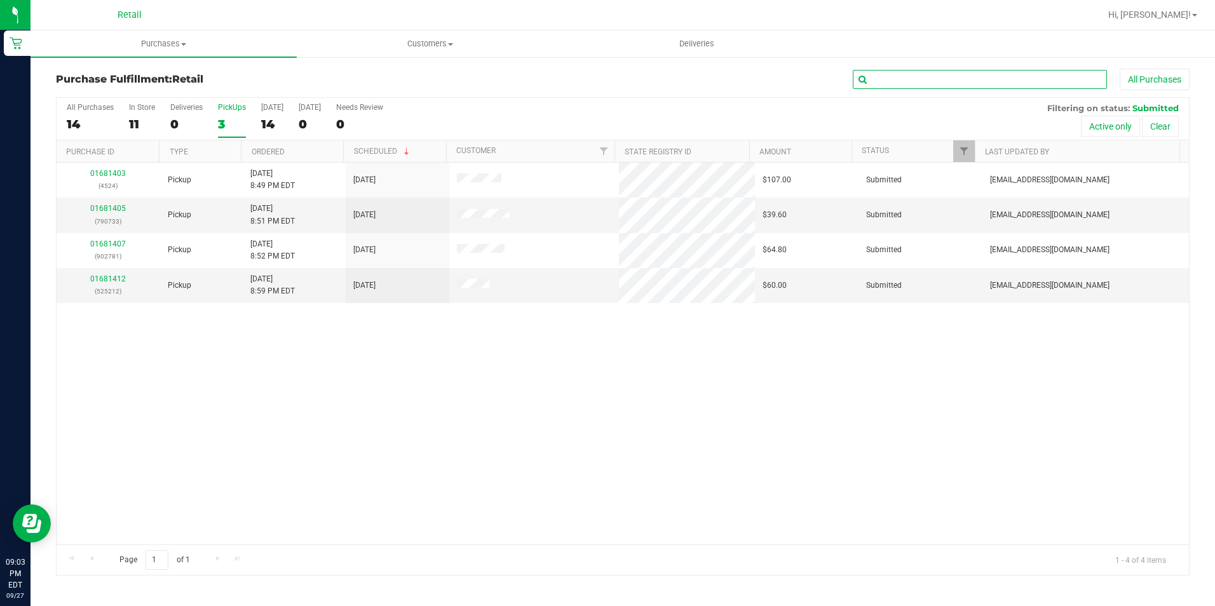
click at [902, 74] on input "text" at bounding box center [980, 79] width 254 height 19
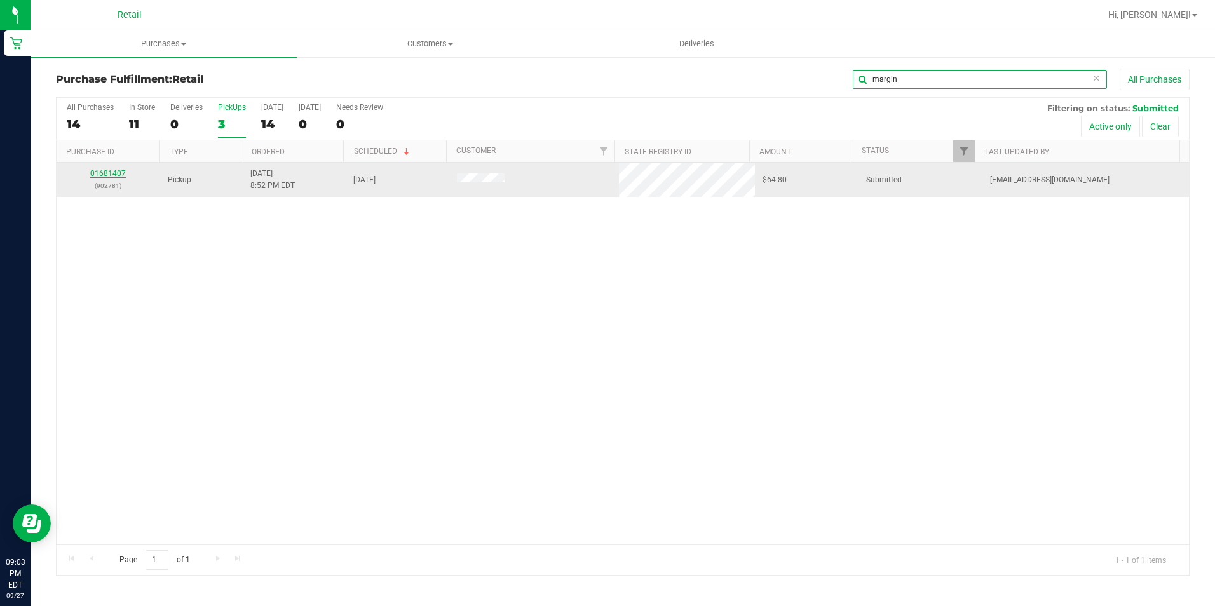
type input "margin"
click at [120, 173] on link "01681407" at bounding box center [108, 173] width 36 height 9
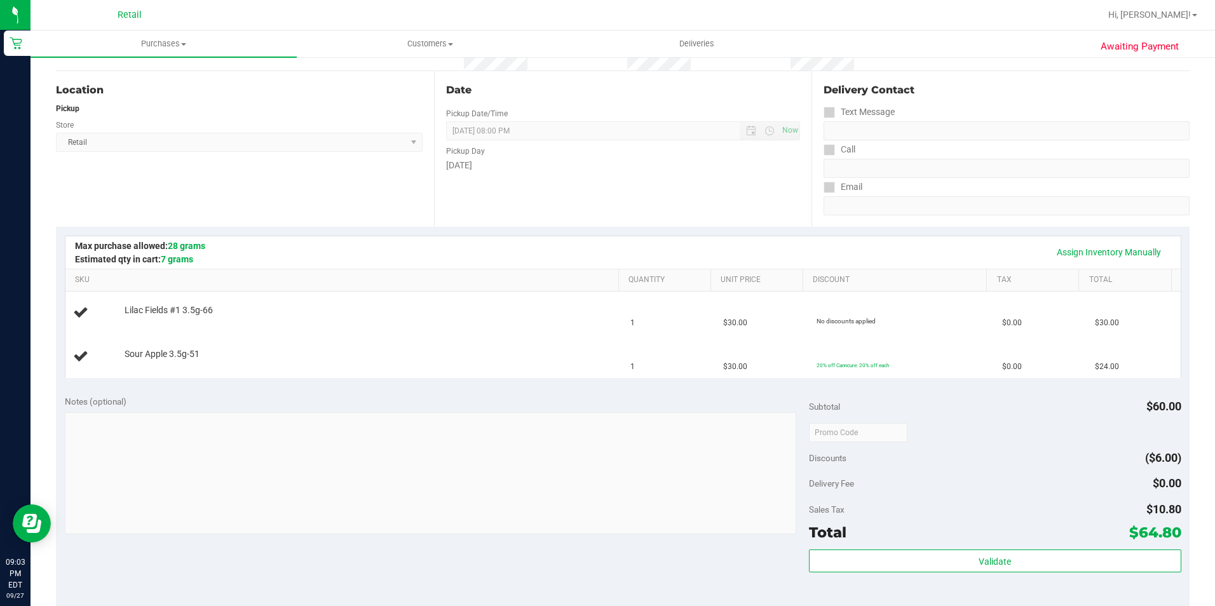
scroll to position [254, 0]
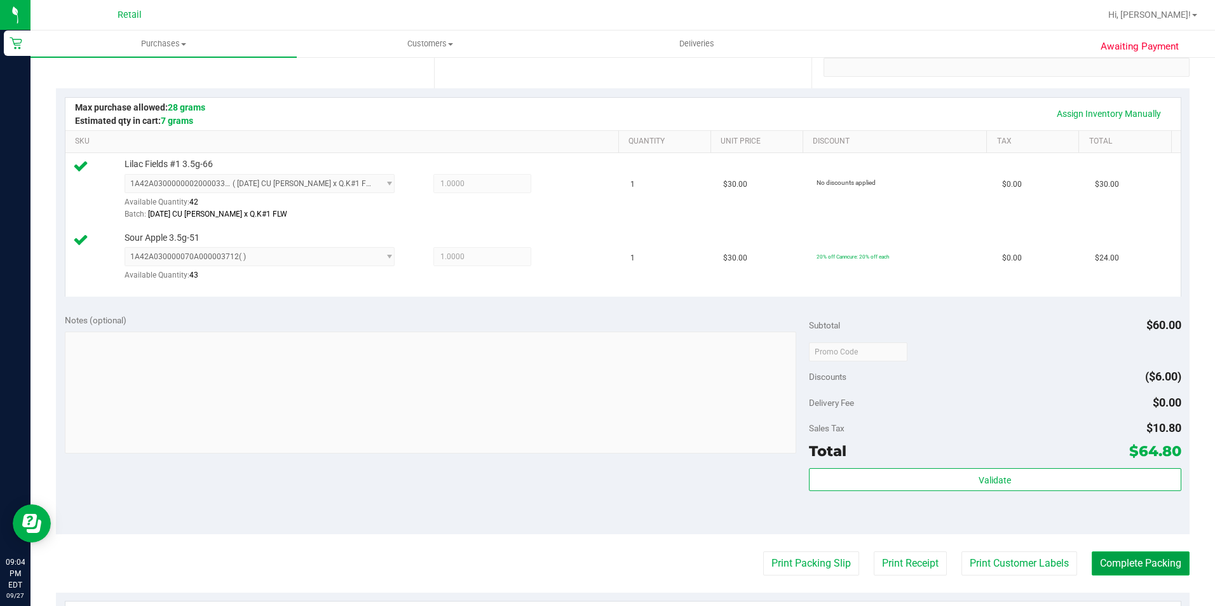
click at [1093, 570] on button "Complete Packing" at bounding box center [1141, 564] width 98 height 24
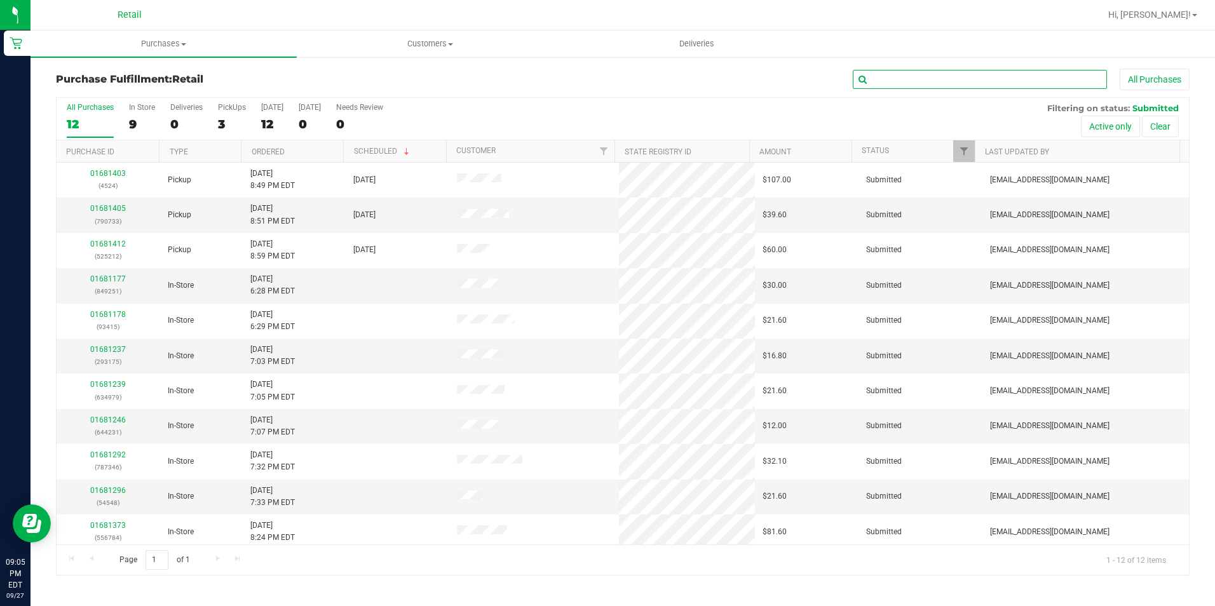
click at [908, 82] on input "text" at bounding box center [980, 79] width 254 height 19
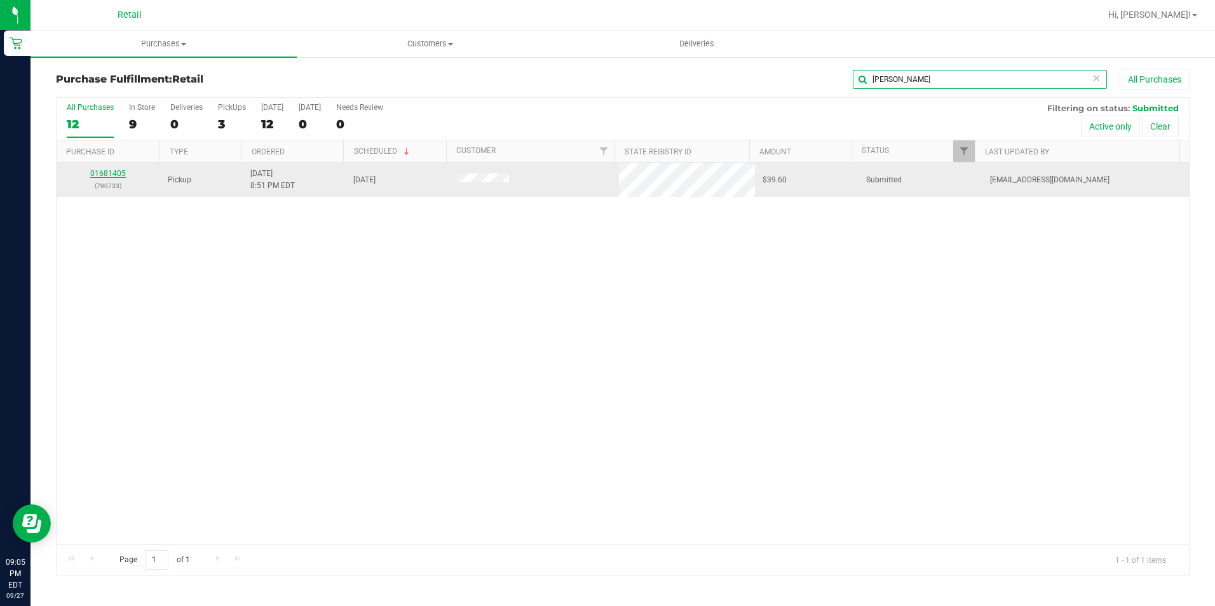
type input "[PERSON_NAME]"
click at [104, 175] on link "01681405" at bounding box center [108, 173] width 36 height 9
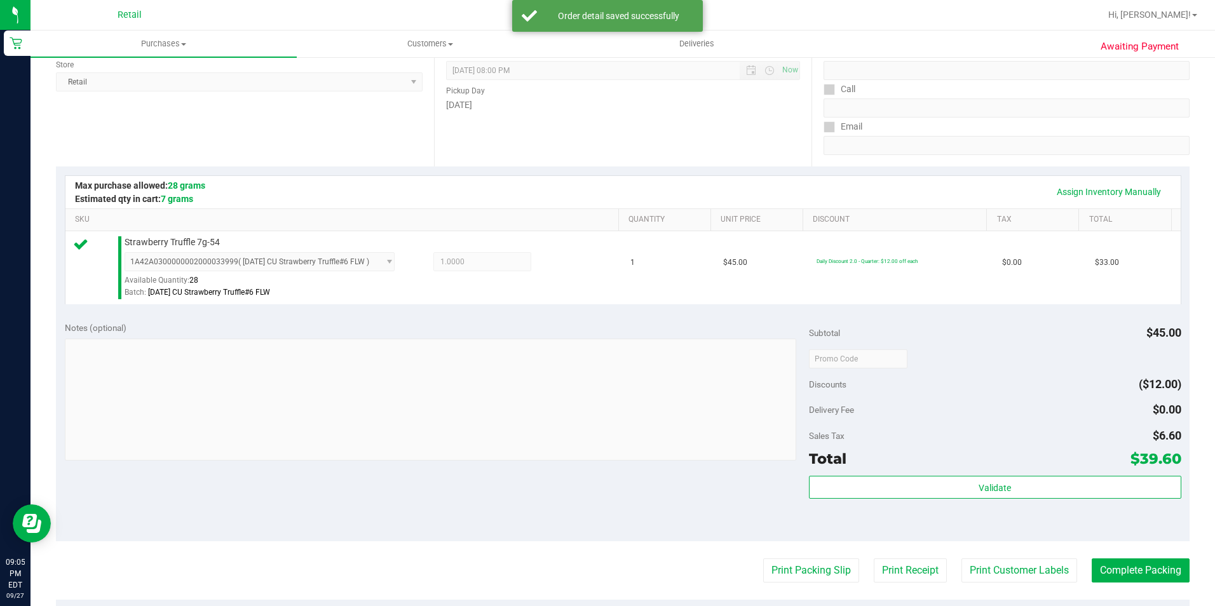
scroll to position [191, 0]
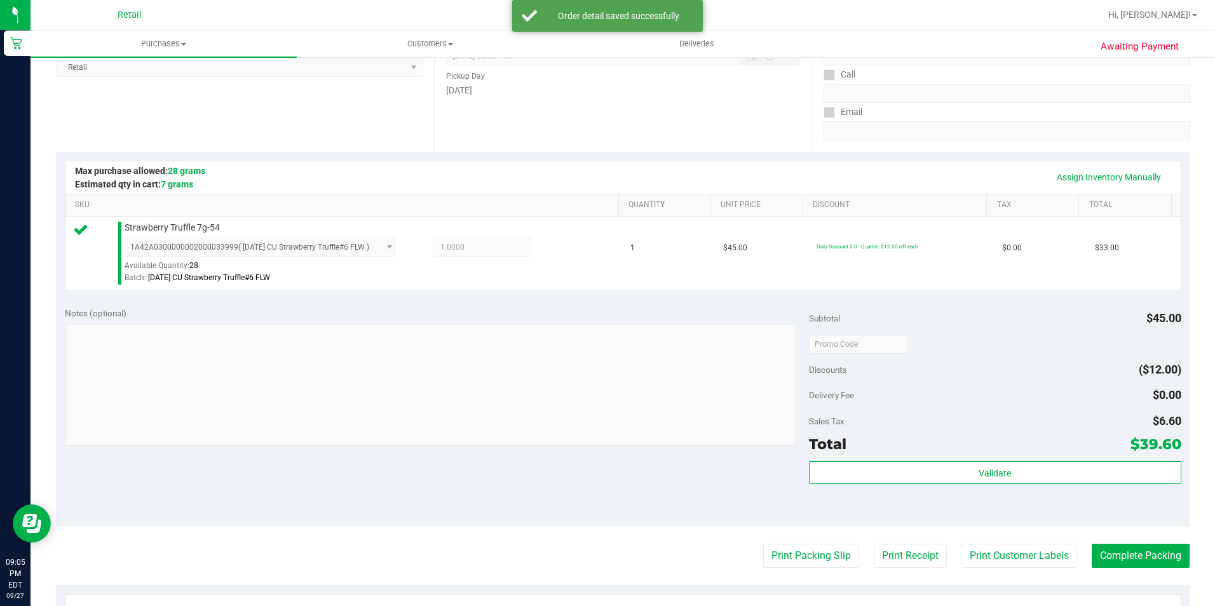
click at [1142, 544] on purchase-details "Back Edit Purchase Cancel Purchase View Profile # 01681405 Med | Rec METRC ID: …" at bounding box center [623, 350] width 1134 height 945
click at [1102, 543] on purchase-details "Back Edit Purchase Cancel Purchase View Profile # 01681405 Med | Rec METRC ID: …" at bounding box center [623, 350] width 1134 height 945
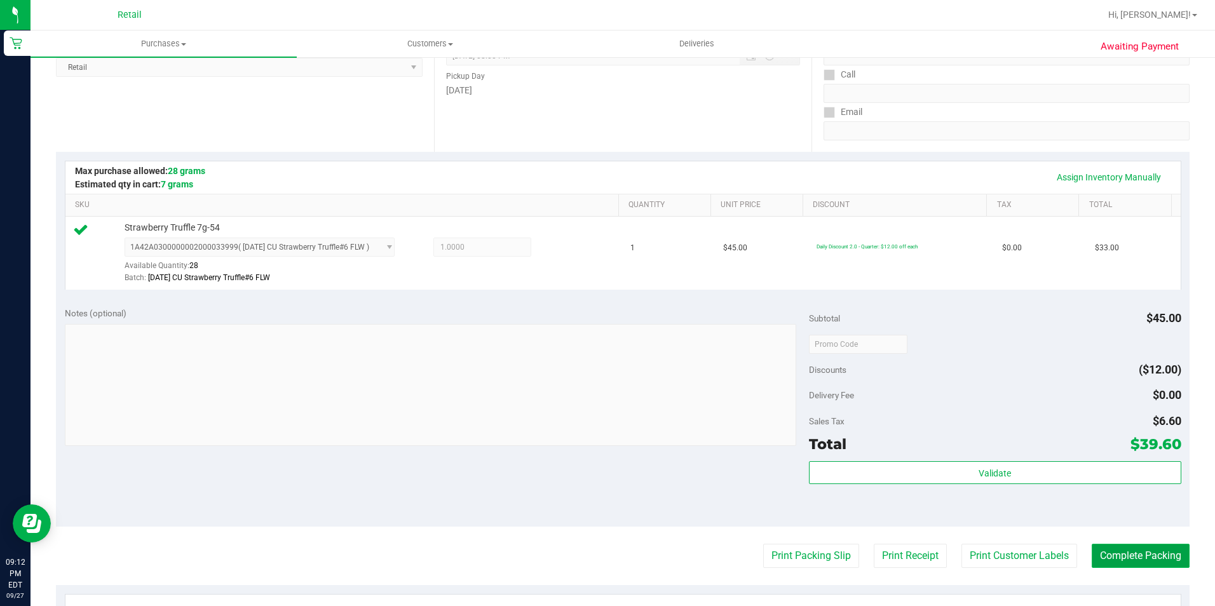
click at [1102, 558] on button "Complete Packing" at bounding box center [1141, 556] width 98 height 24
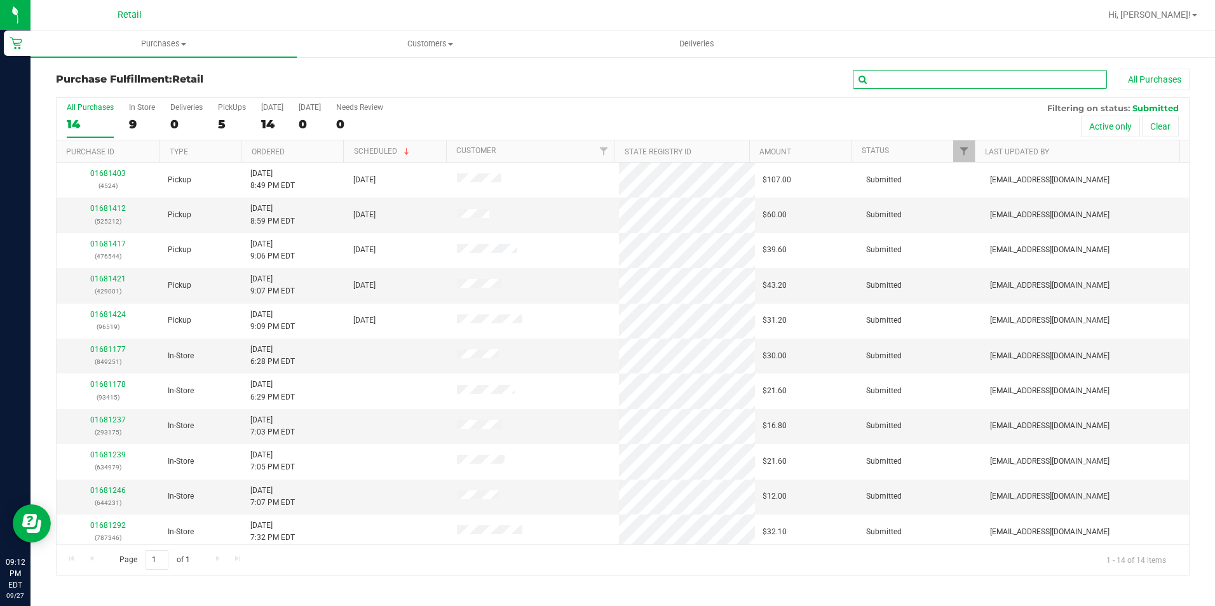
click at [904, 79] on input "text" at bounding box center [980, 79] width 254 height 19
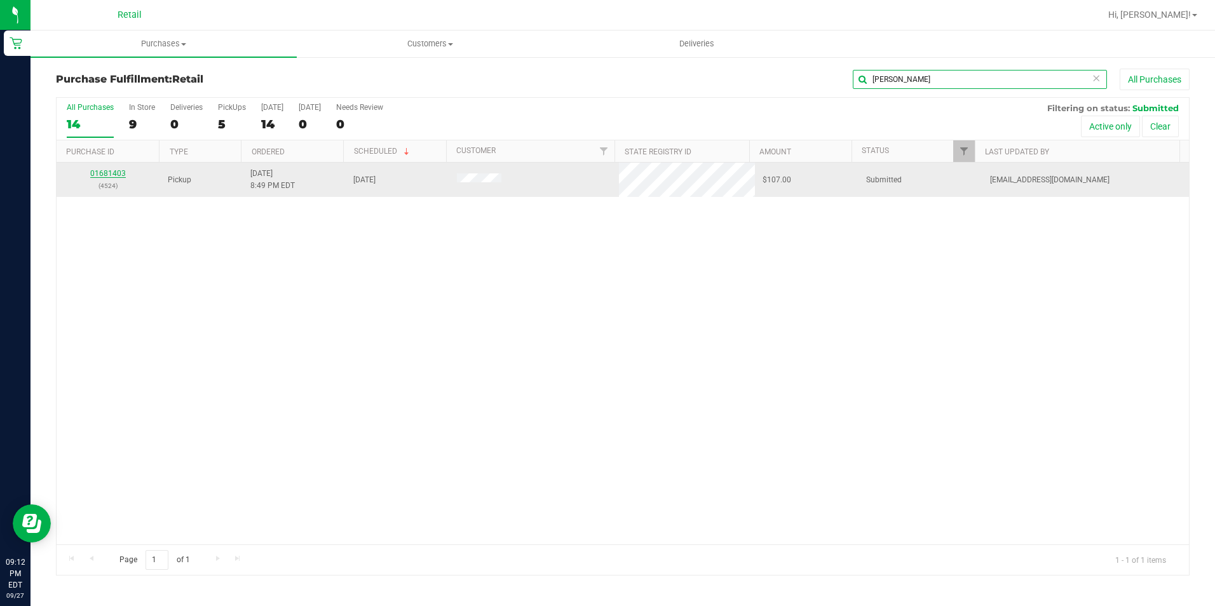
type input "[PERSON_NAME]"
click at [113, 167] on td "01681403 (4524)" at bounding box center [109, 180] width 104 height 34
click at [113, 175] on link "01681403" at bounding box center [108, 173] width 36 height 9
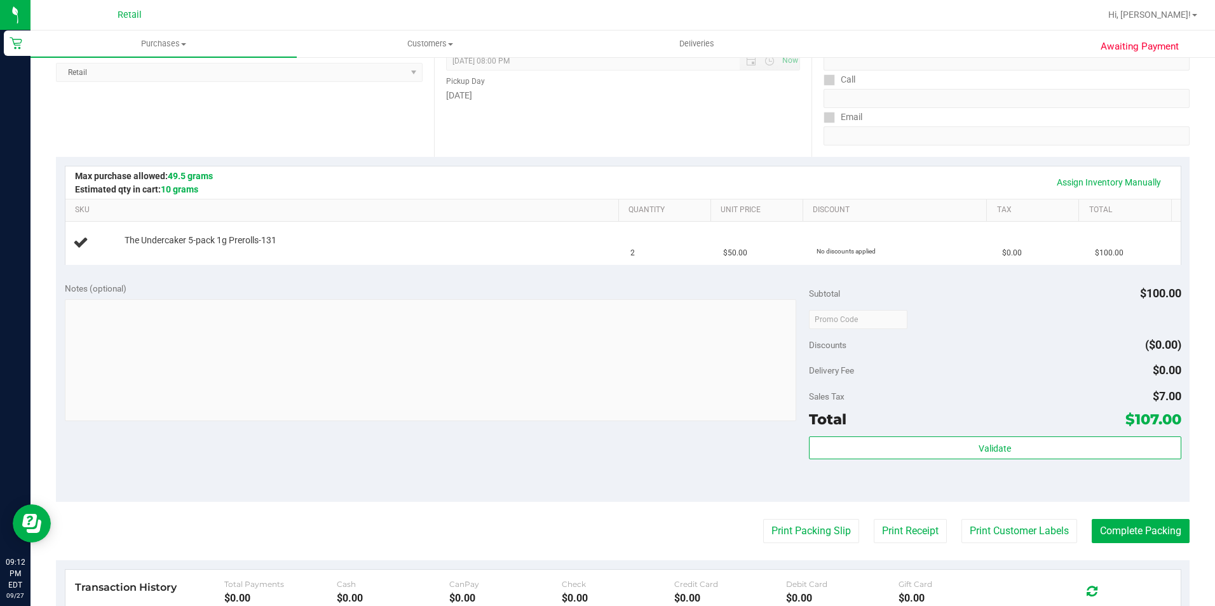
scroll to position [191, 0]
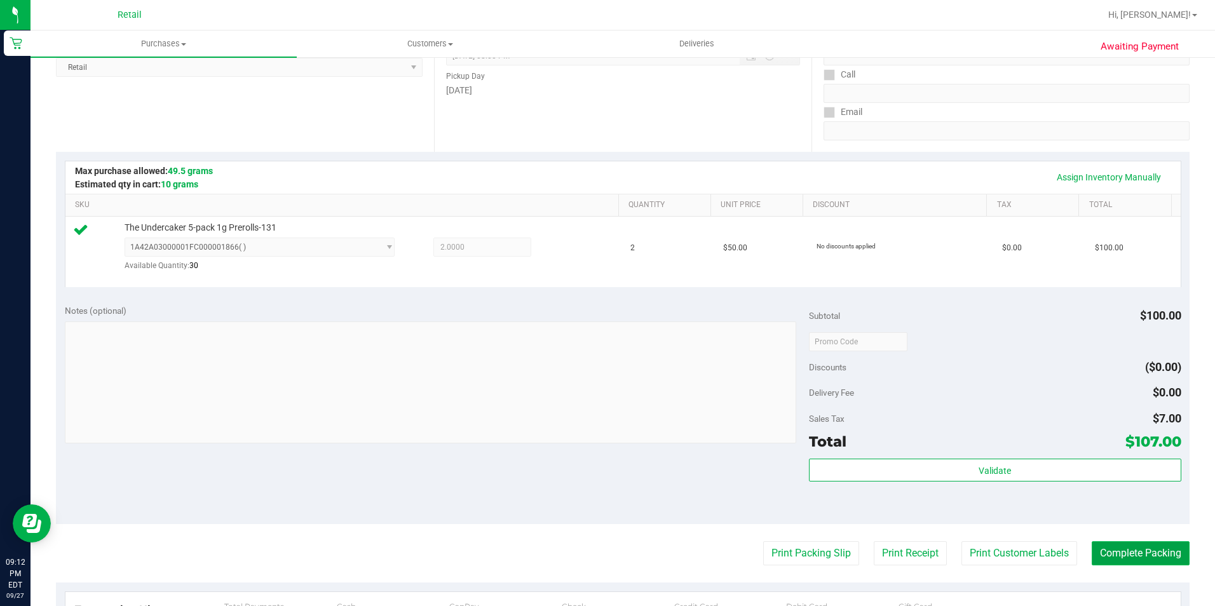
click at [1137, 547] on button "Complete Packing" at bounding box center [1141, 554] width 98 height 24
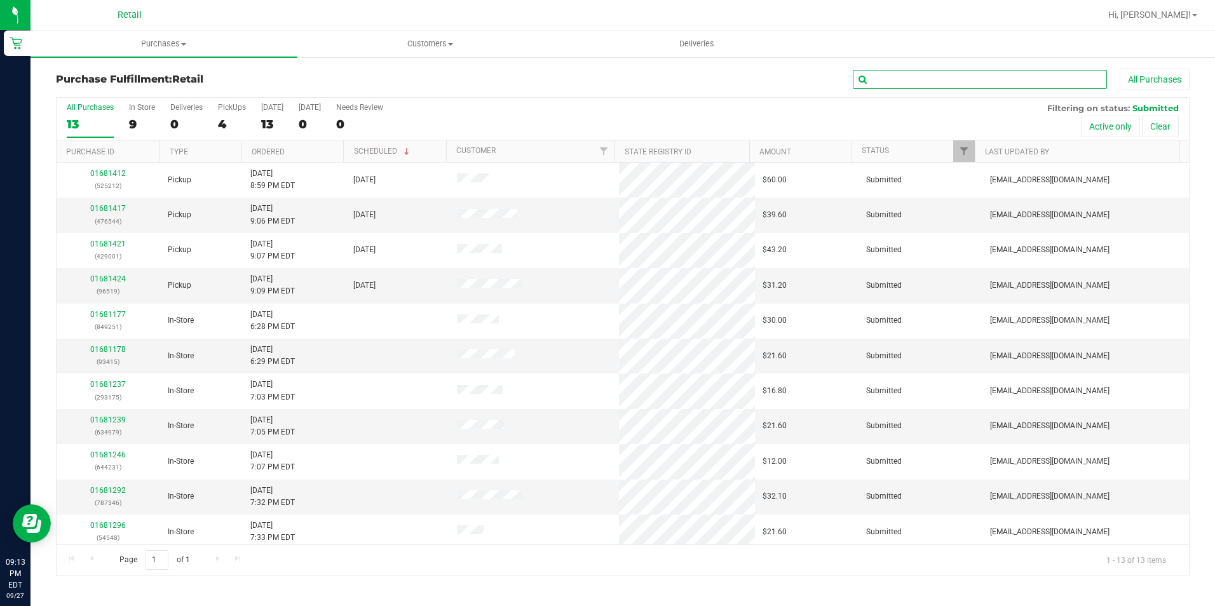
click at [918, 86] on input "text" at bounding box center [980, 79] width 254 height 19
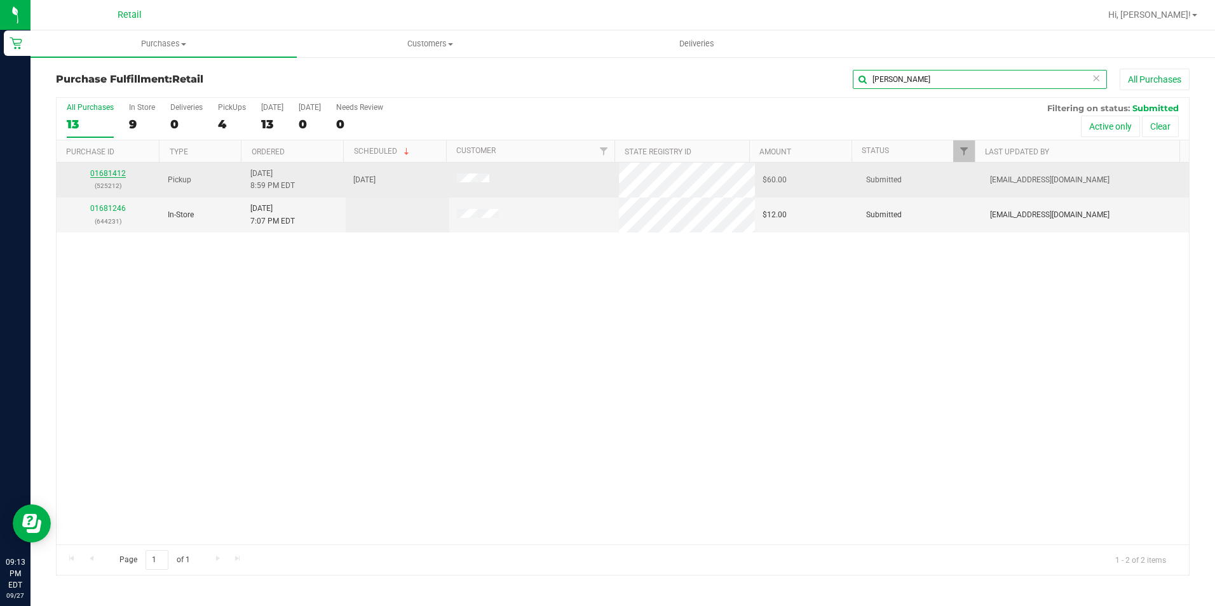
type input "[PERSON_NAME]"
click at [107, 176] on link "01681412" at bounding box center [108, 173] width 36 height 9
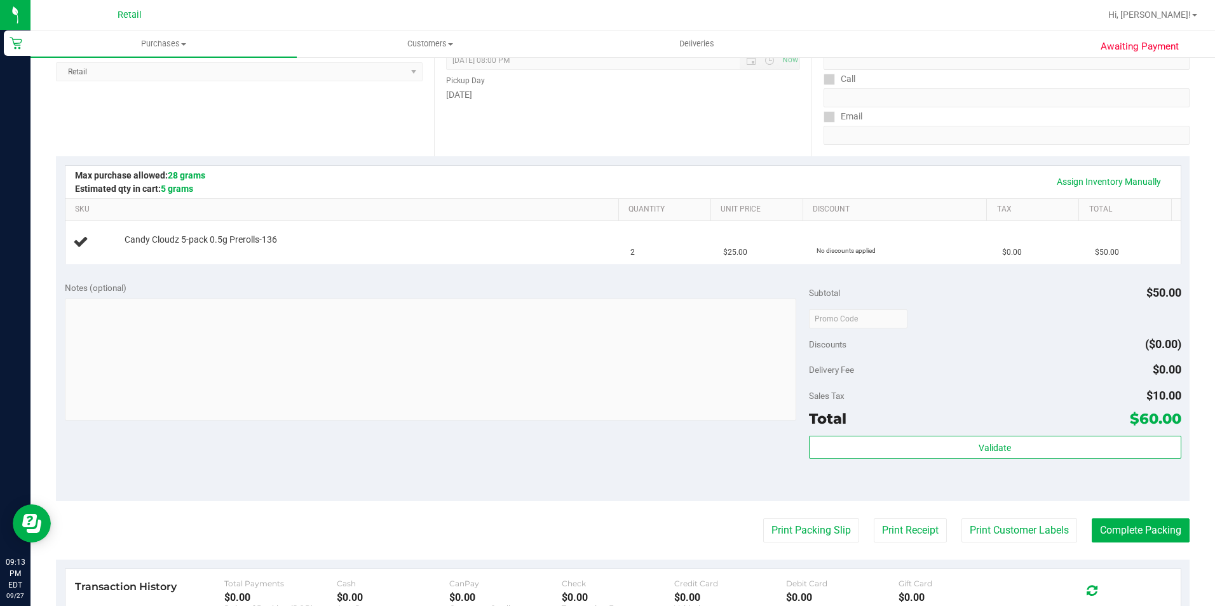
scroll to position [191, 0]
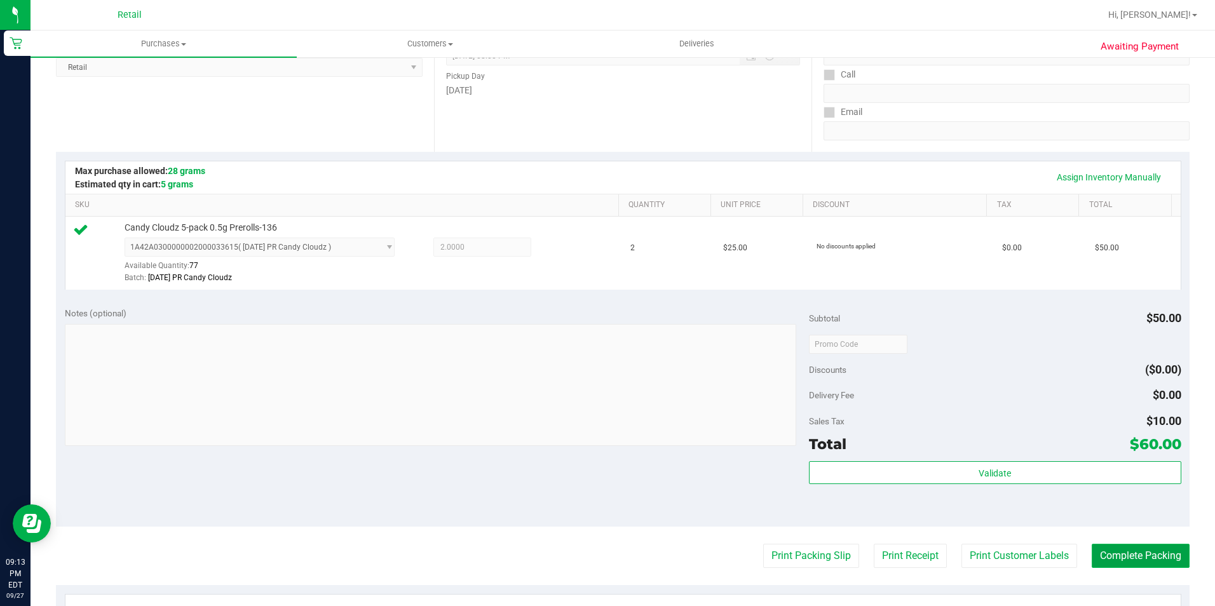
click at [1138, 559] on button "Complete Packing" at bounding box center [1141, 556] width 98 height 24
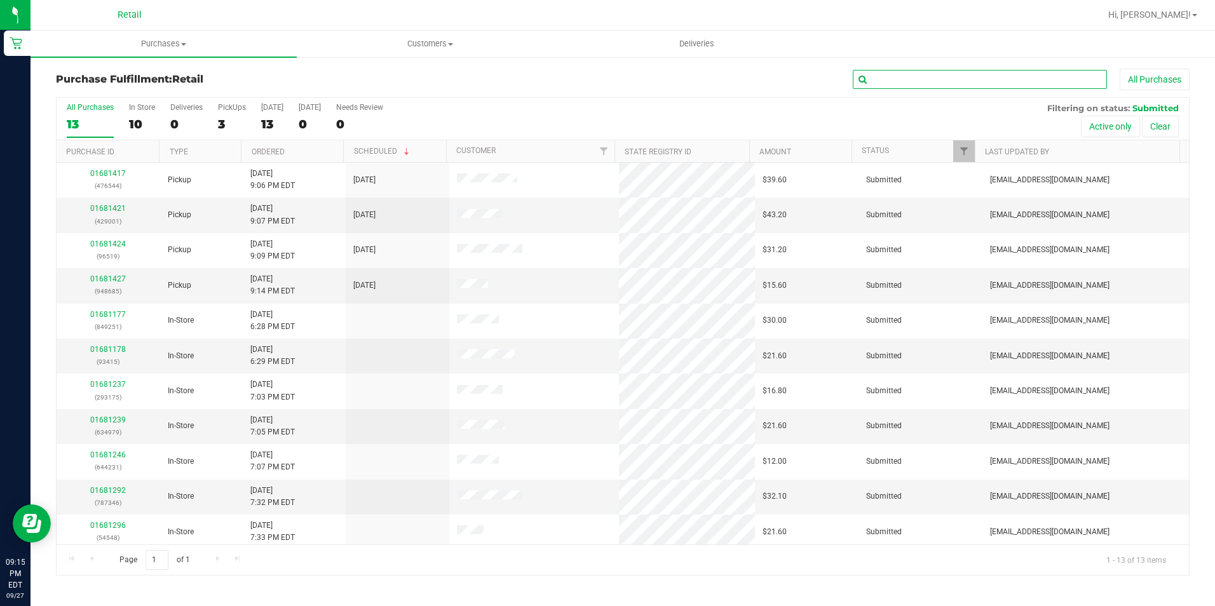
click at [918, 88] on input "text" at bounding box center [980, 79] width 254 height 19
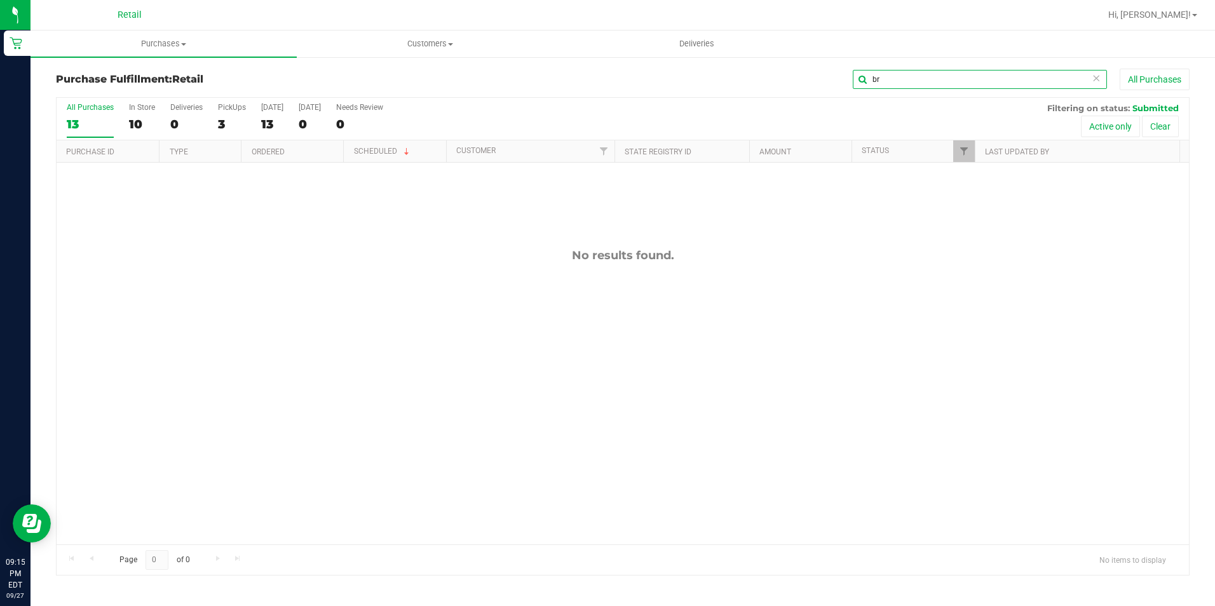
type input "b"
type input "4"
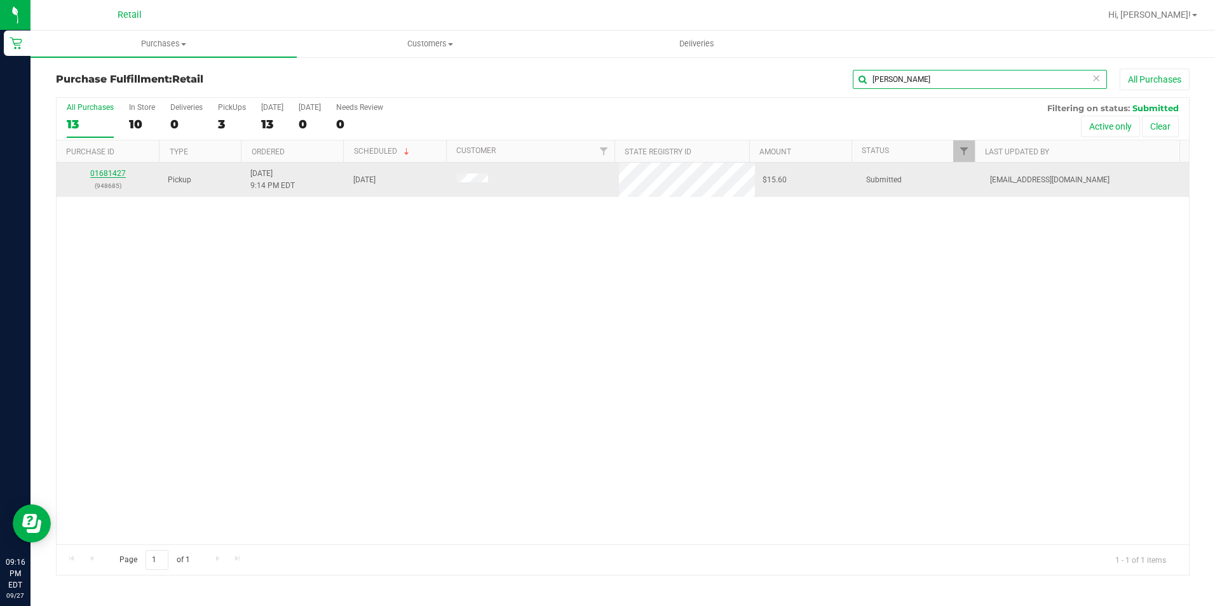
type input "[PERSON_NAME]"
click at [111, 171] on link "01681427" at bounding box center [108, 173] width 36 height 9
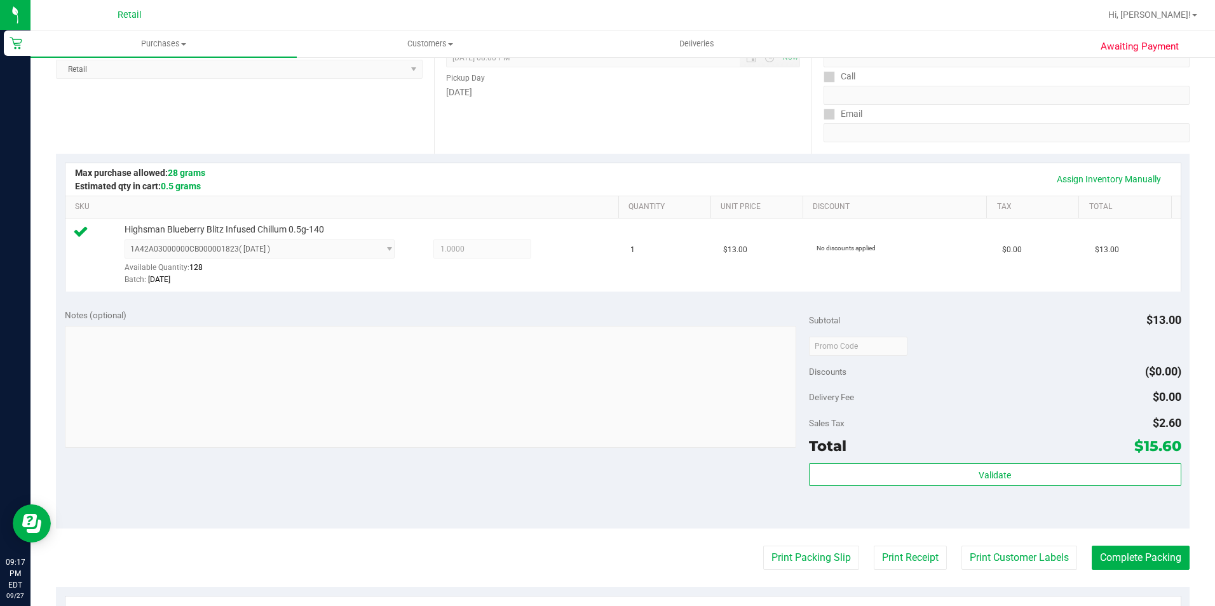
scroll to position [191, 0]
click at [1112, 550] on button "Complete Packing" at bounding box center [1141, 556] width 98 height 24
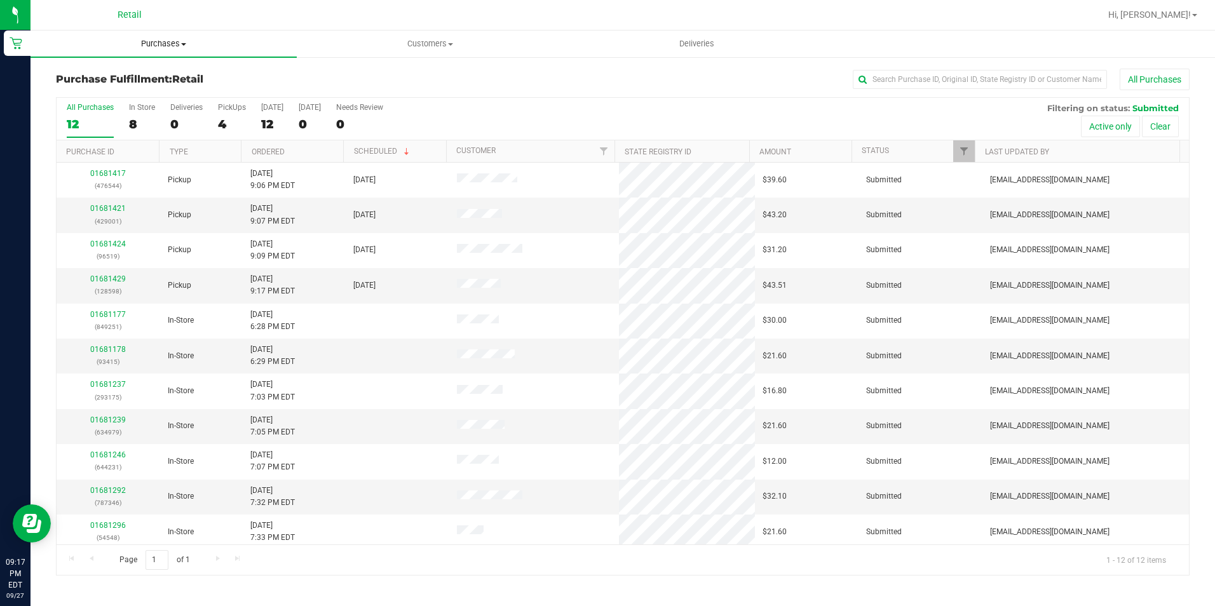
click at [130, 43] on span "Purchases" at bounding box center [164, 43] width 266 height 11
click at [118, 69] on li "Summary of purchases" at bounding box center [164, 76] width 266 height 15
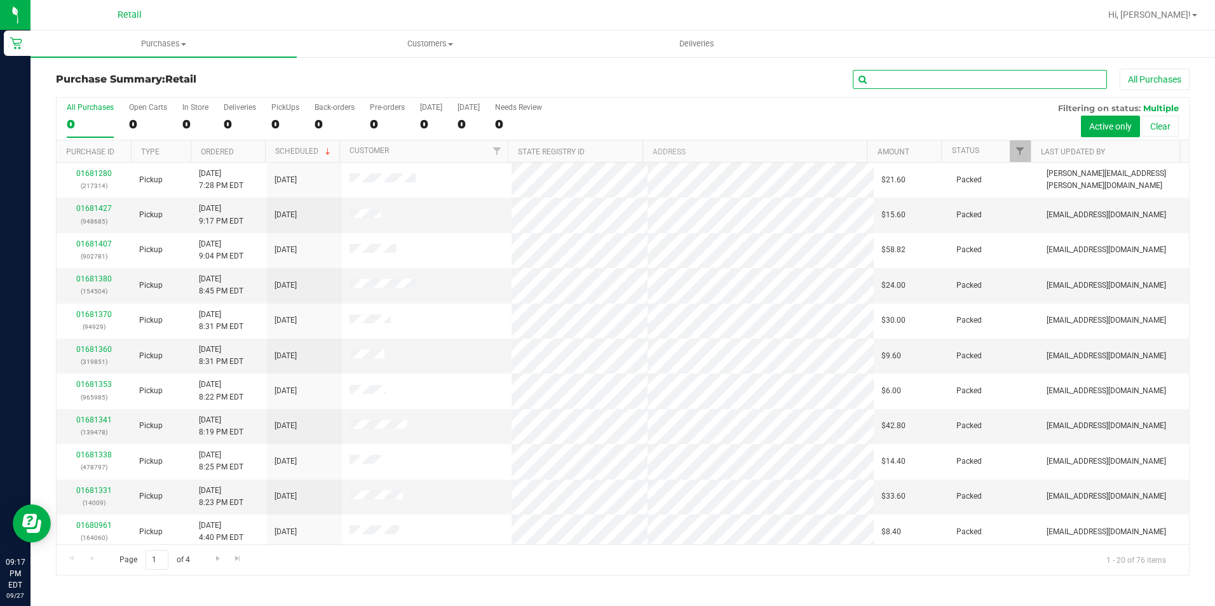
click at [950, 78] on input "text" at bounding box center [980, 79] width 254 height 19
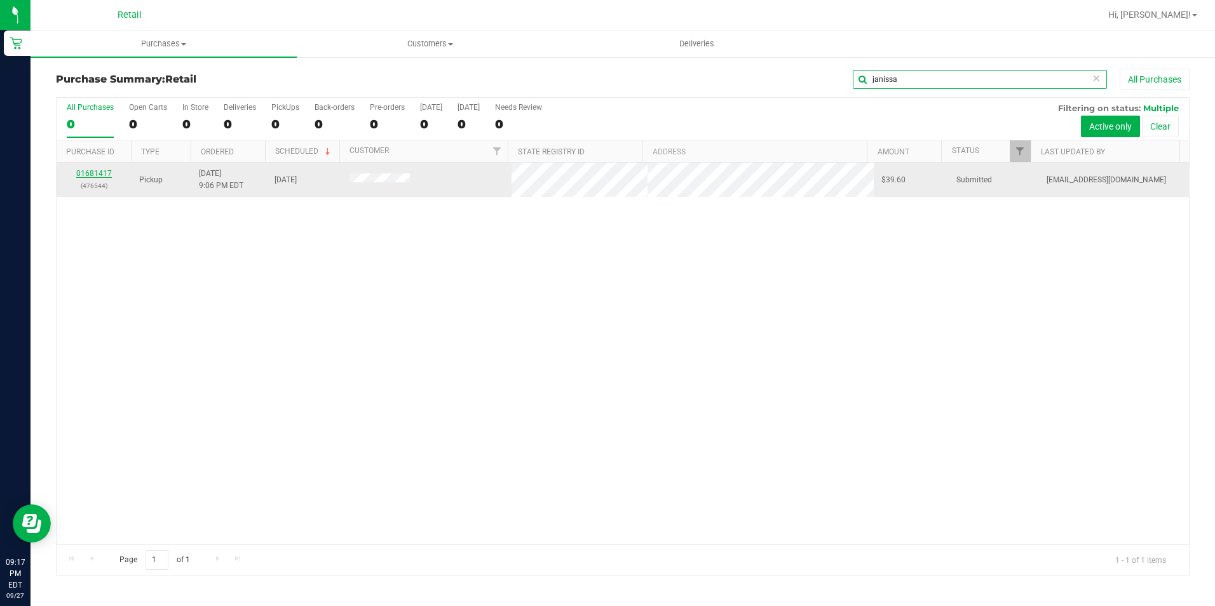
type input "janissa"
click at [107, 175] on link "01681417" at bounding box center [94, 173] width 36 height 9
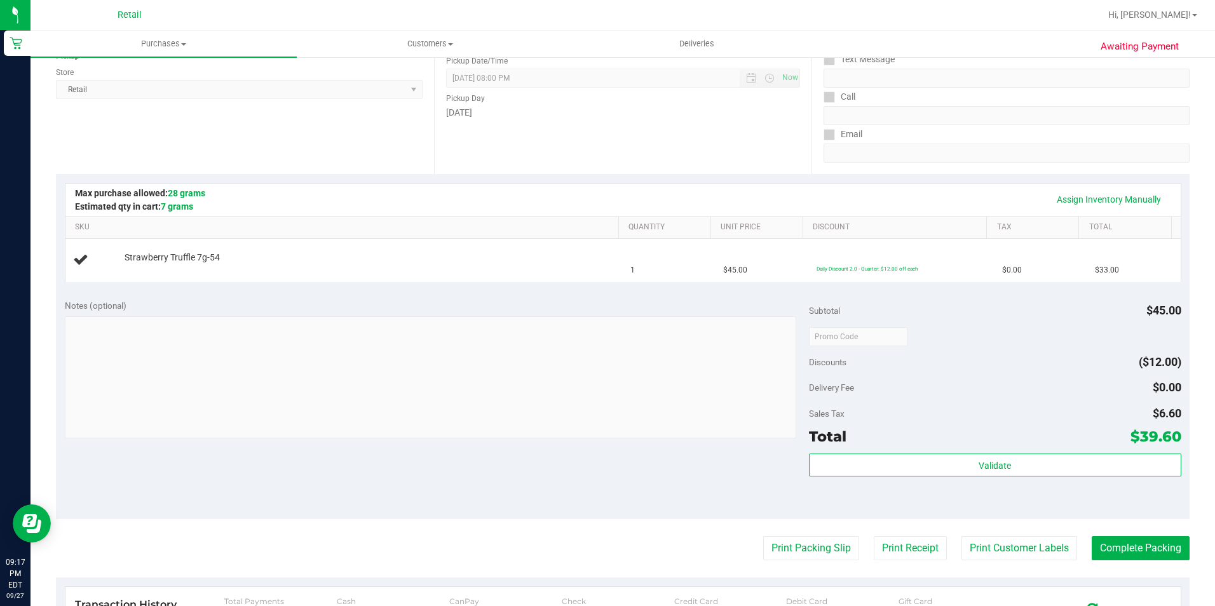
scroll to position [191, 0]
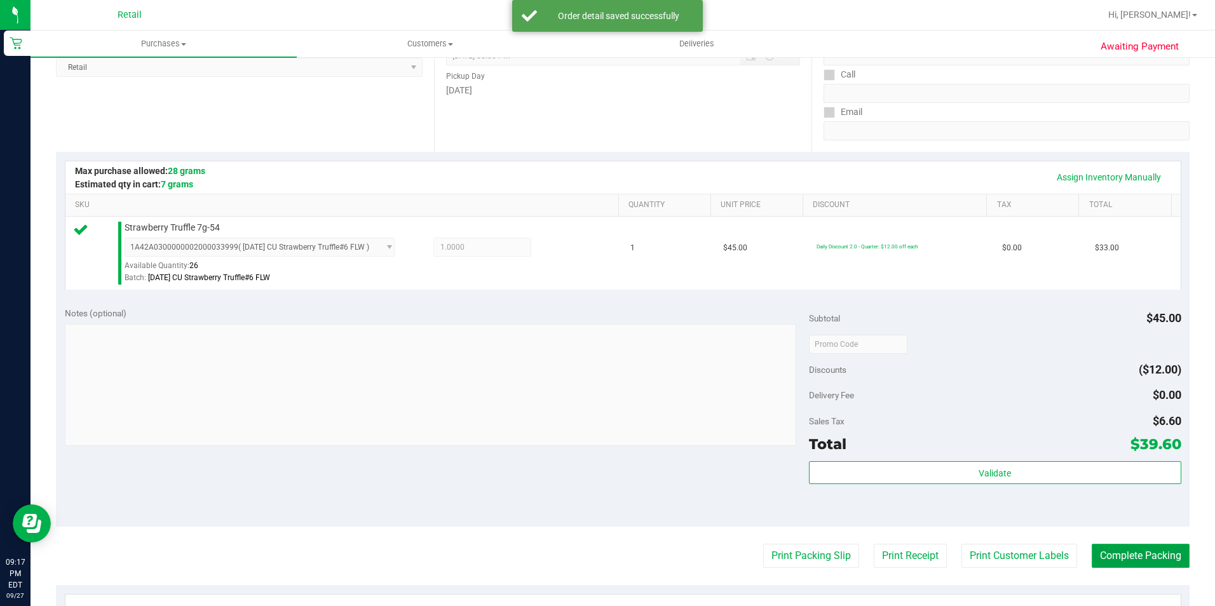
click at [1105, 553] on button "Complete Packing" at bounding box center [1141, 556] width 98 height 24
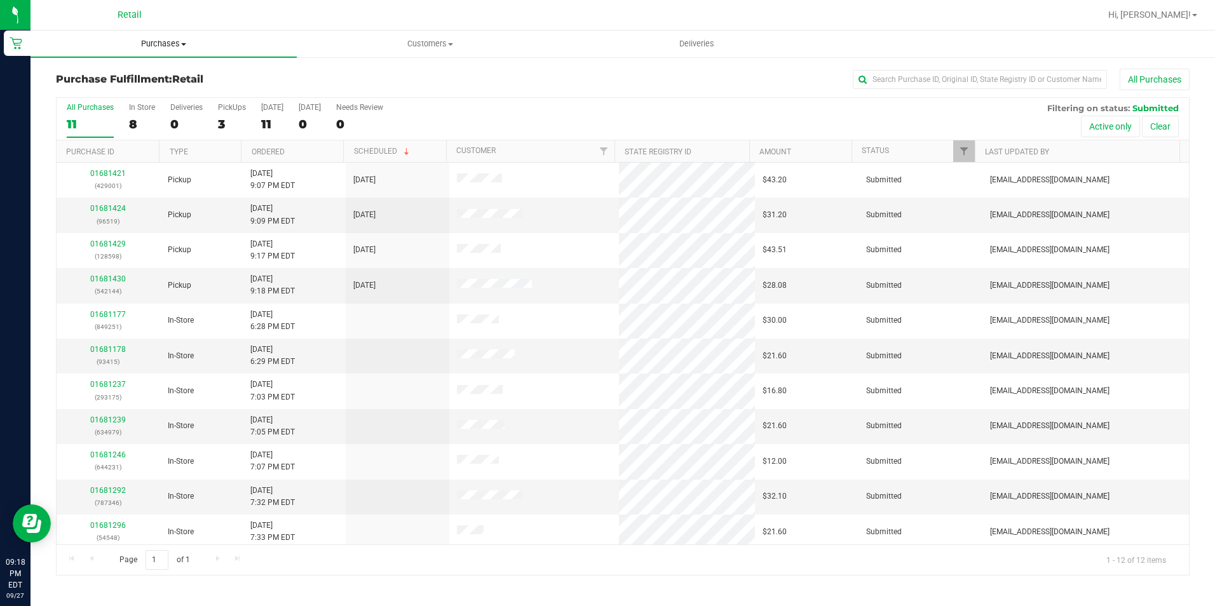
click at [151, 41] on span "Purchases" at bounding box center [164, 43] width 266 height 11
click at [135, 72] on span "Summary of purchases" at bounding box center [96, 76] width 130 height 11
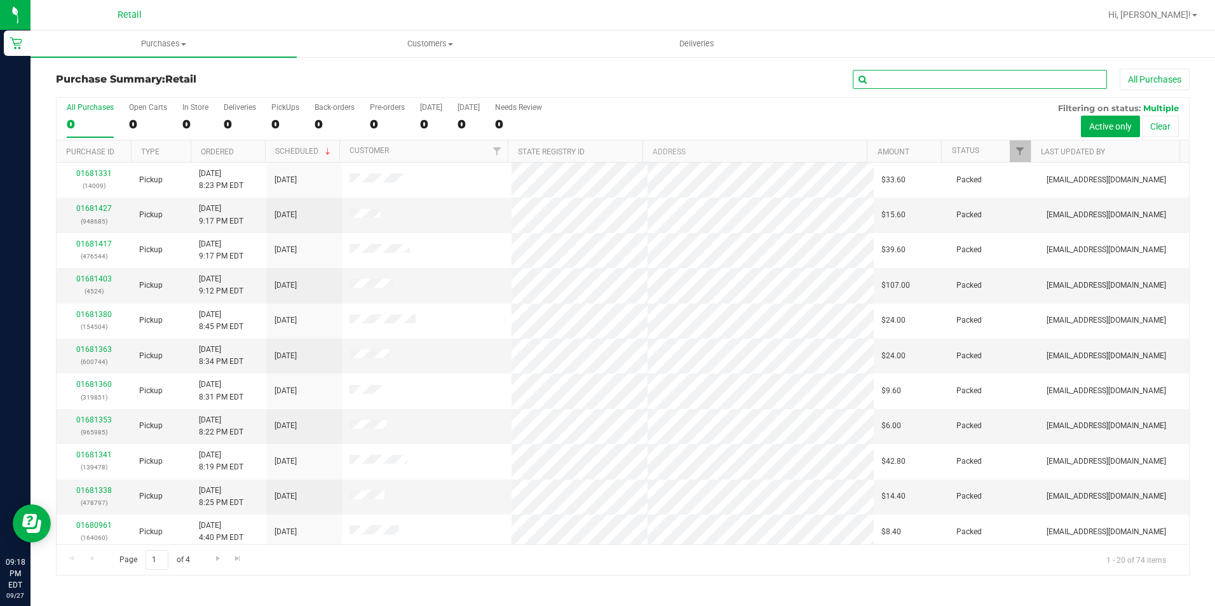
click at [882, 80] on input "text" at bounding box center [980, 79] width 254 height 19
type input "[PERSON_NAME]"
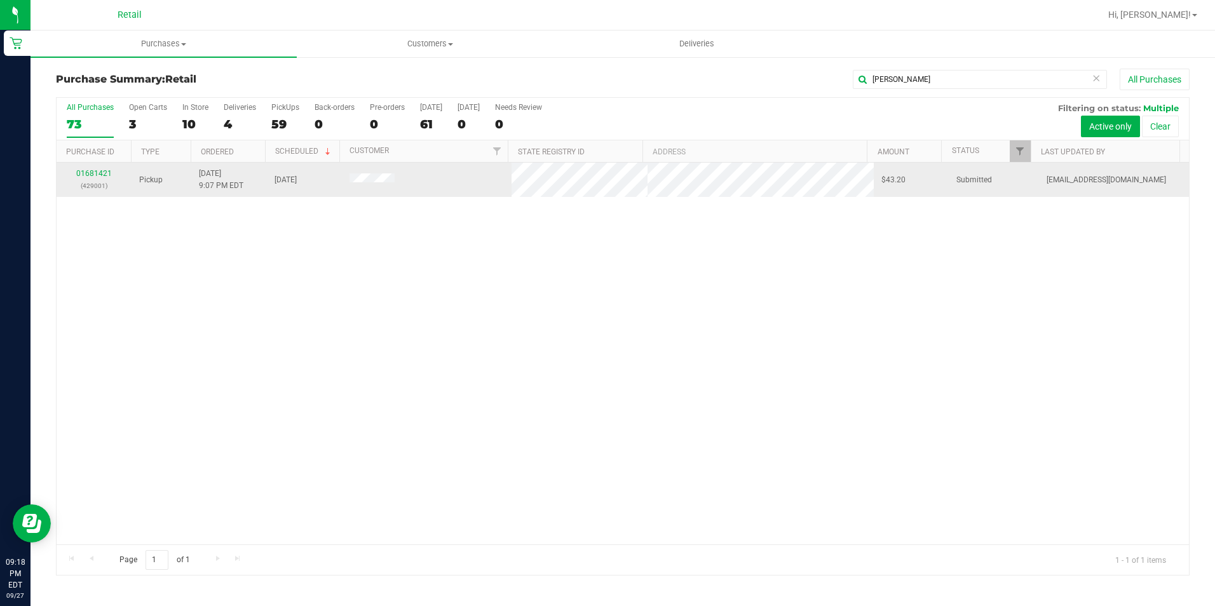
click at [101, 168] on div "01681421 (429001)" at bounding box center [94, 180] width 60 height 24
click at [100, 173] on link "01681421" at bounding box center [94, 173] width 36 height 9
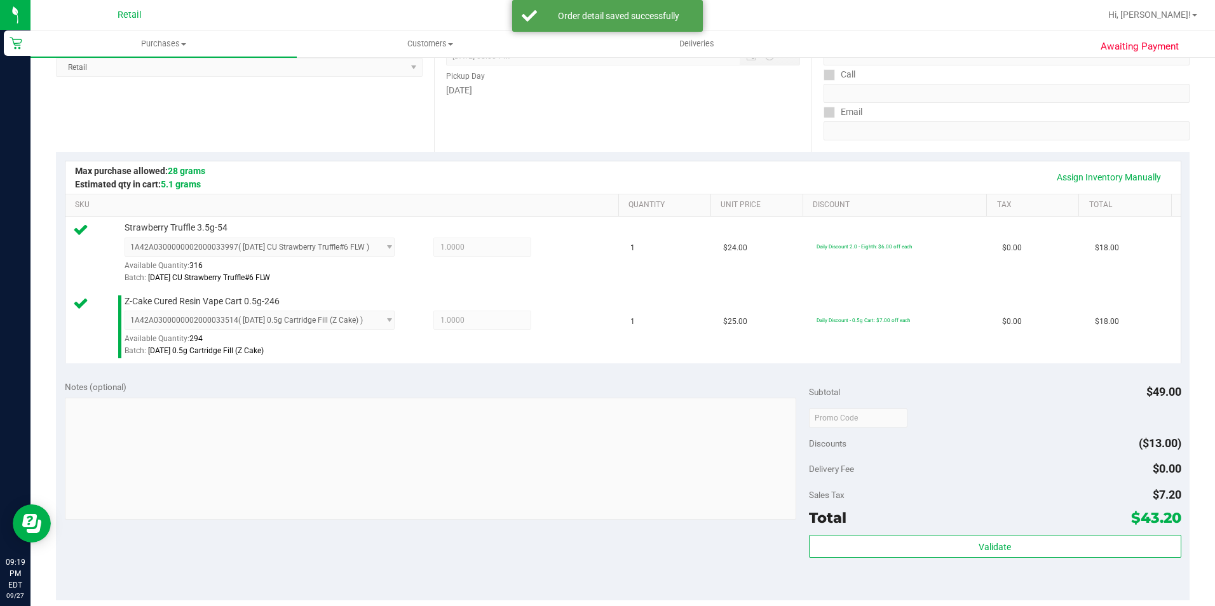
scroll to position [254, 0]
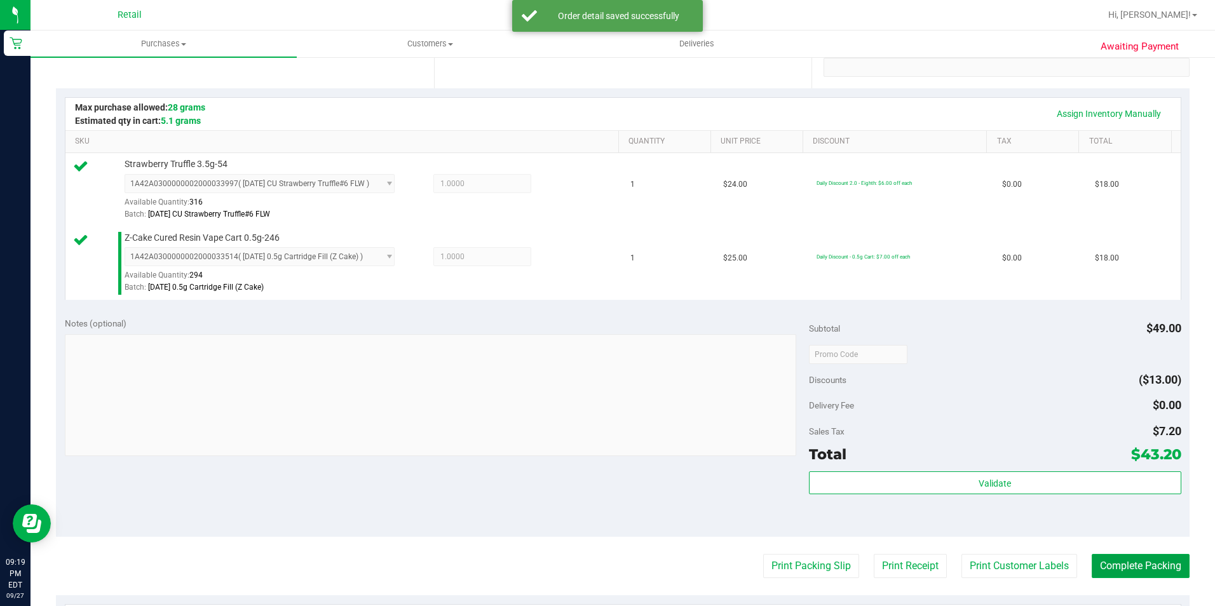
click at [1136, 570] on button "Complete Packing" at bounding box center [1141, 566] width 98 height 24
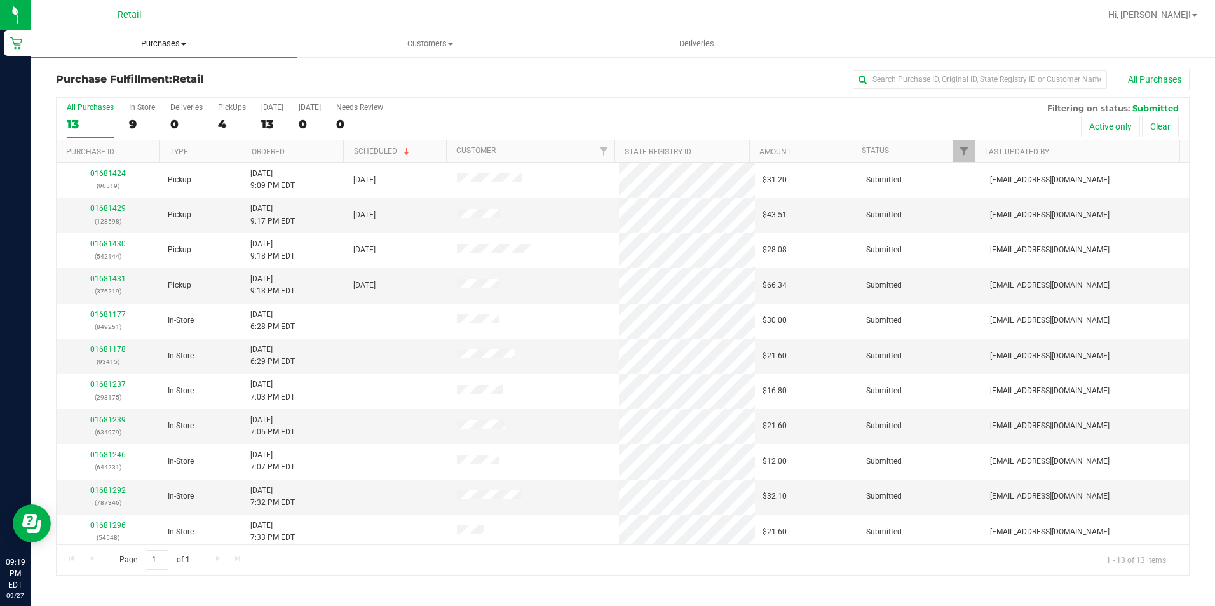
click at [184, 50] on uib-tab-heading "Purchases Summary of purchases Fulfillment All purchases" at bounding box center [164, 44] width 266 height 27
click at [151, 71] on span "Summary of purchases" at bounding box center [96, 76] width 130 height 11
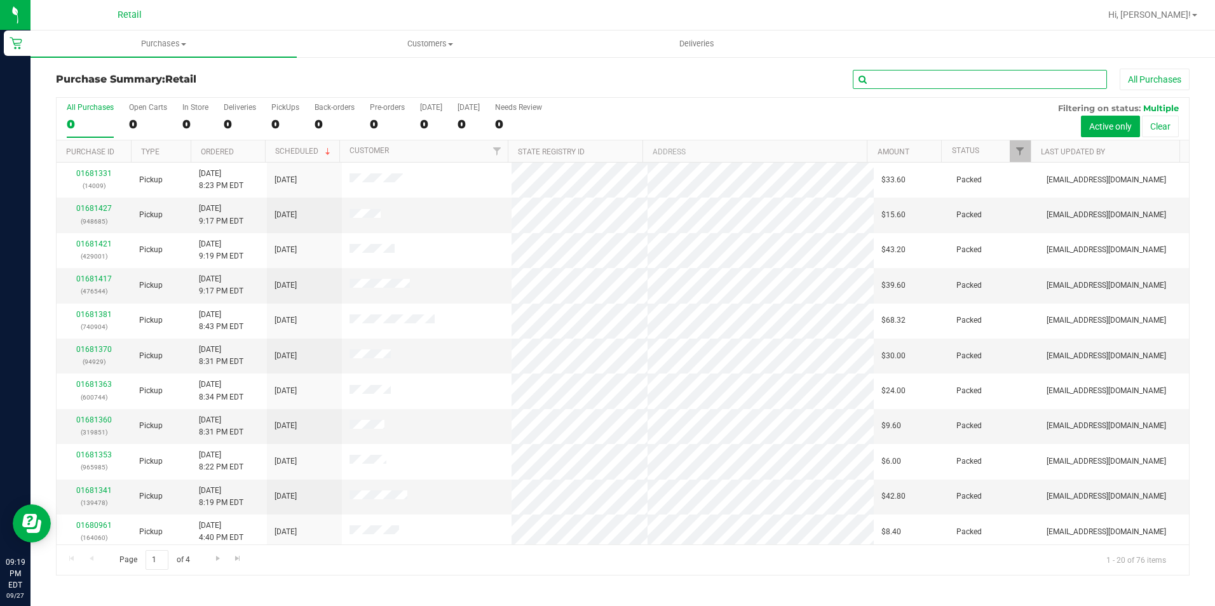
click at [938, 81] on input "text" at bounding box center [980, 79] width 254 height 19
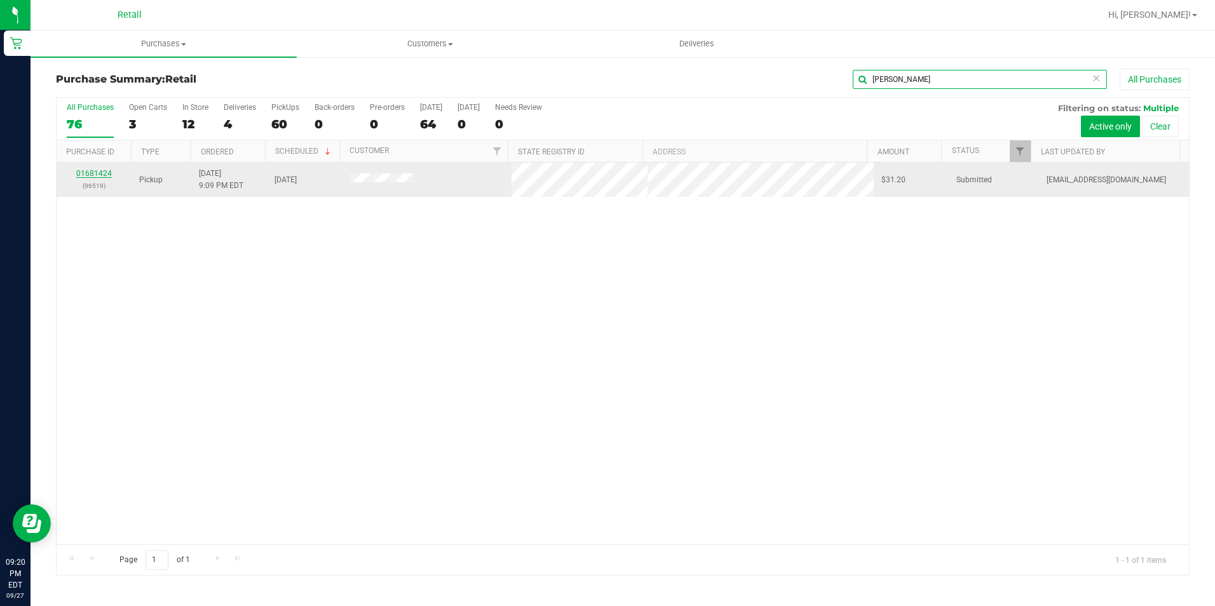
type input "[PERSON_NAME]"
click at [88, 173] on link "01681424" at bounding box center [94, 173] width 36 height 9
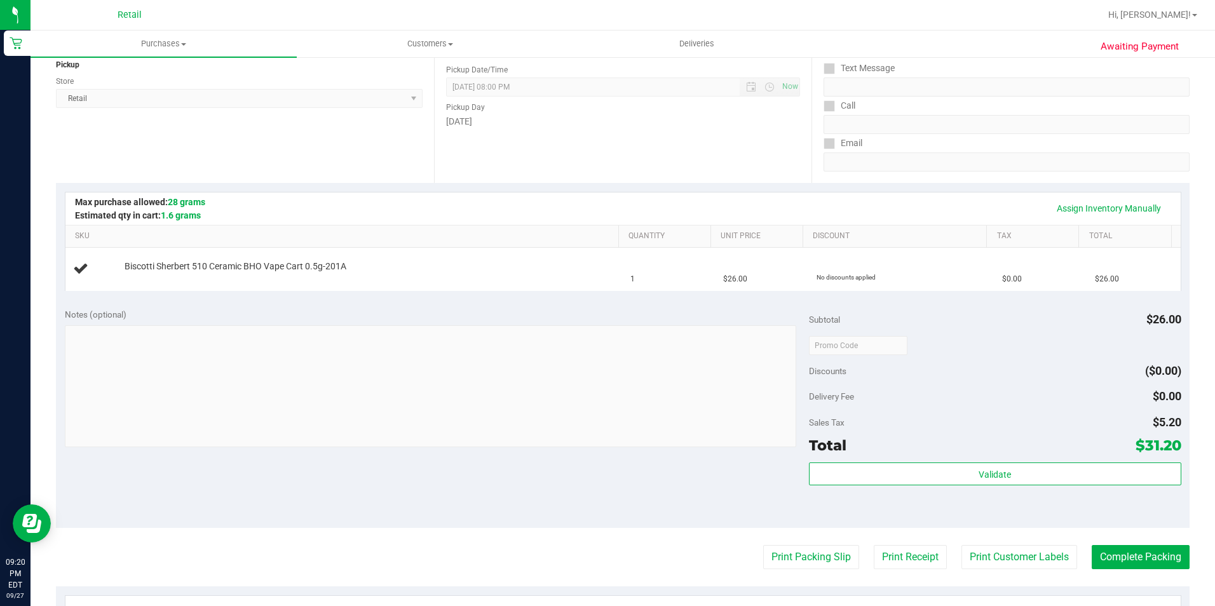
scroll to position [191, 0]
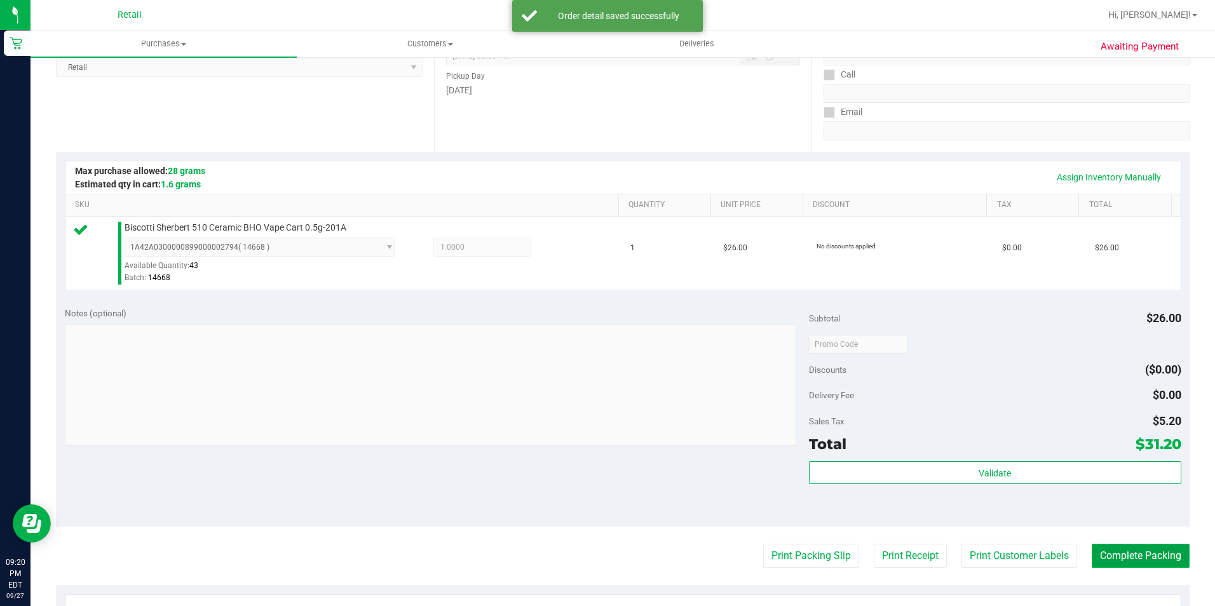
click at [1131, 561] on button "Complete Packing" at bounding box center [1141, 556] width 98 height 24
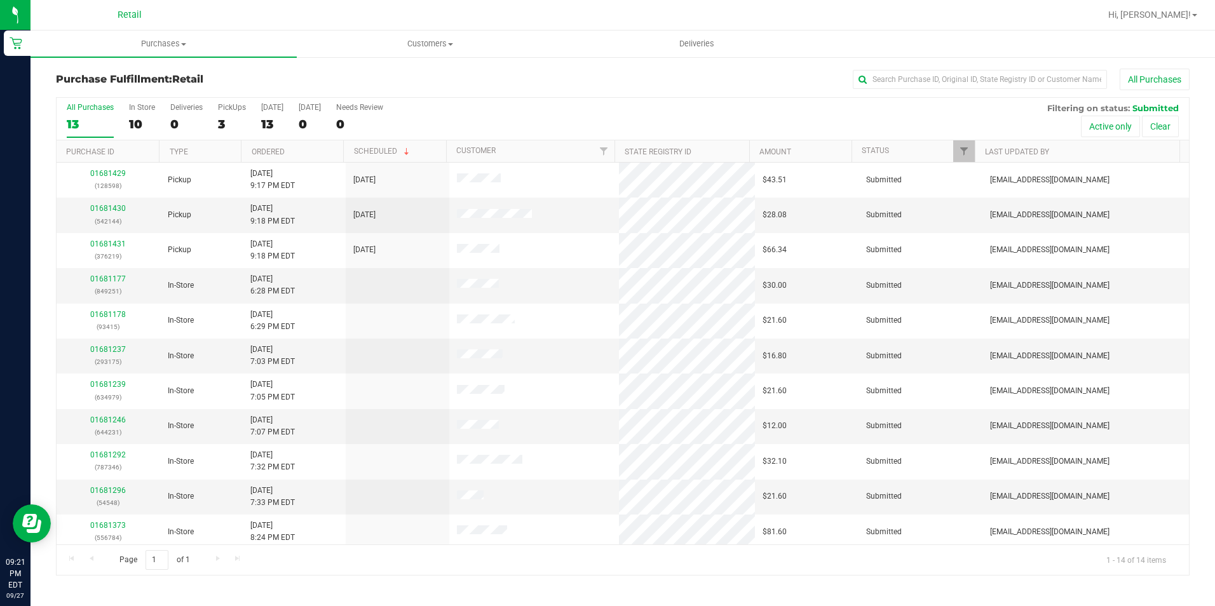
click at [880, 68] on div "Purchase Fulfillment: Retail All Purchases All Purchases 13 In Store 10 Deliver…" at bounding box center [623, 322] width 1185 height 533
click at [872, 76] on input "text" at bounding box center [980, 79] width 254 height 19
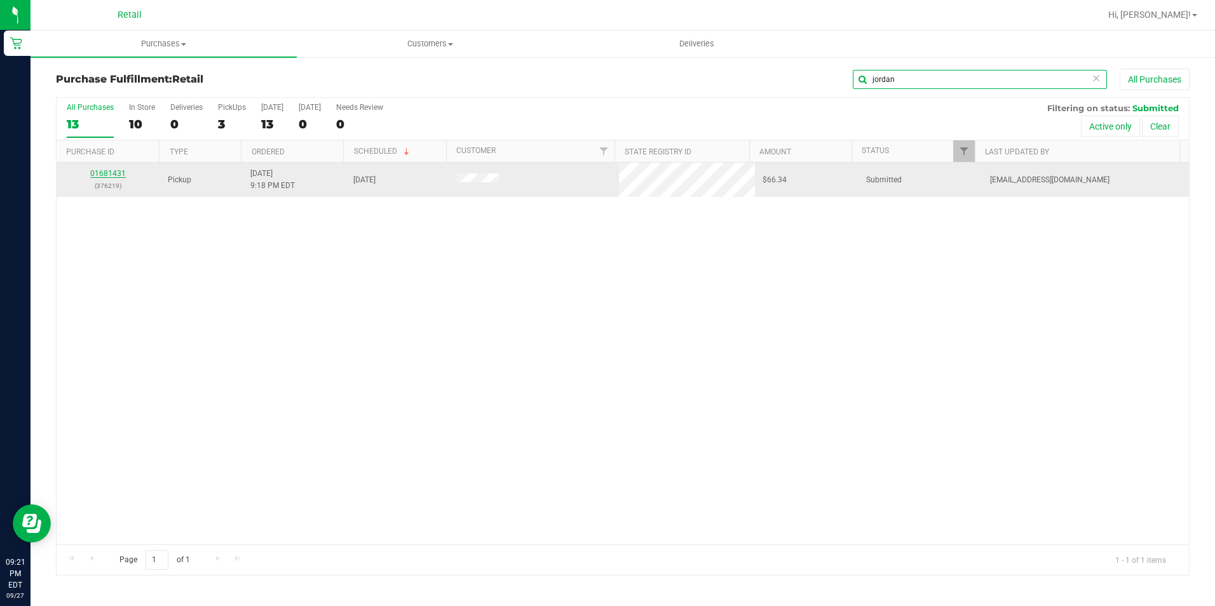
type input "jordan"
click at [121, 172] on link "01681431" at bounding box center [108, 173] width 36 height 9
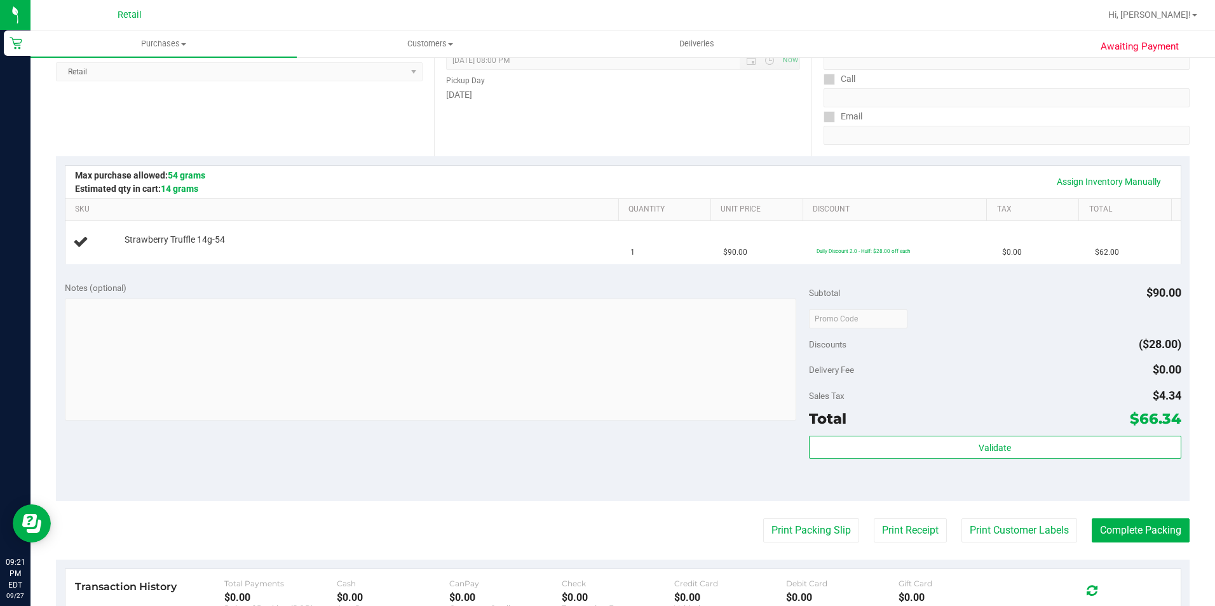
scroll to position [191, 0]
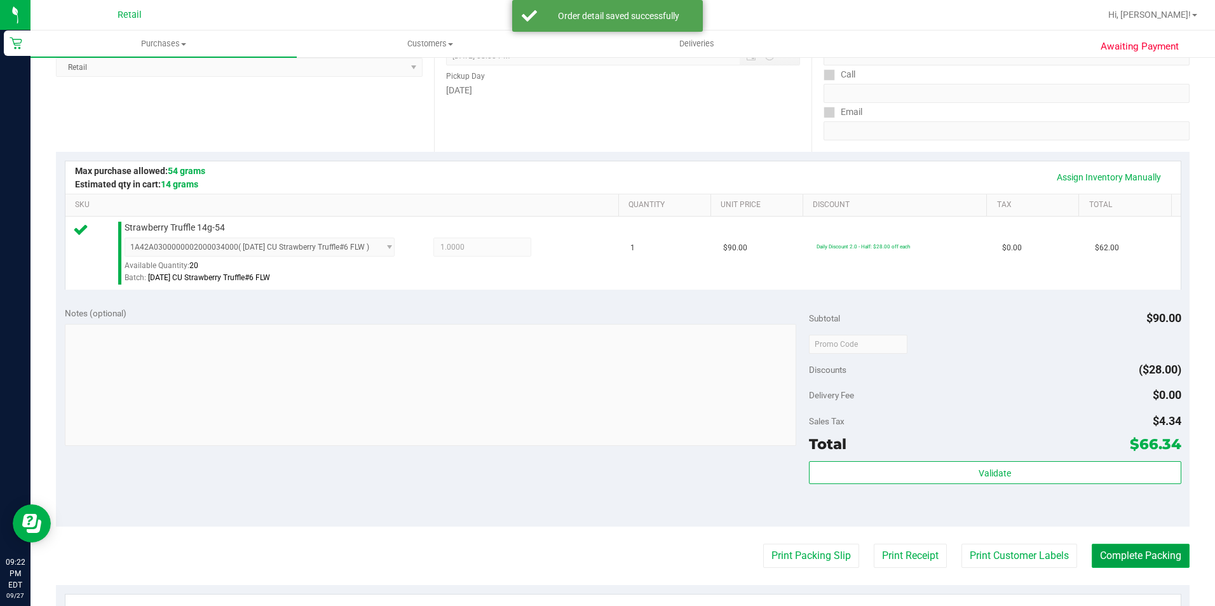
click at [1141, 568] on button "Complete Packing" at bounding box center [1141, 556] width 98 height 24
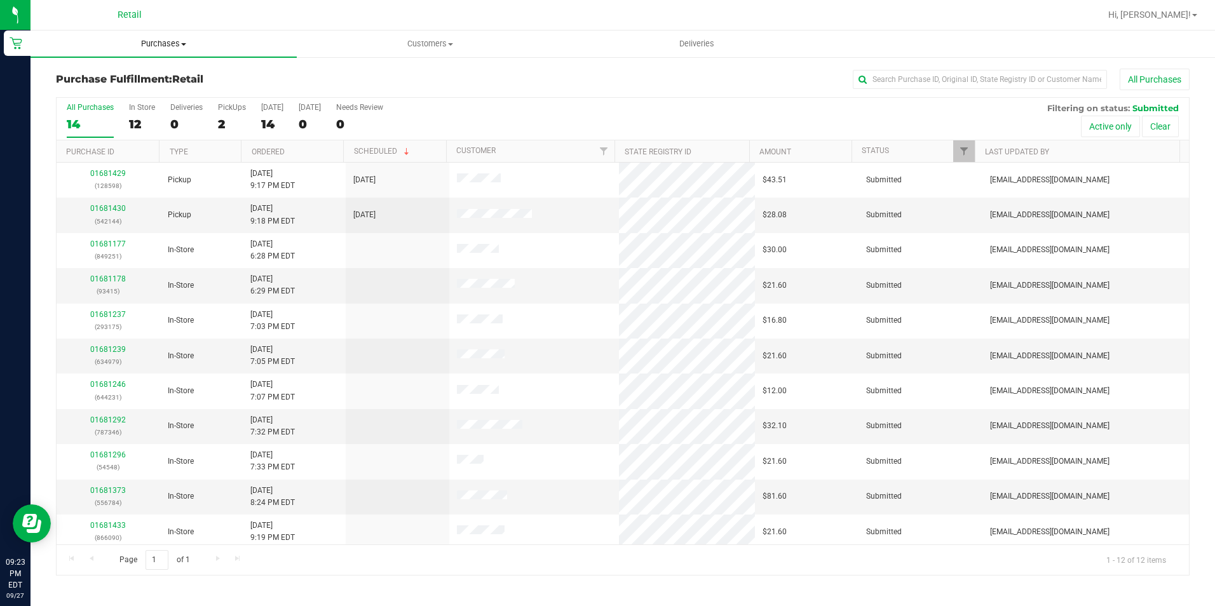
click at [155, 34] on uib-tab-heading "Purchases Summary of purchases Fulfillment All purchases" at bounding box center [164, 44] width 266 height 27
click at [146, 77] on span "Summary of purchases" at bounding box center [96, 76] width 130 height 11
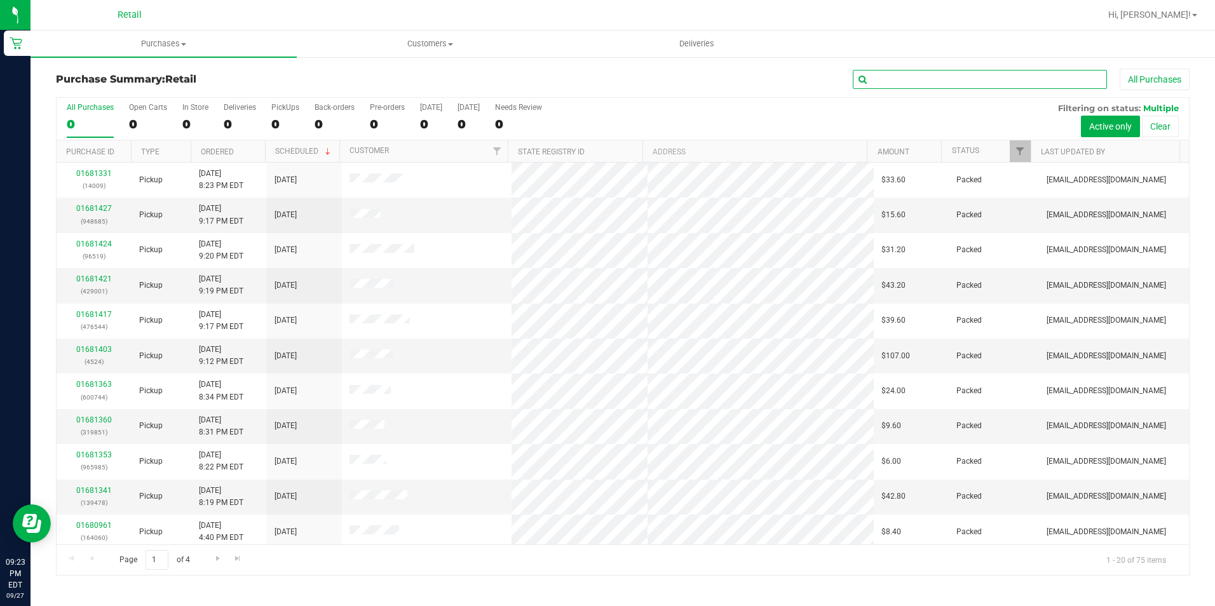
click at [888, 74] on input "text" at bounding box center [980, 79] width 254 height 19
type input "samira"
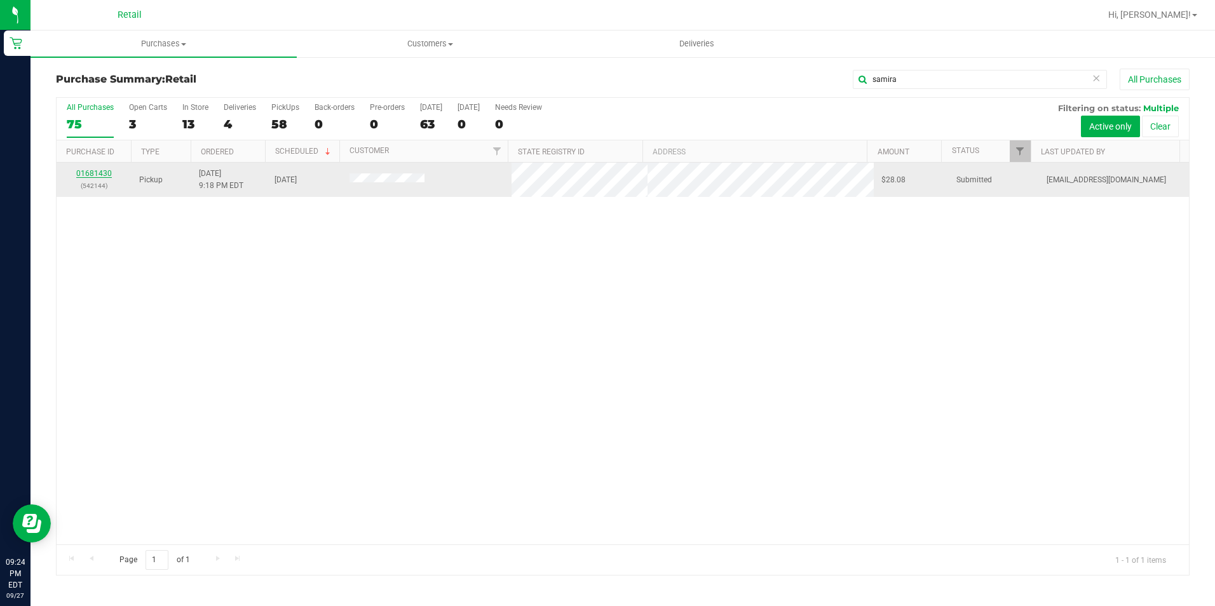
click at [90, 170] on link "01681430" at bounding box center [94, 173] width 36 height 9
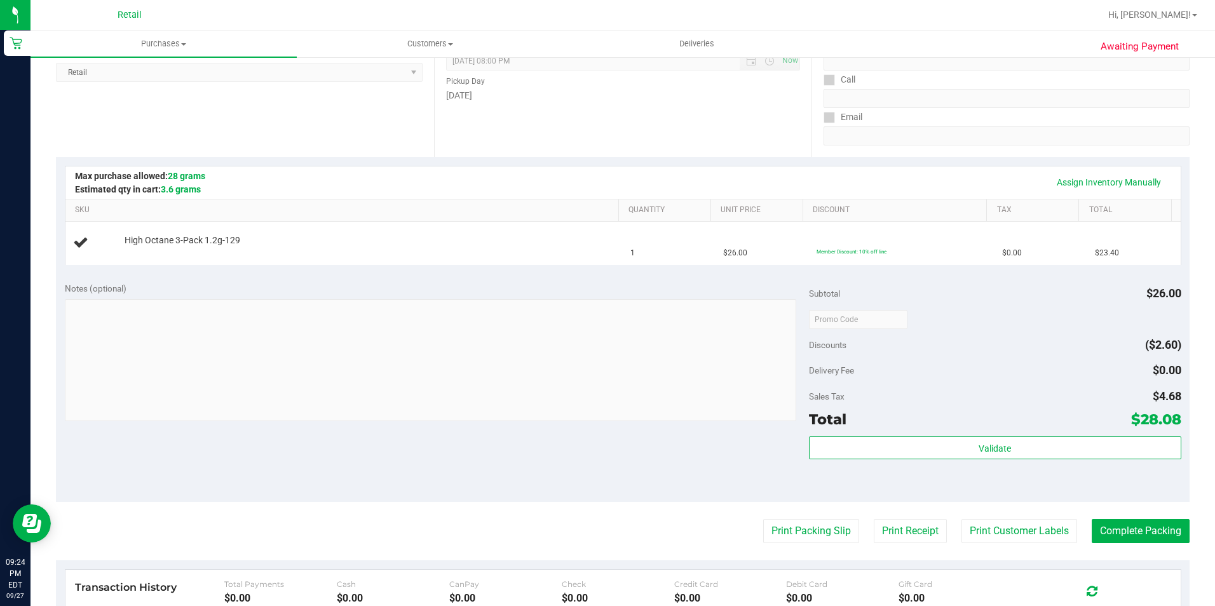
scroll to position [191, 0]
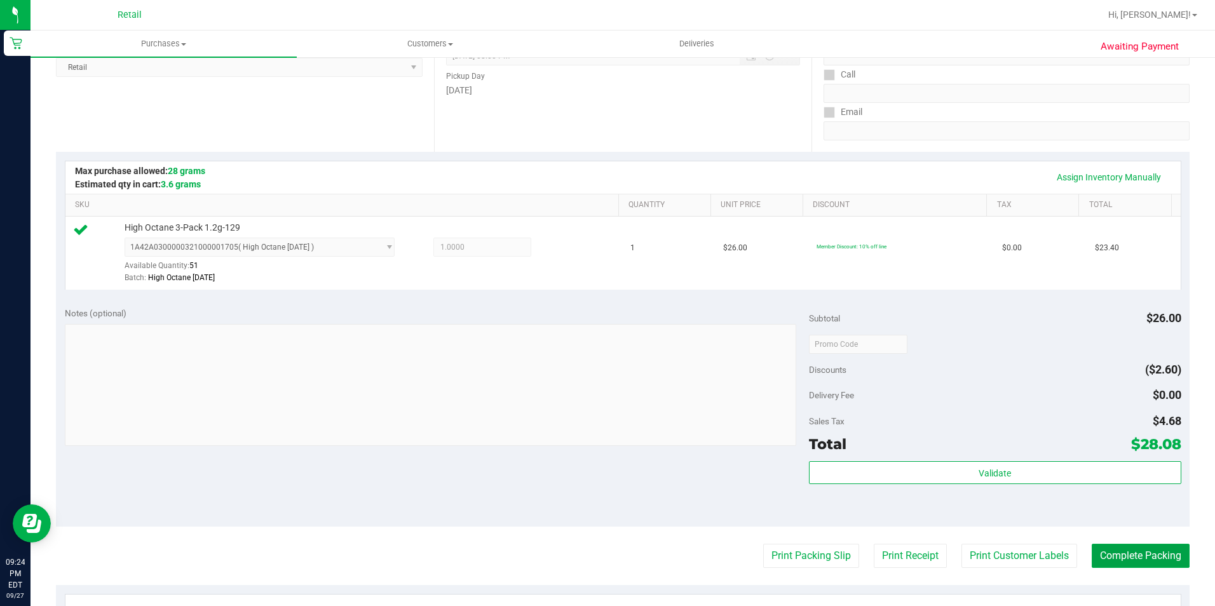
drag, startPoint x: 1142, startPoint y: 556, endPoint x: 1160, endPoint y: 573, distance: 24.7
click at [1153, 566] on button "Complete Packing" at bounding box center [1141, 556] width 98 height 24
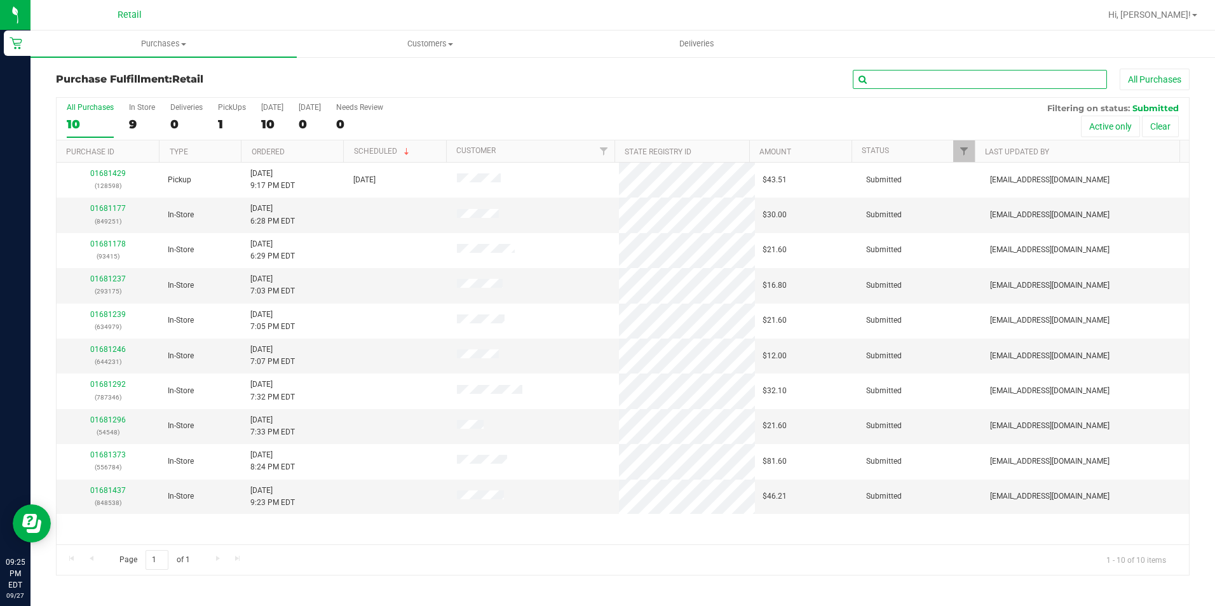
click at [936, 79] on input "text" at bounding box center [980, 79] width 254 height 19
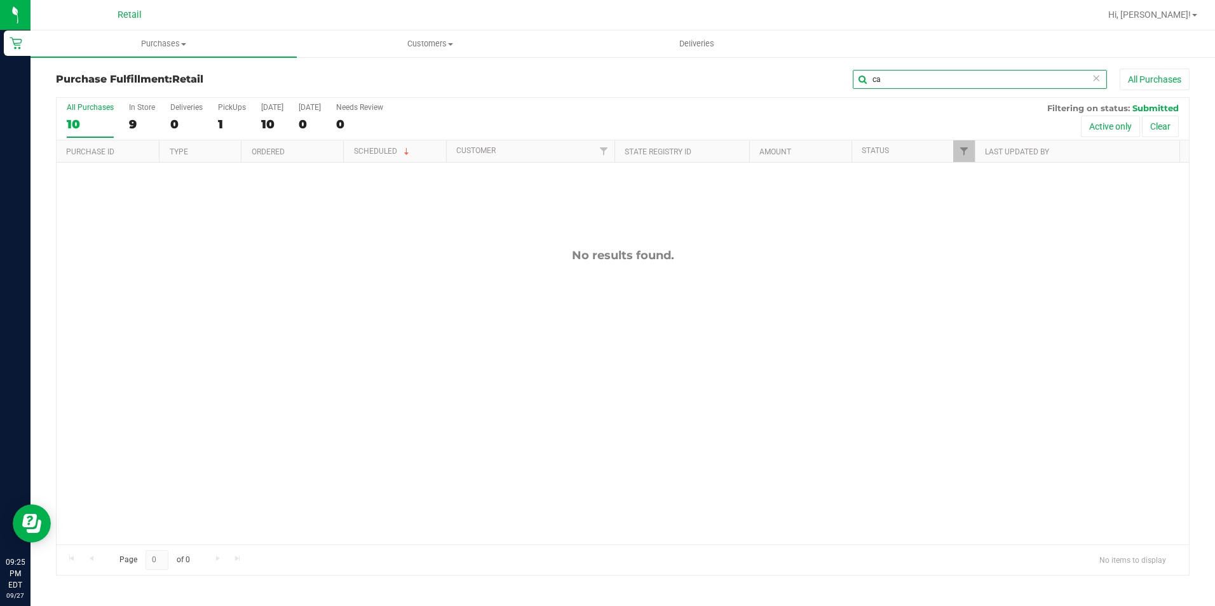
type input "c"
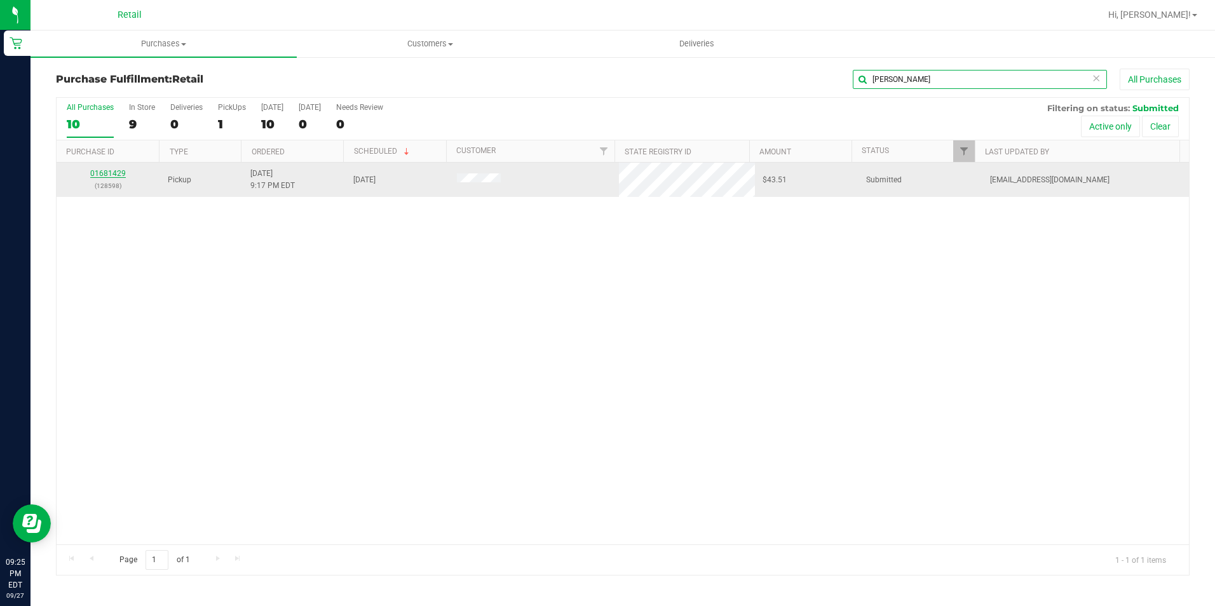
type input "[PERSON_NAME]"
click at [100, 172] on link "01681429" at bounding box center [108, 173] width 36 height 9
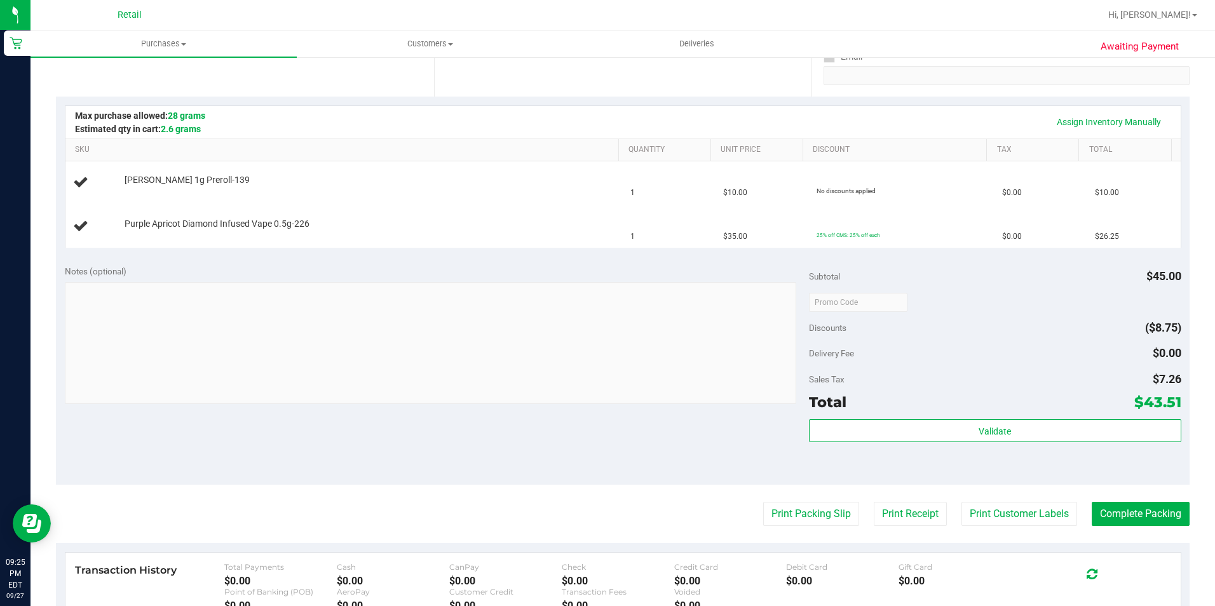
scroll to position [254, 0]
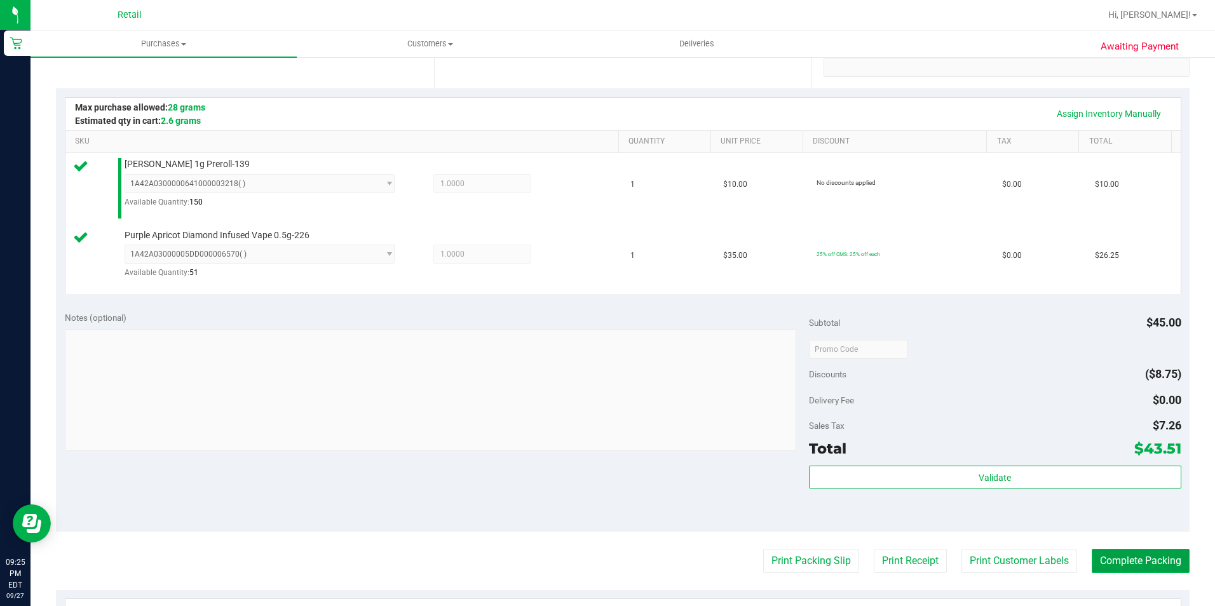
click at [1158, 563] on button "Complete Packing" at bounding box center [1141, 561] width 98 height 24
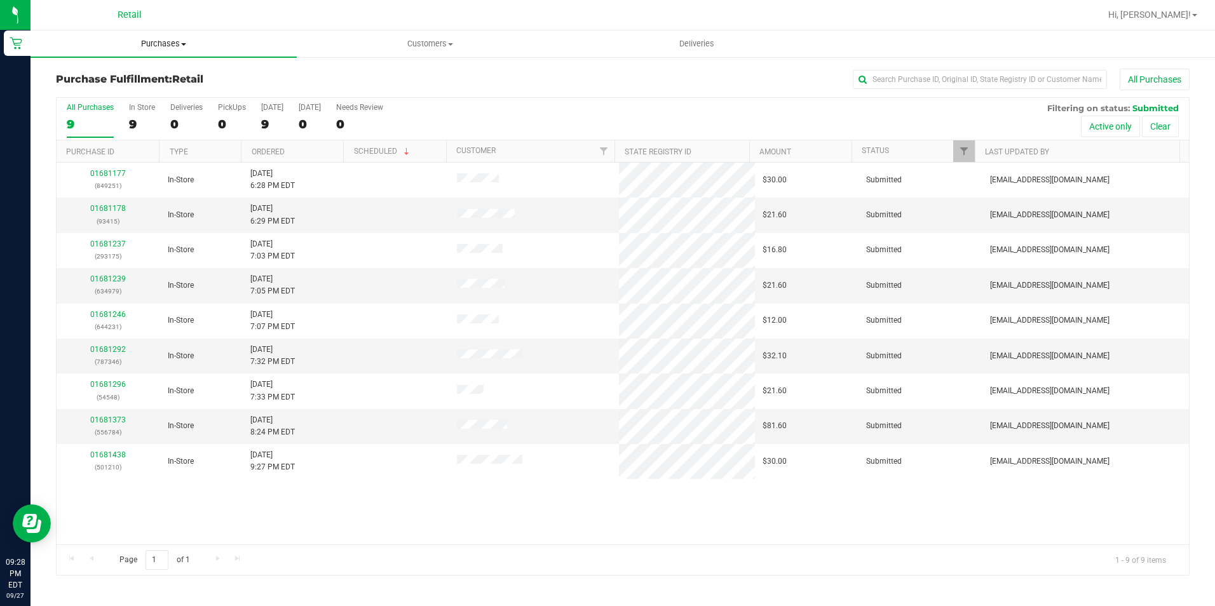
click at [154, 39] on span "Purchases" at bounding box center [164, 43] width 266 height 11
click at [137, 77] on span "Summary of purchases" at bounding box center [96, 76] width 130 height 11
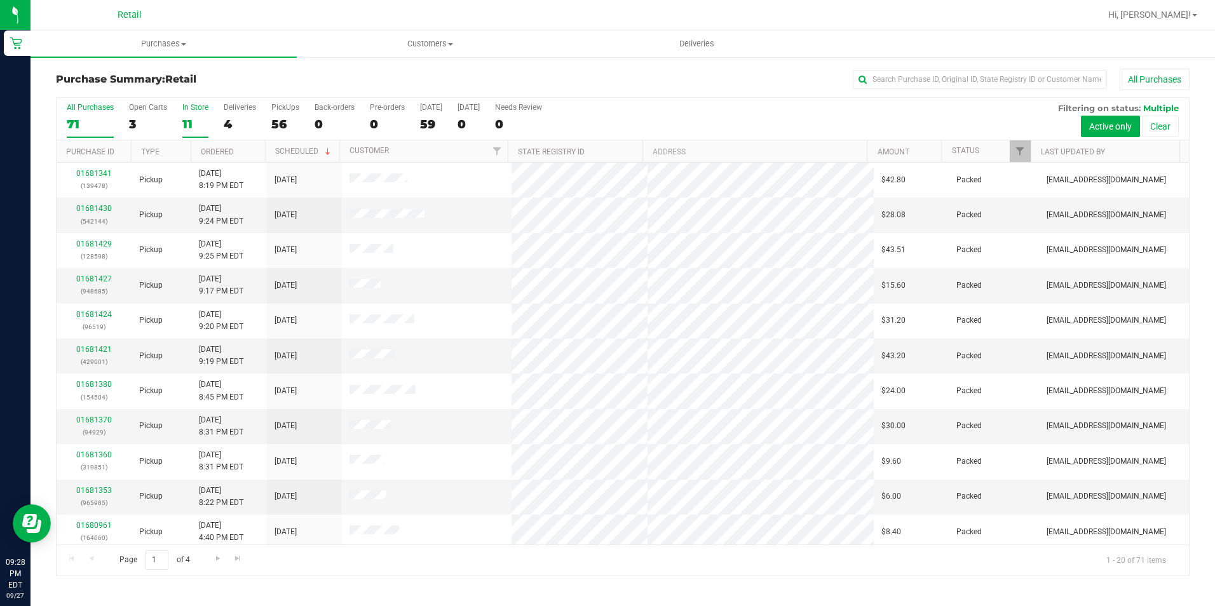
click at [196, 121] on div "11" at bounding box center [195, 124] width 26 height 15
click at [0, 0] on input "In Store 11" at bounding box center [0, 0] width 0 height 0
click at [91, 107] on div "All Purchases" at bounding box center [90, 107] width 47 height 9
click at [0, 0] on input "All Purchases 71" at bounding box center [0, 0] width 0 height 0
click at [288, 126] on div "56" at bounding box center [285, 124] width 28 height 15
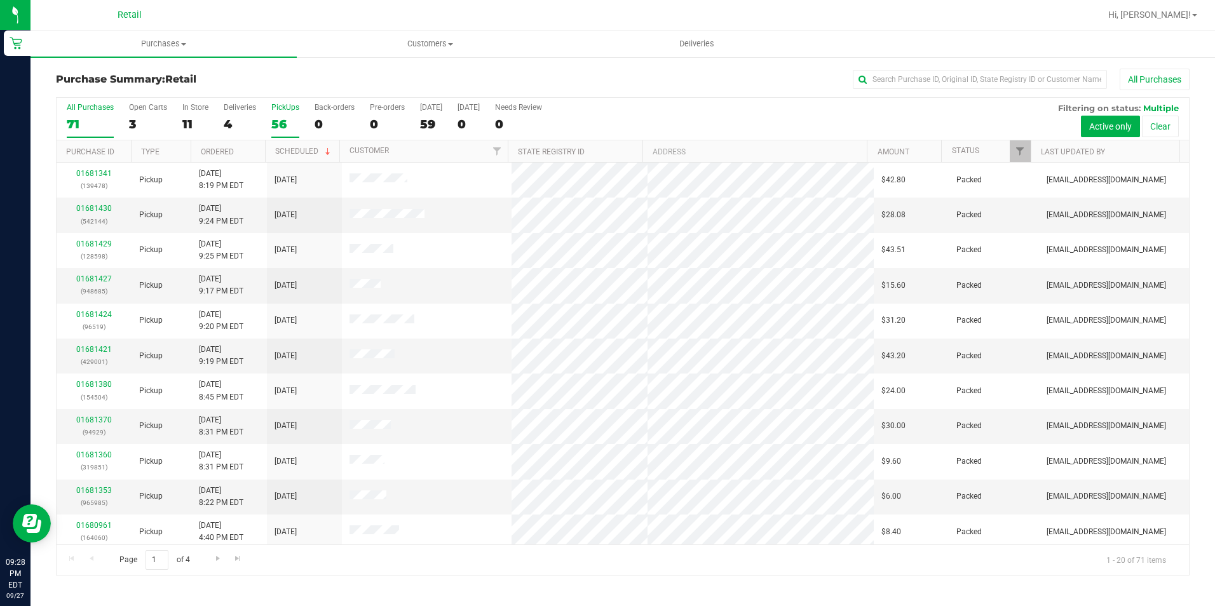
click at [0, 0] on input "PickUps 56" at bounding box center [0, 0] width 0 height 0
click at [79, 125] on div "71" at bounding box center [90, 124] width 47 height 15
click at [0, 0] on input "All Purchases 71" at bounding box center [0, 0] width 0 height 0
click at [1182, 22] on div "Hi, [PERSON_NAME]!" at bounding box center [1153, 15] width 99 height 22
click at [1181, 9] on link "Hi, [PERSON_NAME]!" at bounding box center [1153, 14] width 99 height 13
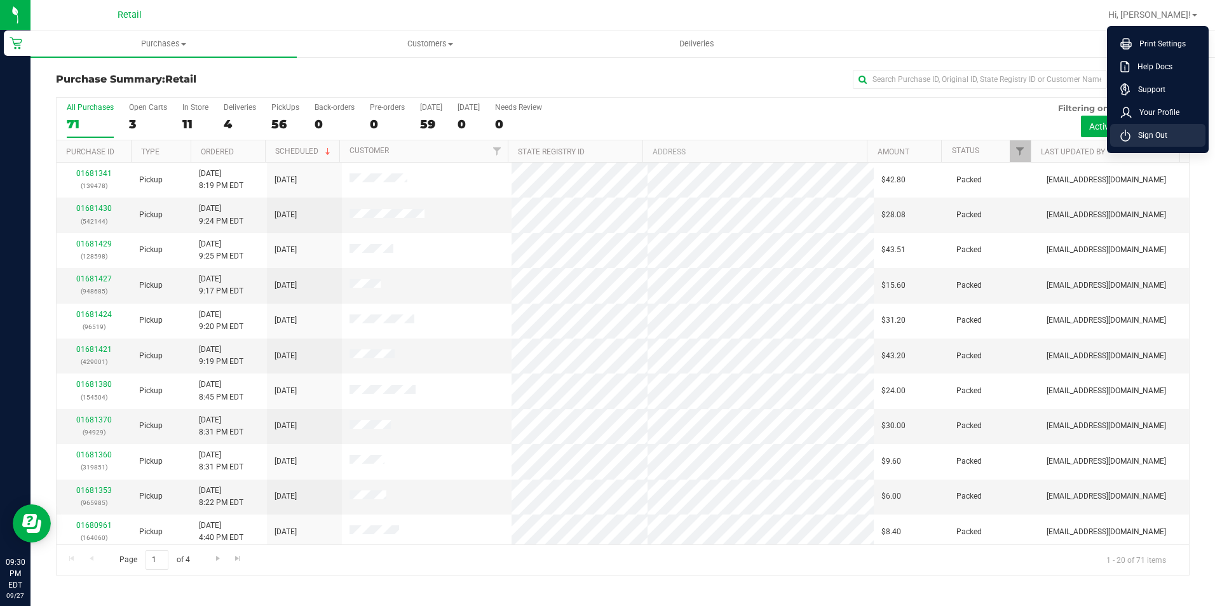
click at [1176, 138] on li "Sign Out" at bounding box center [1158, 135] width 95 height 23
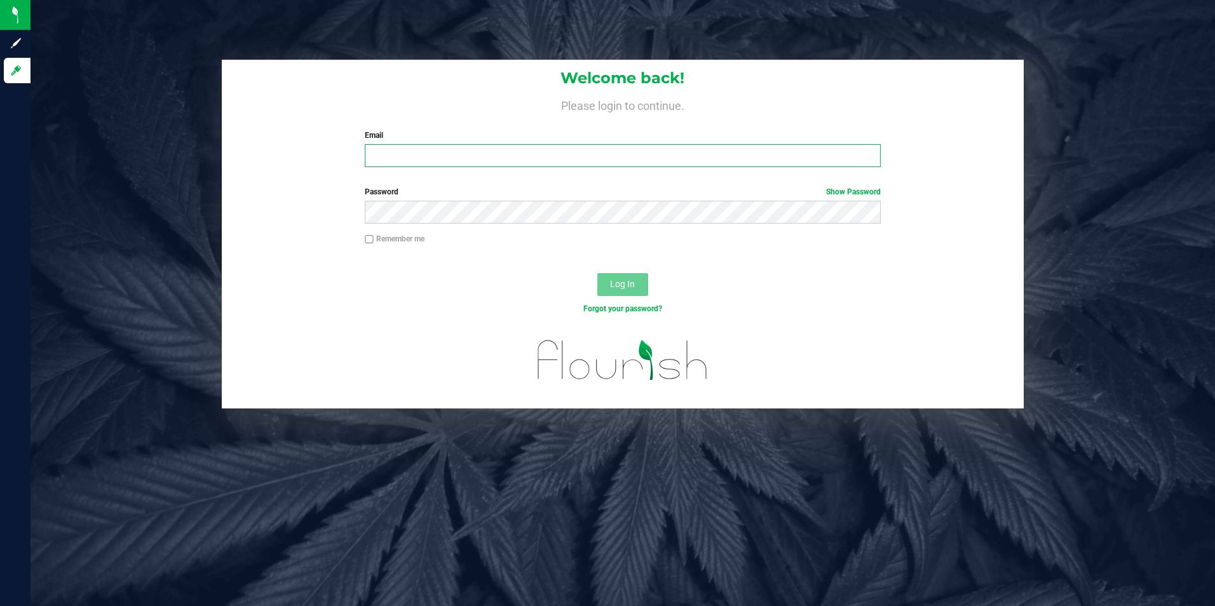
type input "mestevez@slatercenter.com"
drag, startPoint x: 556, startPoint y: 156, endPoint x: 282, endPoint y: 156, distance: 273.4
click at [282, 156] on div "Welcome back! Please login to continue. Email mestevez@slatercenter.com Require…" at bounding box center [623, 119] width 803 height 118
type input "[EMAIL_ADDRESS][DOMAIN_NAME]"
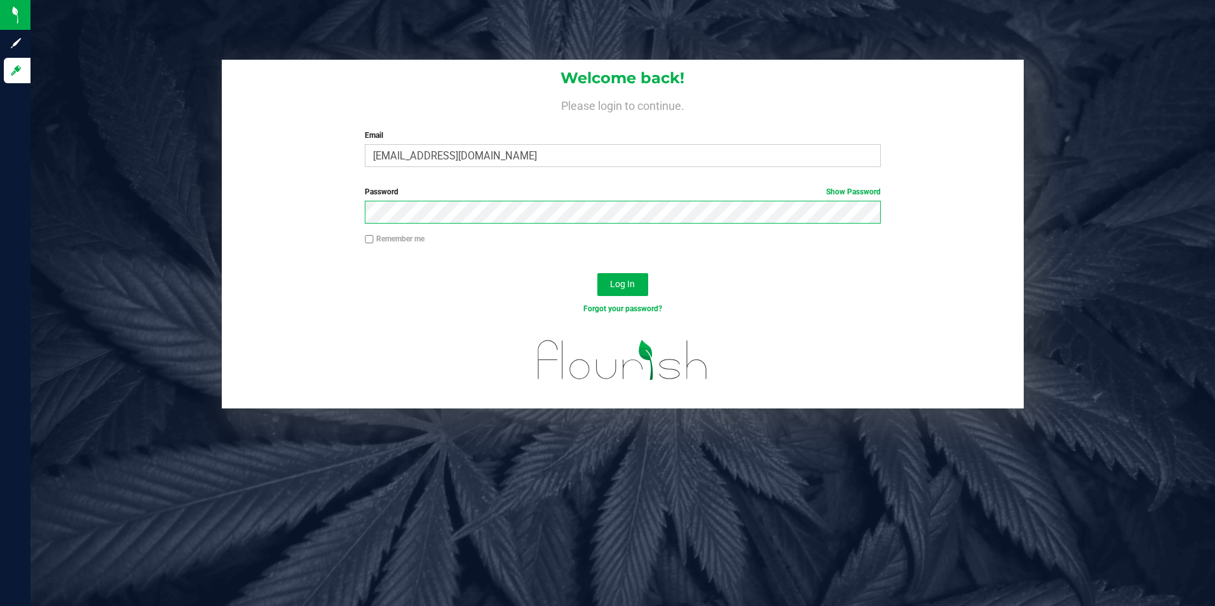
click at [598, 273] on button "Log In" at bounding box center [623, 284] width 51 height 23
